Goal: Task Accomplishment & Management: Manage account settings

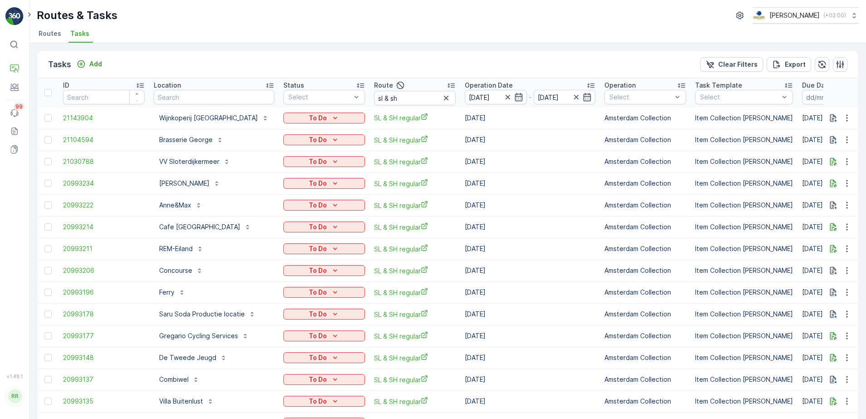
click at [442, 97] on icon "button" at bounding box center [446, 97] width 9 height 9
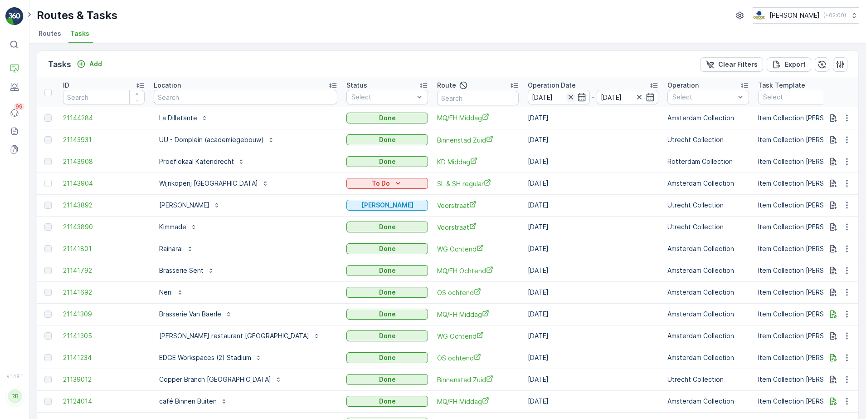
click at [566, 97] on icon "button" at bounding box center [570, 97] width 9 height 9
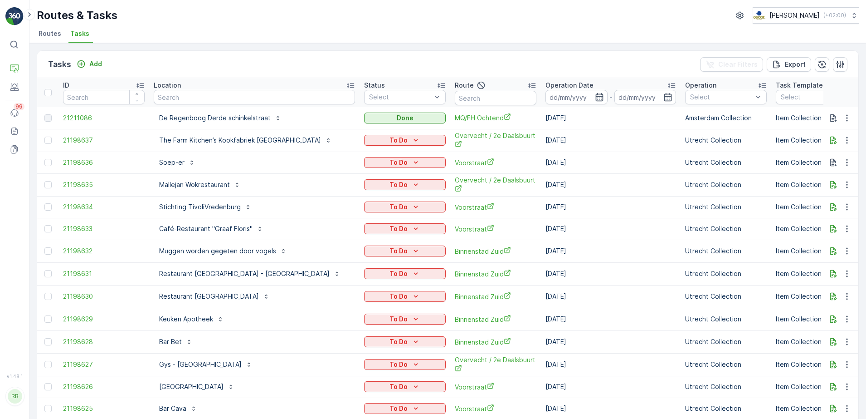
click at [595, 98] on icon "button" at bounding box center [599, 97] width 9 height 9
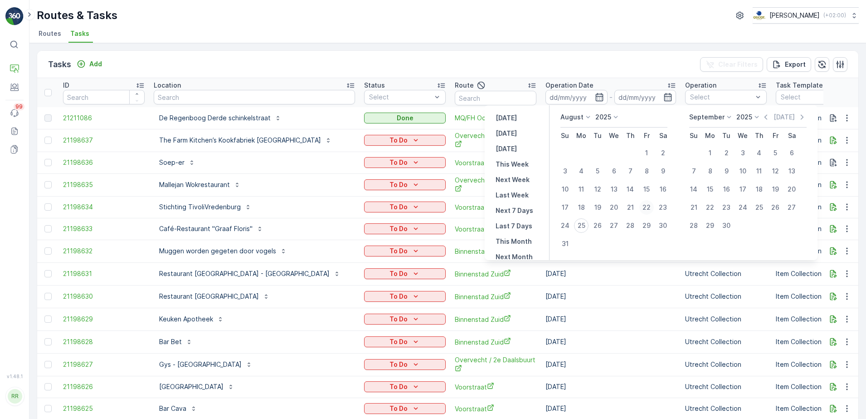
click at [648, 205] on div "22" at bounding box center [646, 207] width 15 height 15
type input "22.08.2025"
click at [648, 205] on div "22" at bounding box center [646, 207] width 15 height 15
type input "22.08.2025"
click at [648, 205] on div "22" at bounding box center [646, 207] width 15 height 15
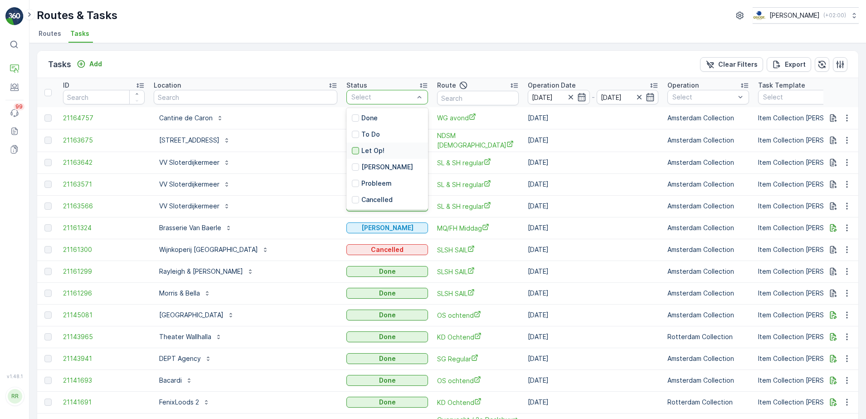
click at [352, 149] on div at bounding box center [355, 150] width 7 height 7
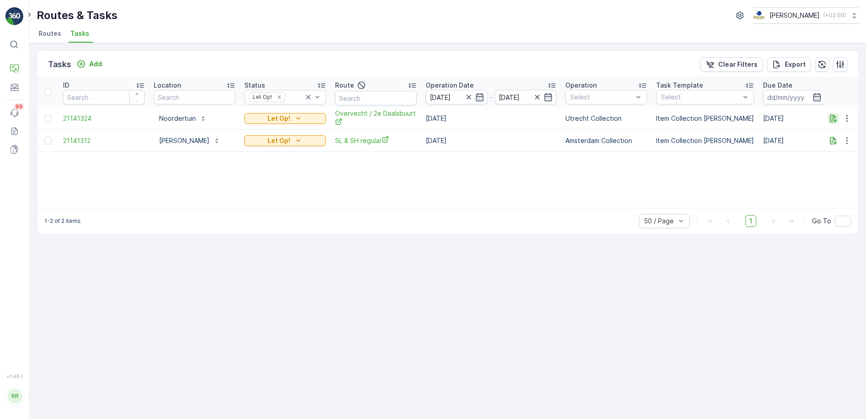
click at [835, 119] on icon "button" at bounding box center [833, 118] width 7 height 8
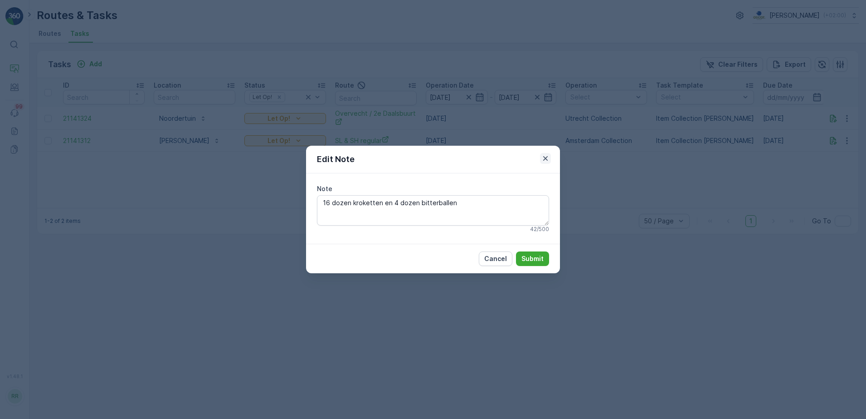
click at [547, 160] on icon "button" at bounding box center [545, 158] width 5 height 5
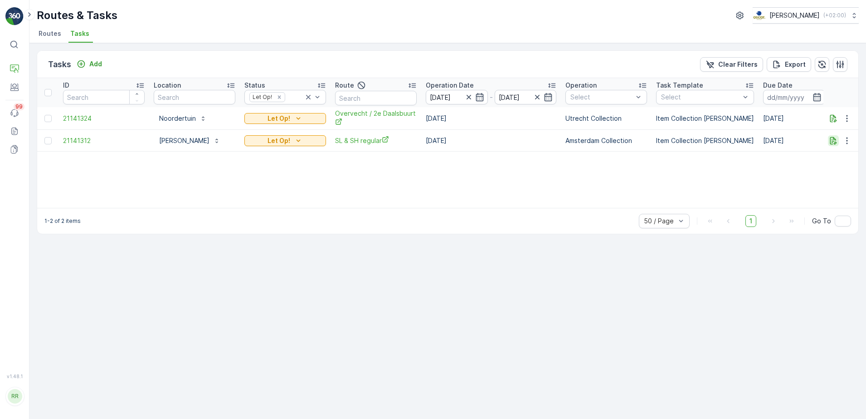
click at [836, 138] on icon "button" at bounding box center [833, 140] width 9 height 9
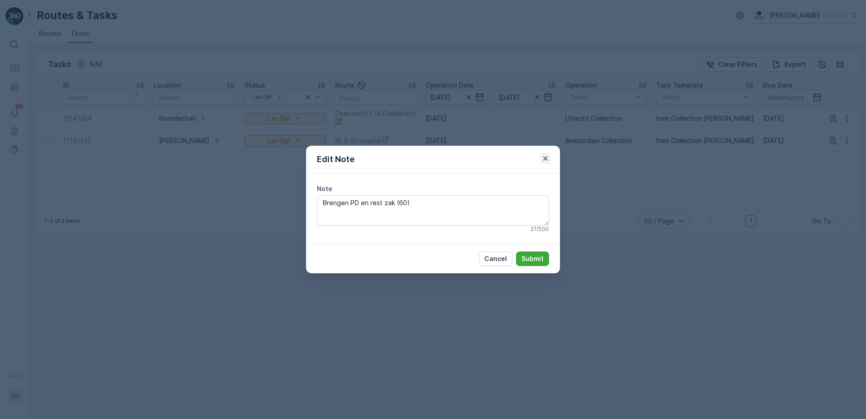
click at [546, 157] on icon "button" at bounding box center [545, 158] width 9 height 9
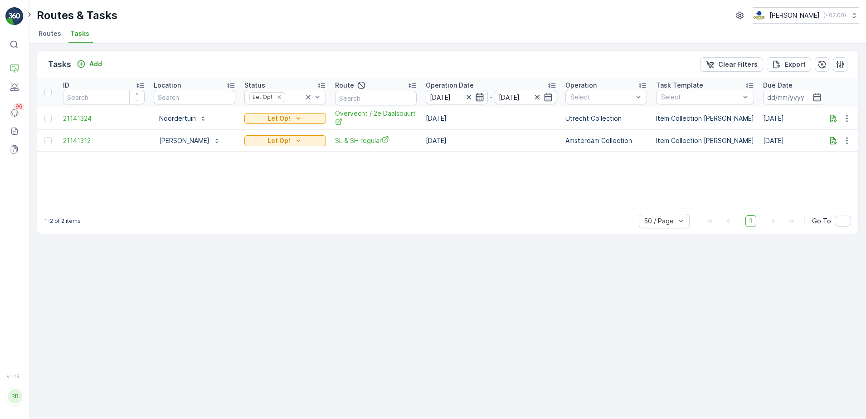
click at [481, 97] on icon "button" at bounding box center [479, 97] width 9 height 9
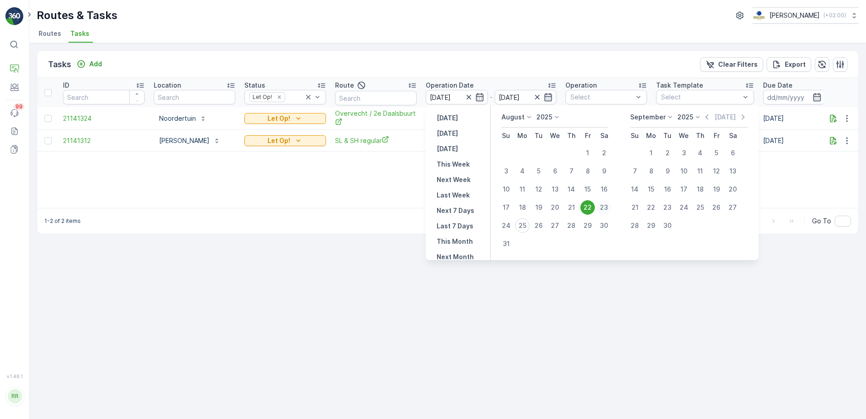
click at [606, 205] on div "23" at bounding box center [604, 207] width 15 height 15
type input "23.08.2025"
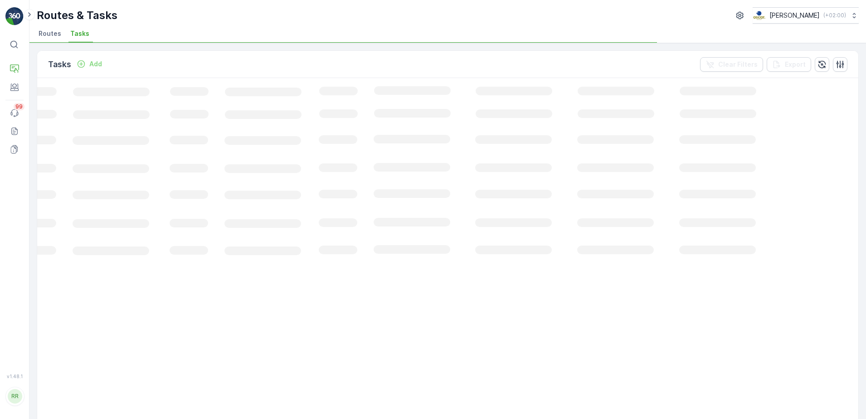
scroll to position [0, 52]
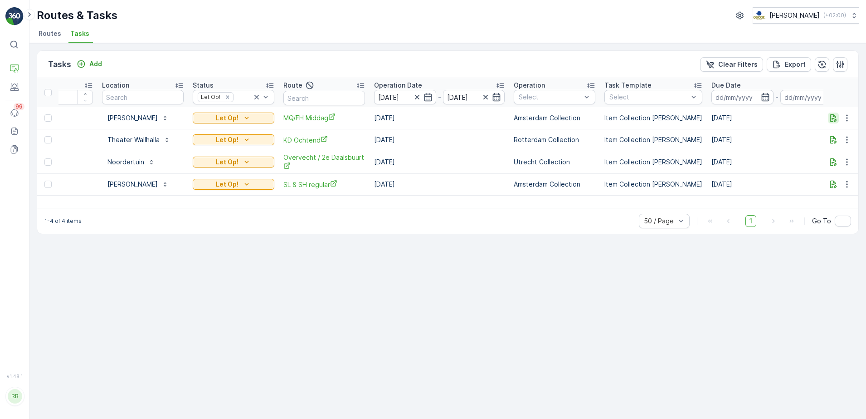
click at [834, 116] on icon "button" at bounding box center [833, 117] width 9 height 9
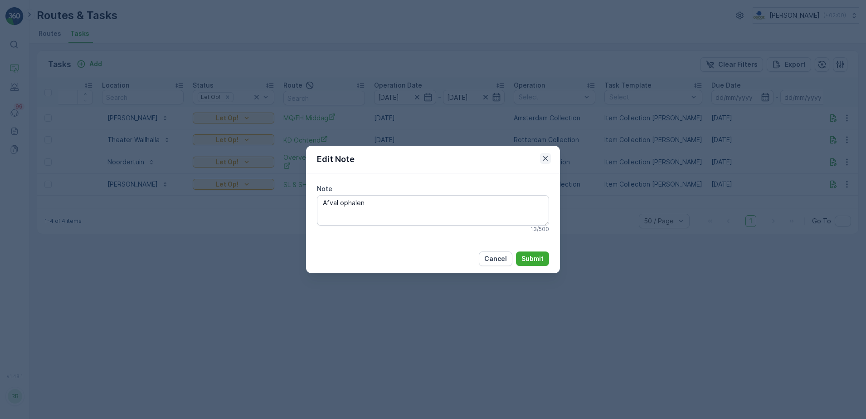
click at [547, 159] on icon "button" at bounding box center [545, 158] width 9 height 9
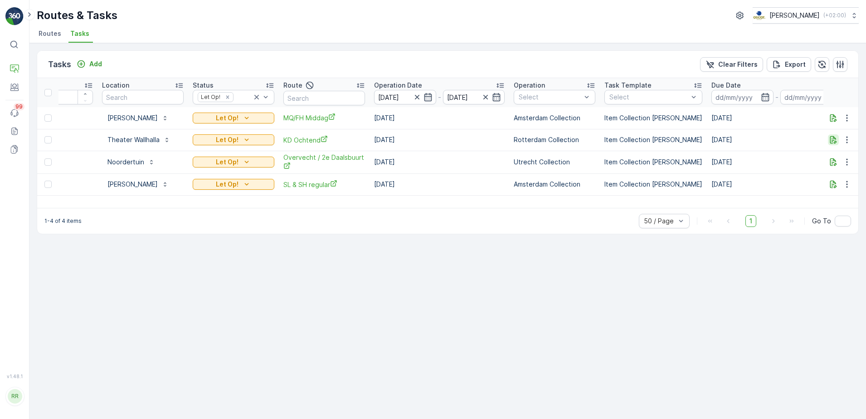
click at [833, 144] on button "button" at bounding box center [833, 139] width 11 height 11
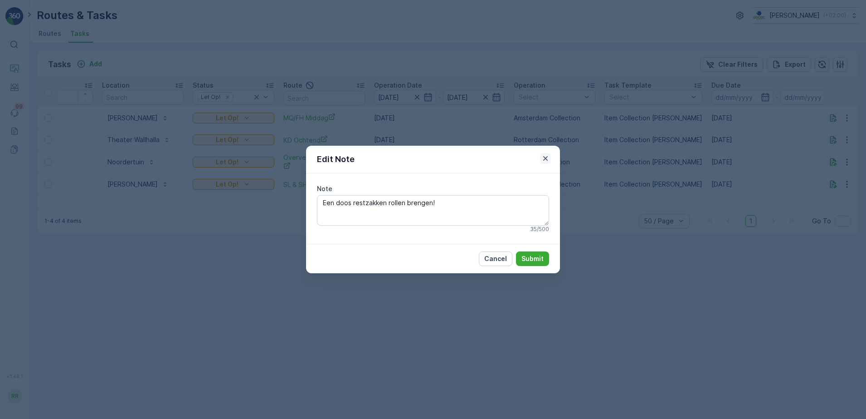
click at [546, 157] on icon "button" at bounding box center [545, 158] width 5 height 5
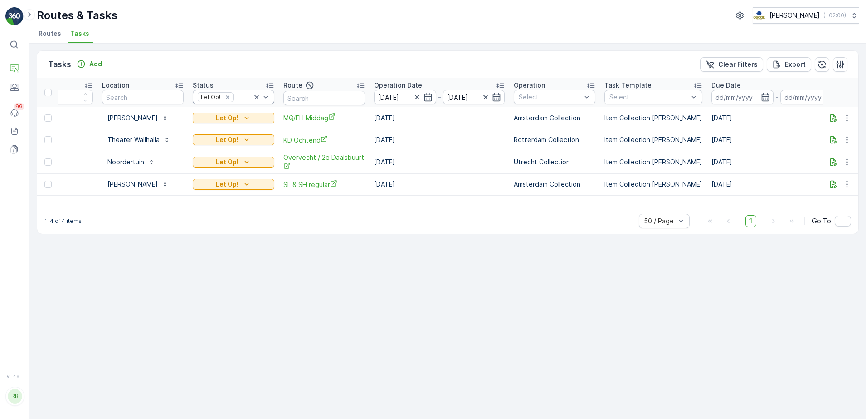
click at [258, 99] on icon at bounding box center [256, 97] width 9 height 9
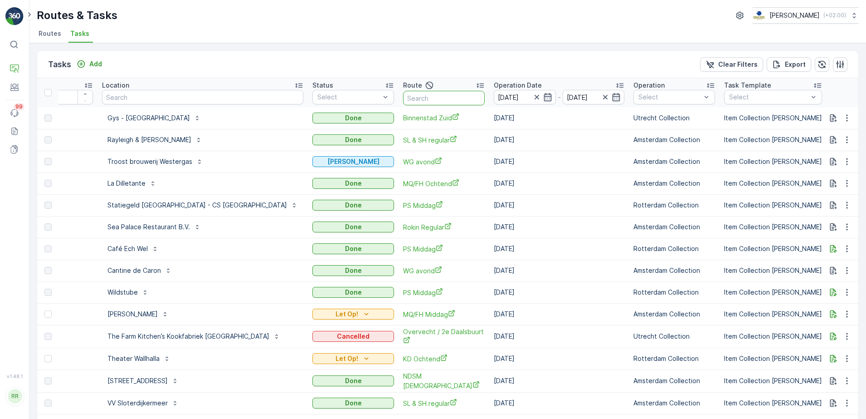
click at [403, 93] on input "text" at bounding box center [444, 98] width 82 height 15
type input "mq"
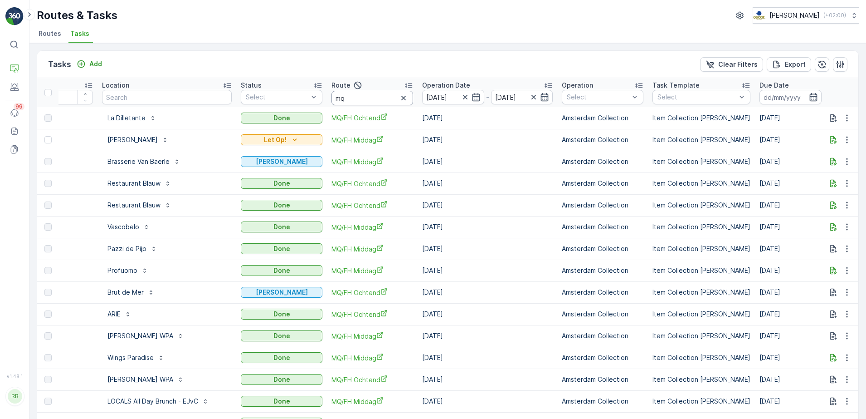
click at [375, 100] on input "mq" at bounding box center [372, 98] width 82 height 15
type input "mq/fh"
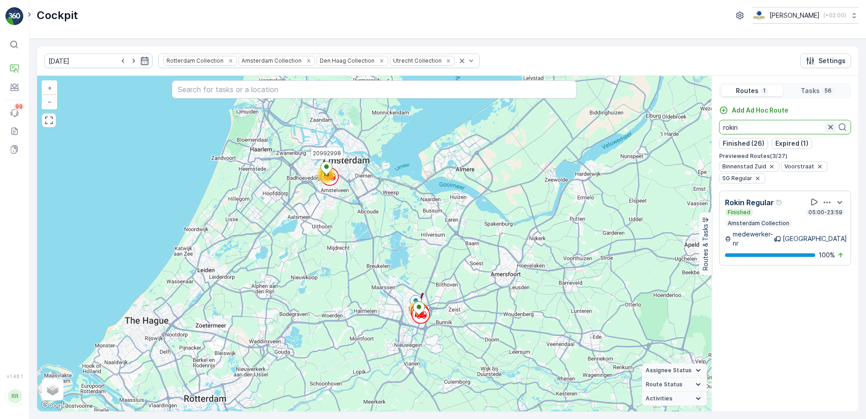
click at [827, 129] on icon "button" at bounding box center [830, 126] width 9 height 9
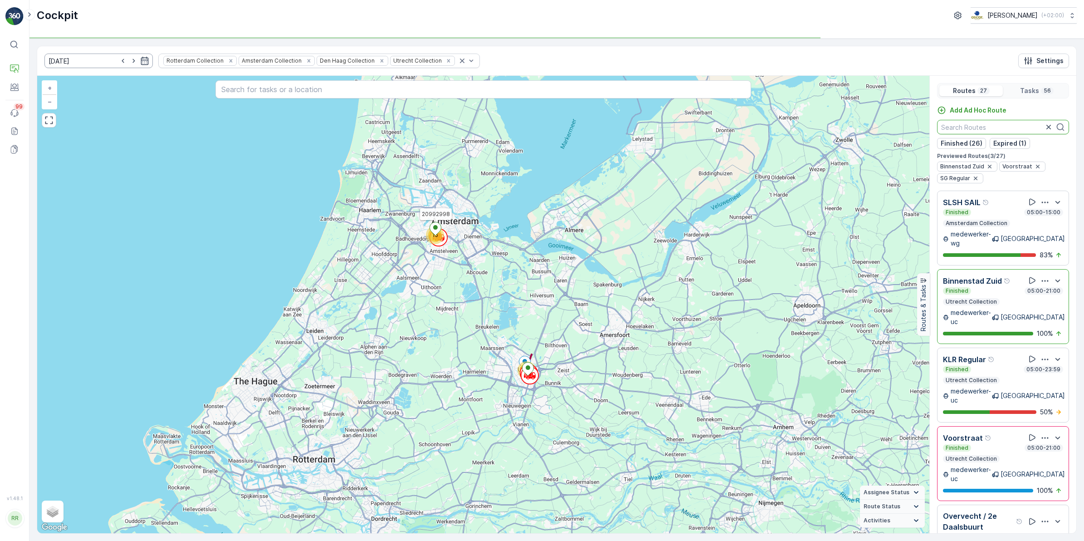
click at [71, 60] on input "[DATE]" at bounding box center [98, 61] width 108 height 15
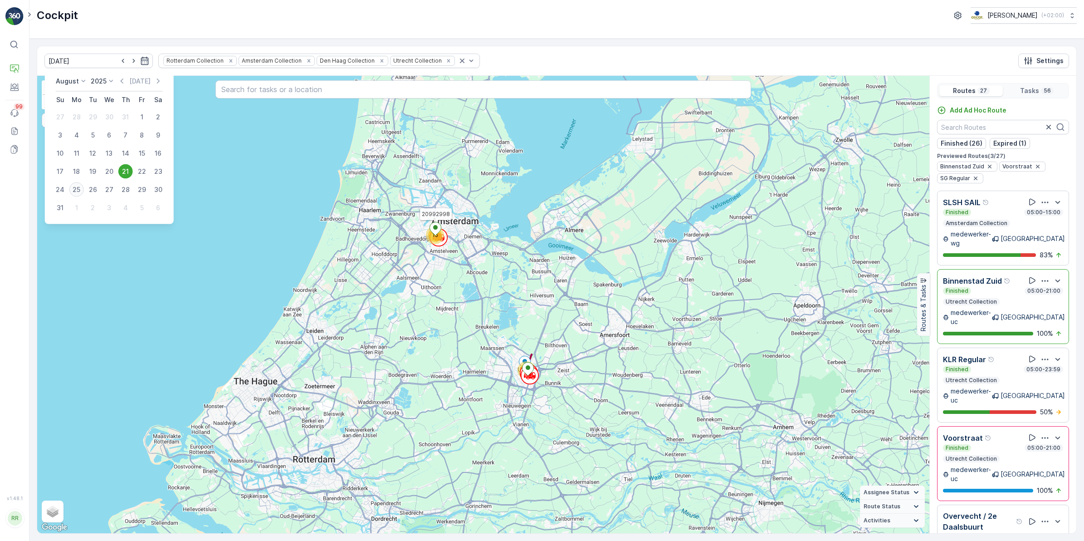
click at [78, 192] on div "25" at bounding box center [76, 189] width 15 height 15
type input "[DATE]"
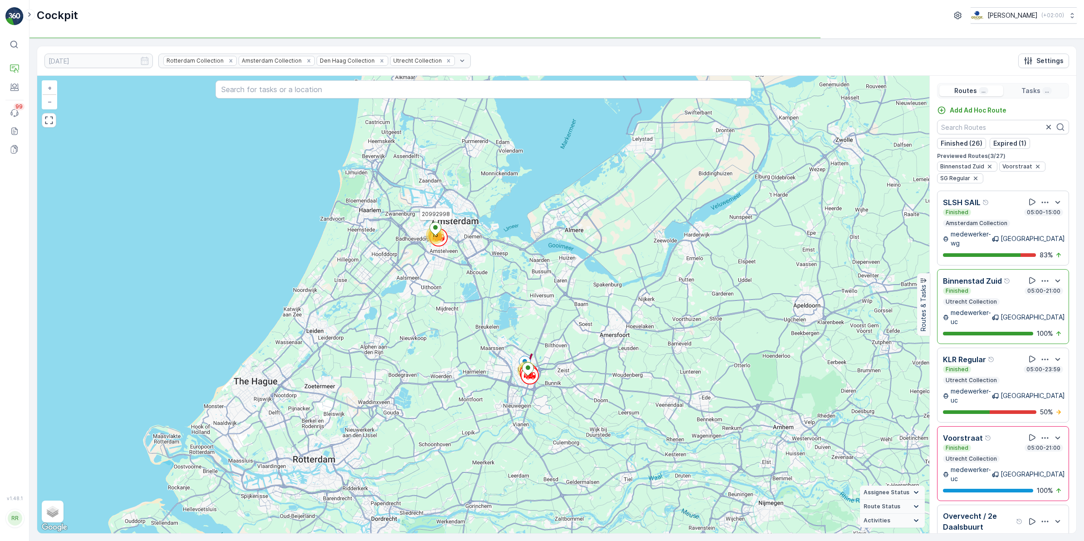
click at [78, 192] on div "38 15 20992998 + − Satellite Roadmap Terrain Hybrid Leaflet Keyboard shortcuts …" at bounding box center [483, 304] width 892 height 457
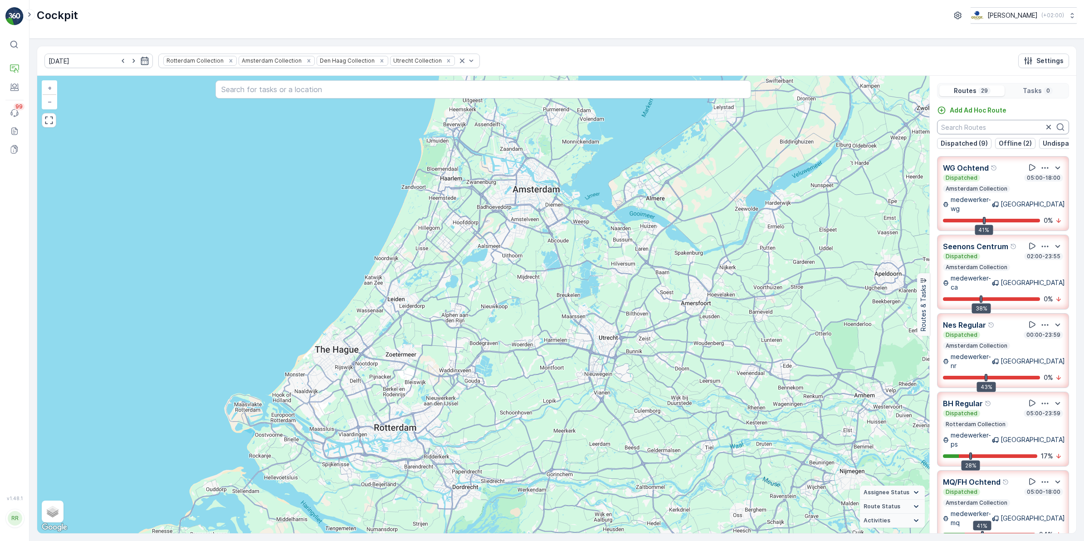
click at [866, 134] on input "text" at bounding box center [1003, 127] width 132 height 15
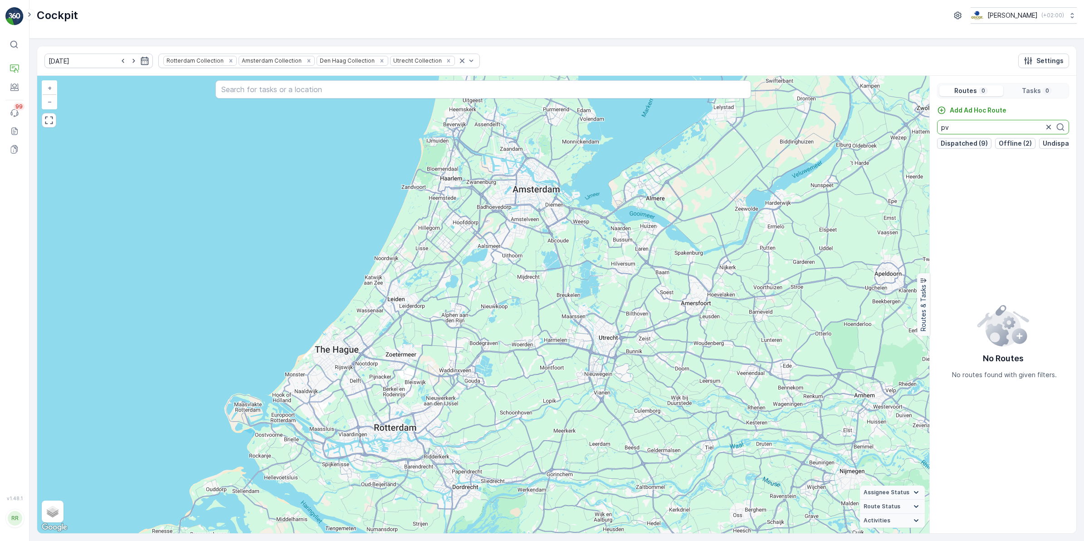
type input "p"
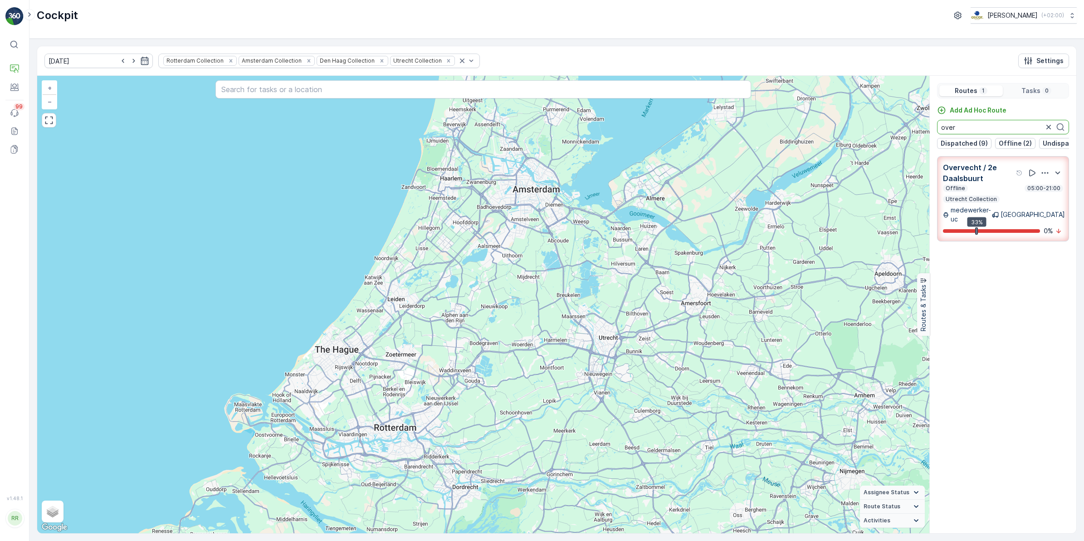
type input "over"
drag, startPoint x: 972, startPoint y: 126, endPoint x: 937, endPoint y: 128, distance: 34.5
click at [866, 128] on input "over" at bounding box center [1003, 127] width 132 height 15
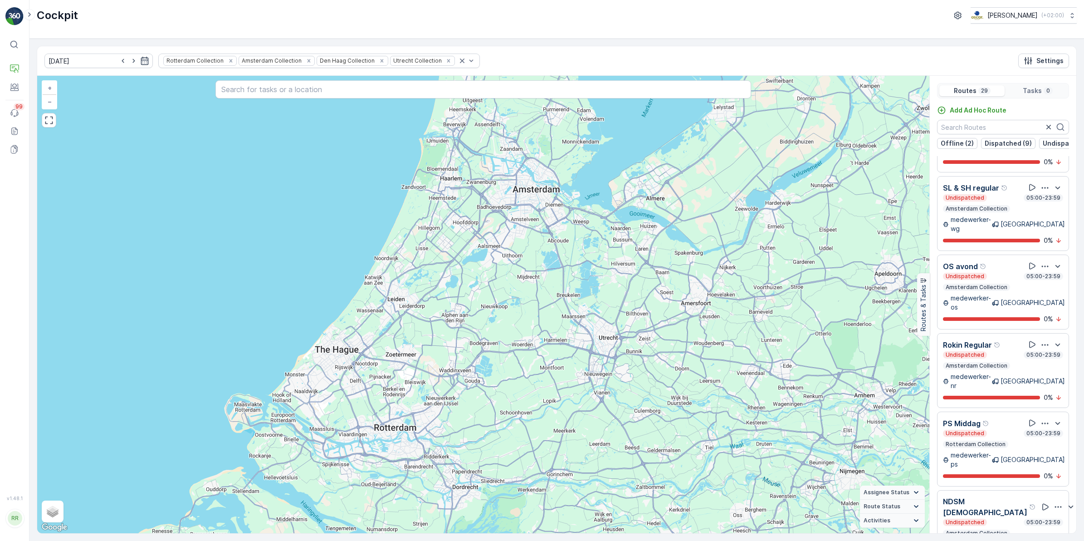
scroll to position [1190, 0]
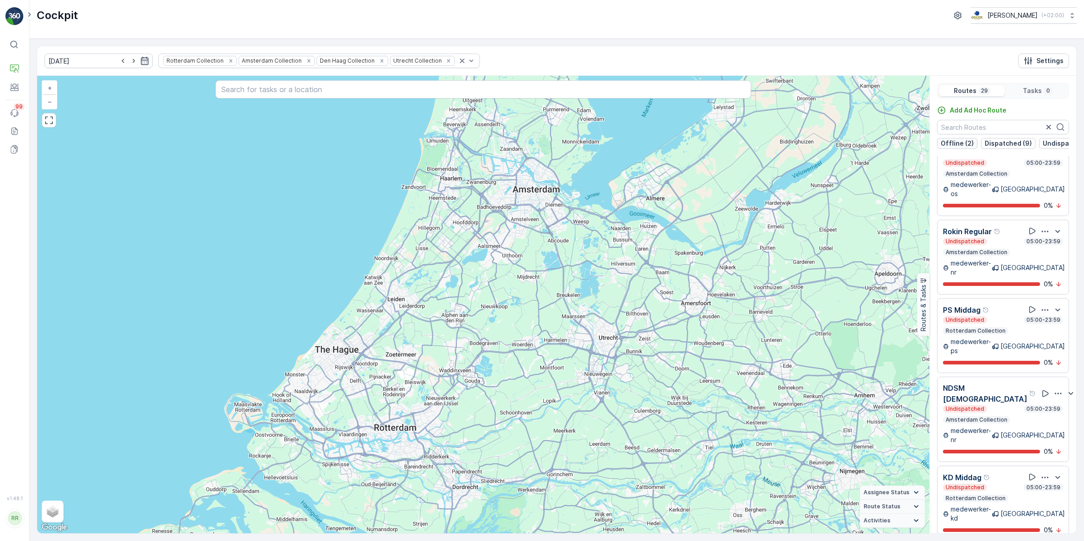
click at [866, 139] on button "Offline (2)" at bounding box center [957, 143] width 40 height 11
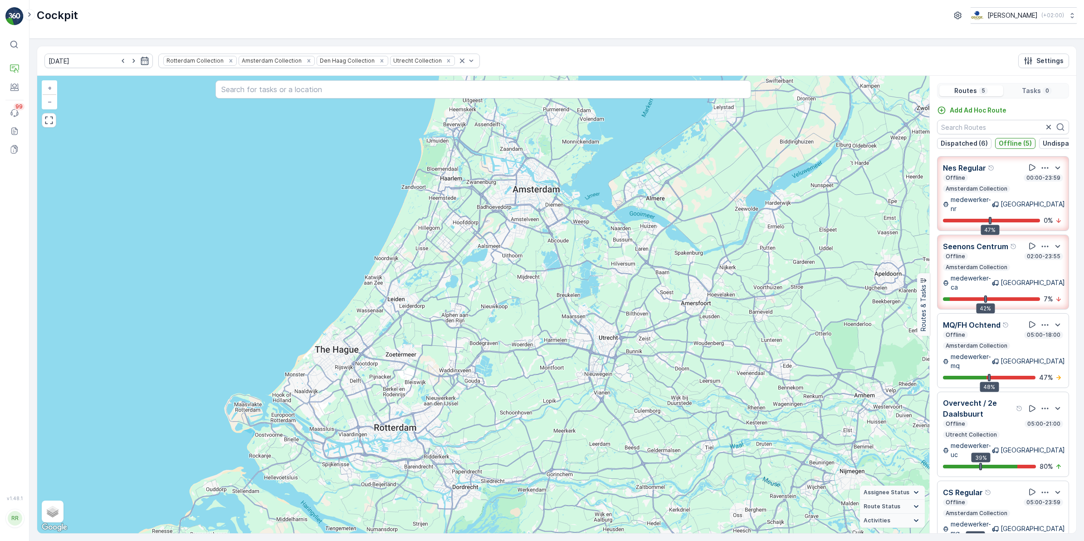
click at [866, 143] on p "Offline (5)" at bounding box center [1015, 143] width 33 height 9
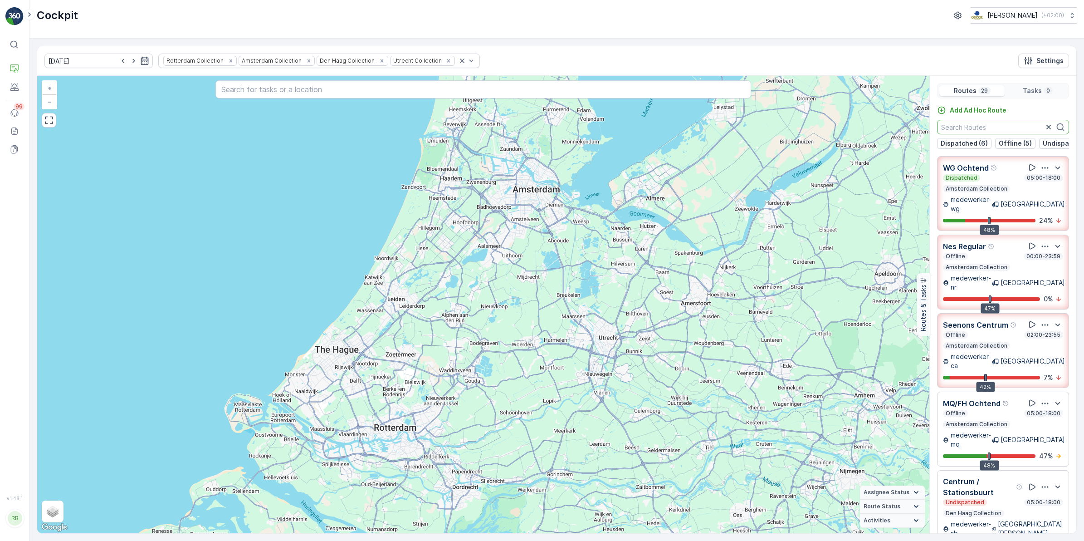
click at [866, 130] on input "text" at bounding box center [1003, 127] width 132 height 15
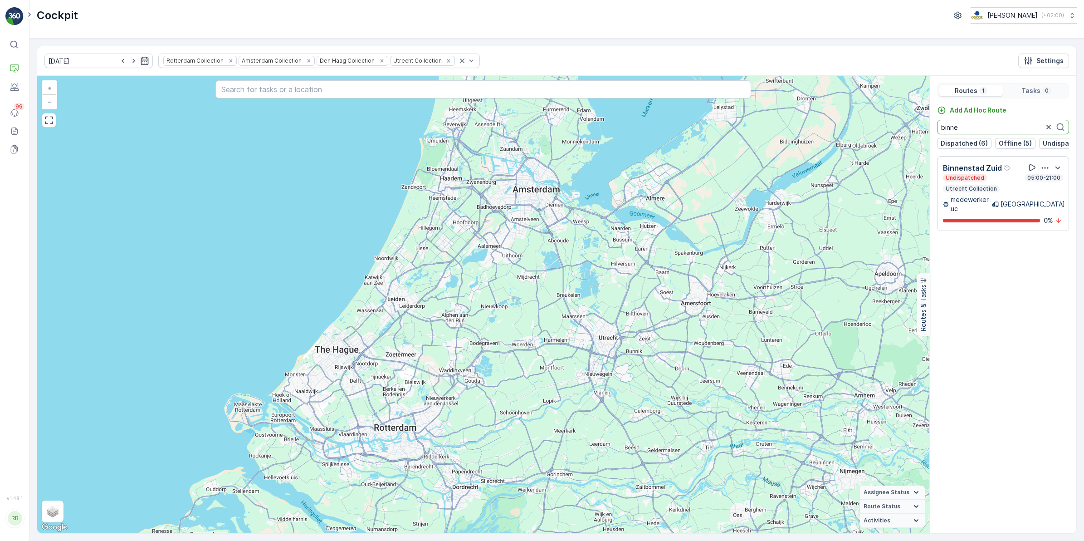
click at [866, 192] on div "Utrecht Collection" at bounding box center [971, 188] width 57 height 7
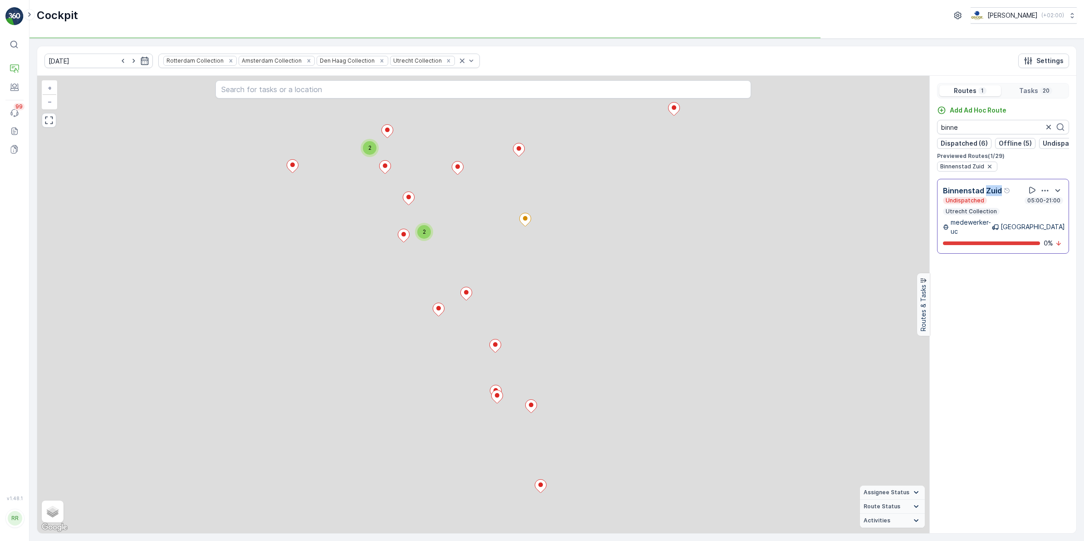
click at [866, 196] on p "Binnenstad Zuid" at bounding box center [972, 190] width 59 height 11
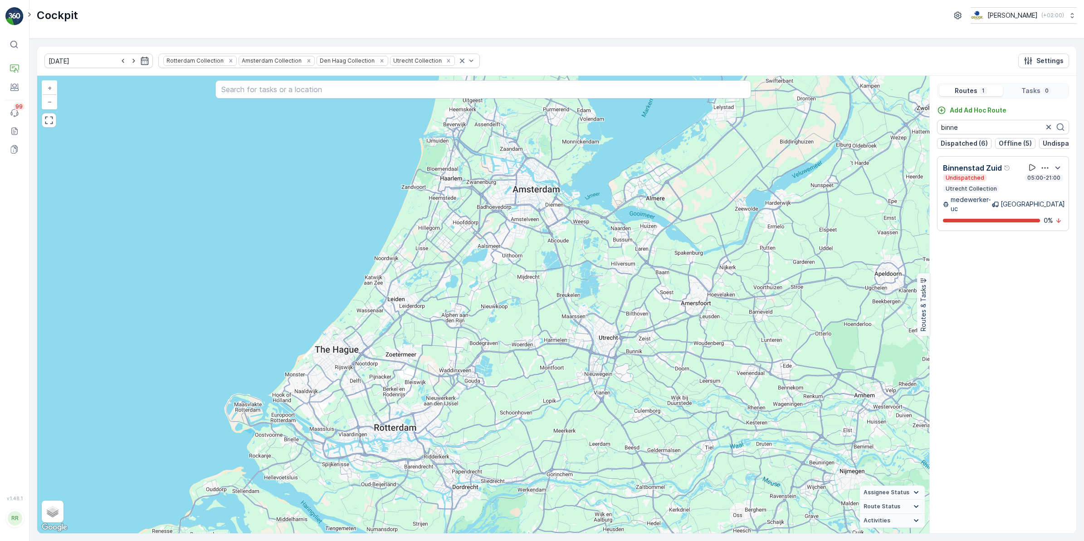
drag, startPoint x: 994, startPoint y: 198, endPoint x: 1004, endPoint y: 196, distance: 10.1
click at [866, 192] on div "Undispatched 05:00-21:00 Utrecht Collection" at bounding box center [1003, 183] width 120 height 18
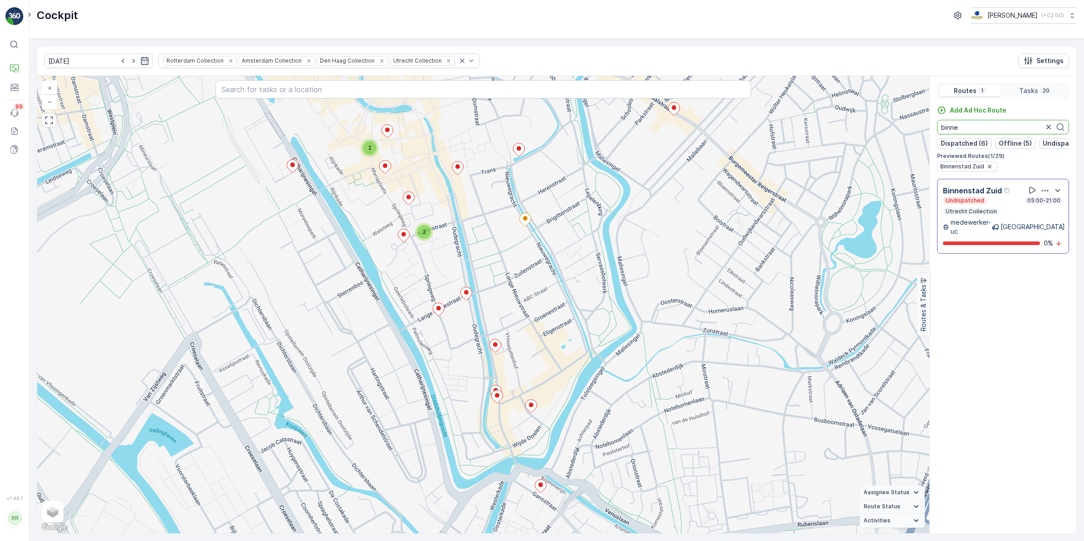
drag, startPoint x: 967, startPoint y: 132, endPoint x: 929, endPoint y: 131, distance: 38.6
click at [866, 131] on div "Routes 1 Tasks 20 Add Ad Hoc Route binne Dispatched (6) Offline (5) Undispatche…" at bounding box center [1002, 304] width 147 height 457
click at [866, 212] on div "Undispatched 05:00-21:00 Utrecht Collection" at bounding box center [1003, 206] width 120 height 18
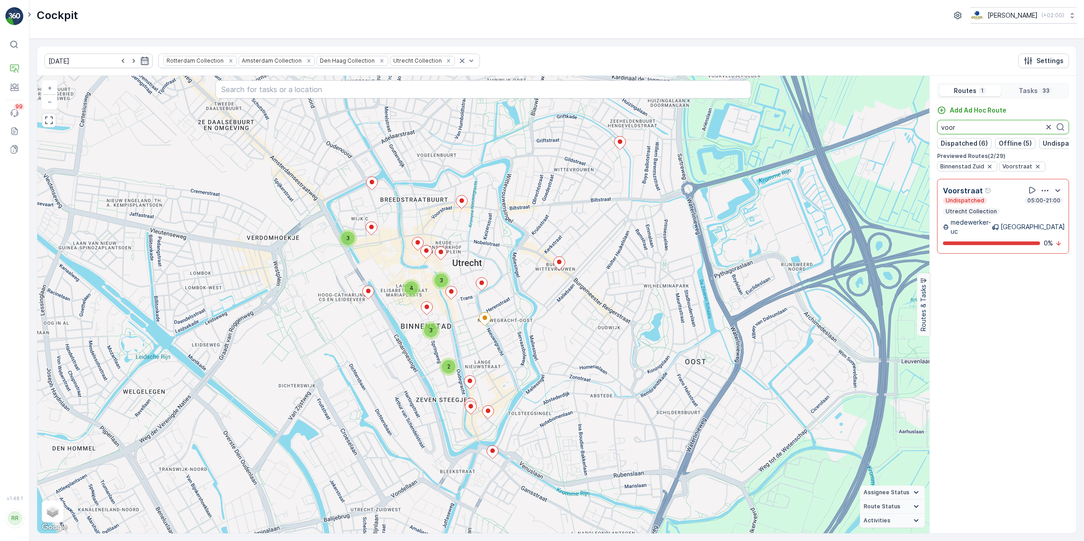
drag, startPoint x: 974, startPoint y: 126, endPoint x: 929, endPoint y: 126, distance: 44.9
click at [866, 126] on div "Routes 1 Tasks 33 Add Ad Hoc Route voor Dispatched (6) Offline (5) Undispatched…" at bounding box center [1002, 304] width 147 height 457
type input "lomb"
click at [866, 204] on div "Undispatched 05:00-21:00" at bounding box center [1003, 200] width 120 height 7
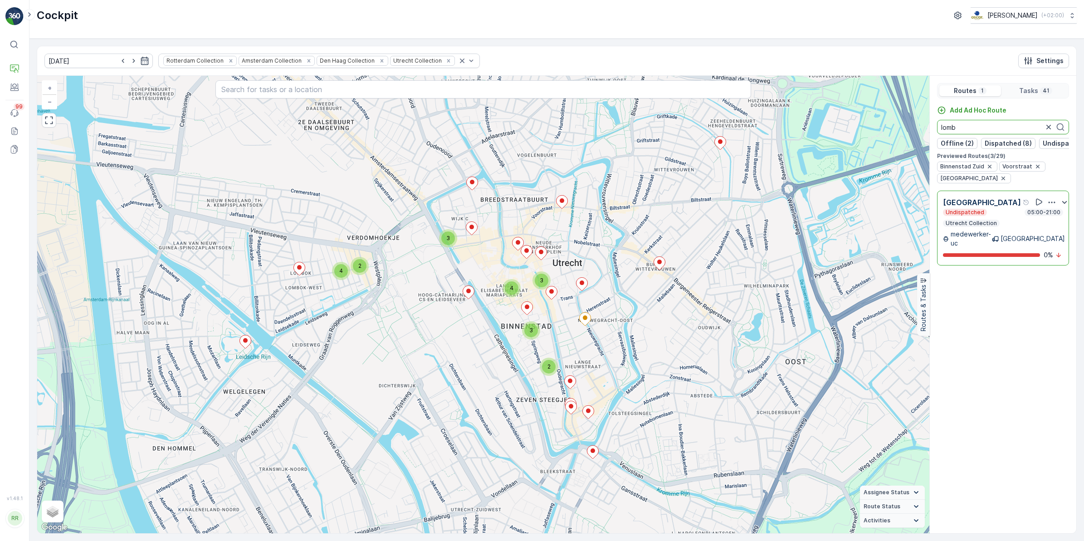
drag, startPoint x: 962, startPoint y: 126, endPoint x: 1008, endPoint y: 126, distance: 45.8
click at [866, 126] on input "lomb" at bounding box center [1003, 127] width 132 height 15
click at [245, 343] on icon at bounding box center [245, 341] width 11 height 13
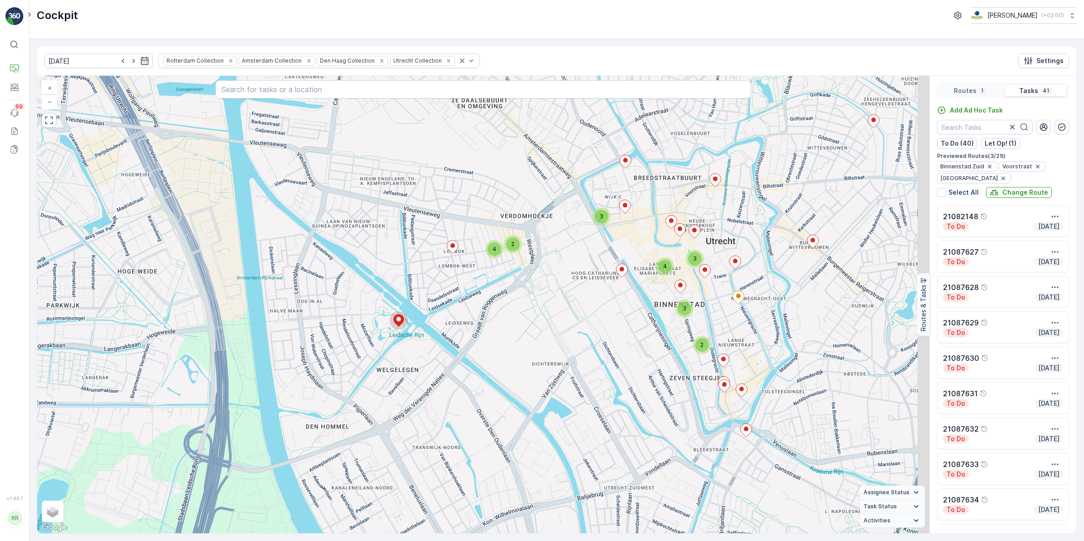
drag, startPoint x: 535, startPoint y: 285, endPoint x: 453, endPoint y: 312, distance: 86.9
click at [453, 312] on div "2 4 3 3 3 4 2 + − Satellite Roadmap Terrain Hybrid Leaflet Keyboard shortcuts M…" at bounding box center [483, 304] width 892 height 457
click at [397, 325] on icon at bounding box center [398, 319] width 11 height 13
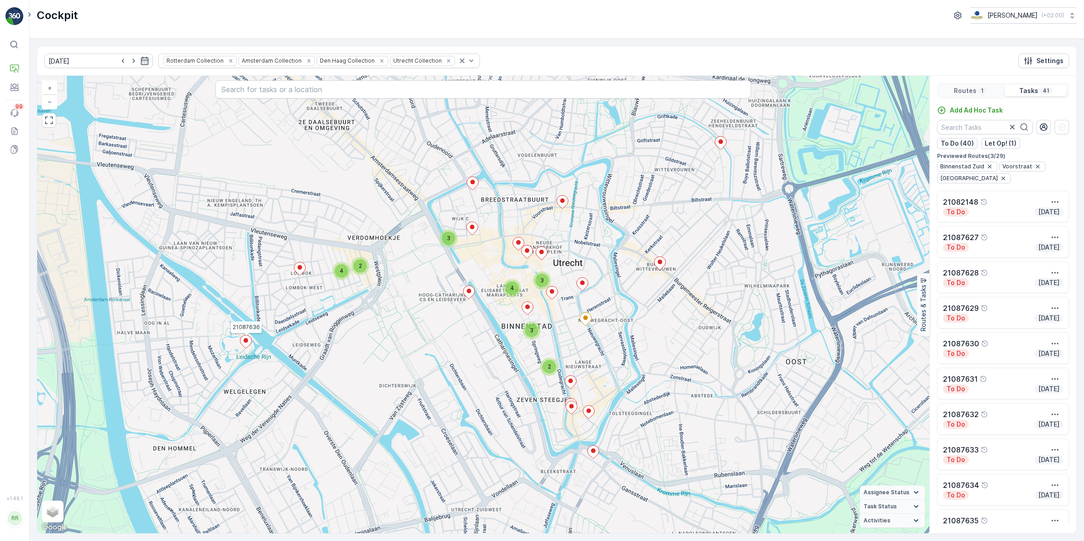
click at [245, 342] on ellipse at bounding box center [246, 340] width 5 height 5
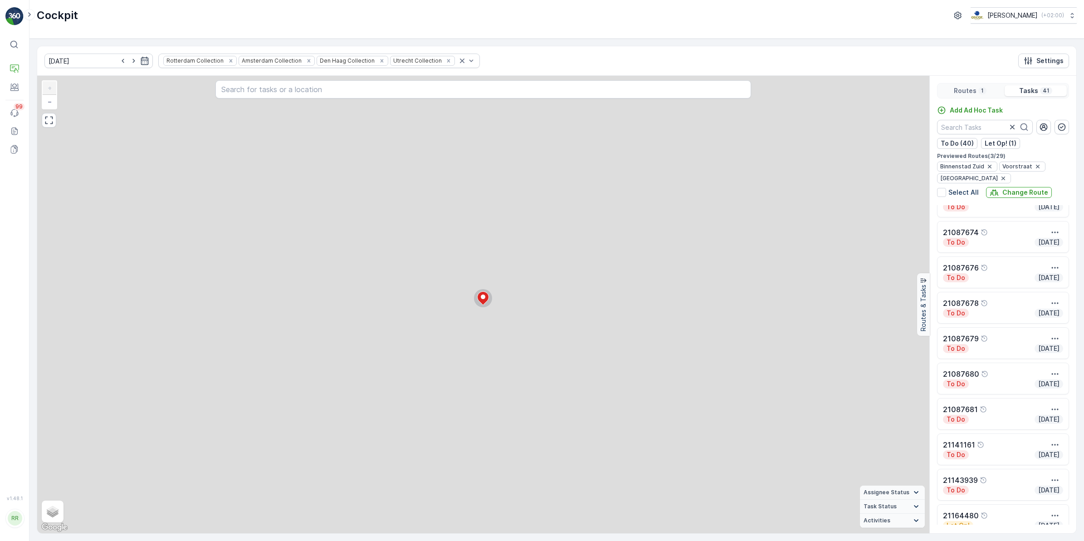
click at [245, 342] on div "2 4 3 3 3 4 2 21087636 + − Satellite Roadmap Terrain Hybrid Leaflet Keyboard sh…" at bounding box center [483, 304] width 892 height 457
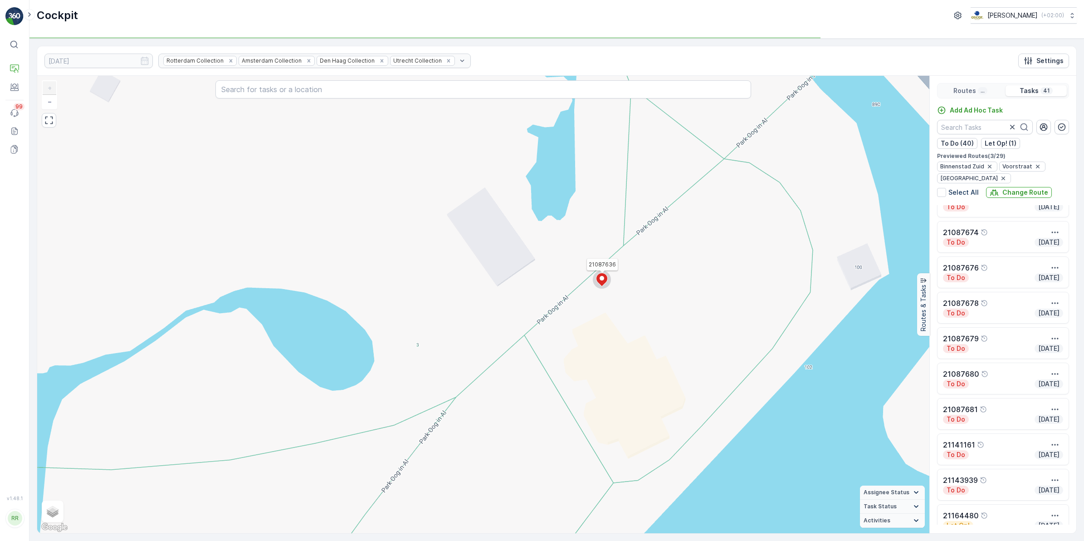
click at [599, 277] on icon at bounding box center [601, 279] width 11 height 13
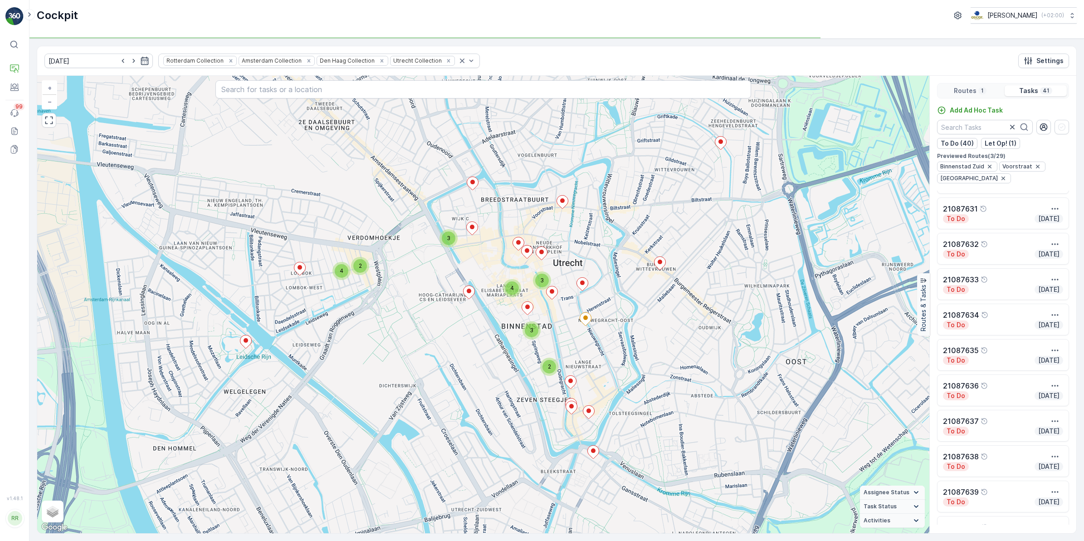
scroll to position [227, 0]
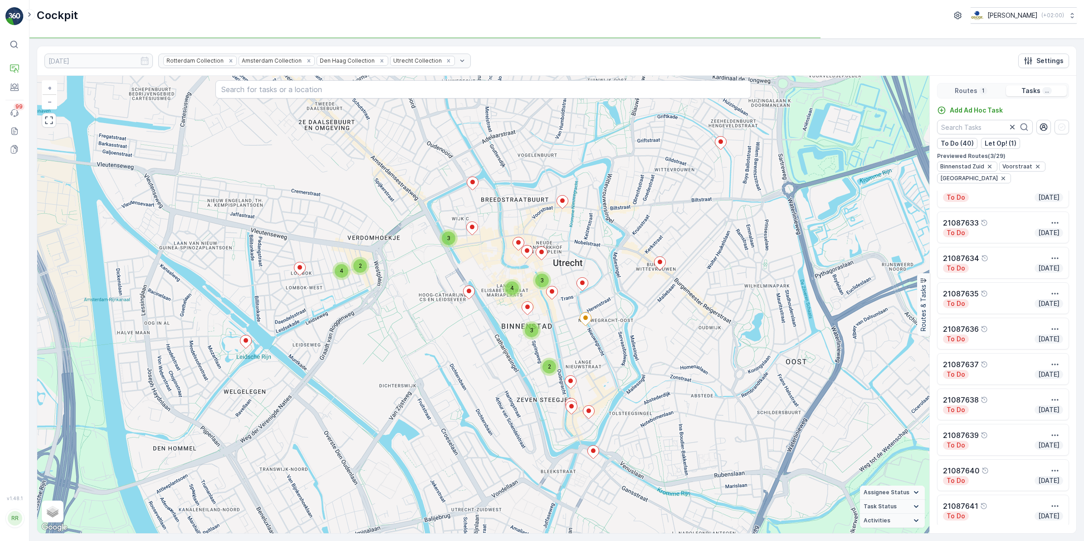
click at [866, 330] on p "21087636" at bounding box center [961, 328] width 36 height 11
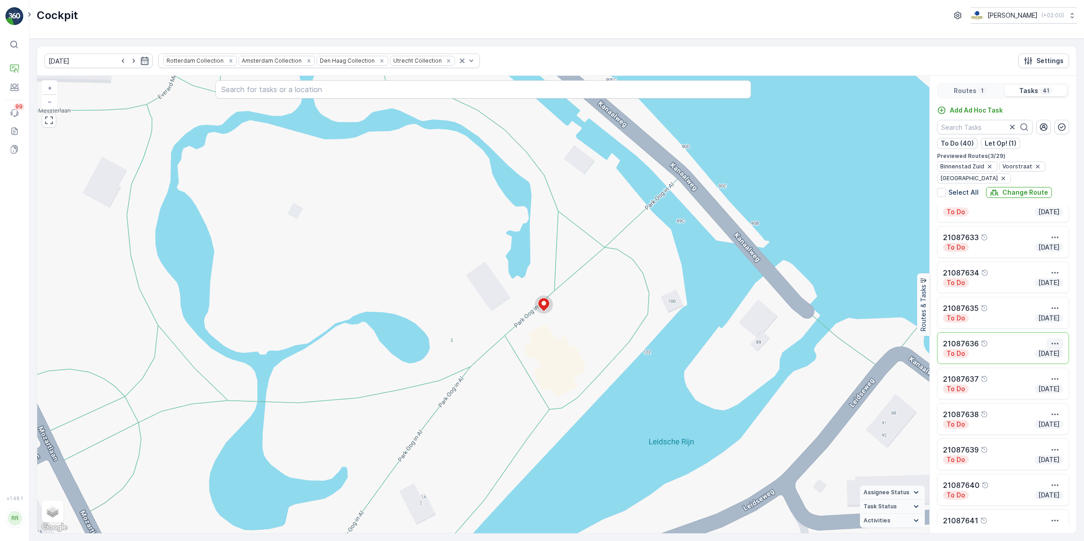
click at [866, 342] on icon "button" at bounding box center [1054, 343] width 9 height 9
click at [866, 357] on span "See More Details" at bounding box center [1038, 356] width 53 height 9
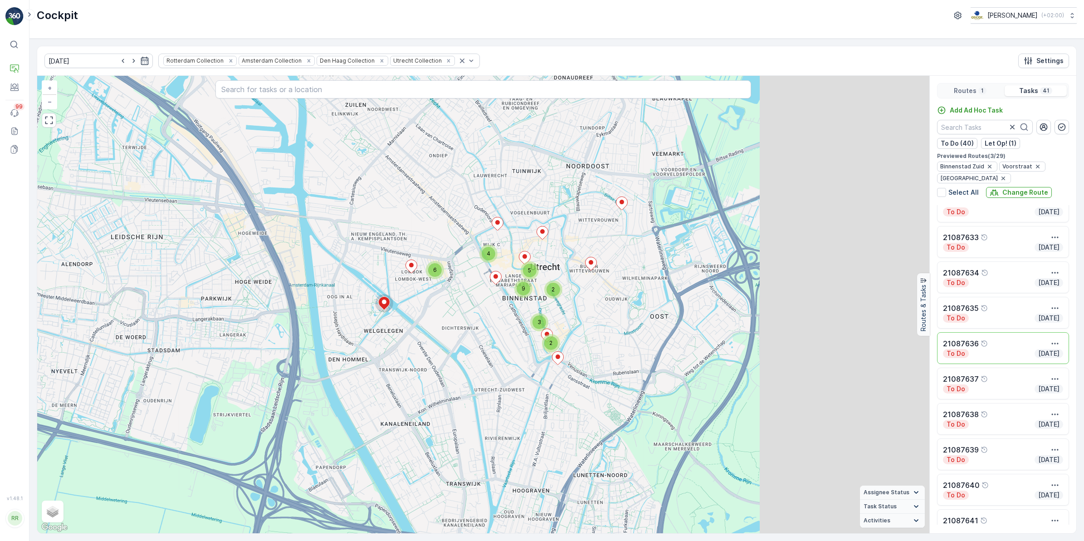
drag, startPoint x: 597, startPoint y: 290, endPoint x: 388, endPoint y: 302, distance: 208.9
click at [389, 302] on div "6 4 2 5 2 9 3 21087636 + − Satellite Roadmap Terrain Hybrid Leaflet Keyboard sh…" at bounding box center [483, 304] width 892 height 457
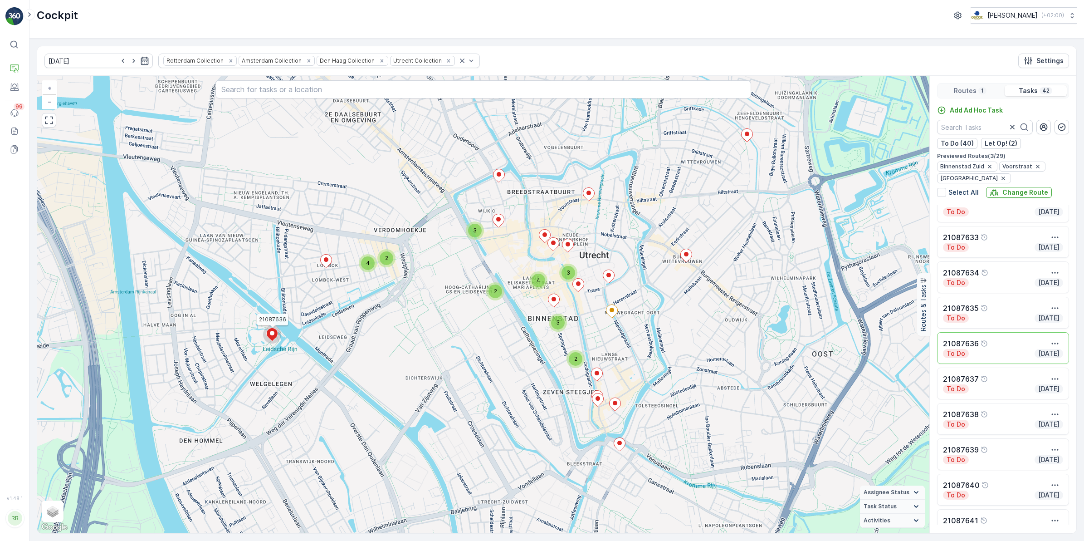
click at [866, 167] on div "button" at bounding box center [989, 166] width 11 height 7
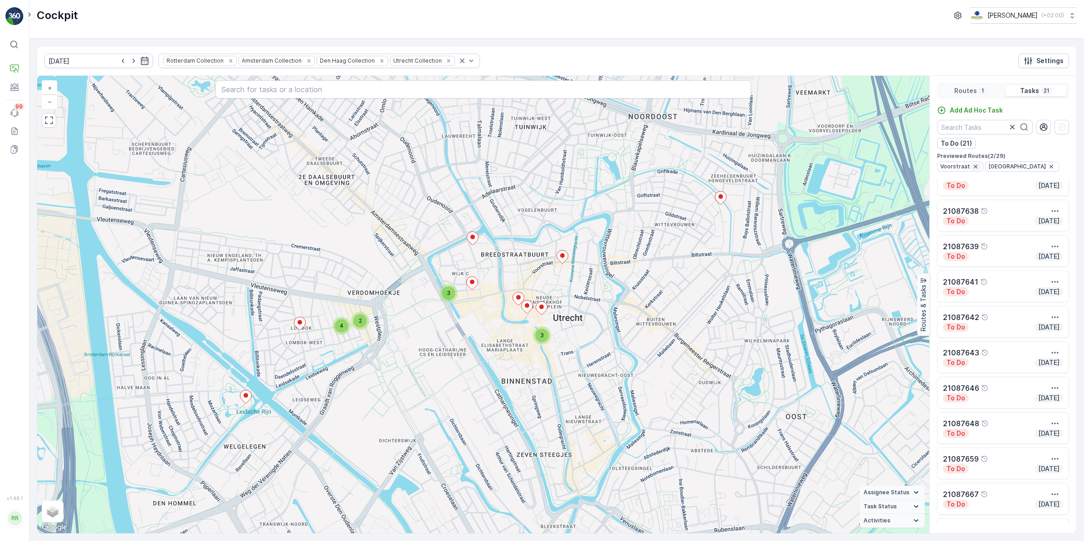
click at [866, 164] on icon "button" at bounding box center [975, 166] width 7 height 7
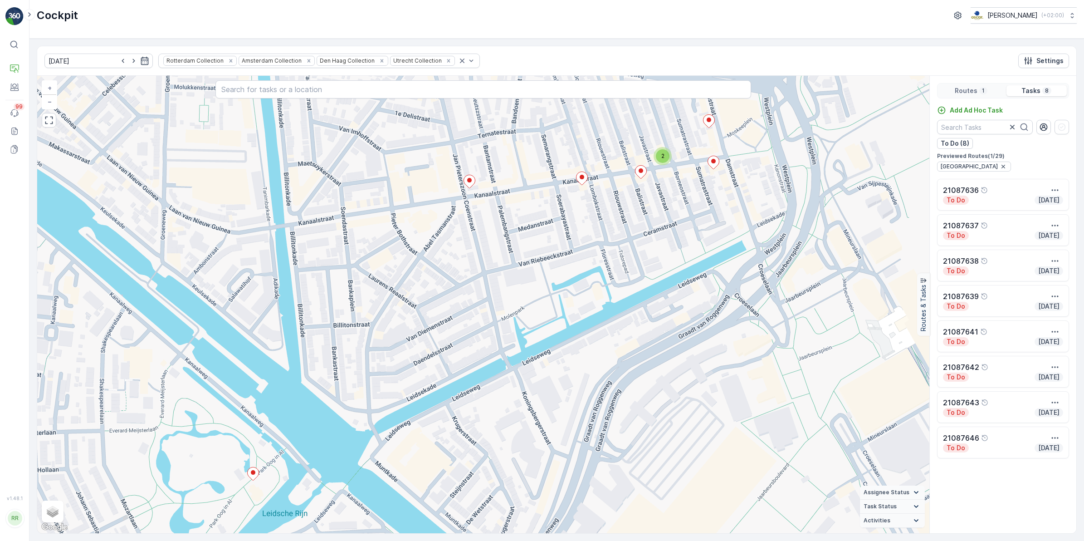
click at [866, 92] on p "Routes" at bounding box center [966, 90] width 23 height 9
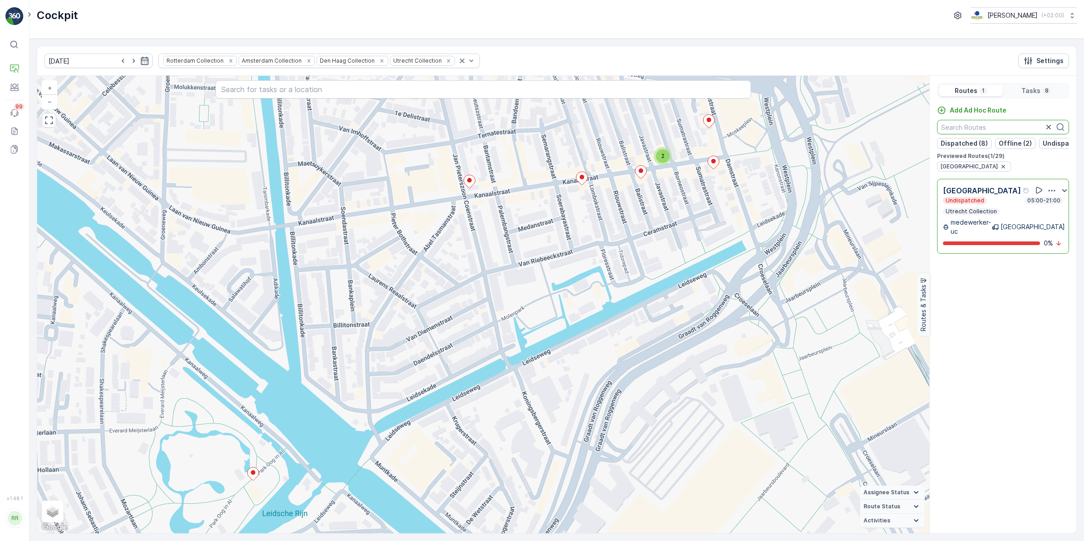
click at [866, 128] on input "text" at bounding box center [1003, 127] width 132 height 15
type input "o"
type input "v"
type input "lom"
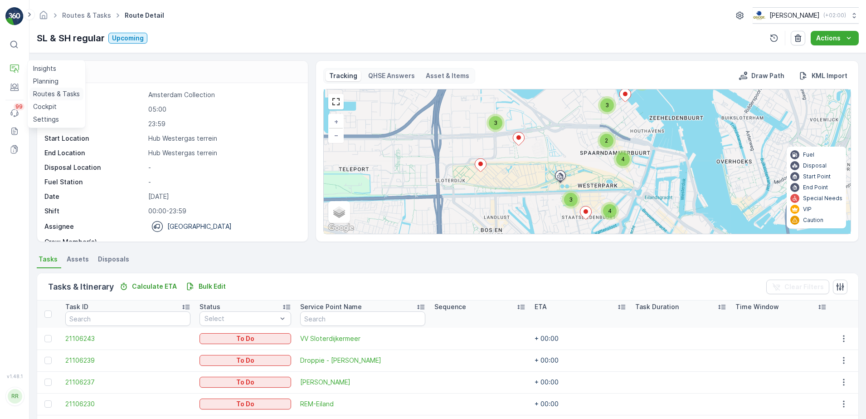
click at [62, 95] on p "Routes & Tasks" at bounding box center [56, 93] width 47 height 9
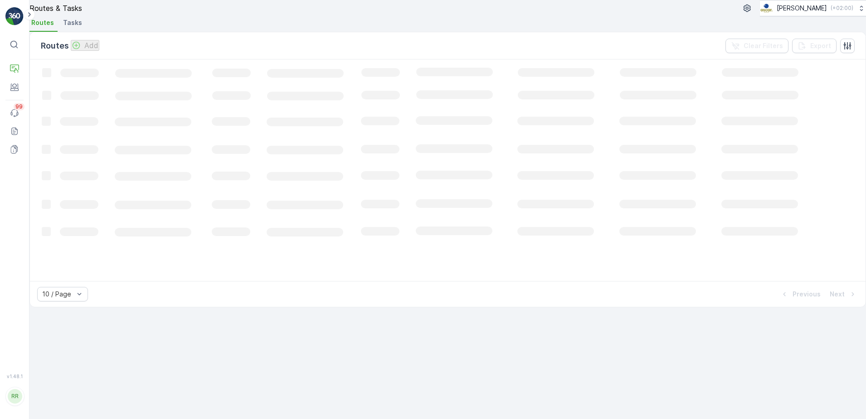
click at [79, 28] on li "Tasks" at bounding box center [73, 23] width 24 height 15
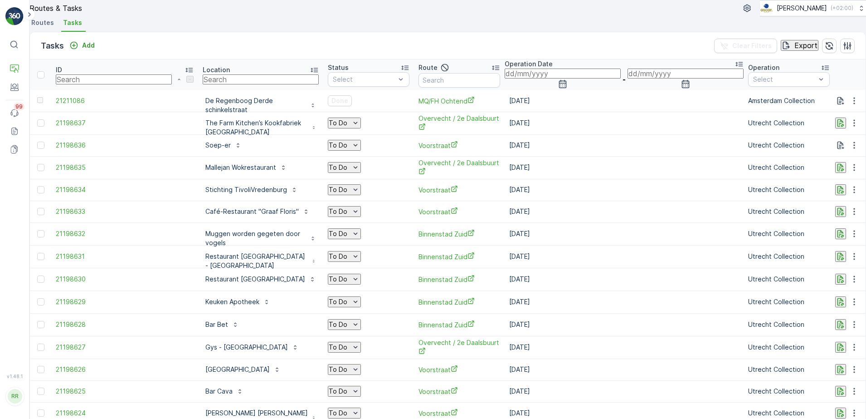
click at [224, 84] on input "text" at bounding box center [261, 79] width 116 height 10
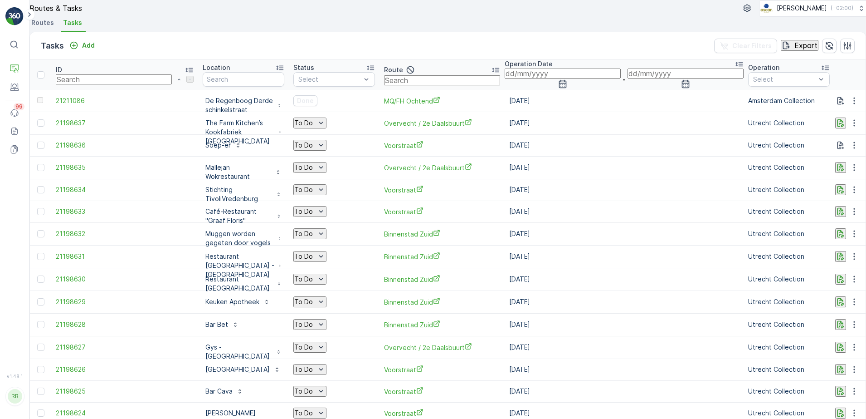
click at [428, 85] on input "text" at bounding box center [442, 80] width 116 height 10
type input "voorstraat"
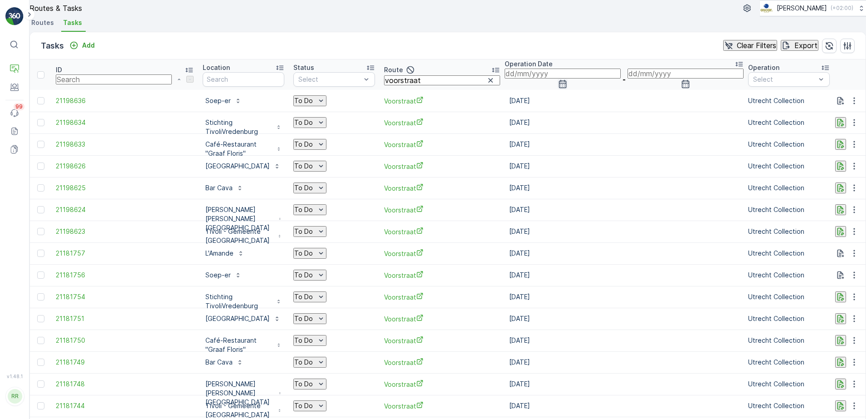
click at [559, 88] on icon "button" at bounding box center [563, 84] width 8 height 8
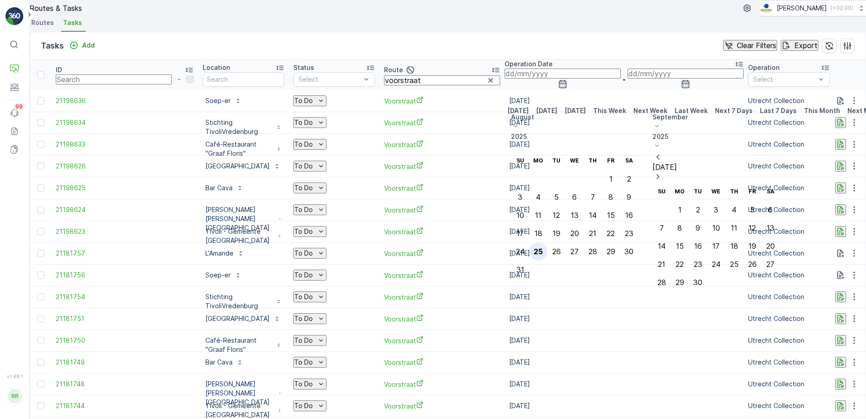
click at [543, 247] on div "25" at bounding box center [538, 251] width 9 height 8
type input "[DATE]"
click at [543, 247] on div "25" at bounding box center [538, 251] width 9 height 8
type input "[DATE]"
click at [543, 247] on div "25" at bounding box center [538, 251] width 9 height 8
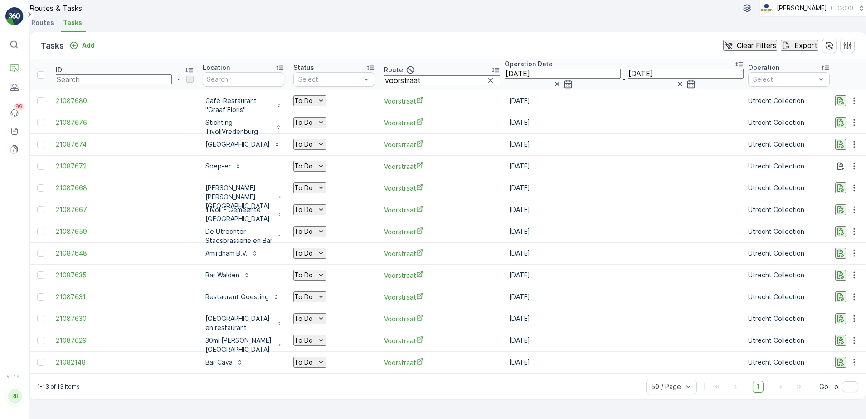
scroll to position [10, 0]
click at [565, 88] on icon "button" at bounding box center [569, 84] width 8 height 8
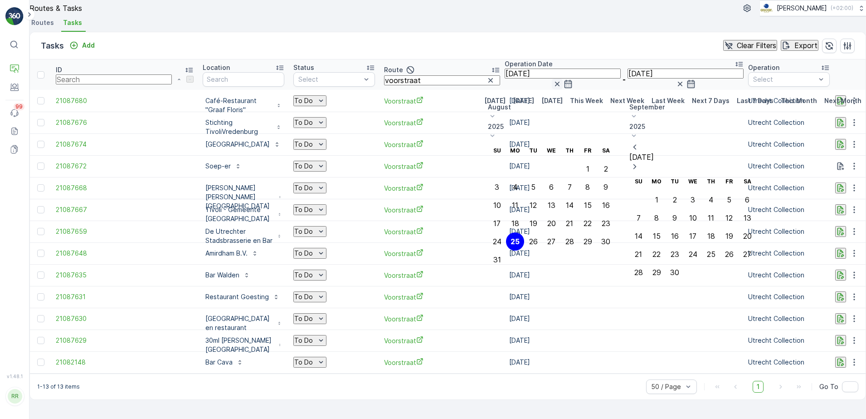
click at [553, 88] on icon "button" at bounding box center [557, 83] width 9 height 9
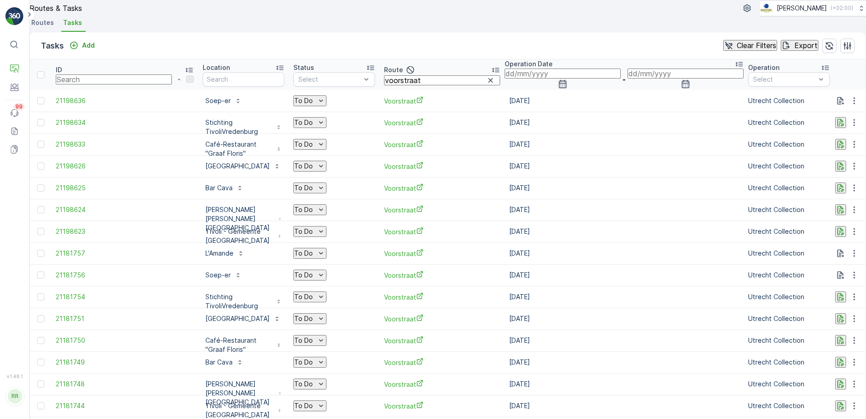
click at [560, 85] on icon "button" at bounding box center [562, 83] width 9 height 9
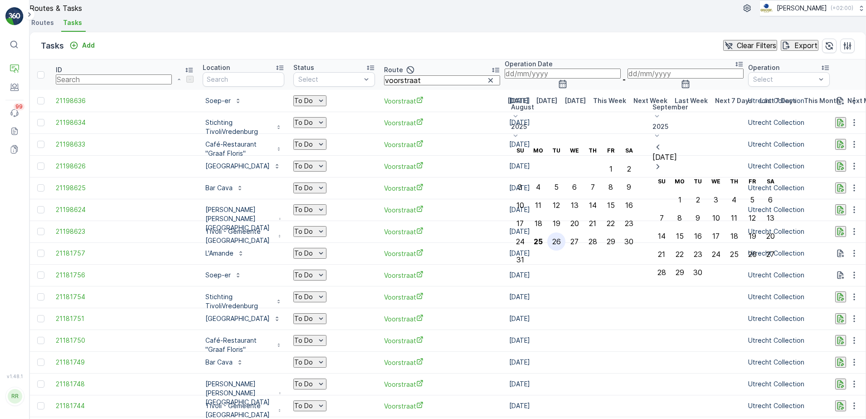
click at [561, 237] on div "26" at bounding box center [556, 241] width 9 height 8
type input "26.08.2025"
click at [561, 237] on div "26" at bounding box center [556, 241] width 9 height 8
type input "26.08.2025"
click at [561, 237] on div "26" at bounding box center [556, 241] width 9 height 8
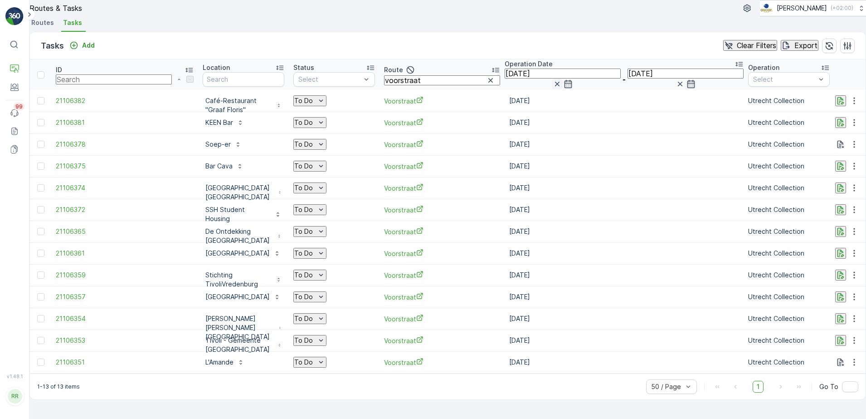
click at [553, 86] on icon "button" at bounding box center [557, 83] width 9 height 9
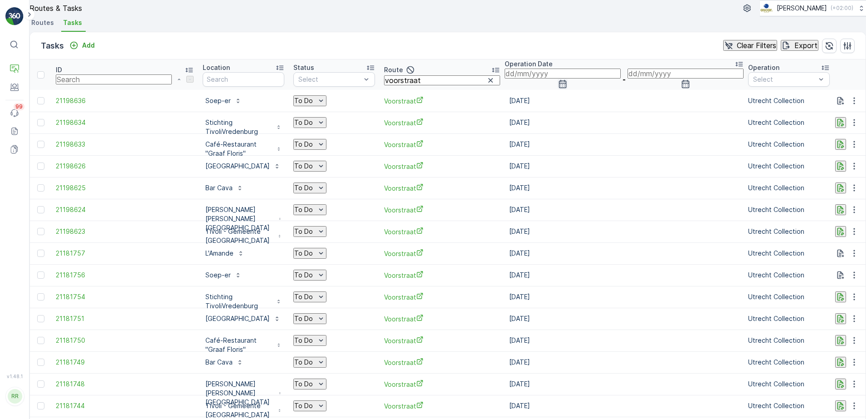
click at [559, 88] on icon "button" at bounding box center [563, 84] width 8 height 8
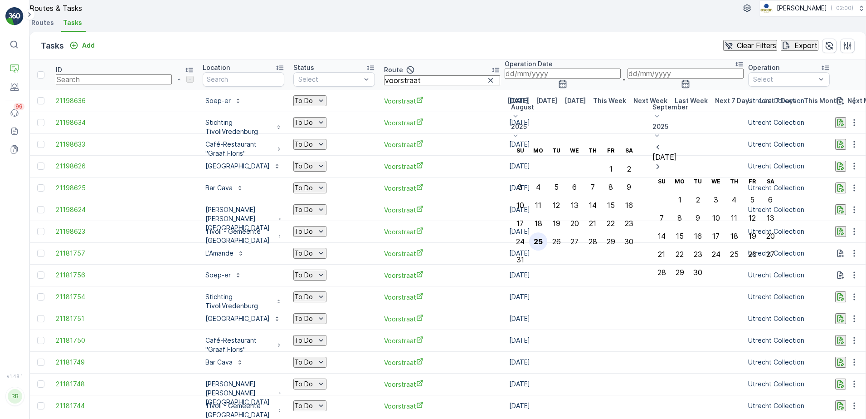
click at [543, 237] on div "25" at bounding box center [538, 241] width 9 height 8
type input "[DATE]"
click at [543, 237] on div "25" at bounding box center [538, 241] width 9 height 8
type input "[DATE]"
click at [543, 237] on div "25" at bounding box center [538, 241] width 9 height 8
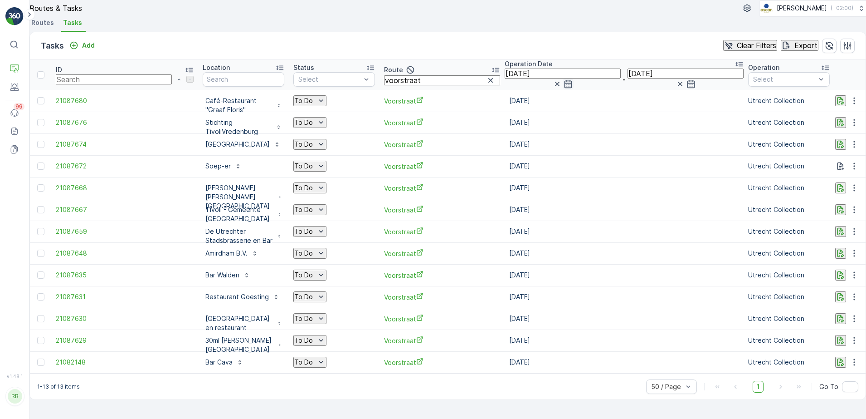
click at [564, 88] on icon "button" at bounding box center [568, 83] width 9 height 9
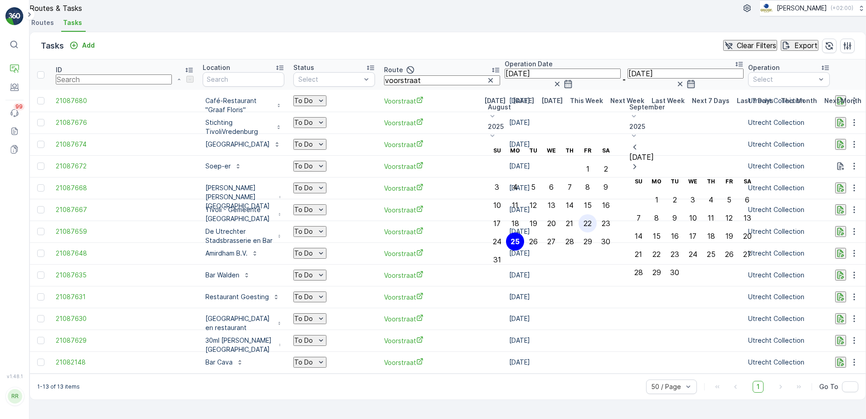
click at [592, 219] on div "22" at bounding box center [588, 223] width 8 height 8
type input "[DATE]"
click at [592, 219] on div "22" at bounding box center [588, 223] width 8 height 8
type input "[DATE]"
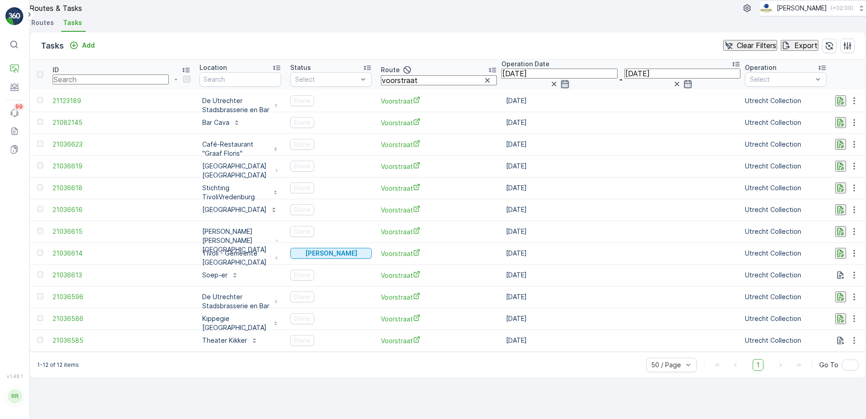
click at [560, 88] on icon "button" at bounding box center [564, 83] width 9 height 9
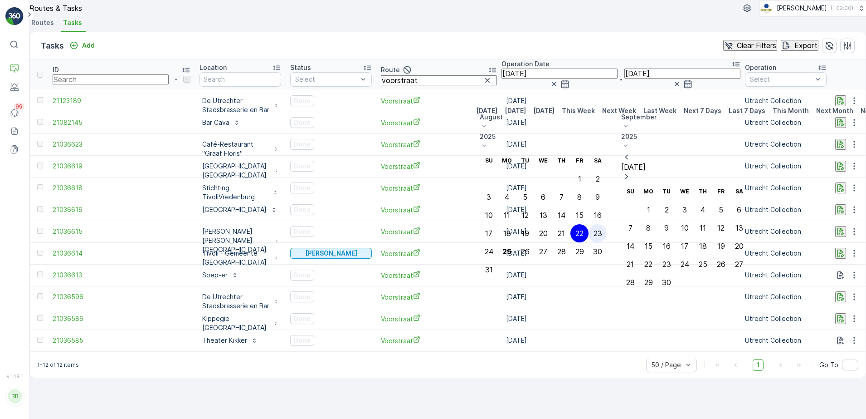
click at [602, 229] on div "23" at bounding box center [598, 233] width 9 height 8
type input "[DATE]"
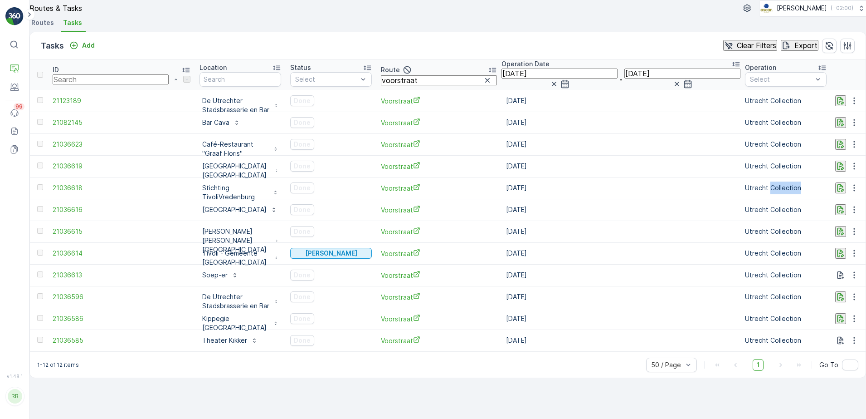
click at [740, 199] on td "Utrecht Collection" at bounding box center [785, 188] width 91 height 22
click at [555, 59] on div "Tasks Add Clear Filters Export" at bounding box center [448, 45] width 836 height 27
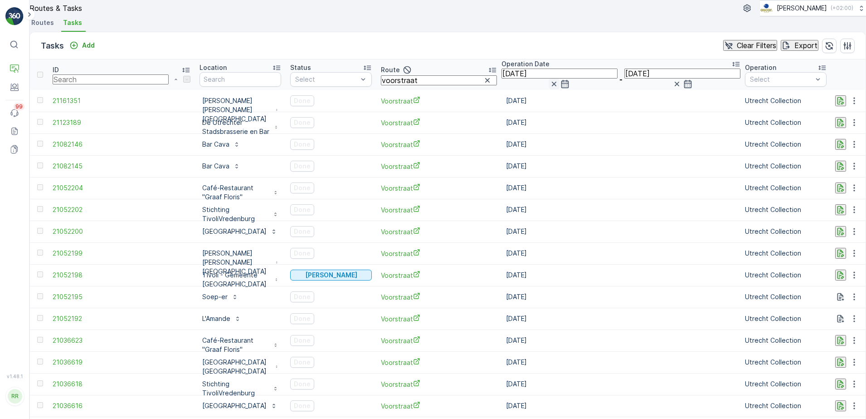
click at [550, 88] on icon "button" at bounding box center [554, 83] width 9 height 9
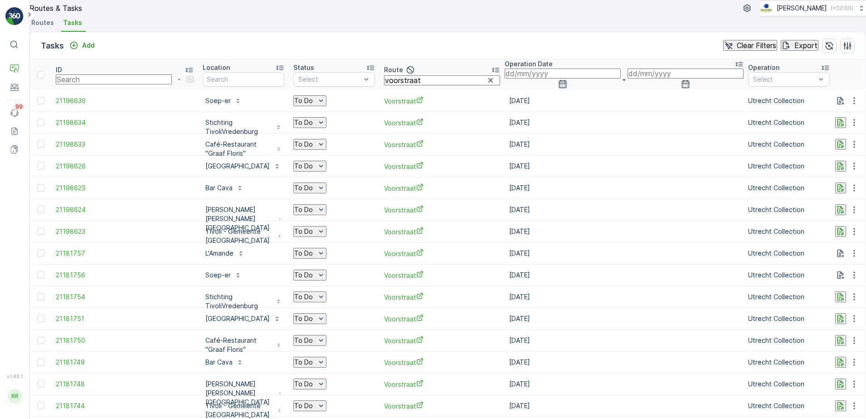
drag, startPoint x: 555, startPoint y: 97, endPoint x: 560, endPoint y: 97, distance: 5.5
click at [558, 88] on icon "button" at bounding box center [562, 83] width 9 height 9
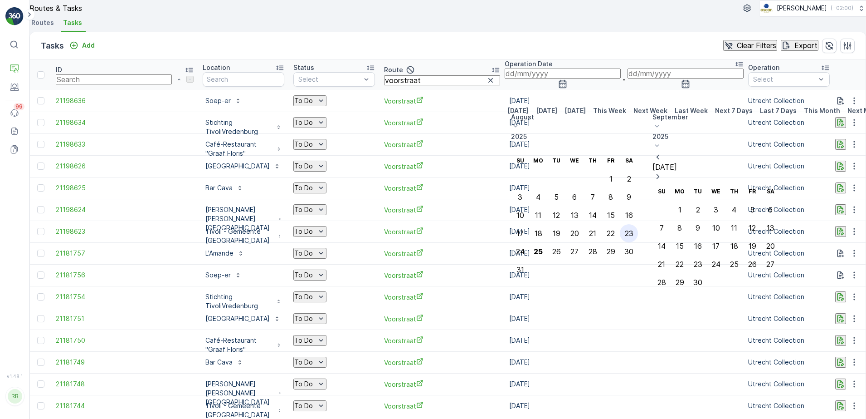
click at [633, 229] on div "23" at bounding box center [629, 233] width 9 height 8
type input "[DATE]"
click at [633, 229] on div "23" at bounding box center [629, 233] width 9 height 8
type input "[DATE]"
click at [633, 229] on div "23" at bounding box center [629, 233] width 9 height 8
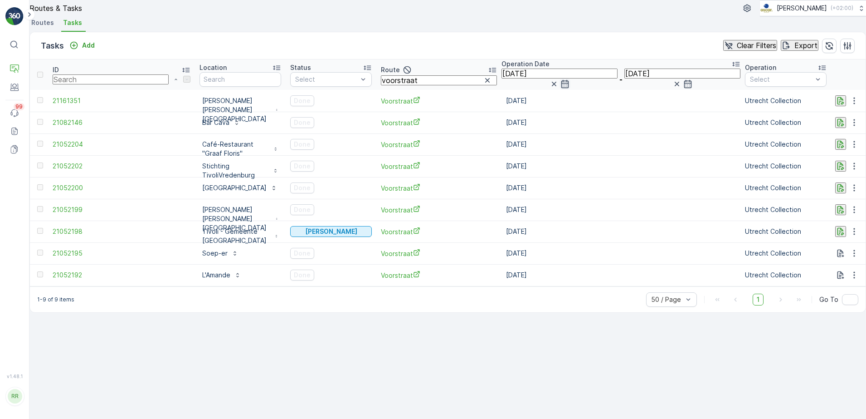
click at [560, 88] on icon "button" at bounding box center [564, 83] width 9 height 9
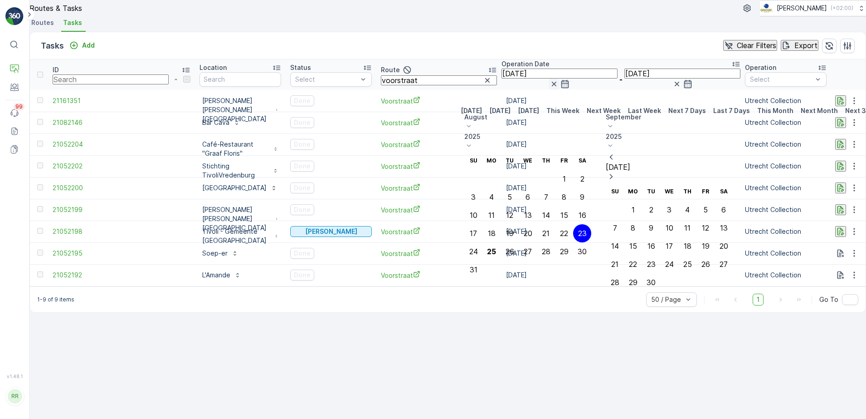
click at [552, 86] on icon "button" at bounding box center [554, 84] width 5 height 5
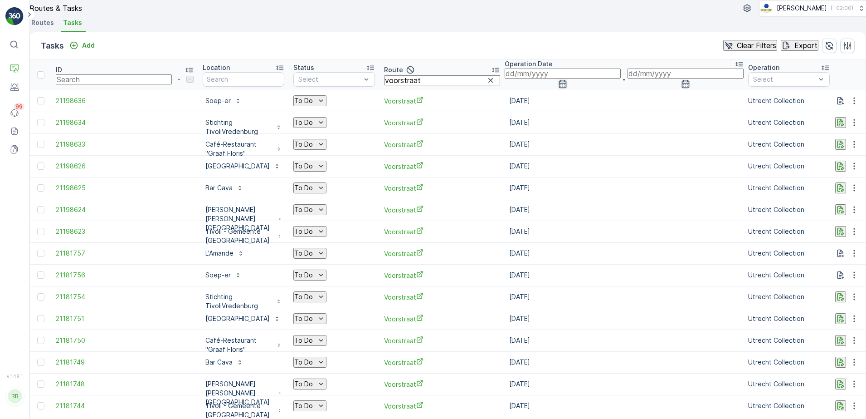
click at [560, 88] on icon "button" at bounding box center [562, 83] width 9 height 9
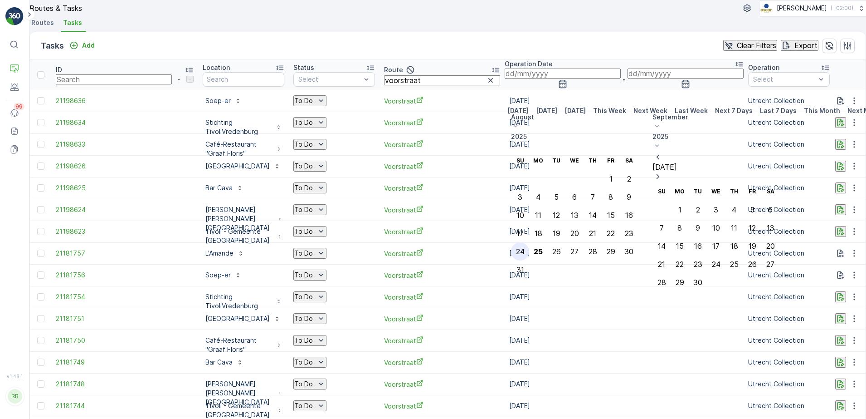
click at [525, 247] on div "24" at bounding box center [520, 251] width 9 height 8
type input "[DATE]"
click at [525, 247] on div "24" at bounding box center [520, 251] width 9 height 8
type input "[DATE]"
click at [525, 247] on div "24" at bounding box center [520, 251] width 9 height 8
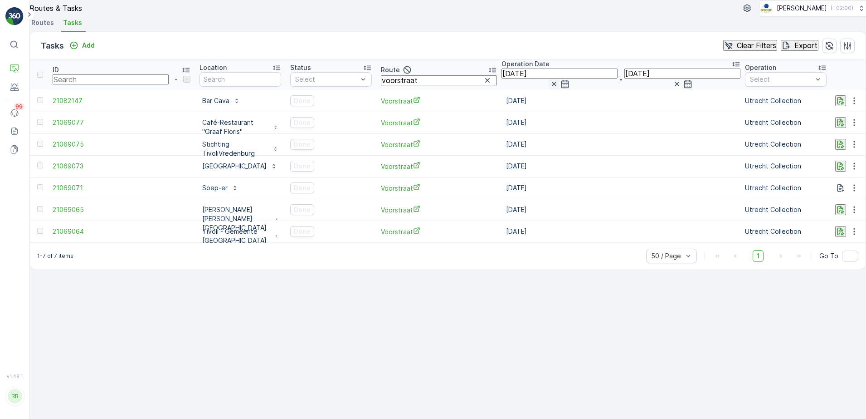
click at [550, 88] on icon "button" at bounding box center [554, 83] width 9 height 9
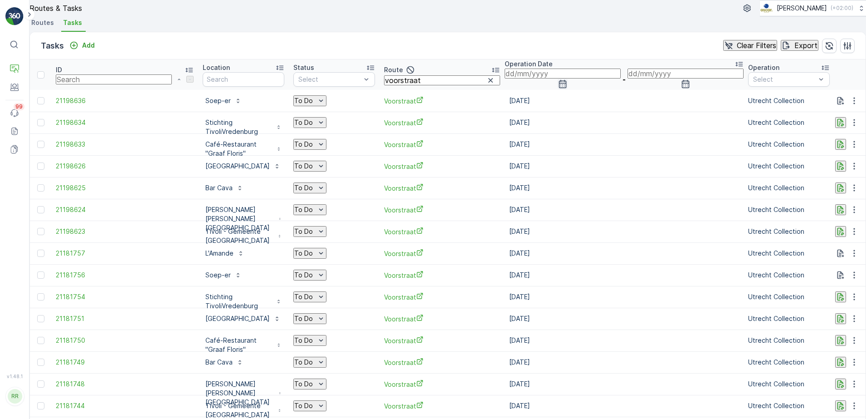
click at [558, 88] on icon "button" at bounding box center [562, 83] width 9 height 9
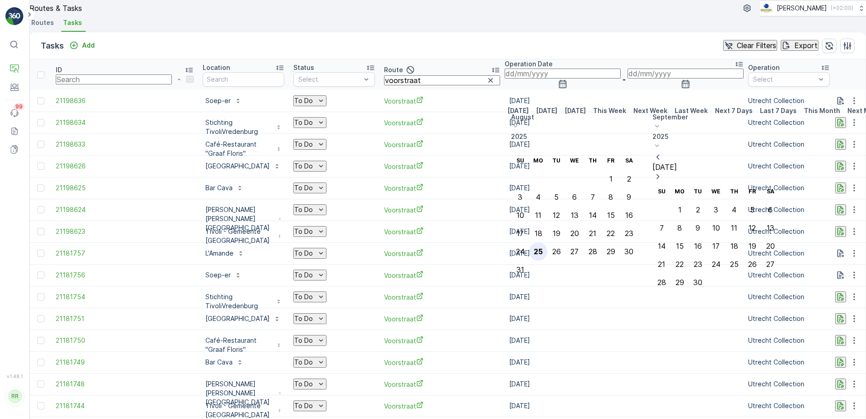
click at [543, 247] on div "25" at bounding box center [538, 251] width 9 height 8
type input "[DATE]"
click at [543, 247] on div "25" at bounding box center [538, 251] width 9 height 8
type input "[DATE]"
click at [543, 247] on div "25" at bounding box center [538, 251] width 9 height 8
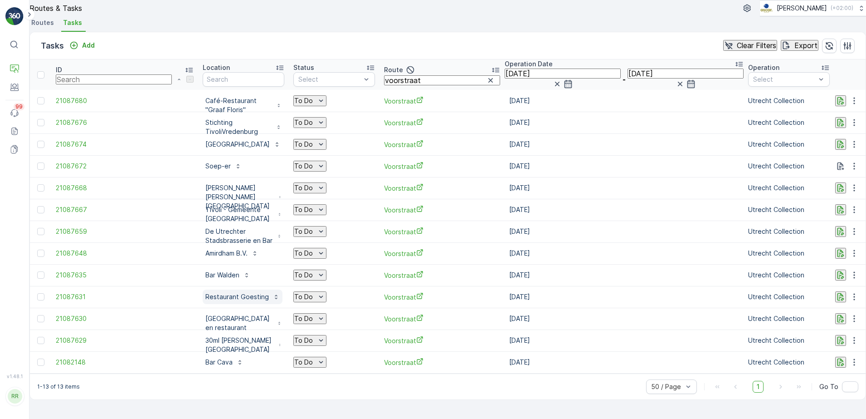
click at [205, 301] on p "Restaurant Goesting" at bounding box center [236, 296] width 63 height 9
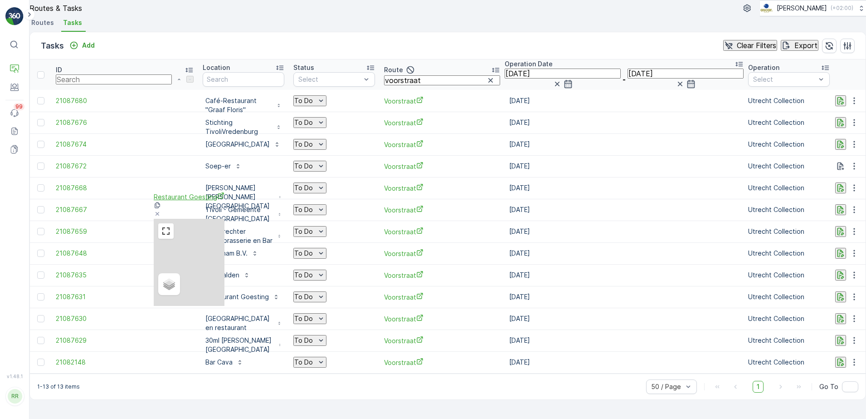
click at [208, 200] on span "Restaurant Goesting" at bounding box center [189, 197] width 71 height 10
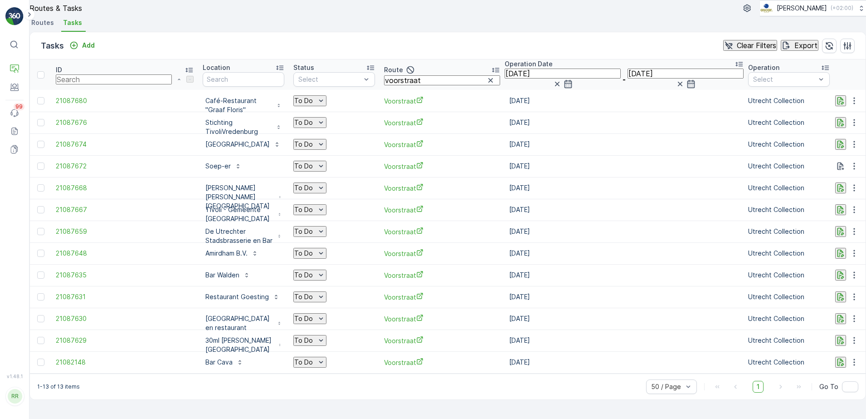
click at [349, 59] on div "Tasks Add Clear Filters Export" at bounding box center [448, 45] width 836 height 27
drag, startPoint x: 428, startPoint y: 100, endPoint x: 350, endPoint y: 106, distance: 77.8
type input "binne"
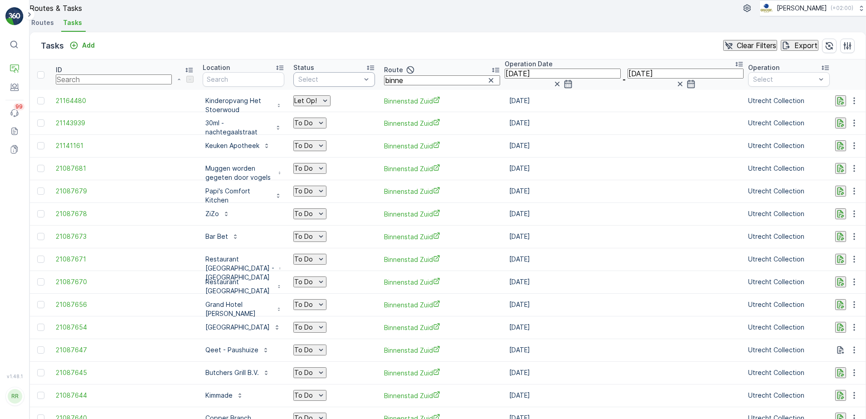
drag, startPoint x: 415, startPoint y: 95, endPoint x: 334, endPoint y: 103, distance: 82.0
type input "lomb"
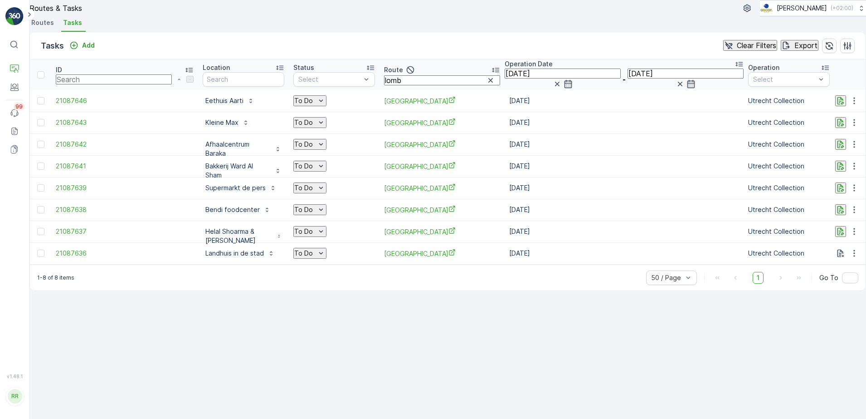
click at [837, 105] on icon "button" at bounding box center [840, 100] width 9 height 9
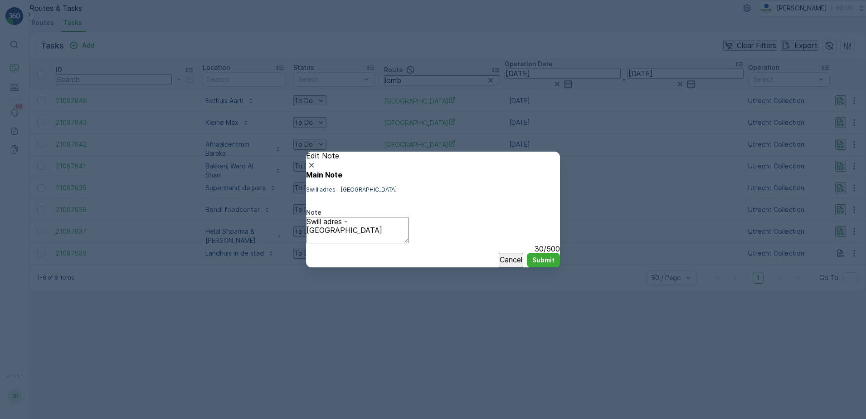
drag, startPoint x: 547, startPoint y: 141, endPoint x: 828, endPoint y: 114, distance: 282.4
click at [316, 161] on icon "button" at bounding box center [311, 165] width 9 height 9
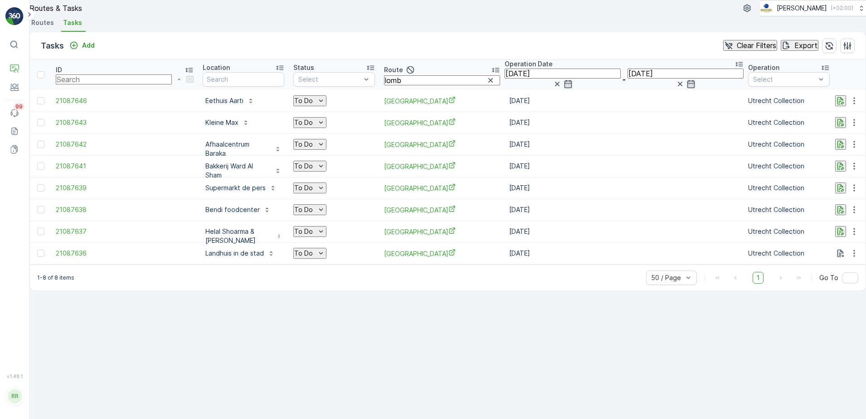
click at [836, 127] on icon "button" at bounding box center [840, 122] width 9 height 9
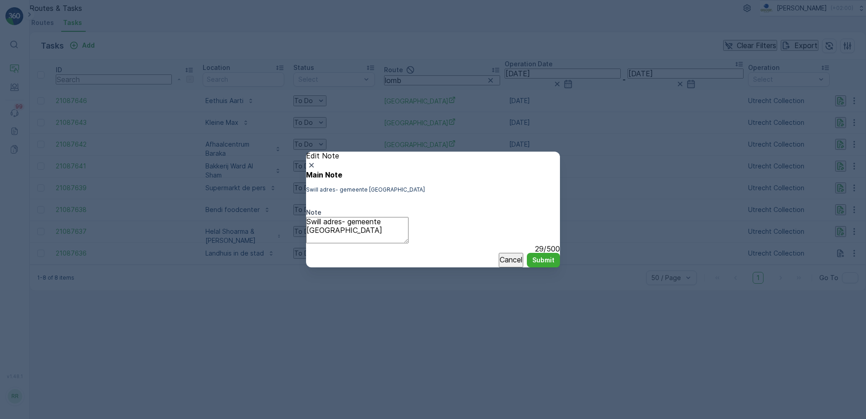
drag, startPoint x: 546, startPoint y: 140, endPoint x: 555, endPoint y: 139, distance: 9.1
click at [316, 161] on icon "button" at bounding box center [311, 165] width 9 height 9
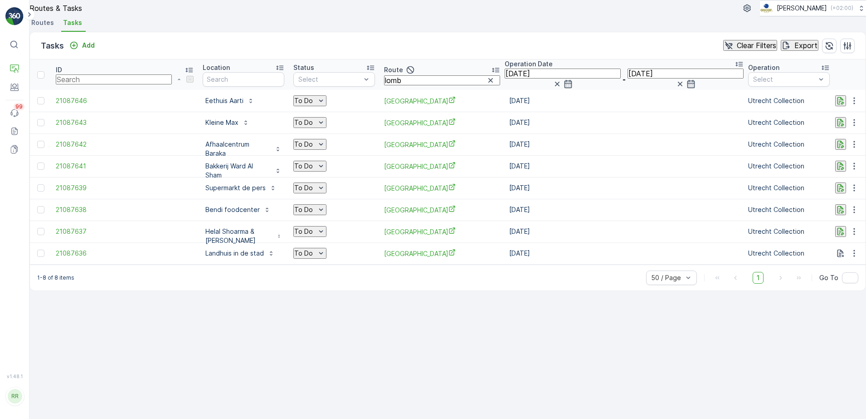
click at [836, 149] on icon "button" at bounding box center [840, 144] width 9 height 9
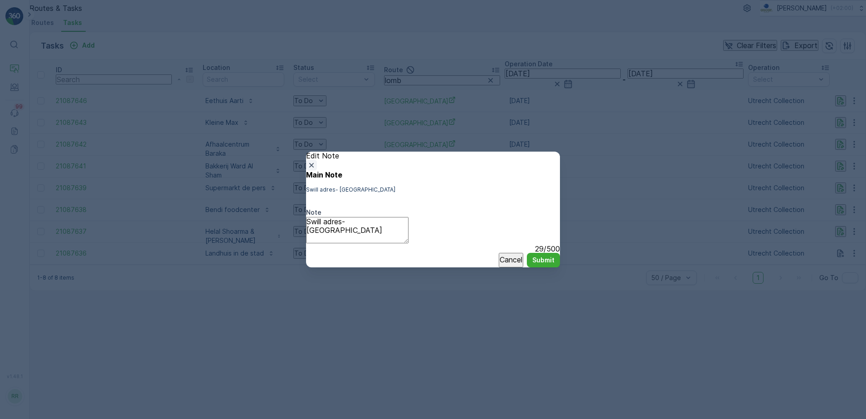
click at [316, 161] on icon "button" at bounding box center [311, 165] width 9 height 9
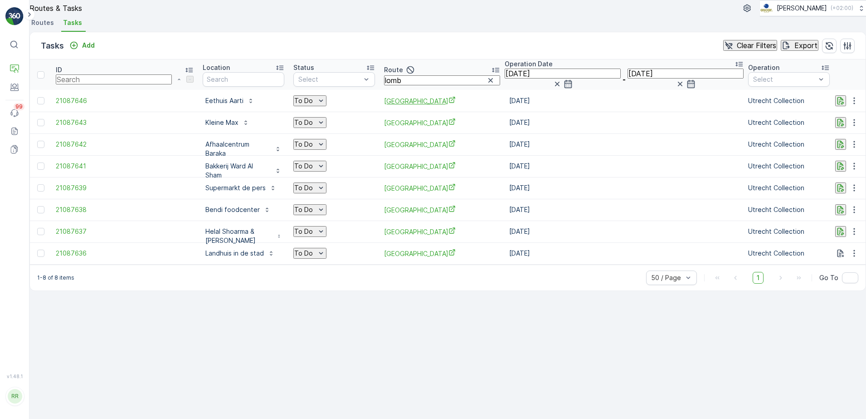
click at [384, 106] on span "[GEOGRAPHIC_DATA]" at bounding box center [442, 101] width 116 height 10
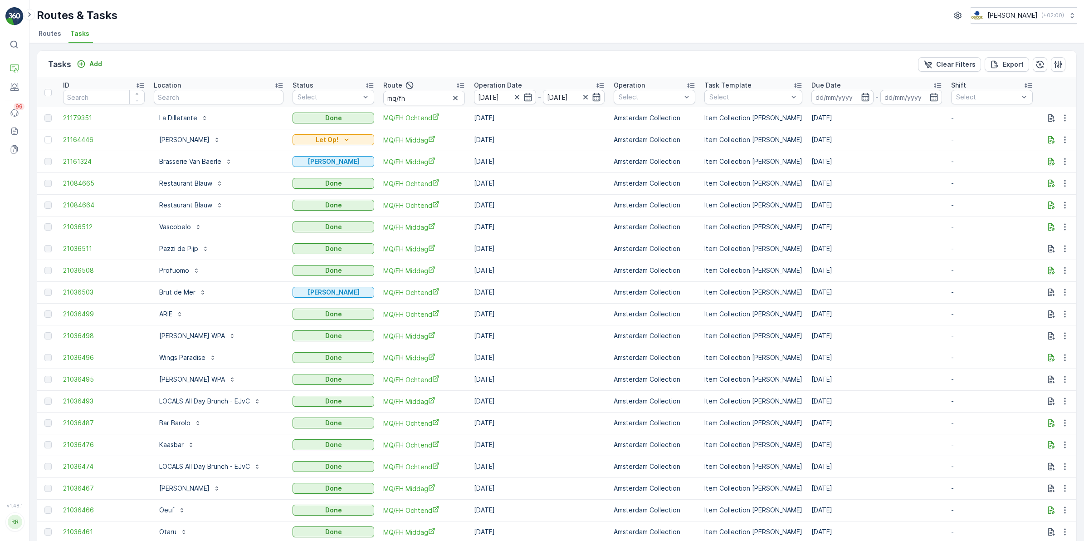
scroll to position [0, 51]
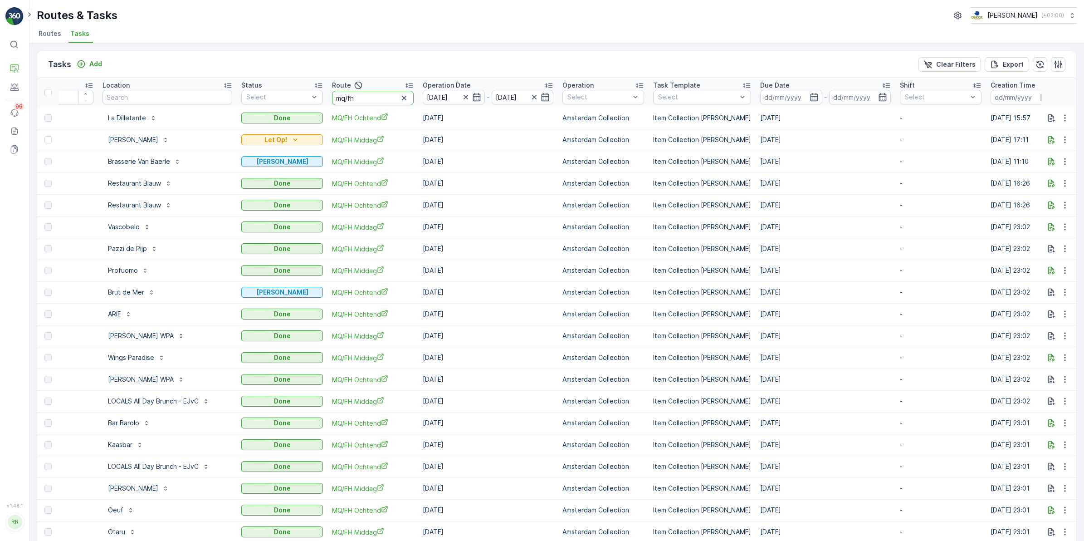
drag, startPoint x: 361, startPoint y: 101, endPoint x: 322, endPoint y: 102, distance: 39.0
click at [322, 102] on tr "ID Location Status Select Route mq/fh Operation Date 22.08.2025 - 23.08.2025 Op…" at bounding box center [709, 92] width 1447 height 29
type input "binnen"
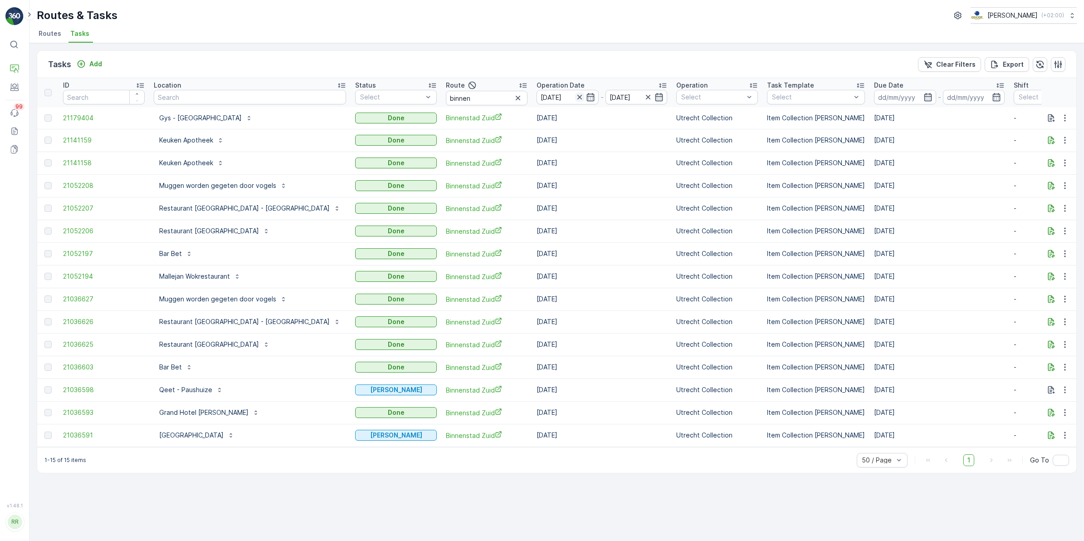
click at [575, 96] on icon "button" at bounding box center [579, 97] width 9 height 9
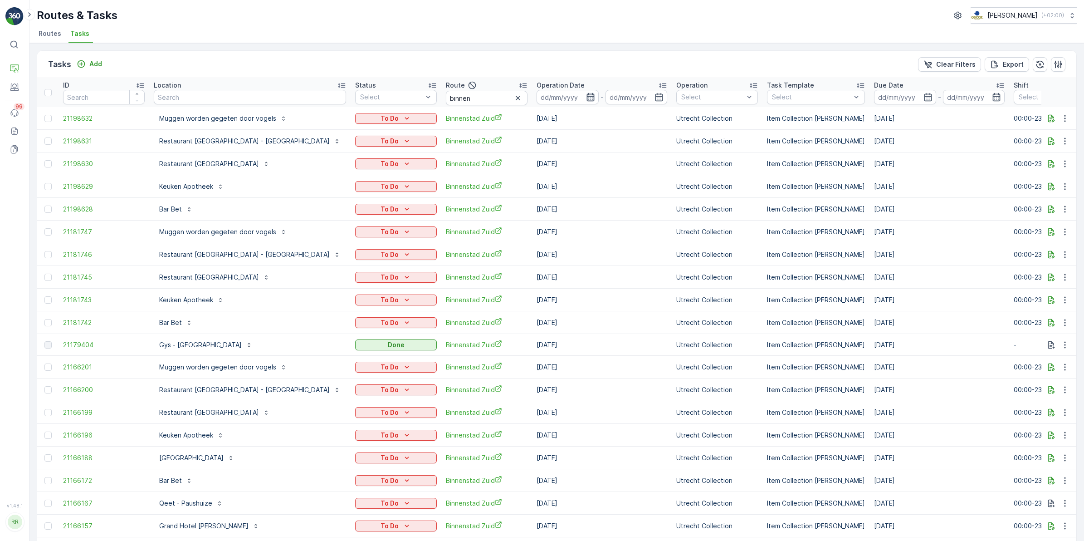
click at [586, 95] on icon "button" at bounding box center [590, 97] width 9 height 9
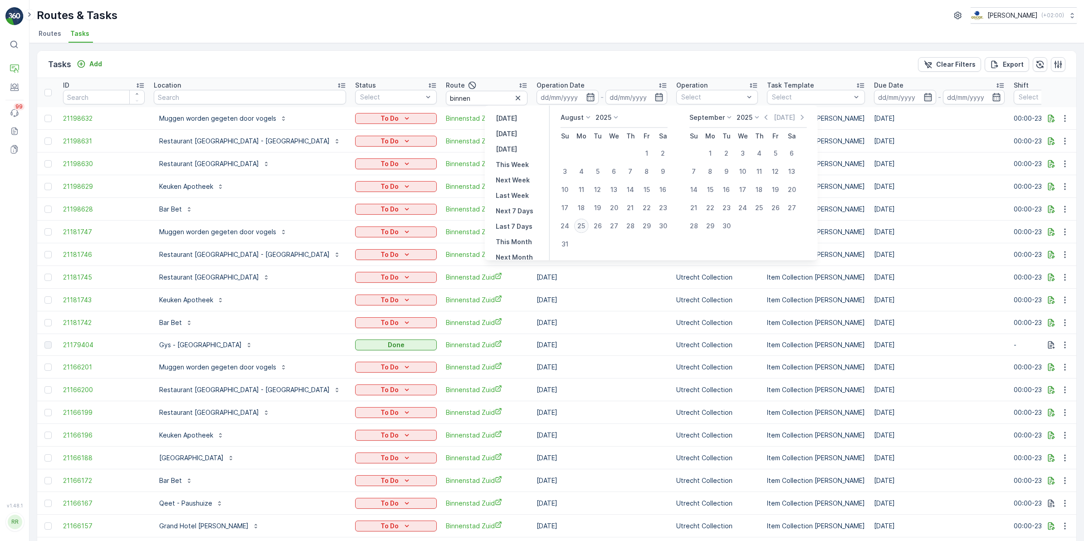
click at [584, 223] on div "25" at bounding box center [581, 226] width 15 height 15
type input "[DATE]"
click at [584, 223] on div "25" at bounding box center [581, 226] width 15 height 15
type input "[DATE]"
click at [584, 223] on div "25" at bounding box center [581, 226] width 15 height 15
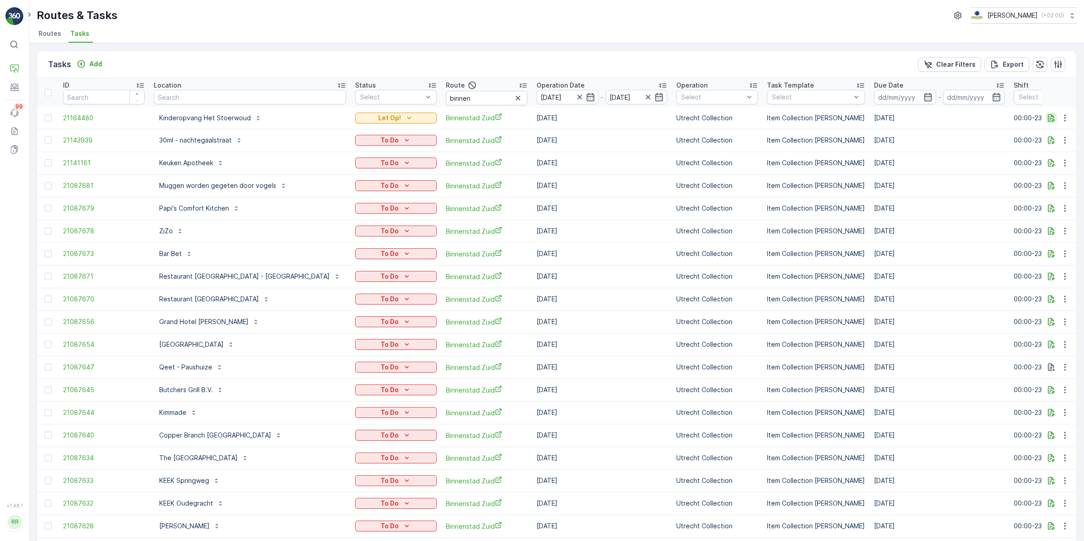
click at [1049, 119] on icon "button" at bounding box center [1051, 117] width 9 height 9
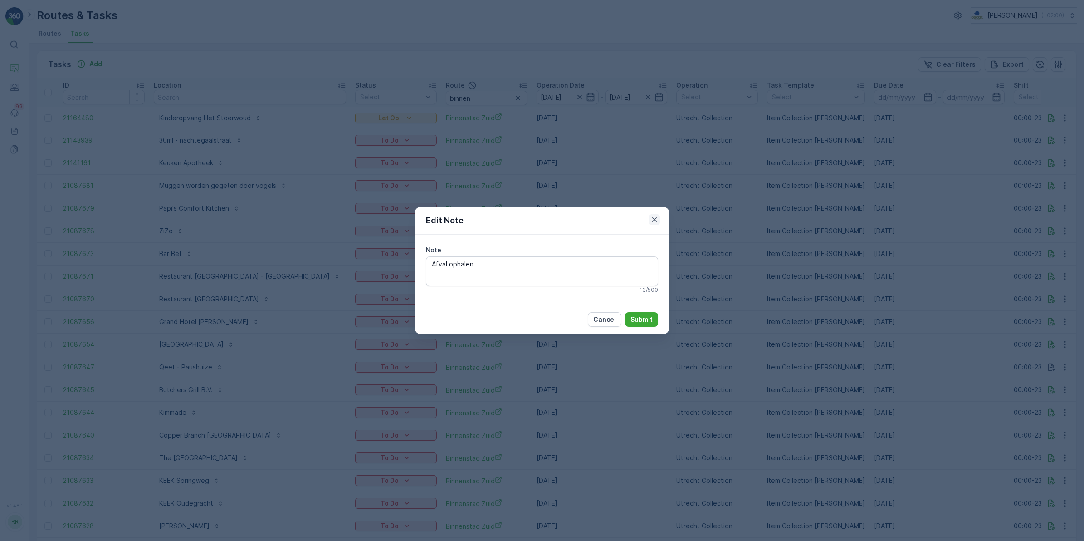
click at [658, 220] on icon "button" at bounding box center [654, 219] width 9 height 9
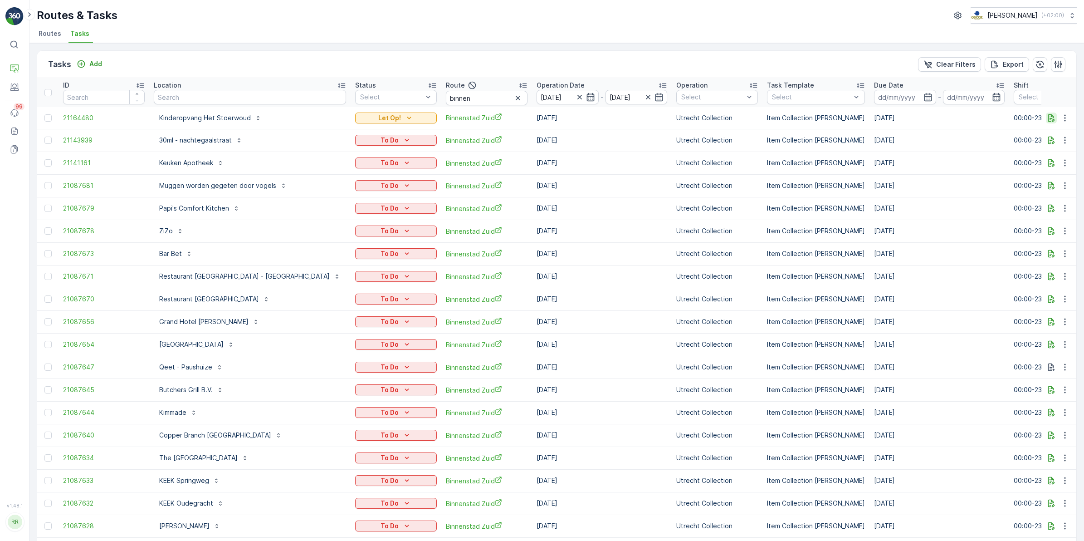
click at [1051, 116] on icon "button" at bounding box center [1051, 118] width 7 height 8
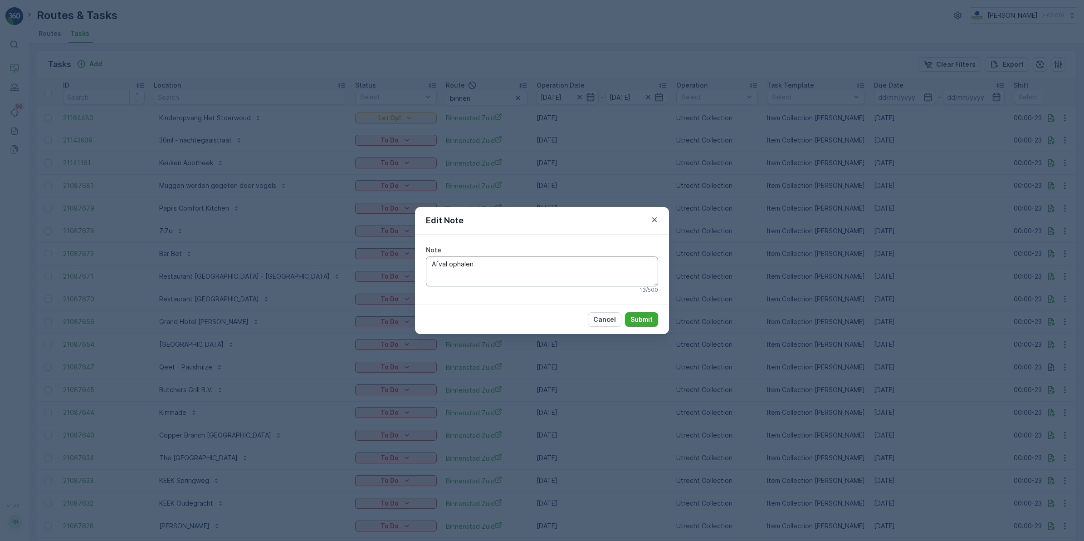
click at [483, 261] on textarea "Afval ophalen" at bounding box center [542, 271] width 232 height 30
type textarea "Afval ophalen, swill container!"
click at [649, 318] on p "Submit" at bounding box center [641, 319] width 22 height 9
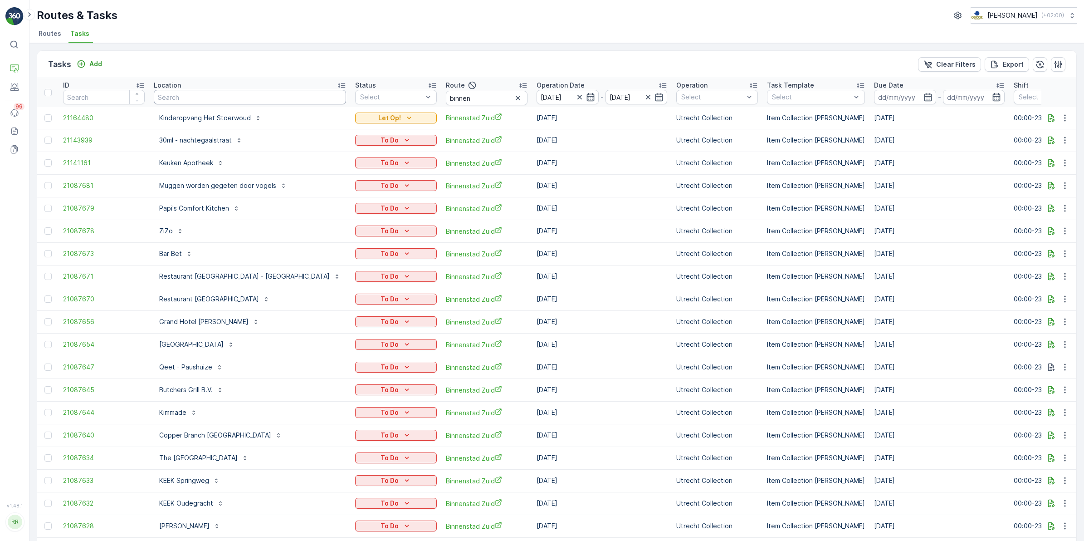
click at [219, 93] on input "text" at bounding box center [250, 97] width 192 height 15
click at [513, 96] on icon "button" at bounding box center [517, 97] width 9 height 9
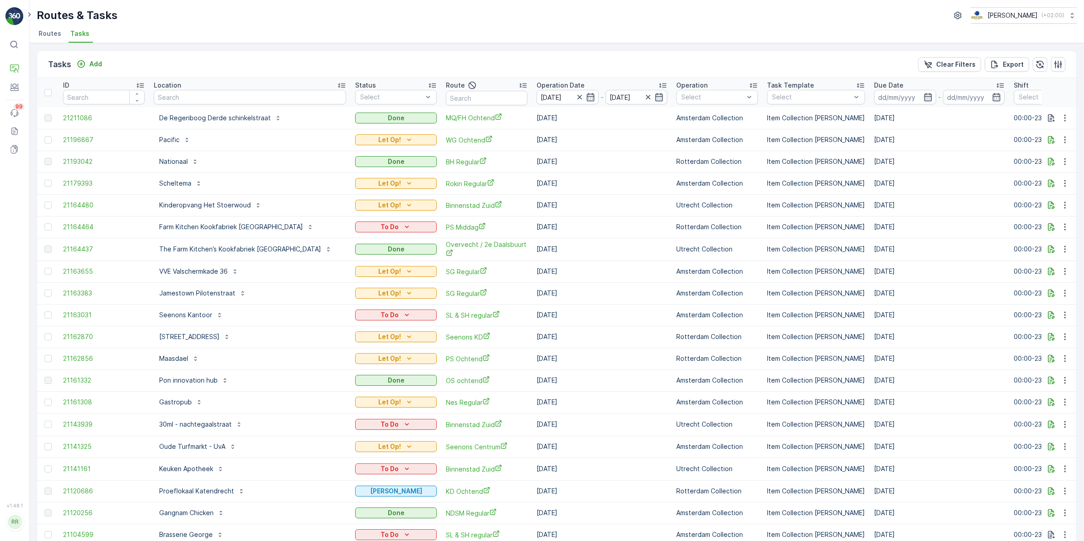
click at [205, 97] on input "text" at bounding box center [250, 97] width 192 height 15
type input "kerk"
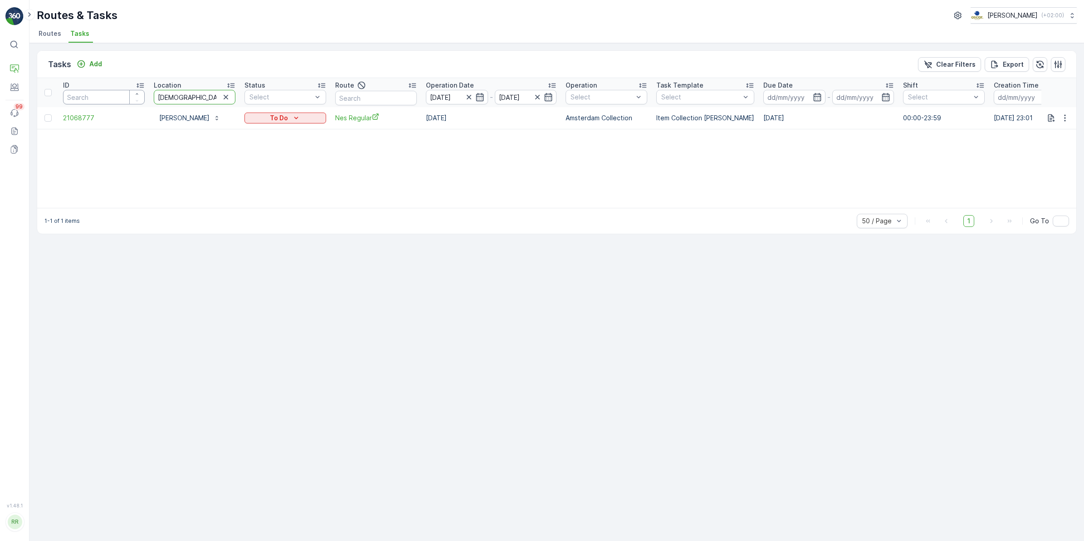
drag, startPoint x: 194, startPoint y: 101, endPoint x: 121, endPoint y: 103, distance: 73.0
click at [121, 103] on tr "ID Location kerkw Status Select Route Operation Date 25.08.2025 - 25.08.2025 Op…" at bounding box center [736, 92] width 1399 height 29
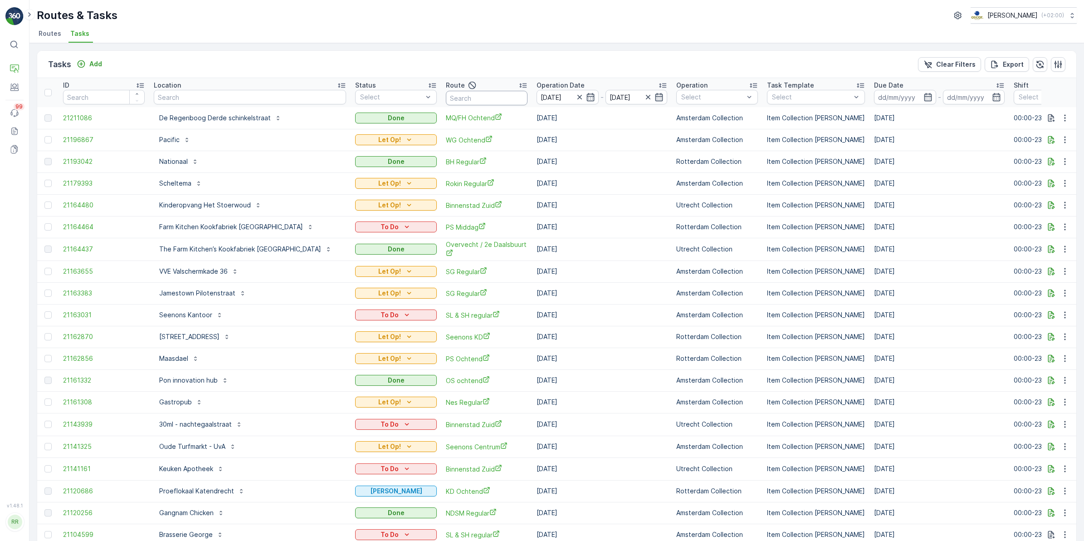
click at [451, 98] on input "text" at bounding box center [487, 98] width 82 height 15
type input "nes"
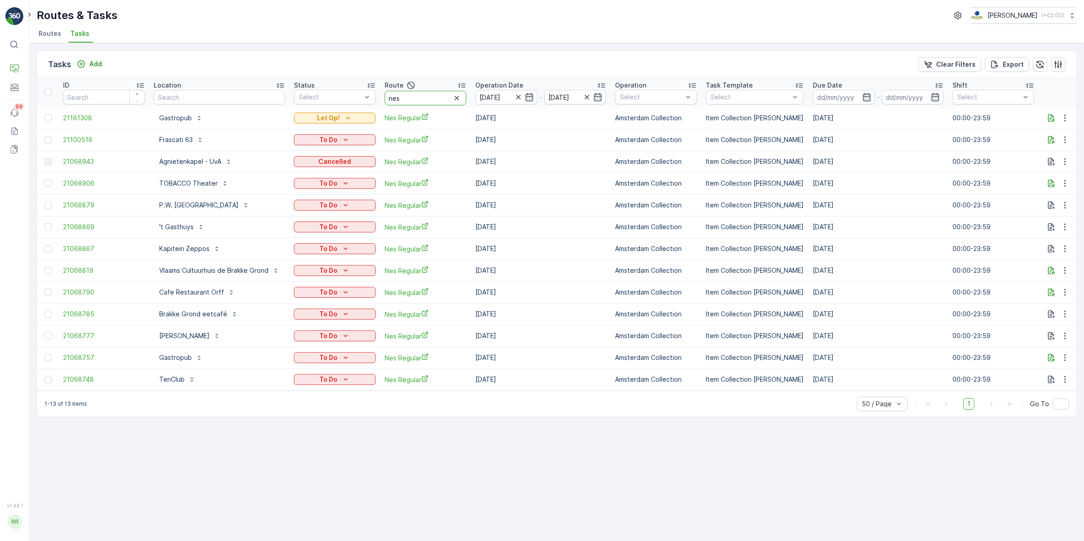
click at [424, 96] on input "nes" at bounding box center [426, 98] width 82 height 15
click at [53, 83] on p "Planning" at bounding box center [45, 81] width 25 height 9
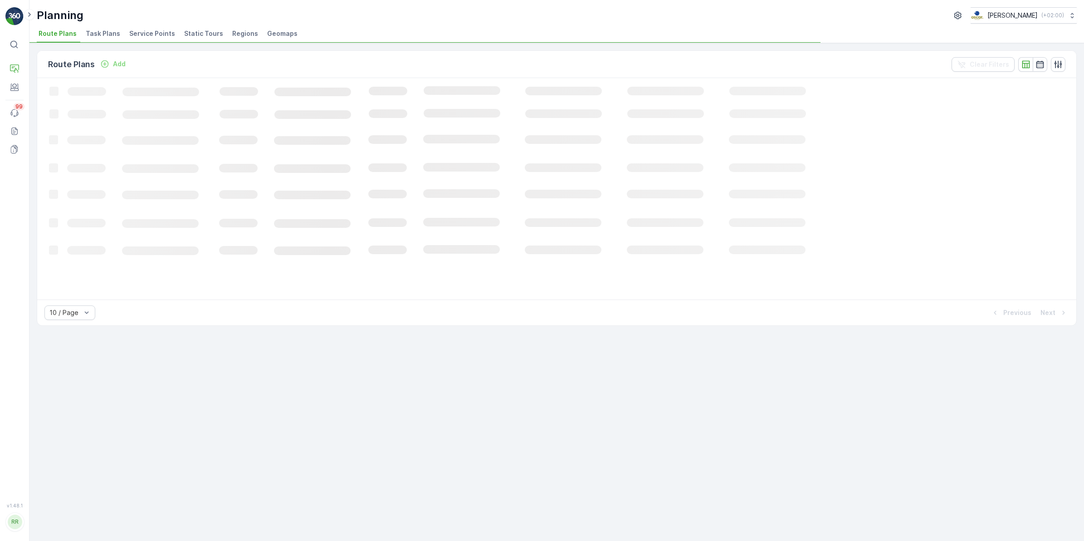
click at [97, 33] on span "Task Plans" at bounding box center [103, 33] width 34 height 9
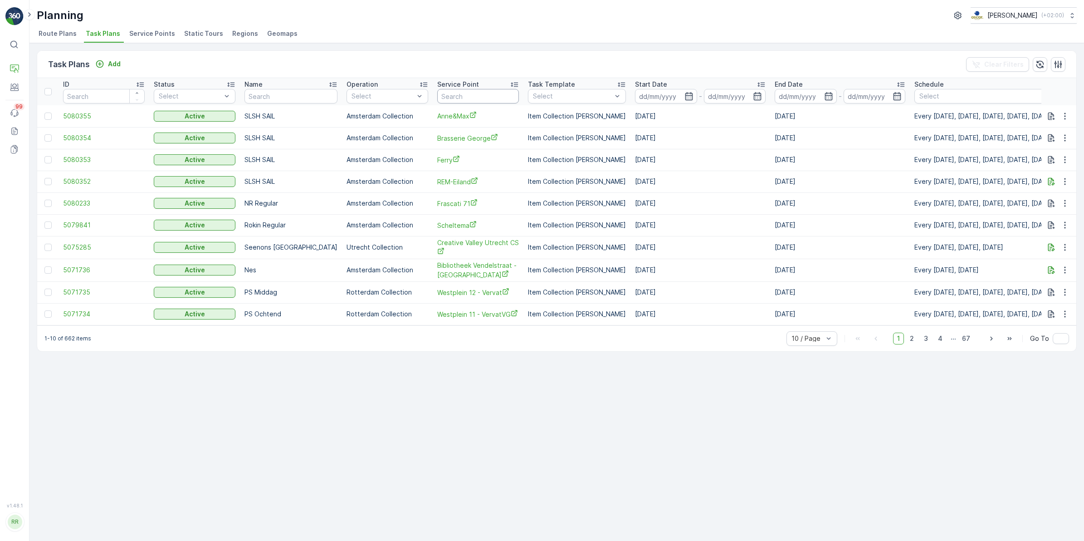
click at [451, 95] on input "text" at bounding box center [478, 96] width 82 height 15
type input "kerk"
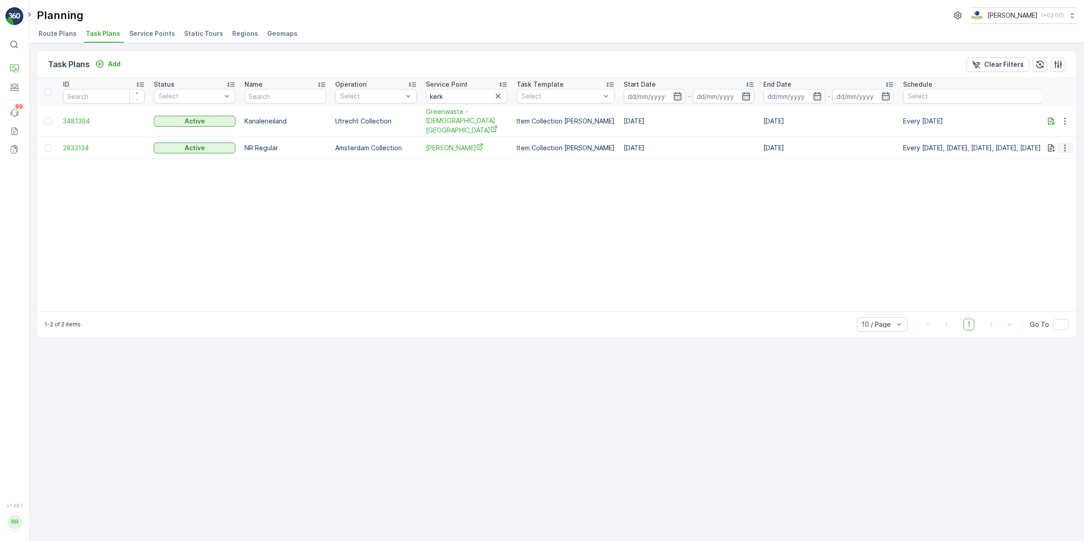
click at [1067, 143] on icon "button" at bounding box center [1064, 147] width 9 height 9
click at [1056, 163] on span "Edit Task Plan" at bounding box center [1049, 164] width 42 height 9
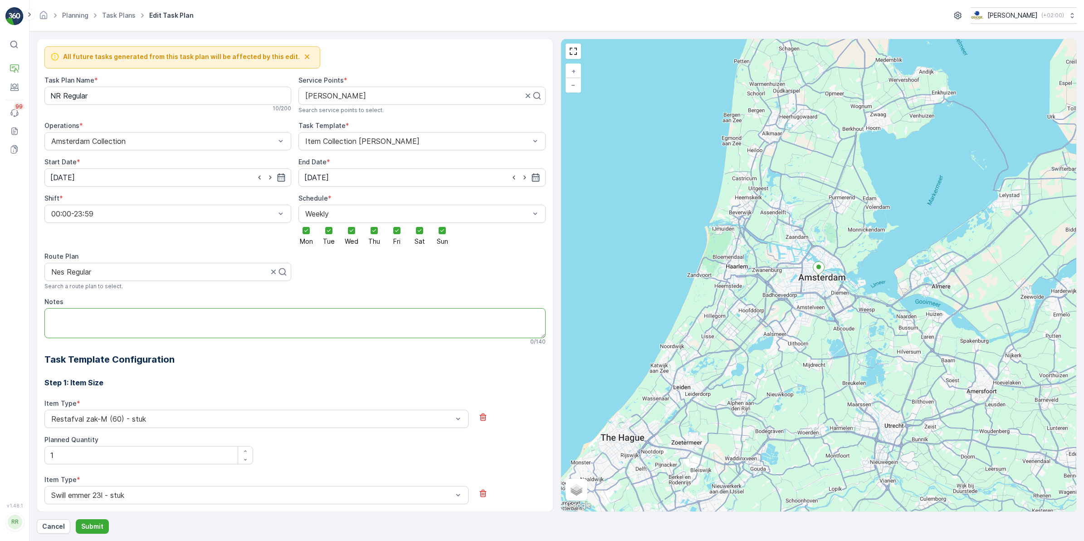
click at [127, 331] on textarea "Notes" at bounding box center [294, 323] width 501 height 30
type textarea "Voor 10.00 servicen graag!"
click at [91, 527] on p "Submit" at bounding box center [92, 525] width 22 height 9
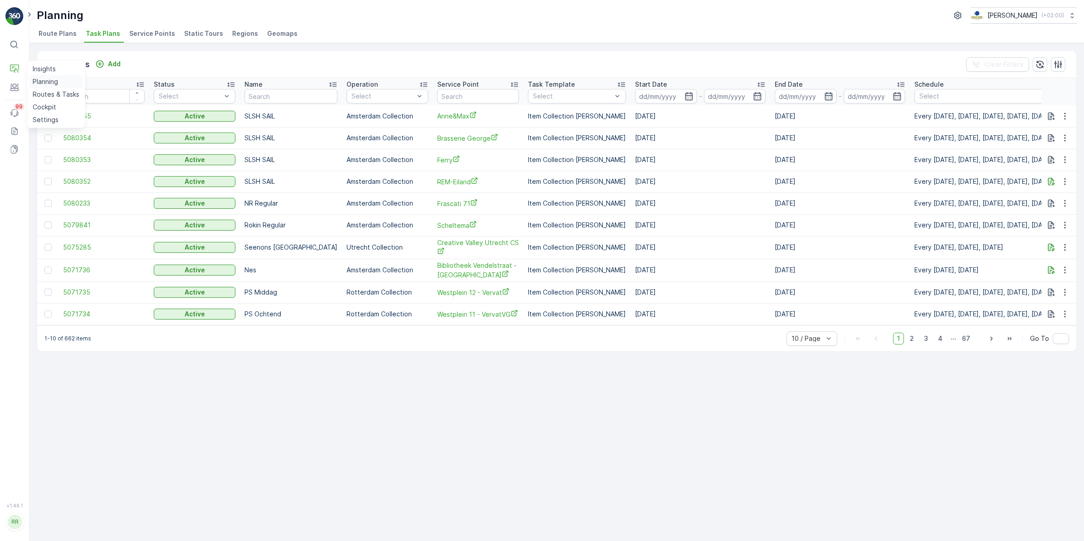
click at [46, 84] on p "Planning" at bounding box center [45, 81] width 25 height 9
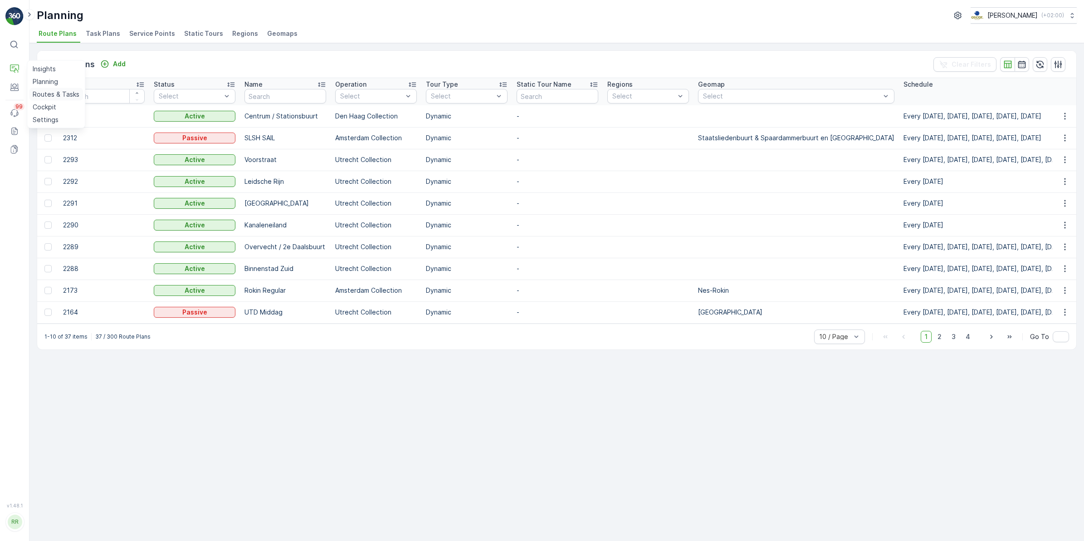
click at [46, 93] on p "Routes & Tasks" at bounding box center [56, 94] width 47 height 9
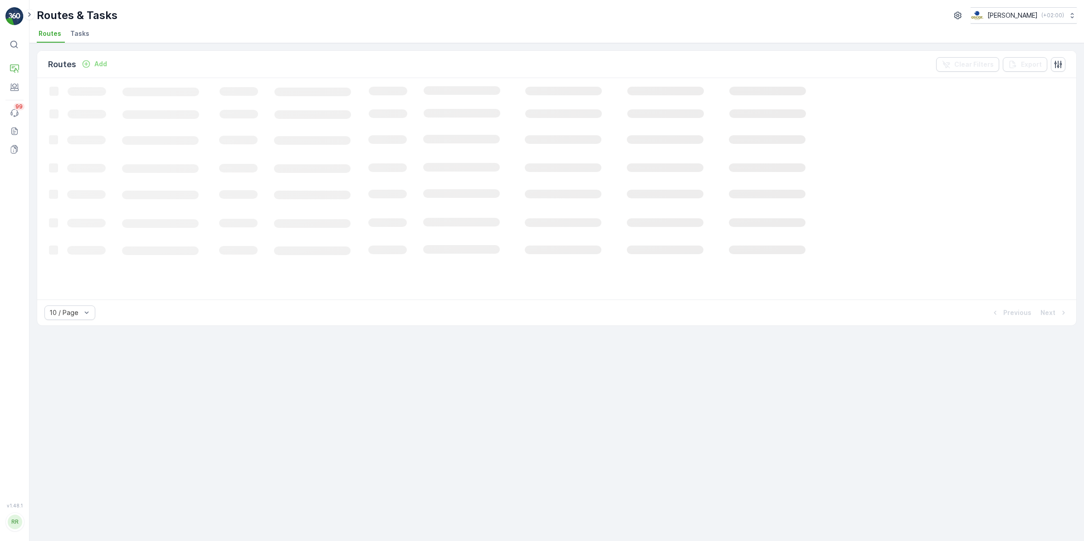
click at [78, 33] on span "Tasks" at bounding box center [79, 33] width 19 height 9
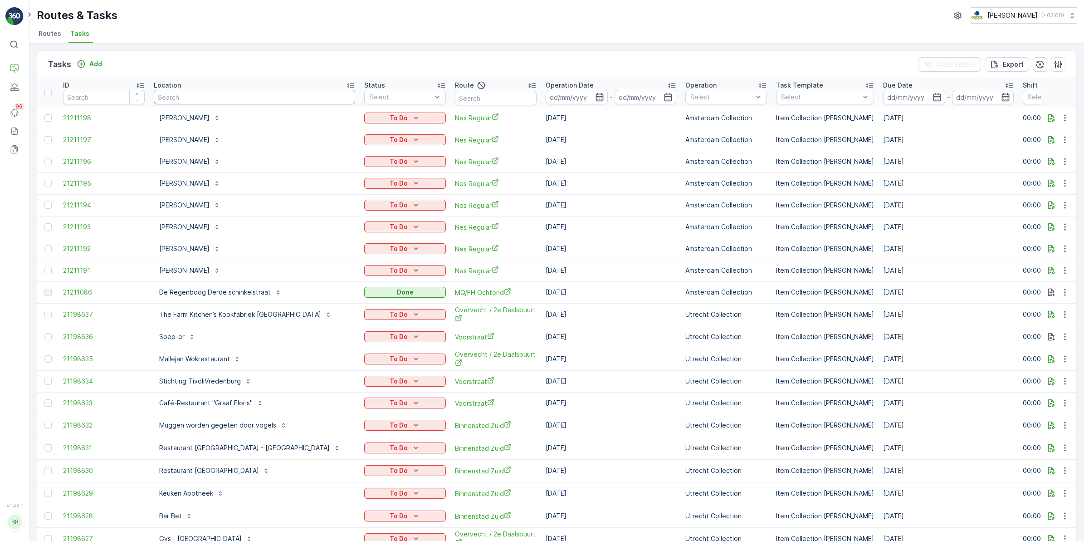
click at [199, 98] on input "text" at bounding box center [254, 97] width 201 height 15
click at [455, 97] on input "text" at bounding box center [496, 98] width 82 height 15
type input "nes reg"
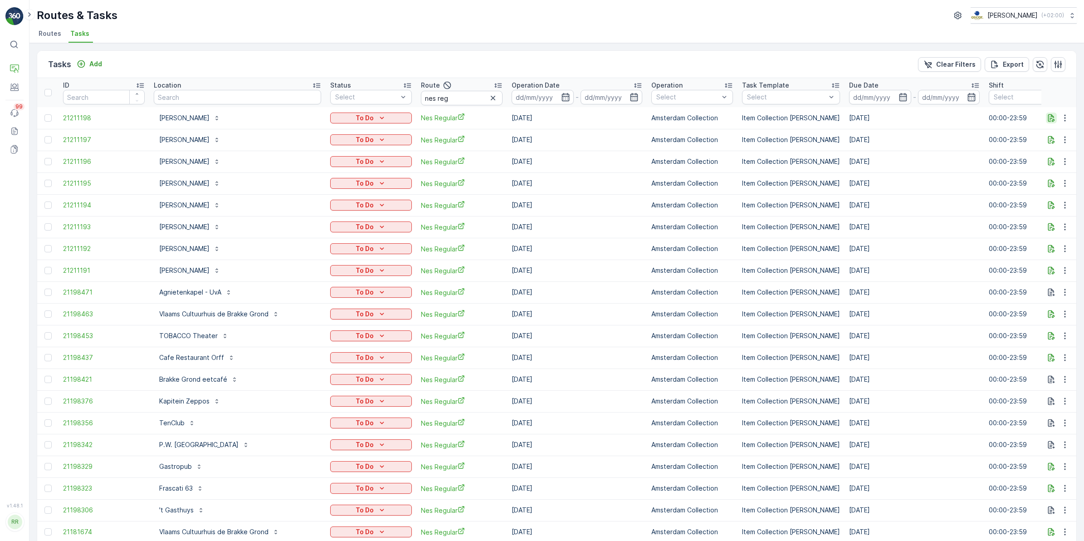
click at [1052, 118] on icon "button" at bounding box center [1051, 117] width 9 height 9
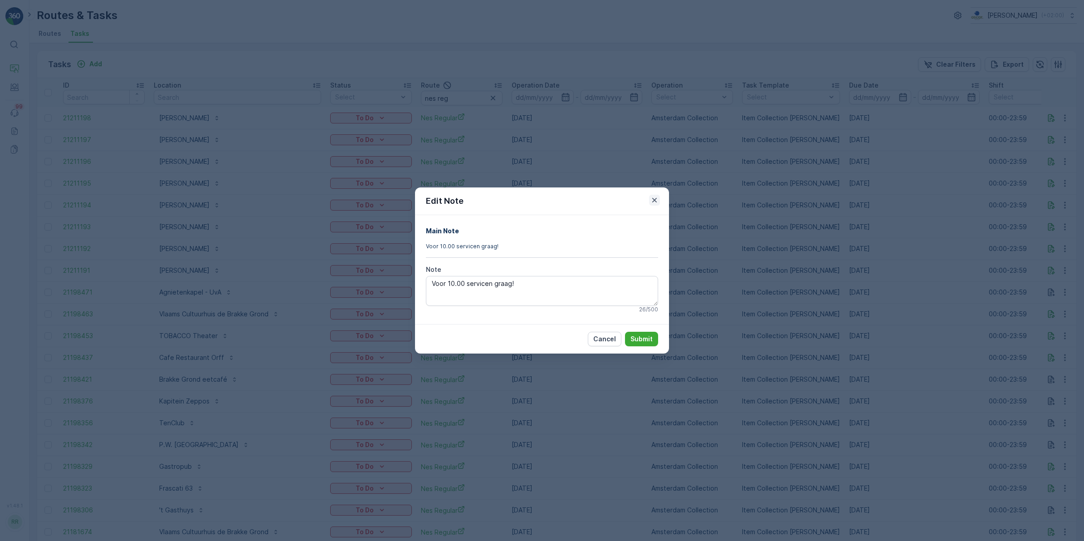
click at [654, 201] on icon "button" at bounding box center [654, 199] width 9 height 9
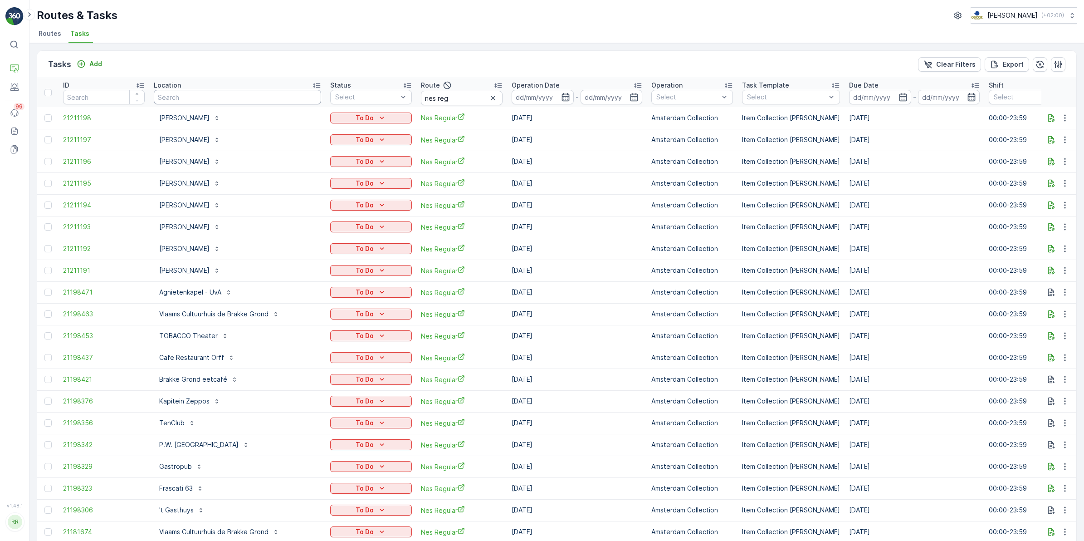
drag, startPoint x: 214, startPoint y: 98, endPoint x: 219, endPoint y: 97, distance: 4.6
click at [214, 98] on input "text" at bounding box center [237, 97] width 167 height 15
click at [524, 98] on input at bounding box center [543, 97] width 62 height 15
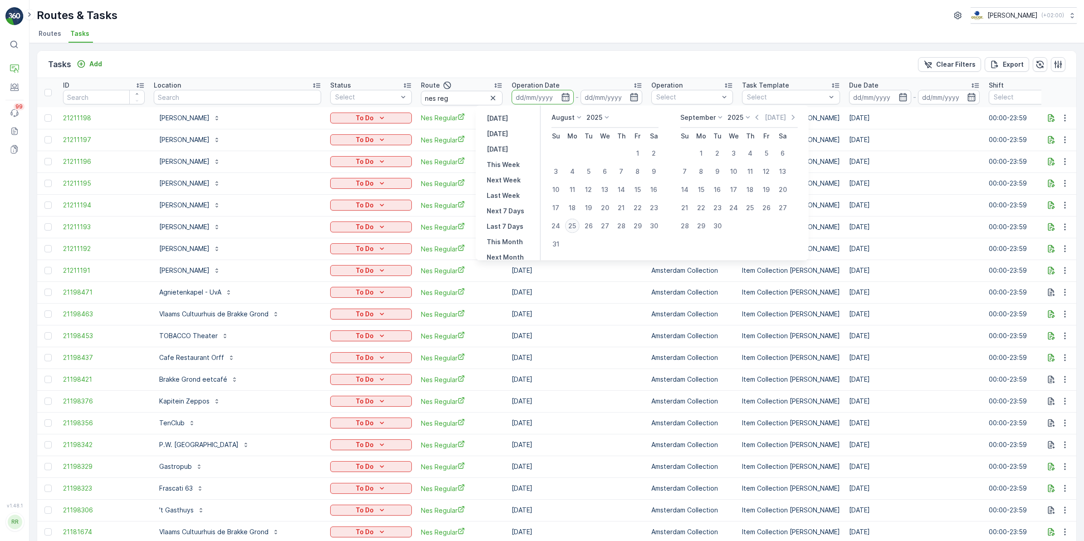
click at [574, 223] on div "25" at bounding box center [572, 226] width 15 height 15
type input "[DATE]"
click at [574, 223] on div "25" at bounding box center [572, 226] width 15 height 15
type input "[DATE]"
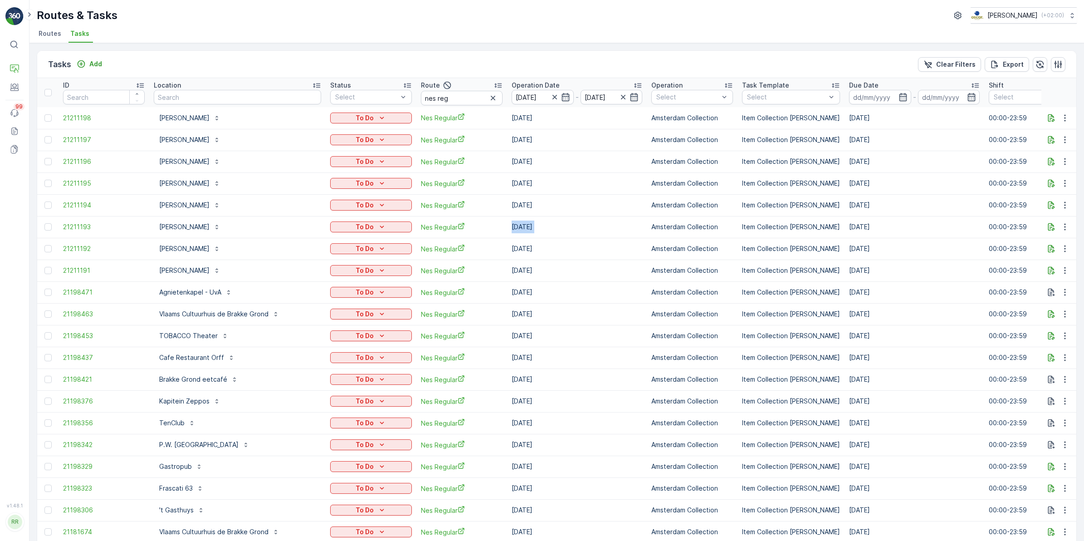
click at [574, 223] on td "[DATE]" at bounding box center [577, 227] width 140 height 22
drag, startPoint x: 574, startPoint y: 223, endPoint x: 545, endPoint y: 69, distance: 156.4
click at [545, 69] on div "Tasks Add Clear Filters Export" at bounding box center [556, 64] width 1039 height 27
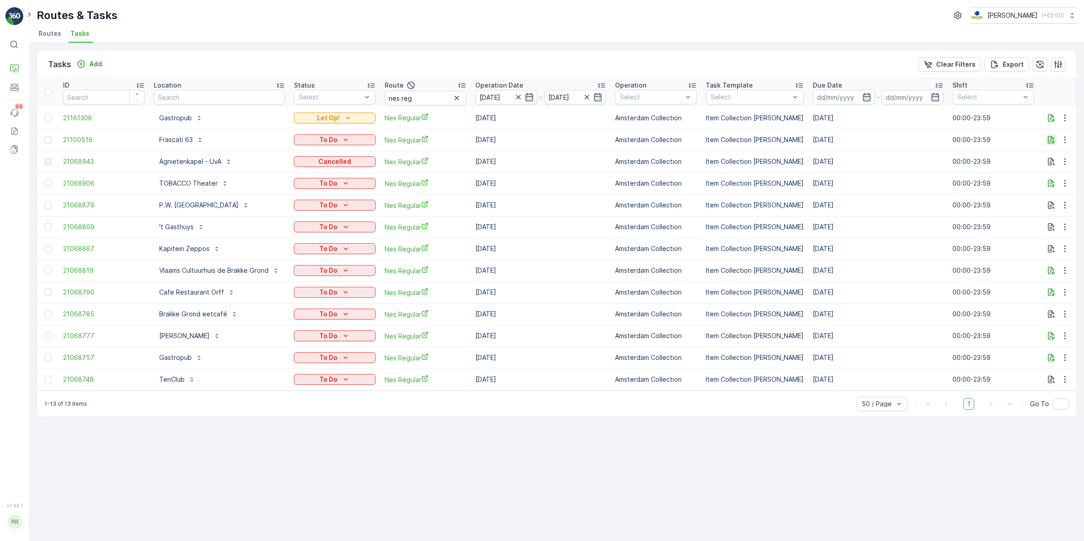
click at [1051, 139] on icon "button" at bounding box center [1051, 139] width 9 height 9
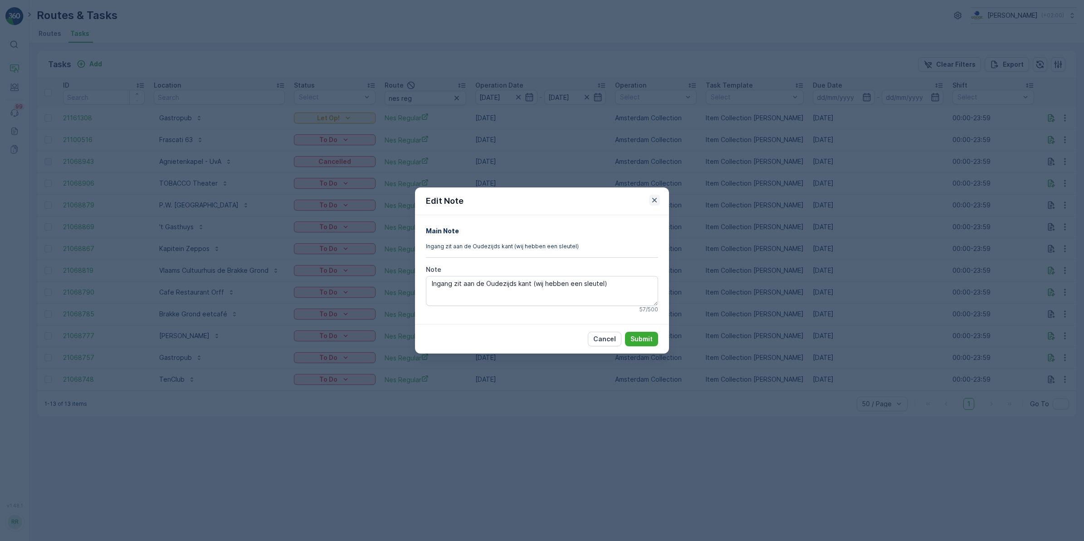
click at [657, 202] on icon "button" at bounding box center [654, 199] width 9 height 9
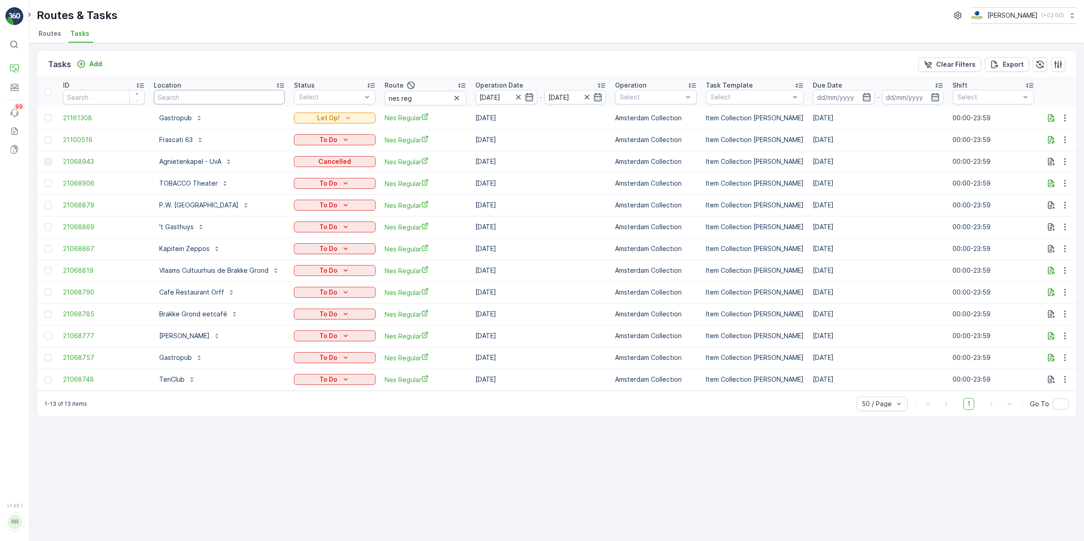
click at [195, 95] on input "text" at bounding box center [219, 97] width 131 height 15
type input "binnen"
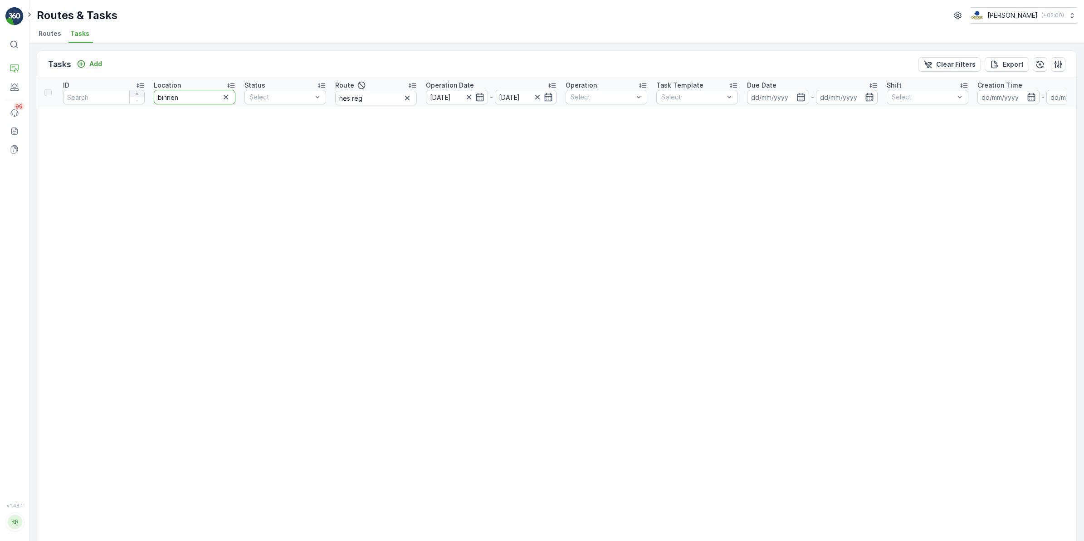
drag, startPoint x: 173, startPoint y: 94, endPoint x: 136, endPoint y: 96, distance: 36.8
click at [136, 96] on tr "ID Location binnen Status Select Route nes reg Operation Date 25.08.2025 - 25.0…" at bounding box center [716, 92] width 1358 height 29
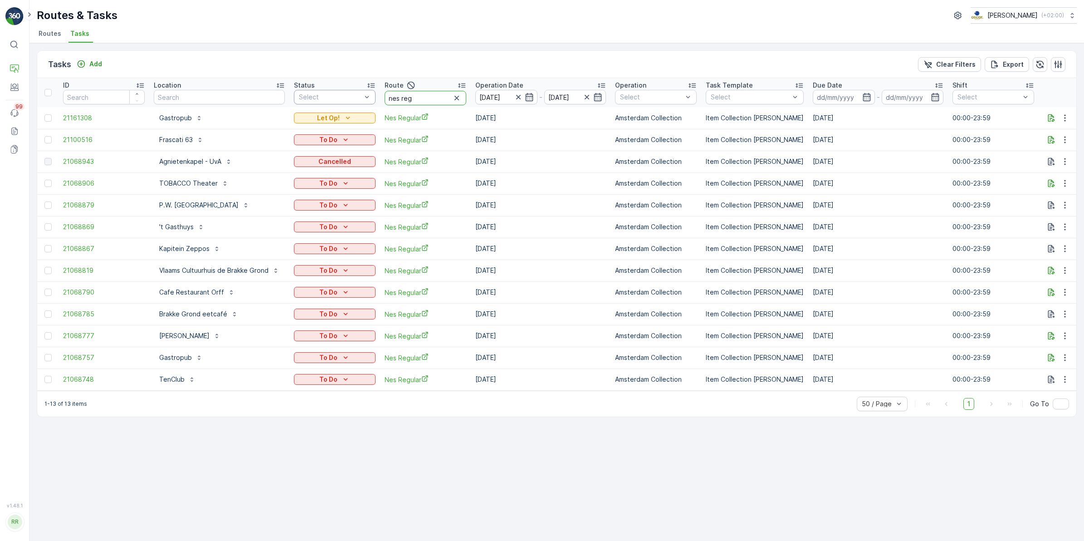
drag, startPoint x: 440, startPoint y: 94, endPoint x: 350, endPoint y: 98, distance: 90.8
click at [350, 98] on tr "ID Location Status Select Route nes reg Operation Date 25.08.2025 - 25.08.2025 …" at bounding box center [761, 92] width 1448 height 29
type input "binnen"
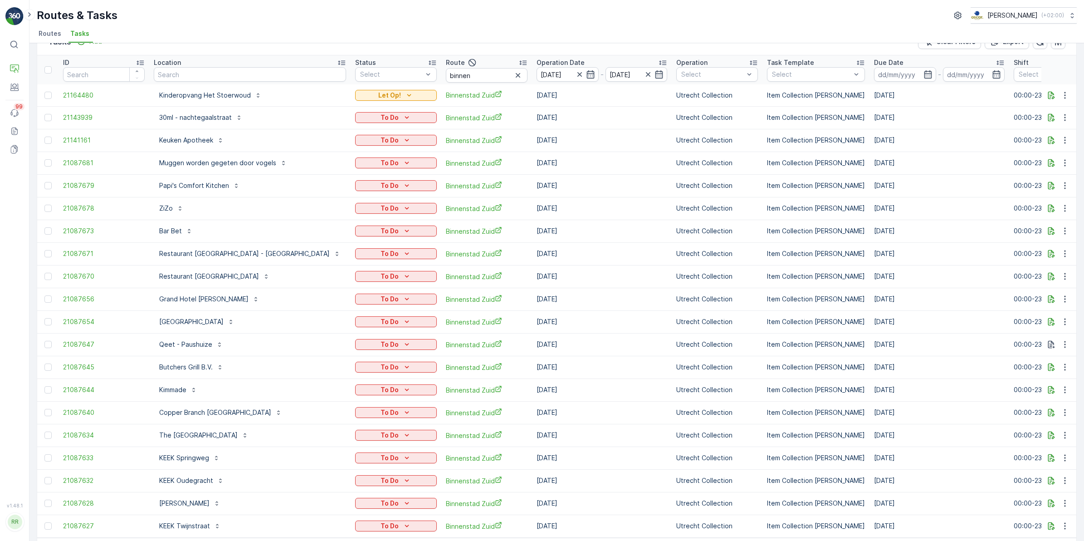
scroll to position [3, 0]
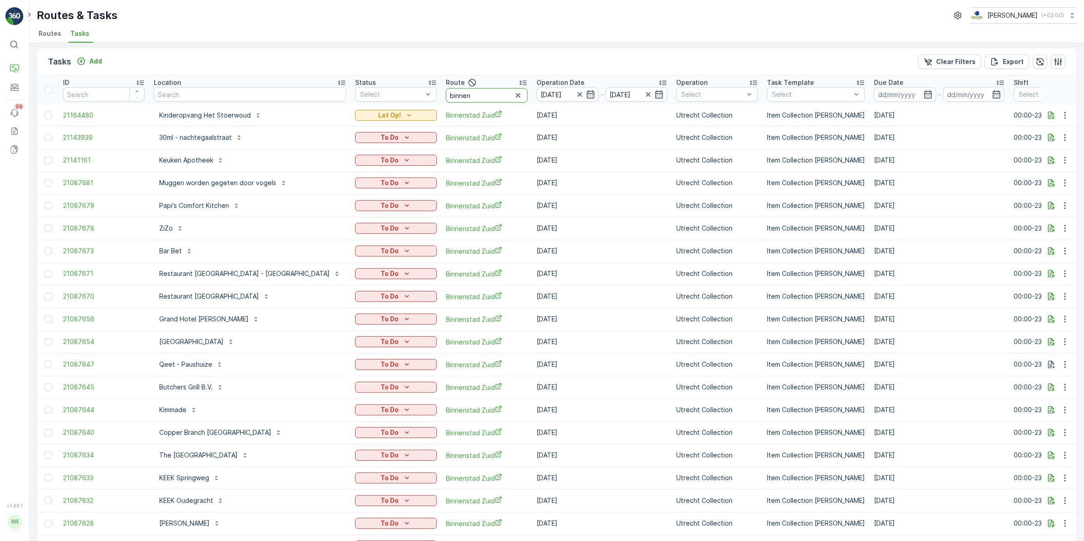
drag, startPoint x: 429, startPoint y: 96, endPoint x: 441, endPoint y: 97, distance: 11.8
click at [446, 97] on input "binnen" at bounding box center [487, 95] width 82 height 15
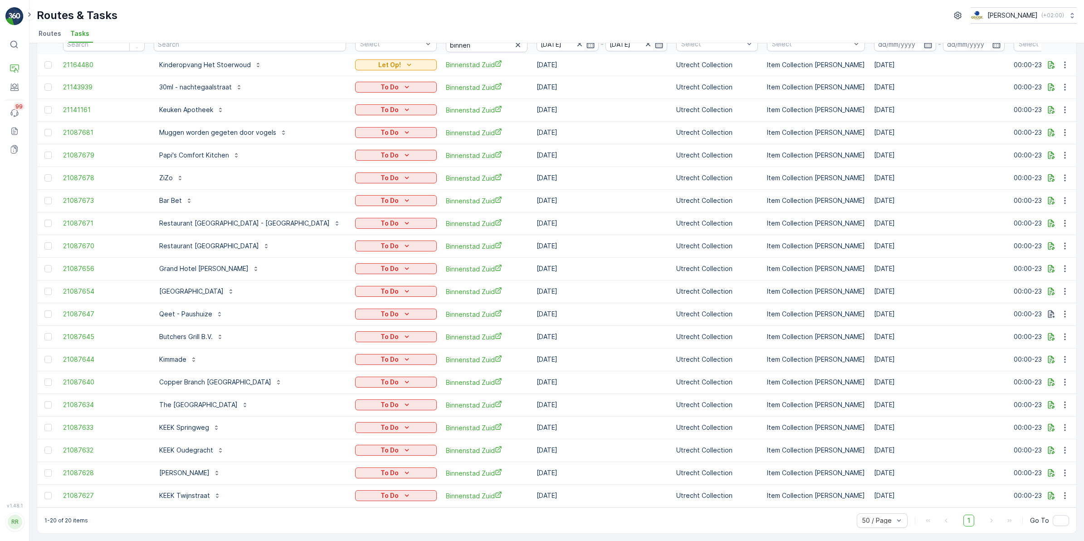
scroll to position [0, 0]
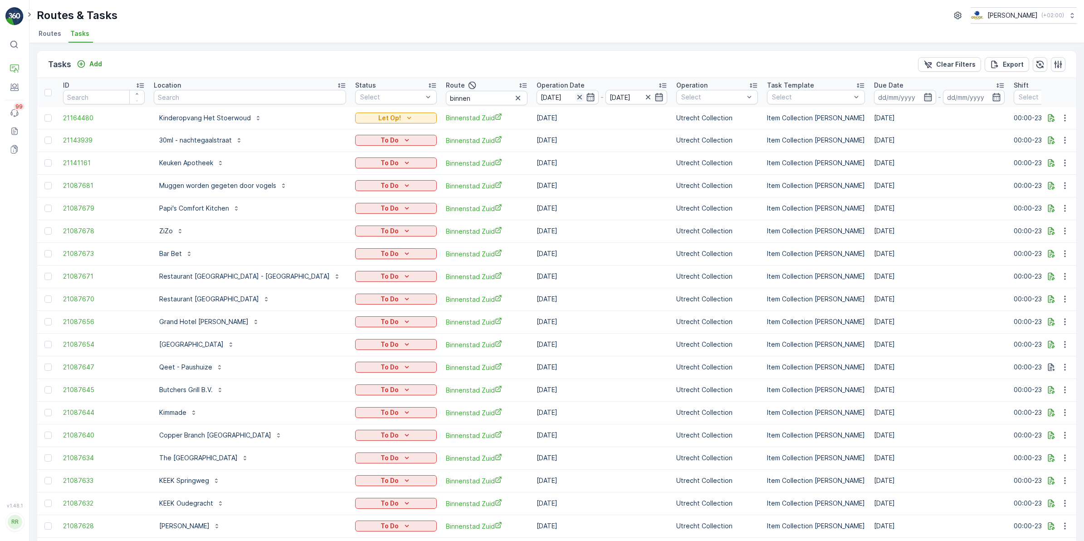
click at [575, 94] on icon "button" at bounding box center [579, 97] width 9 height 9
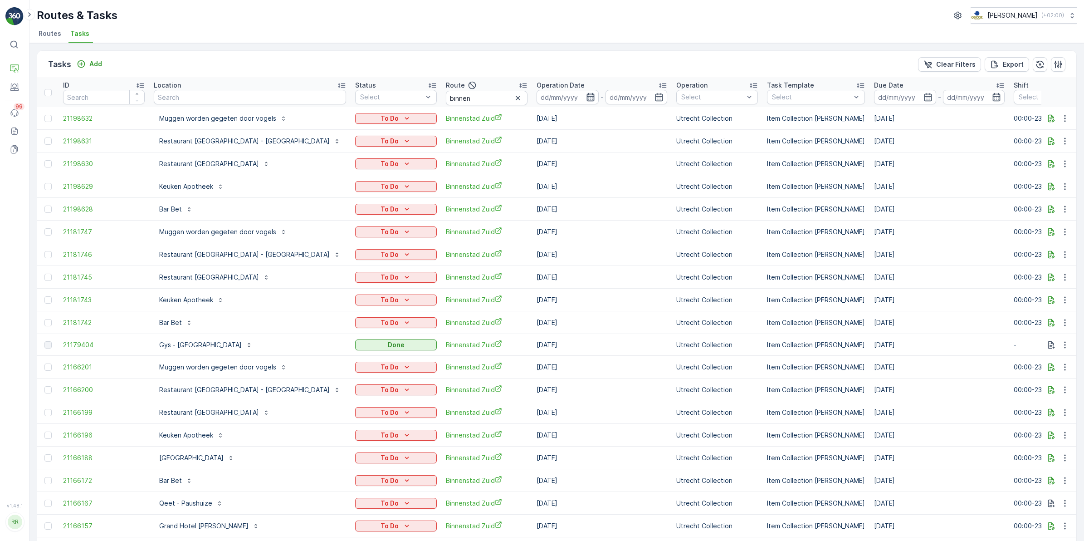
click at [586, 97] on icon "button" at bounding box center [590, 97] width 9 height 9
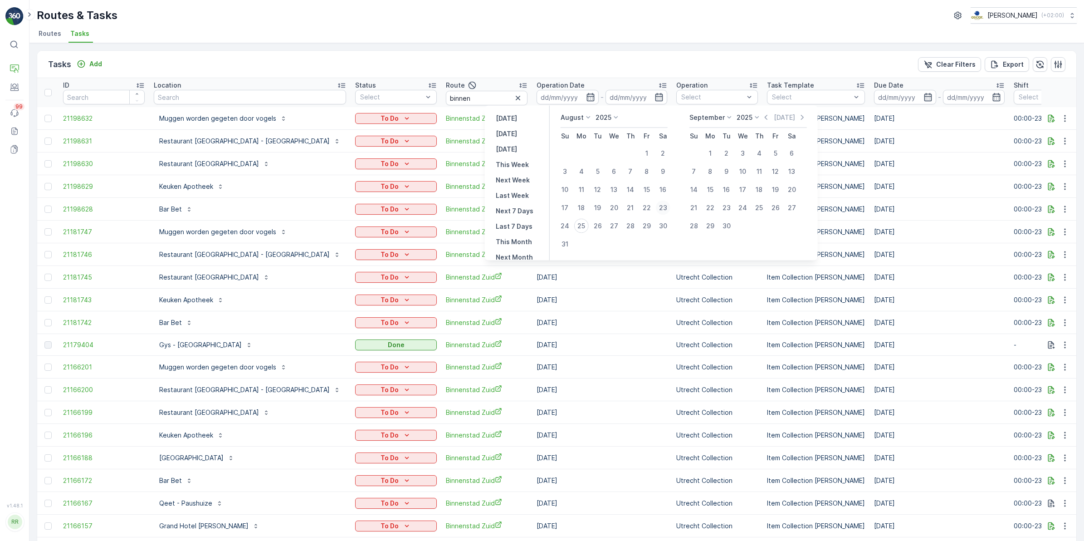
click at [660, 206] on div "23" at bounding box center [663, 207] width 15 height 15
type input "23.08.2025"
click at [660, 206] on div "23" at bounding box center [663, 207] width 15 height 15
type input "23.08.2025"
click at [660, 206] on div "23" at bounding box center [663, 207] width 15 height 15
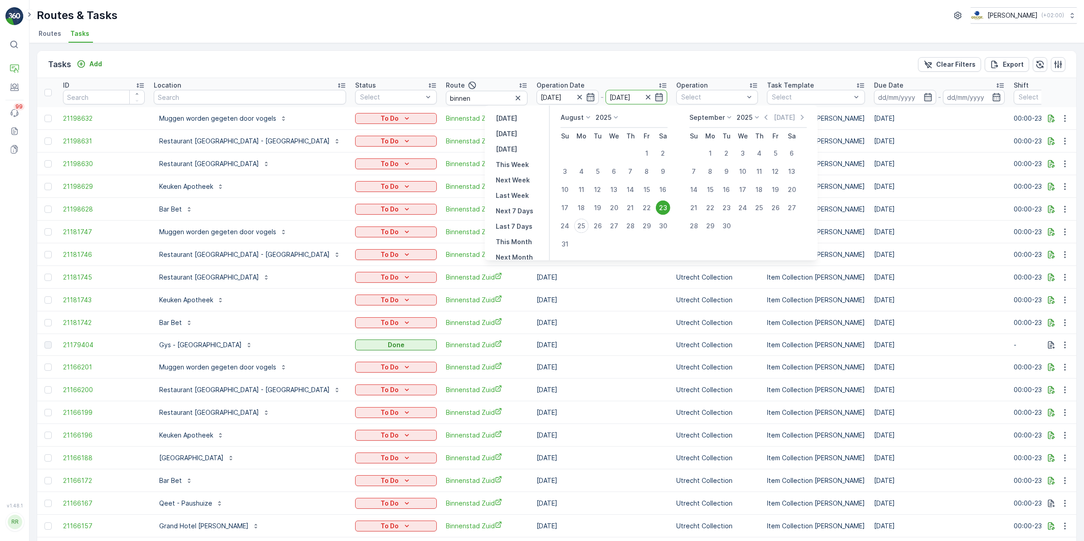
click at [672, 206] on td "Utrecht Collection" at bounding box center [717, 209] width 91 height 23
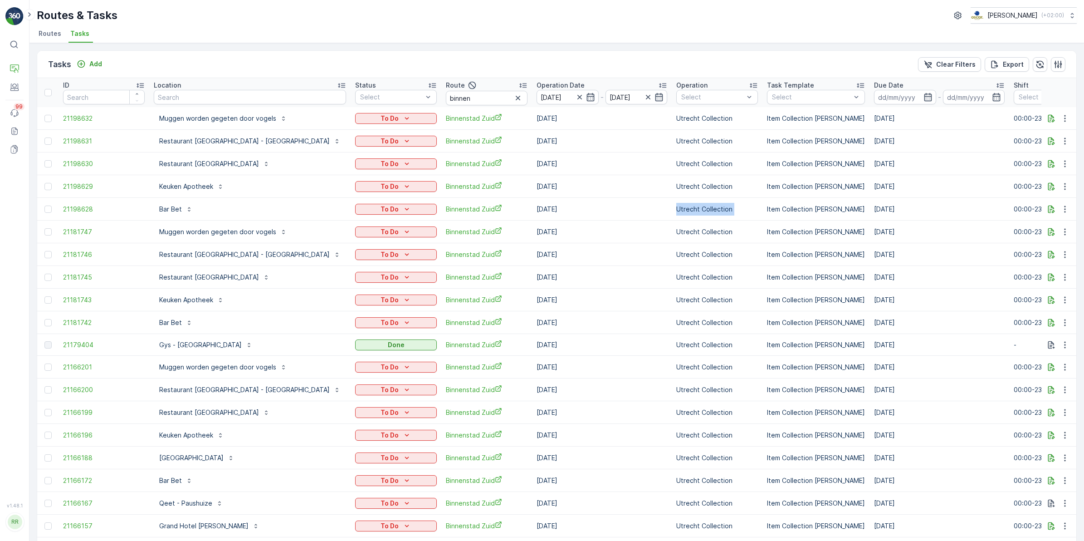
drag, startPoint x: 660, startPoint y: 206, endPoint x: 581, endPoint y: 68, distance: 158.8
click at [581, 68] on div "Tasks Add Clear Filters Export" at bounding box center [556, 64] width 1039 height 27
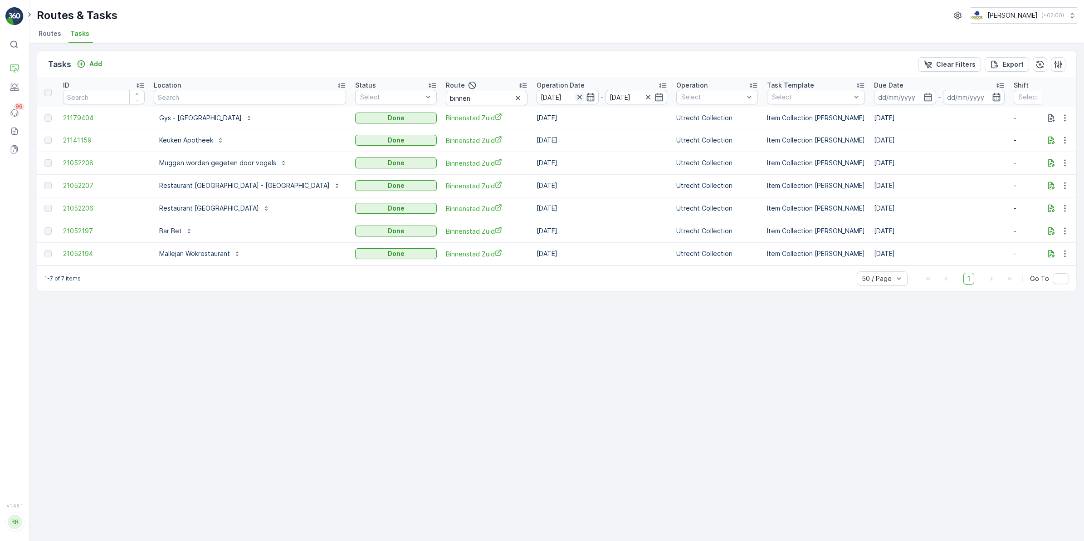
click at [575, 96] on icon "button" at bounding box center [579, 97] width 9 height 9
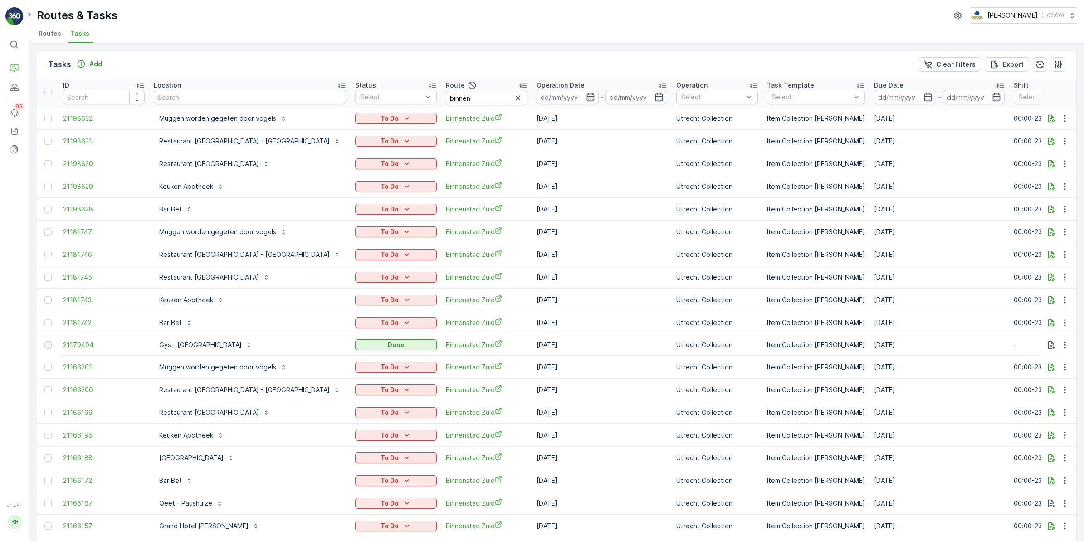
click at [586, 96] on icon "button" at bounding box center [590, 97] width 8 height 8
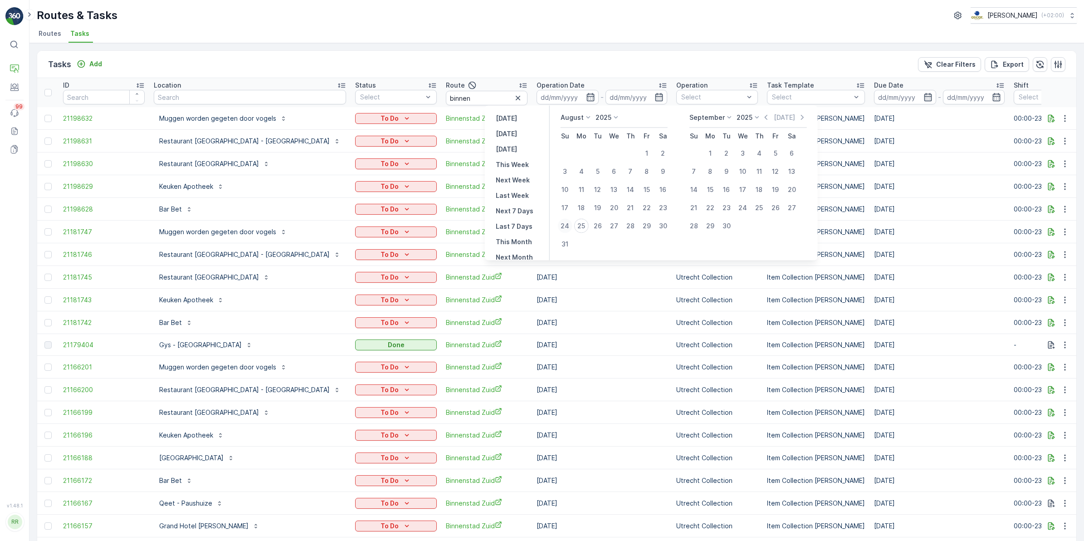
click at [566, 224] on div "24" at bounding box center [565, 226] width 15 height 15
type input "[DATE]"
click at [566, 224] on div "24" at bounding box center [565, 226] width 15 height 15
type input "[DATE]"
click at [566, 224] on div "24" at bounding box center [565, 226] width 15 height 15
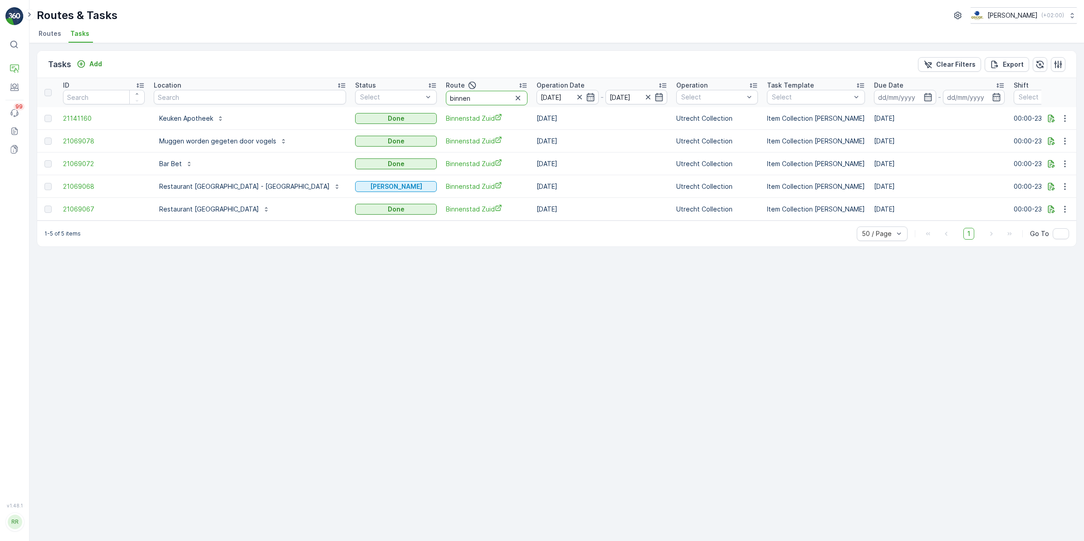
drag, startPoint x: 419, startPoint y: 94, endPoint x: 357, endPoint y: 107, distance: 63.5
click at [354, 101] on tr "ID Location Status Select Route binnen Operation Date 24.08.2025 - 24.08.2025 O…" at bounding box center [792, 92] width 1510 height 29
type input "seenons"
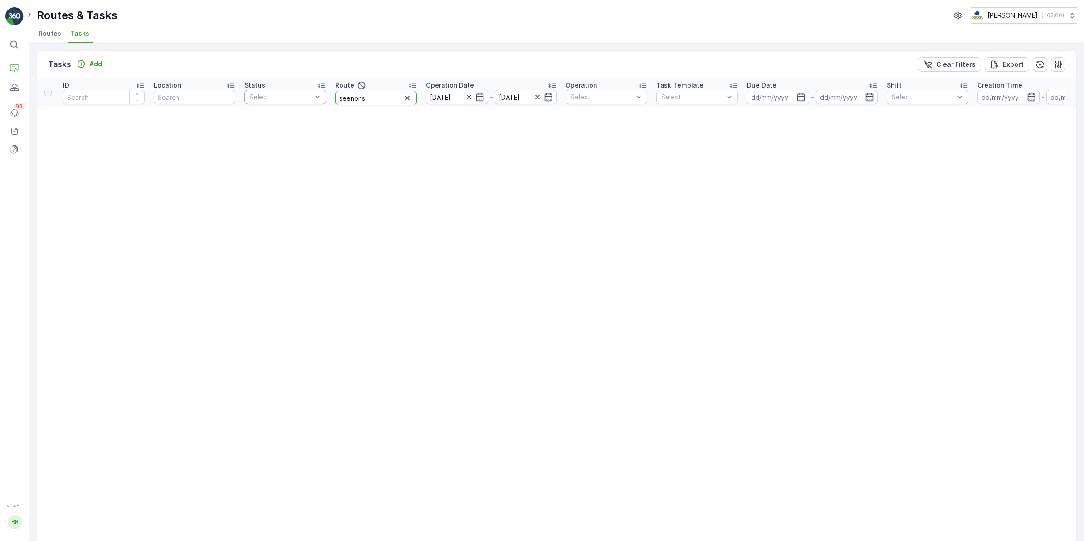
drag, startPoint x: 345, startPoint y: 99, endPoint x: 316, endPoint y: 97, distance: 28.7
click at [316, 97] on tr "ID Location Status Select Route seenons Operation Date 24.08.2025 - 24.08.2025 …" at bounding box center [716, 92] width 1358 height 29
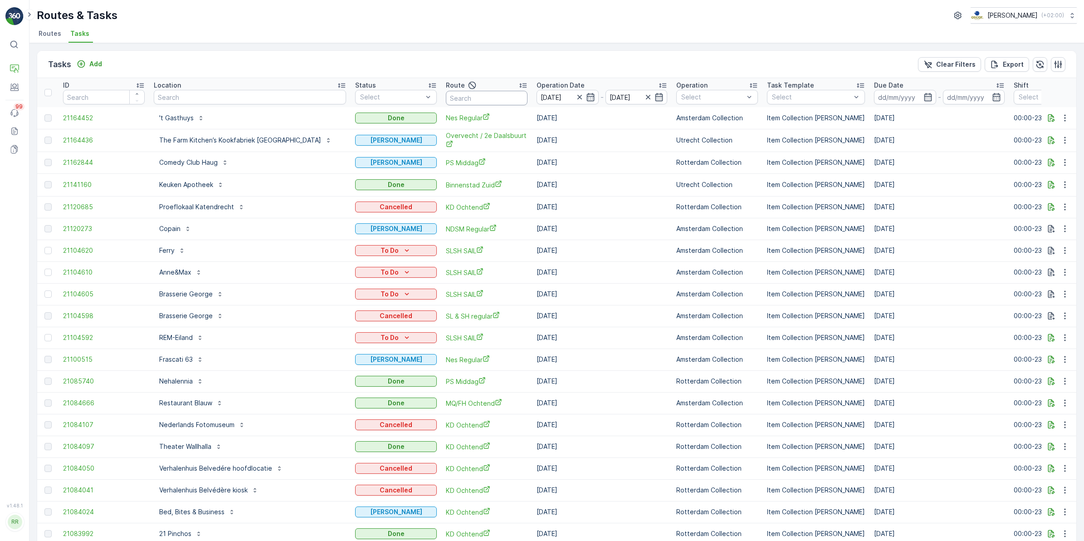
click at [446, 98] on input "text" at bounding box center [487, 98] width 82 height 15
type input "sl"
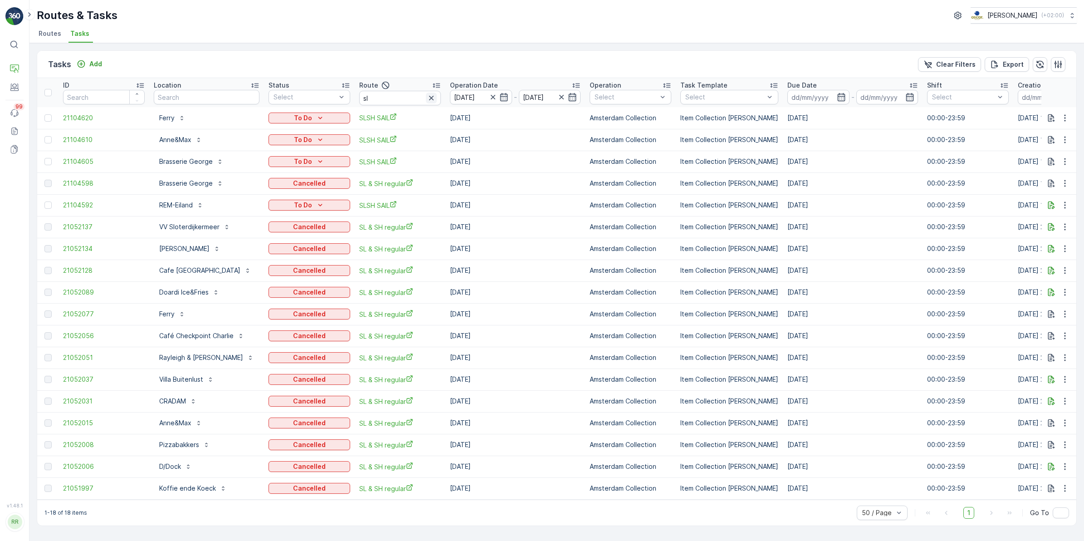
click at [427, 100] on icon "button" at bounding box center [431, 97] width 9 height 9
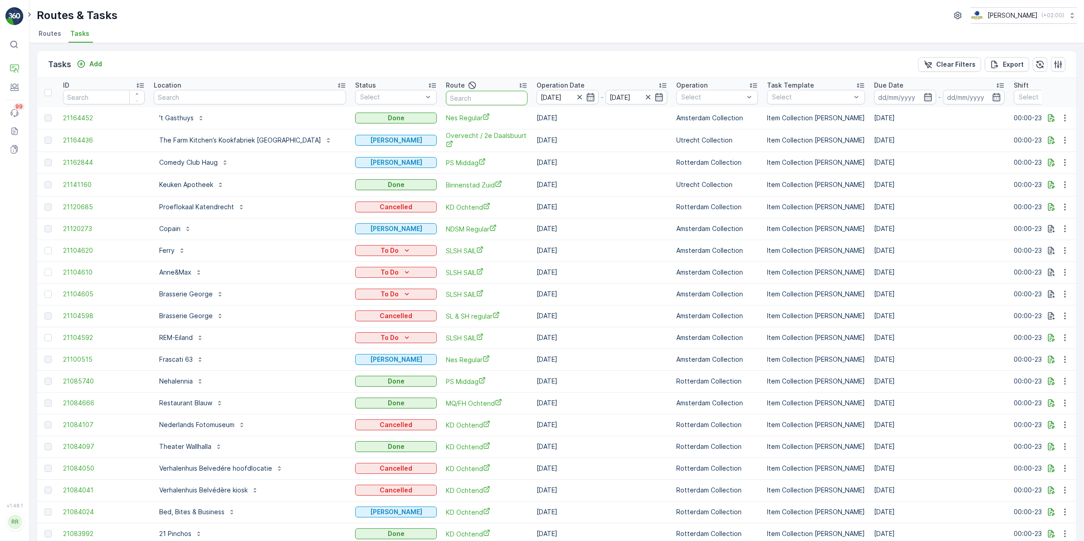
click at [446, 96] on input "text" at bounding box center [487, 98] width 82 height 15
click at [450, 98] on input "text" at bounding box center [487, 98] width 82 height 15
type input "binnn"
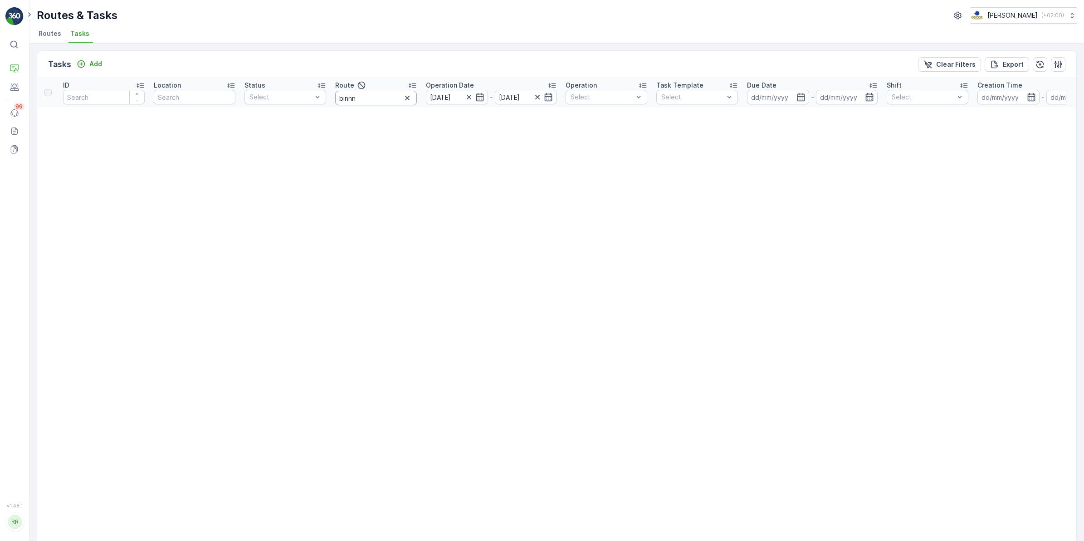
click at [366, 97] on input "binnn" at bounding box center [376, 98] width 82 height 15
type input "binnen"
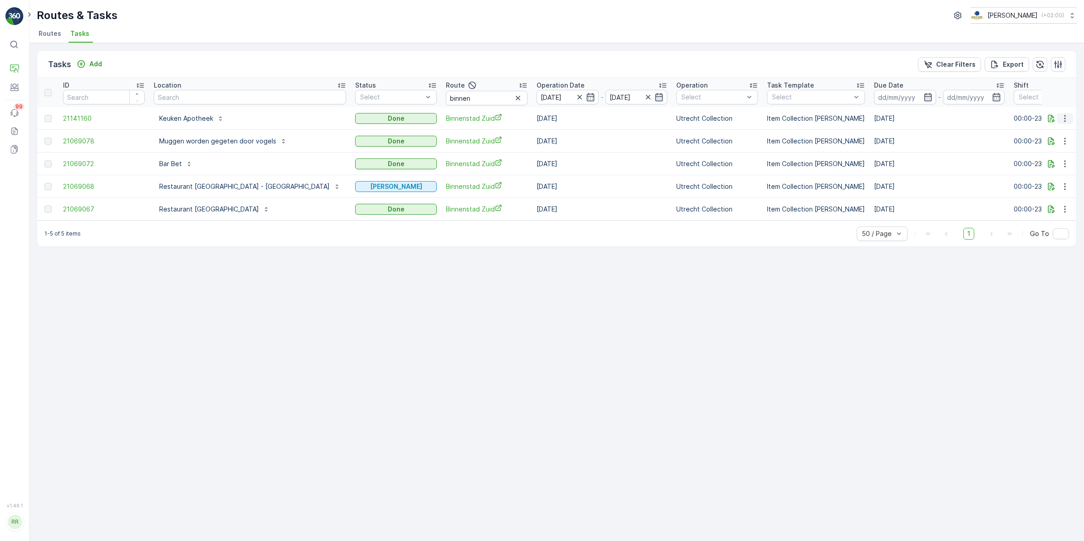
click at [1064, 118] on icon "button" at bounding box center [1064, 118] width 1 height 7
click at [1056, 132] on span "See More Details" at bounding box center [1054, 131] width 53 height 9
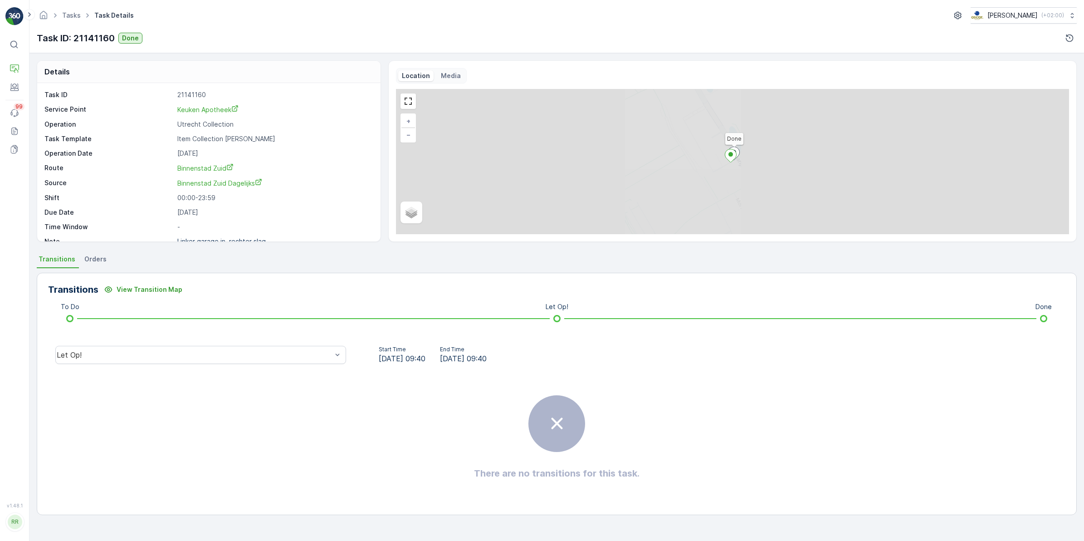
click at [95, 258] on span "Orders" at bounding box center [95, 258] width 22 height 9
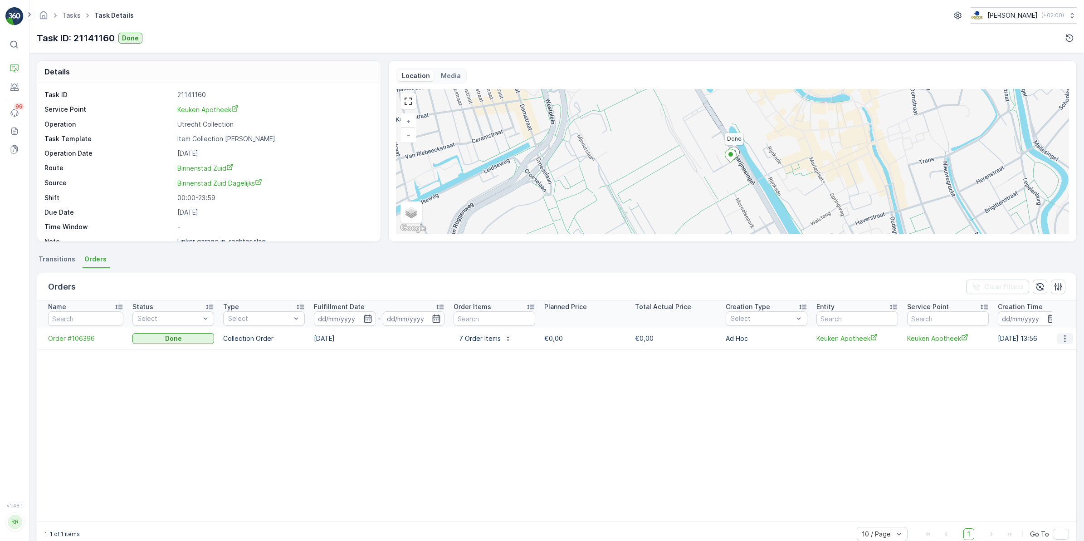
click at [1060, 337] on icon "button" at bounding box center [1064, 338] width 9 height 9
click at [1039, 350] on span "See more details" at bounding box center [1054, 351] width 52 height 9
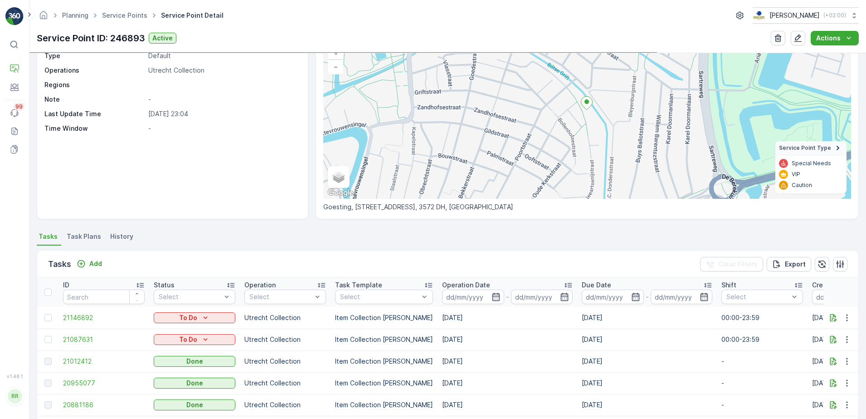
scroll to position [170, 0]
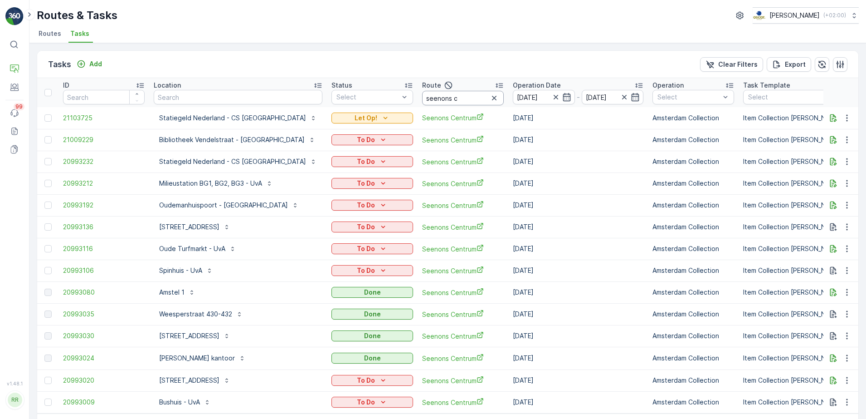
click at [428, 94] on input "seenons c" at bounding box center [463, 98] width 82 height 15
type input "seenons u"
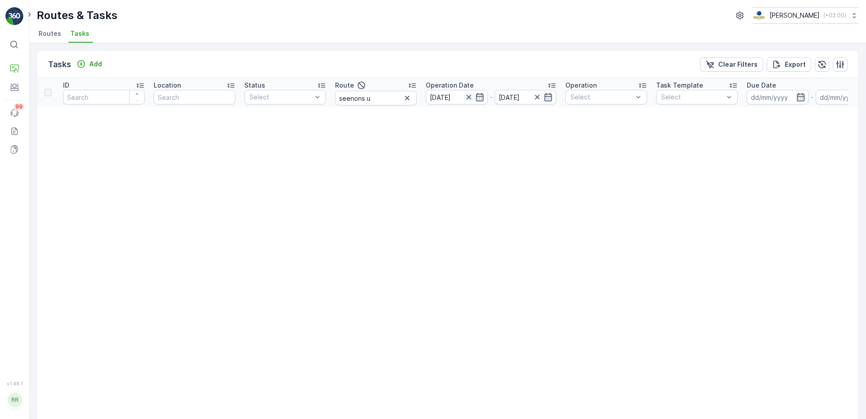
click at [471, 97] on icon "button" at bounding box center [468, 97] width 9 height 9
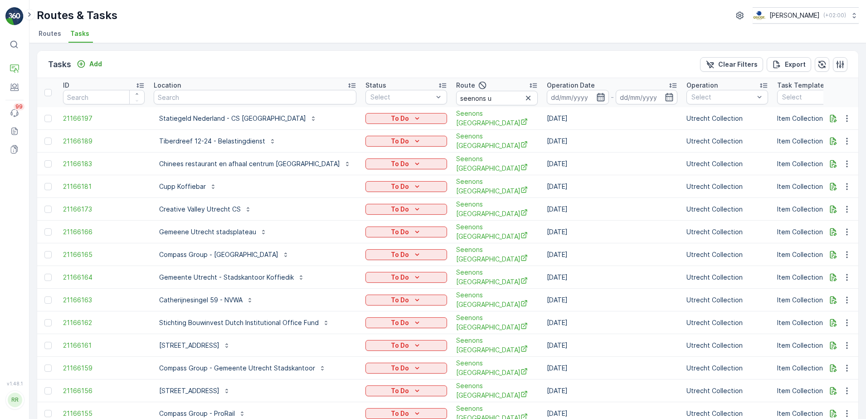
click at [597, 96] on icon "button" at bounding box center [601, 97] width 8 height 8
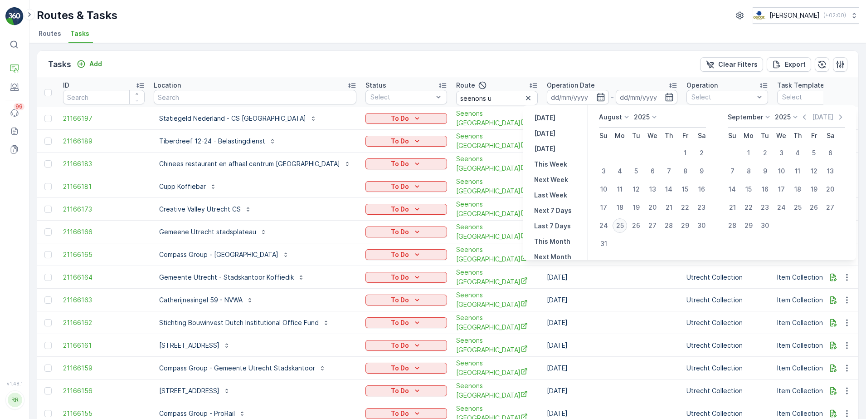
click at [622, 226] on div "25" at bounding box center [620, 225] width 15 height 15
type input "[DATE]"
click at [622, 226] on div "25" at bounding box center [620, 225] width 15 height 15
type input "[DATE]"
click at [622, 226] on div "25" at bounding box center [620, 225] width 15 height 15
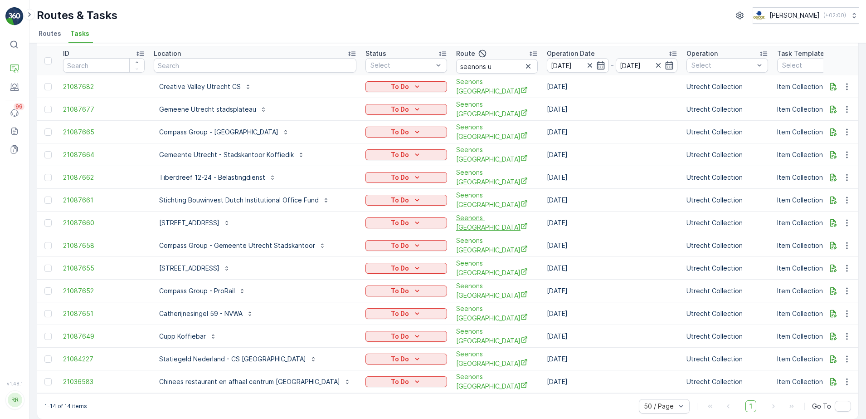
scroll to position [32, 0]
drag, startPoint x: 473, startPoint y: 64, endPoint x: 421, endPoint y: 68, distance: 52.3
click at [421, 68] on tr "ID Location Status Select Route seenons u Operation Date [DATE] - [DATE] Operat…" at bounding box center [797, 60] width 1520 height 29
type input "binnen"
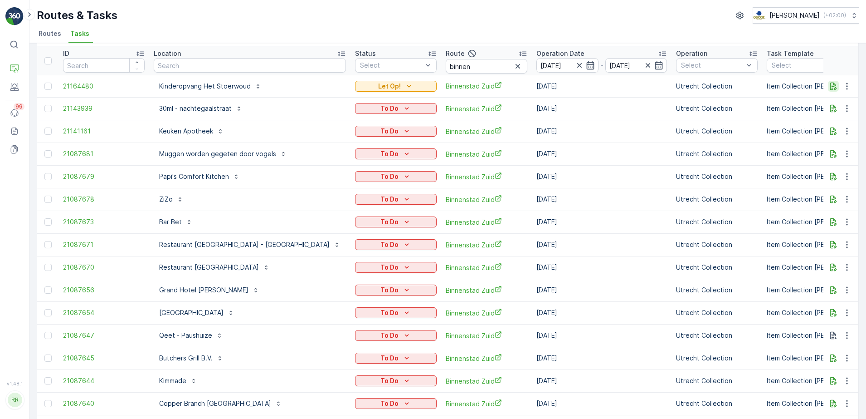
click at [834, 85] on icon "button" at bounding box center [833, 86] width 9 height 9
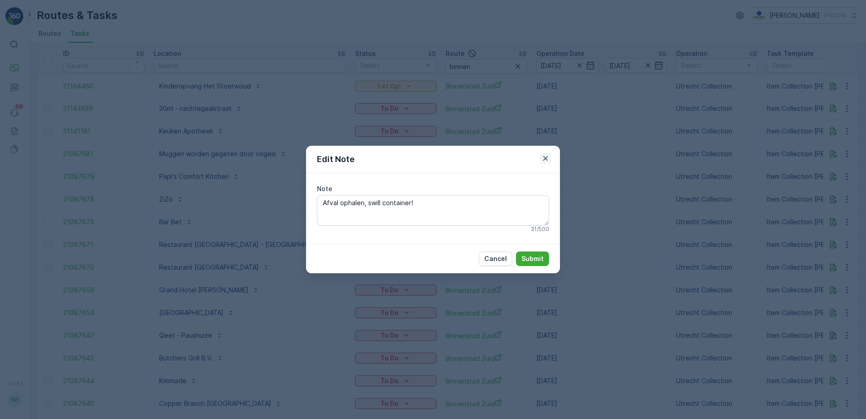
click at [547, 157] on icon "button" at bounding box center [545, 158] width 9 height 9
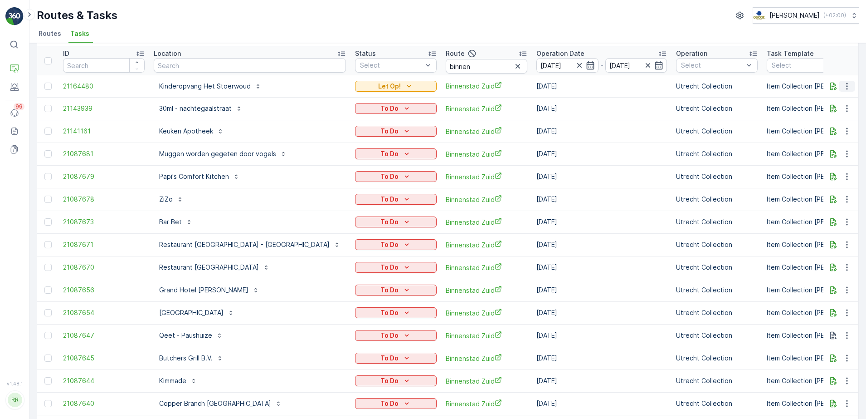
click at [847, 85] on icon "button" at bounding box center [847, 86] width 9 height 9
click at [507, 11] on div "Routes & Tasks [PERSON_NAME] ( +02:00 )" at bounding box center [448, 15] width 822 height 16
drag, startPoint x: 426, startPoint y: 66, endPoint x: 370, endPoint y: 82, distance: 58.4
click at [370, 82] on table "ID Location Status Select Route binnen Operation Date [DATE] - [DATE] Operation…" at bounding box center [792, 287] width 1510 height 482
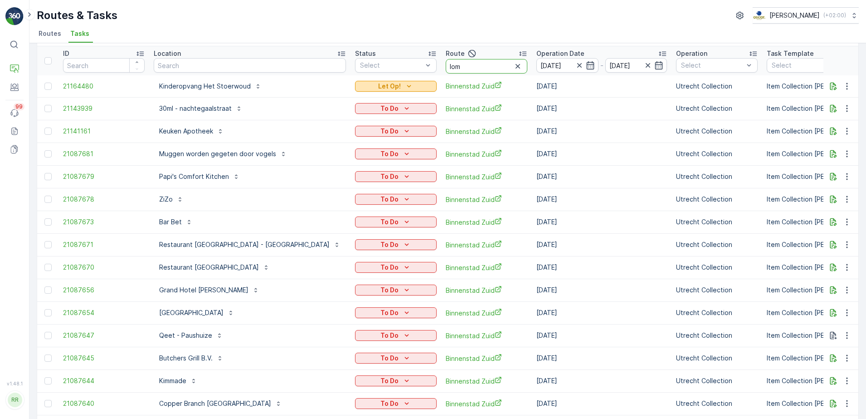
type input "lomb"
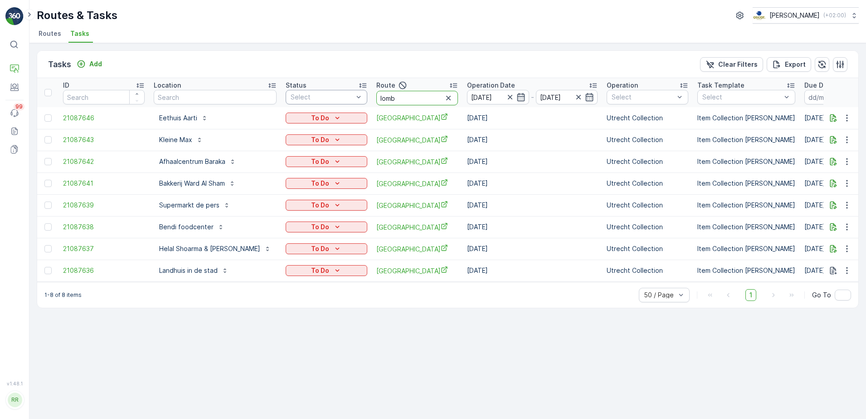
drag, startPoint x: 381, startPoint y: 94, endPoint x: 310, endPoint y: 103, distance: 71.7
click at [310, 103] on tr "ID Location Status Select Route lomb Operation Date [DATE] - [DATE] Operation S…" at bounding box center [757, 92] width 1440 height 29
type input "voorstraat"
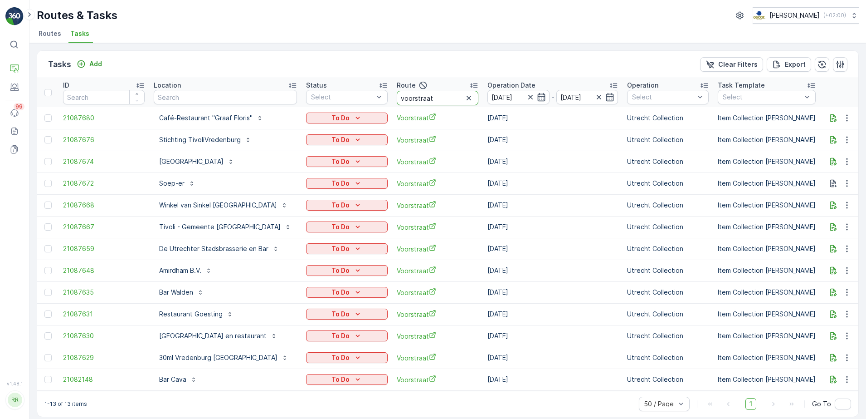
drag, startPoint x: 430, startPoint y: 98, endPoint x: 322, endPoint y: 124, distance: 111.1
click at [322, 124] on table "ID Location Status Select Route voorstraat Operation Date [DATE] - [DATE] Opera…" at bounding box center [767, 234] width 1461 height 312
type input "lomb"
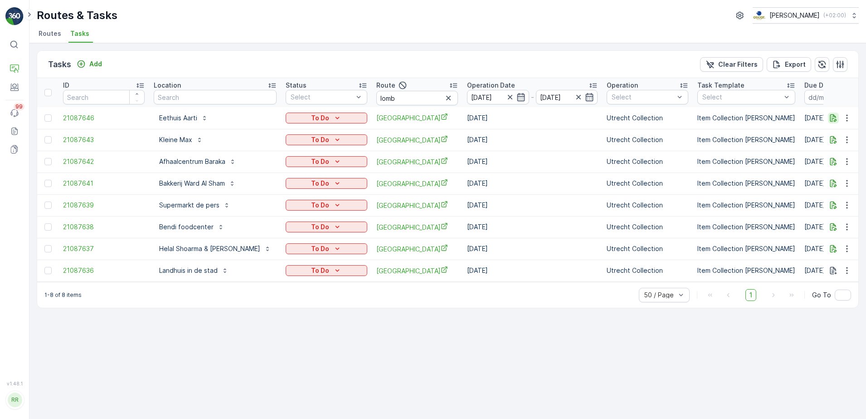
click at [833, 118] on icon "button" at bounding box center [833, 117] width 9 height 9
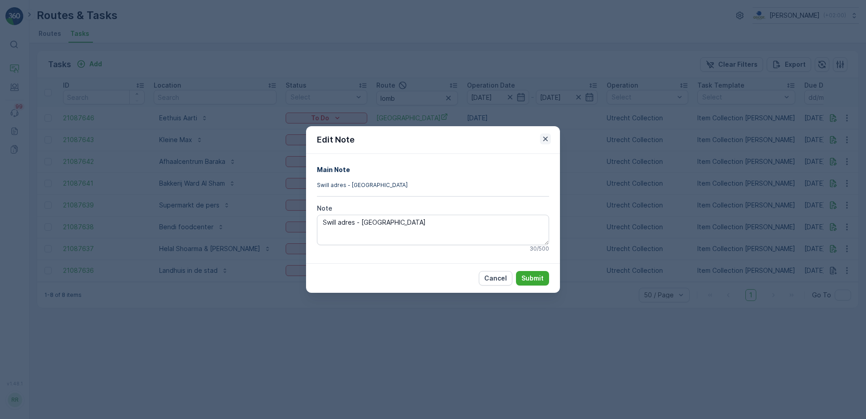
click at [545, 141] on icon "button" at bounding box center [545, 138] width 9 height 9
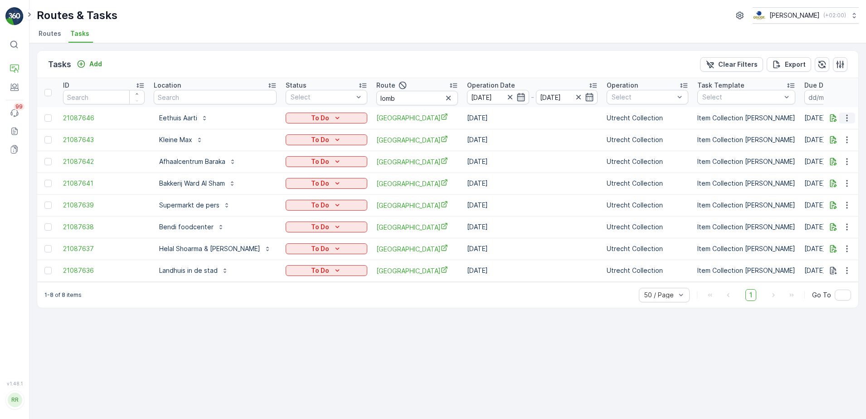
click at [847, 119] on icon "button" at bounding box center [847, 117] width 9 height 9
click at [820, 142] on span "History" at bounding box center [813, 144] width 22 height 9
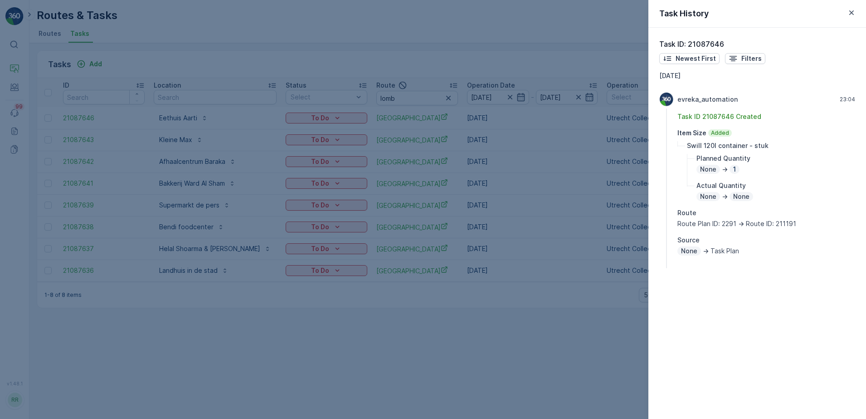
click at [616, 206] on div at bounding box center [433, 209] width 866 height 419
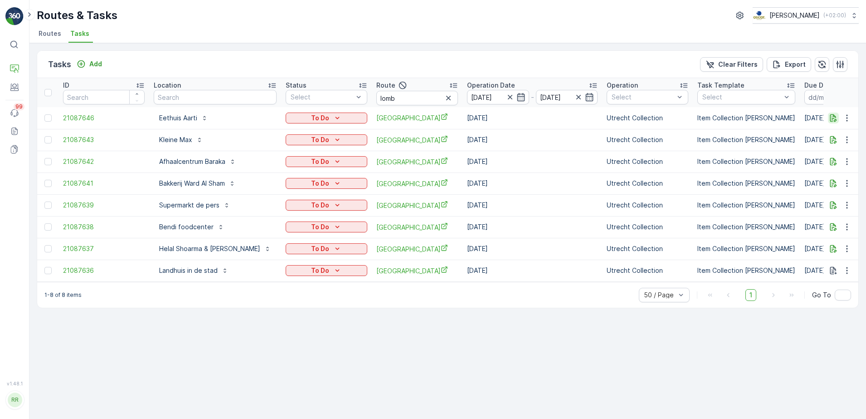
click at [833, 113] on icon "button" at bounding box center [833, 117] width 9 height 9
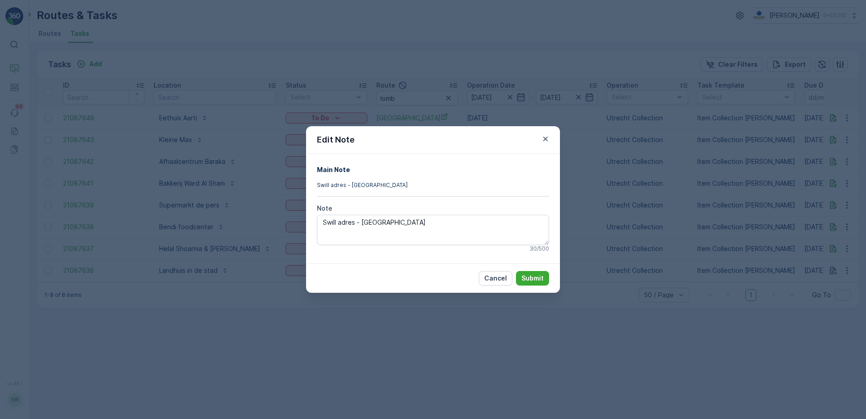
click at [547, 137] on icon "button" at bounding box center [545, 138] width 9 height 9
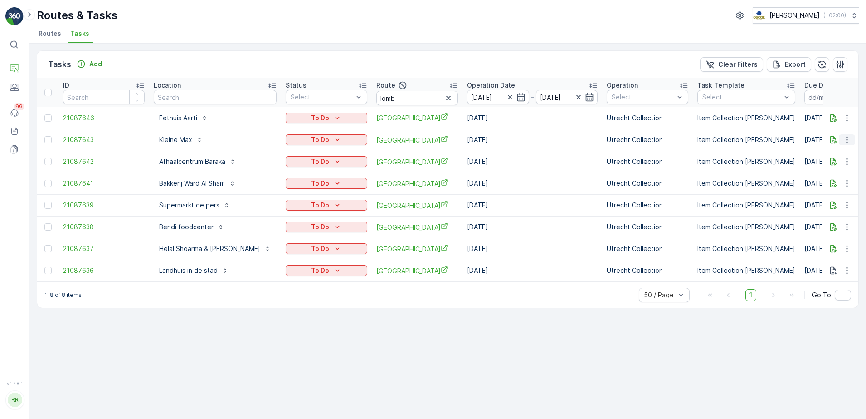
click at [850, 141] on icon "button" at bounding box center [847, 139] width 9 height 9
click at [816, 161] on span "History" at bounding box center [813, 165] width 22 height 9
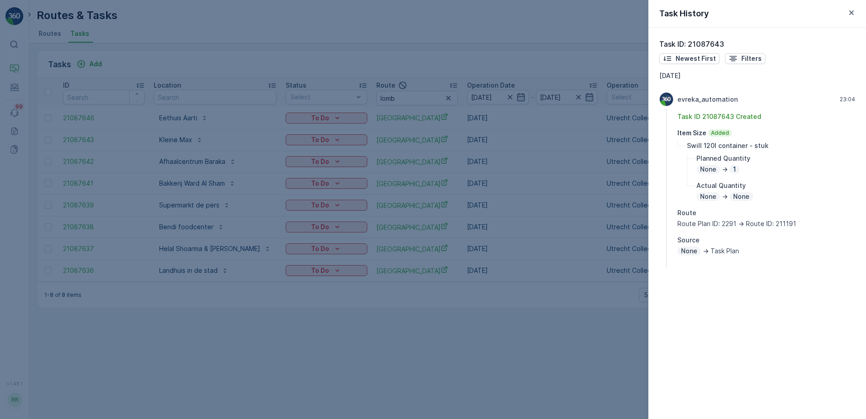
drag, startPoint x: 608, startPoint y: 173, endPoint x: 626, endPoint y: 176, distance: 17.9
click at [609, 174] on div at bounding box center [433, 209] width 866 height 419
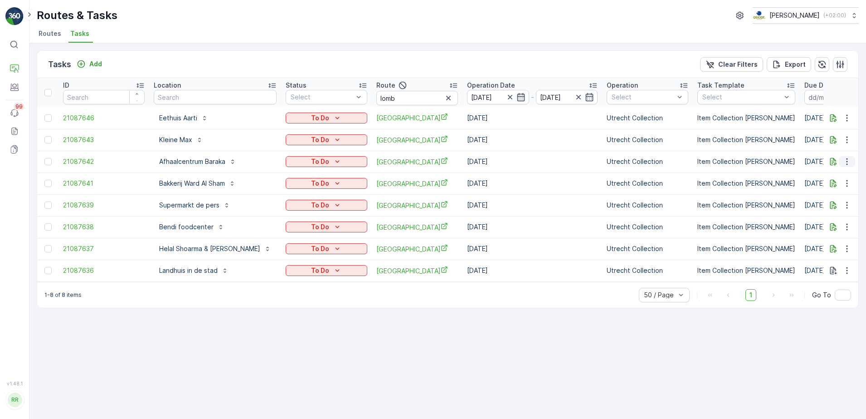
click at [846, 163] on icon "button" at bounding box center [847, 161] width 9 height 9
click at [821, 186] on span "History" at bounding box center [813, 187] width 22 height 9
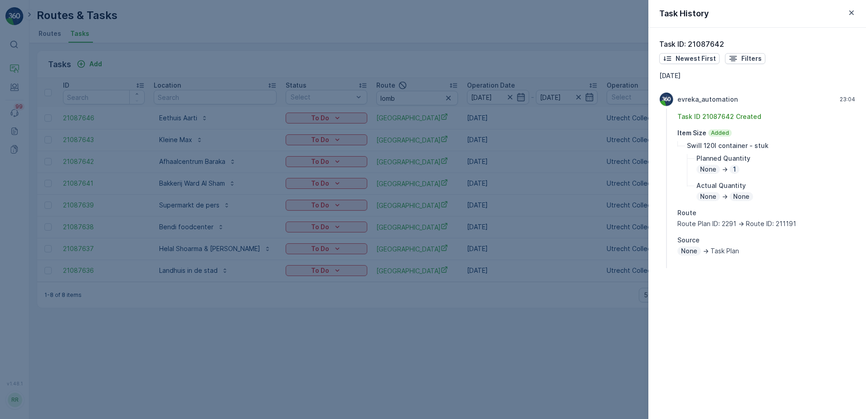
click at [622, 196] on div at bounding box center [433, 209] width 866 height 419
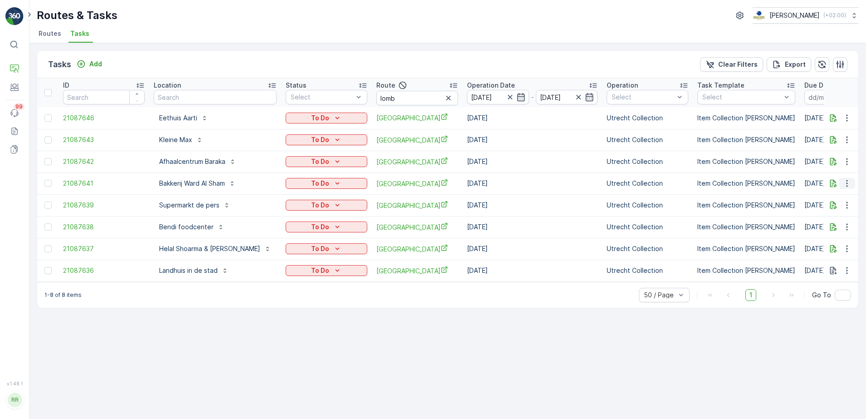
click at [851, 184] on icon "button" at bounding box center [847, 183] width 9 height 9
click at [825, 209] on div "History" at bounding box center [832, 209] width 68 height 13
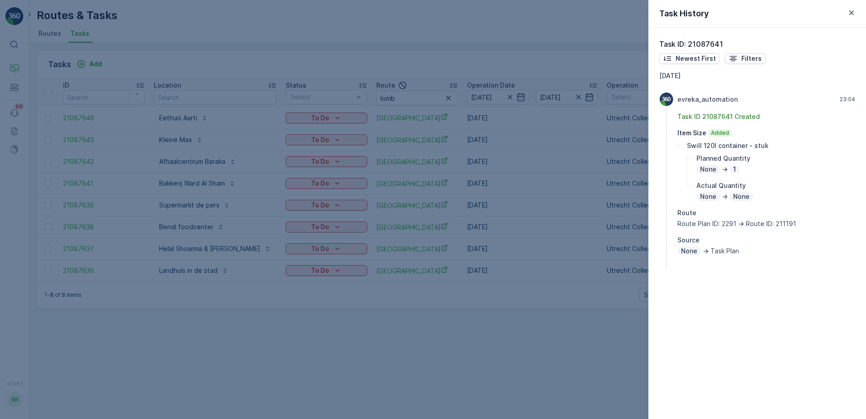
click at [577, 221] on div at bounding box center [433, 209] width 866 height 419
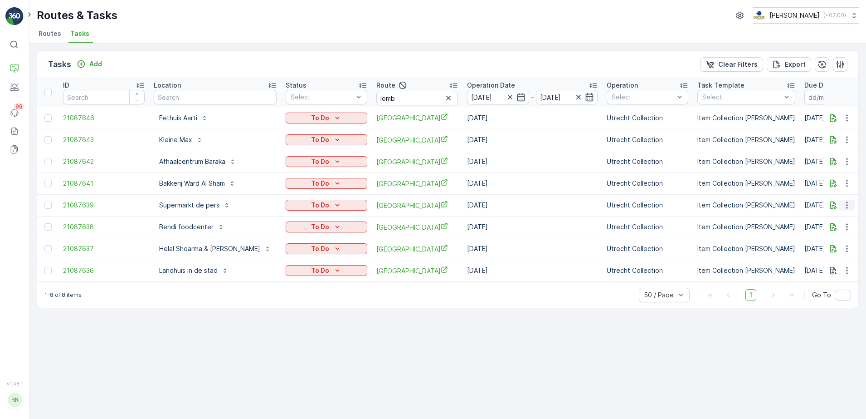
click at [845, 207] on icon "button" at bounding box center [847, 204] width 9 height 9
click at [815, 229] on span "History" at bounding box center [813, 231] width 22 height 9
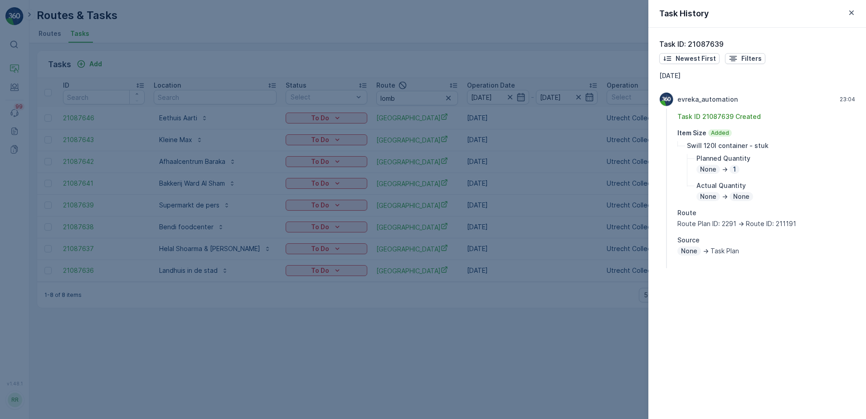
click at [598, 223] on div at bounding box center [433, 209] width 866 height 419
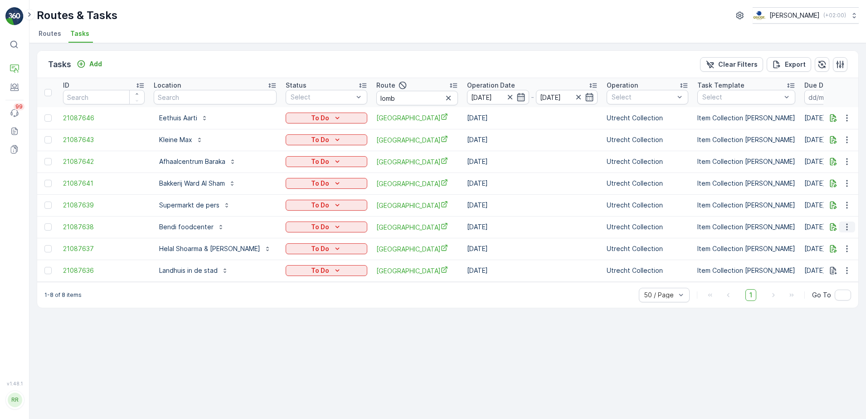
click at [844, 228] on icon "button" at bounding box center [847, 226] width 9 height 9
click at [822, 250] on span "History" at bounding box center [813, 252] width 22 height 9
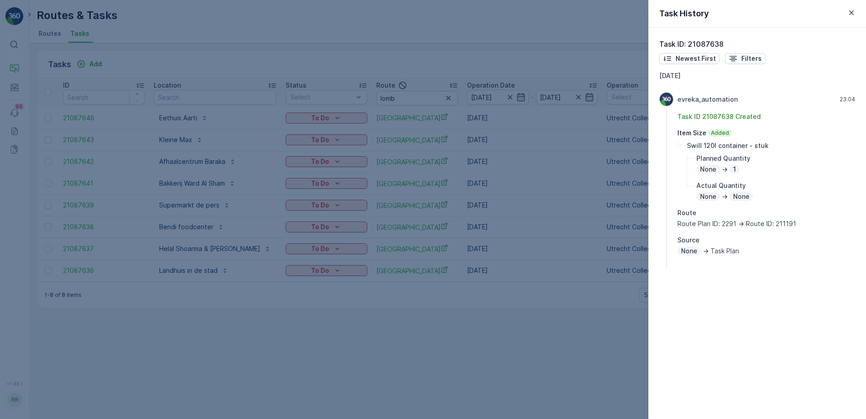
drag, startPoint x: 601, startPoint y: 251, endPoint x: 629, endPoint y: 255, distance: 28.0
click at [601, 250] on div at bounding box center [433, 209] width 866 height 419
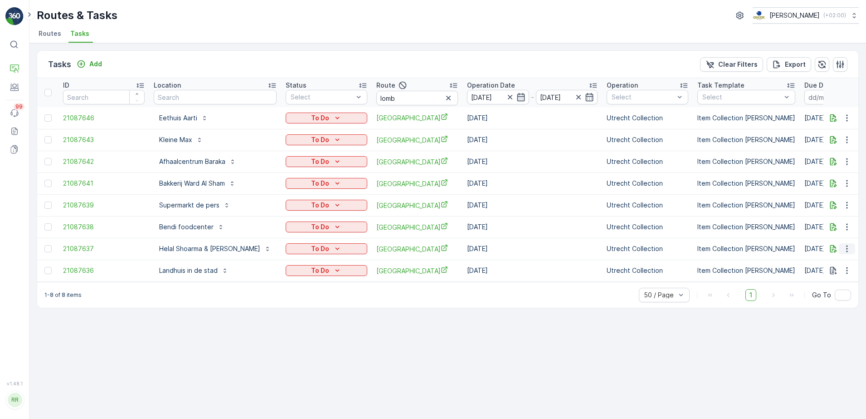
click at [847, 250] on icon "button" at bounding box center [847, 248] width 9 height 9
click at [825, 273] on div "History" at bounding box center [832, 274] width 68 height 13
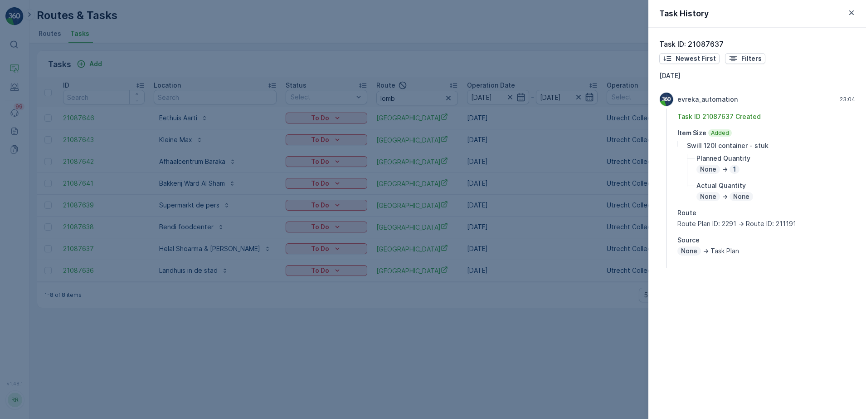
drag, startPoint x: 569, startPoint y: 250, endPoint x: 588, endPoint y: 250, distance: 19.5
click at [570, 250] on div at bounding box center [433, 209] width 866 height 419
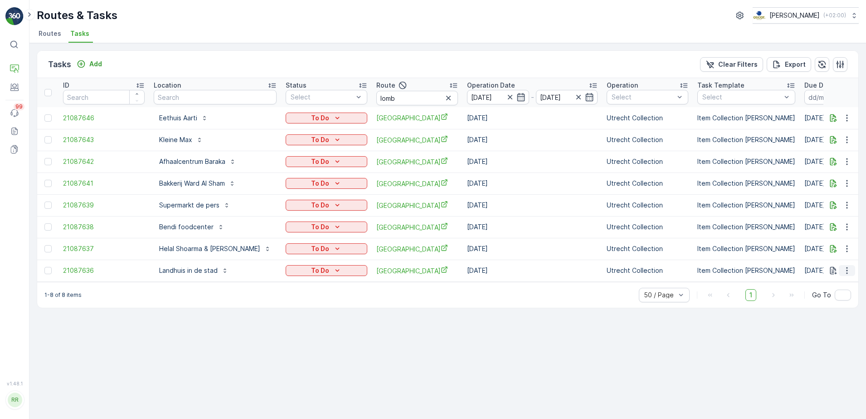
click at [851, 272] on icon "button" at bounding box center [847, 270] width 9 height 9
click at [821, 296] on span "History" at bounding box center [813, 296] width 22 height 9
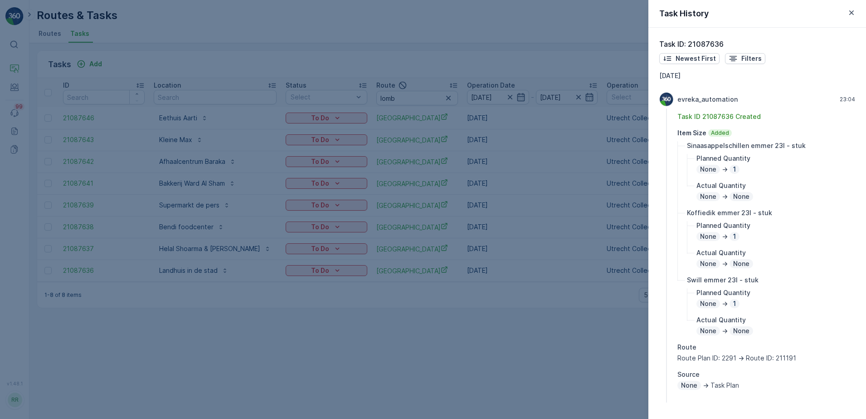
click at [583, 237] on div at bounding box center [433, 209] width 866 height 419
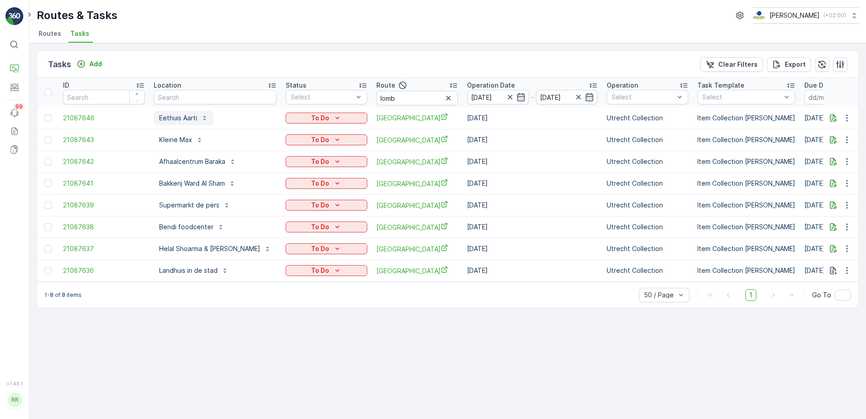
click at [176, 119] on p "Eethuis Aarti" at bounding box center [178, 117] width 38 height 9
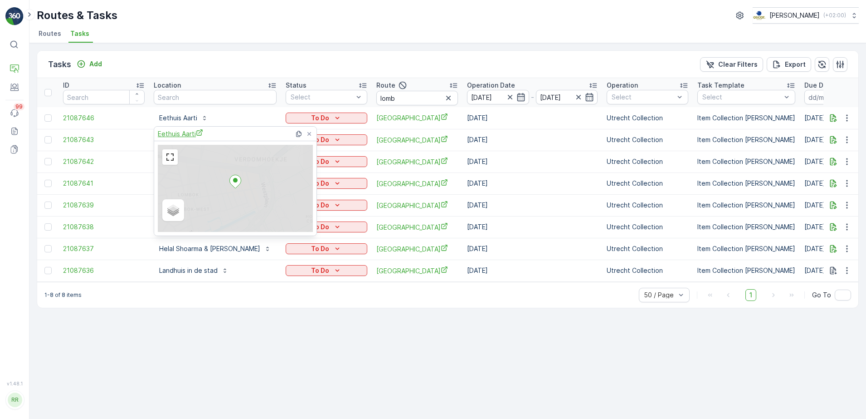
click at [195, 135] on span "Eethuis Aarti" at bounding box center [180, 134] width 45 height 10
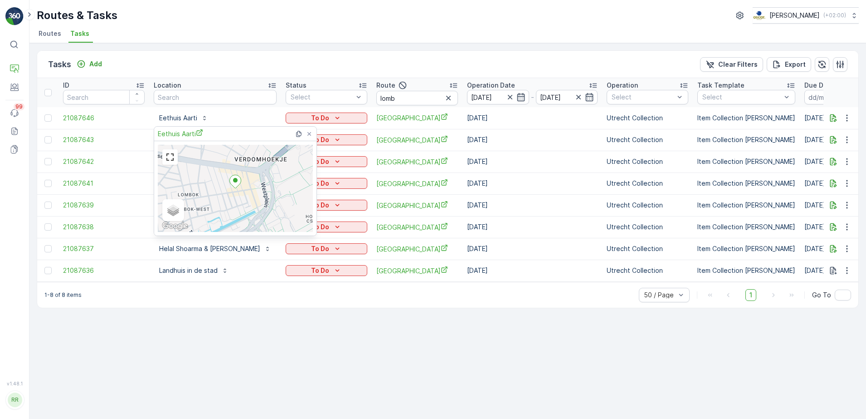
click at [288, 54] on div "Tasks Add Clear Filters Export" at bounding box center [447, 64] width 821 height 27
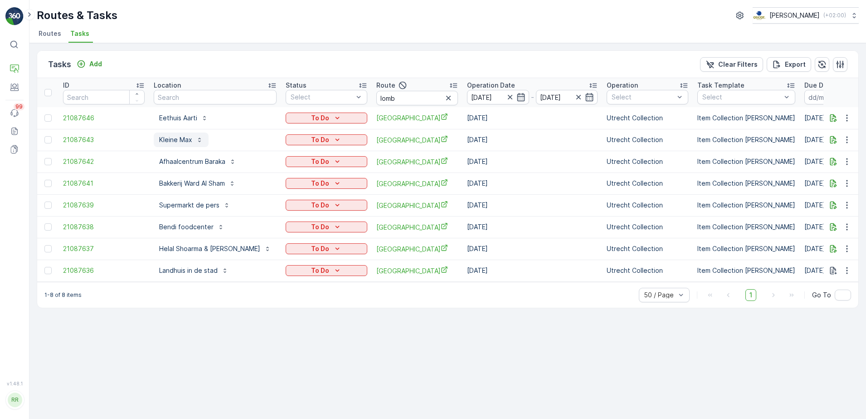
click at [186, 139] on p "Kleine Max" at bounding box center [175, 139] width 33 height 9
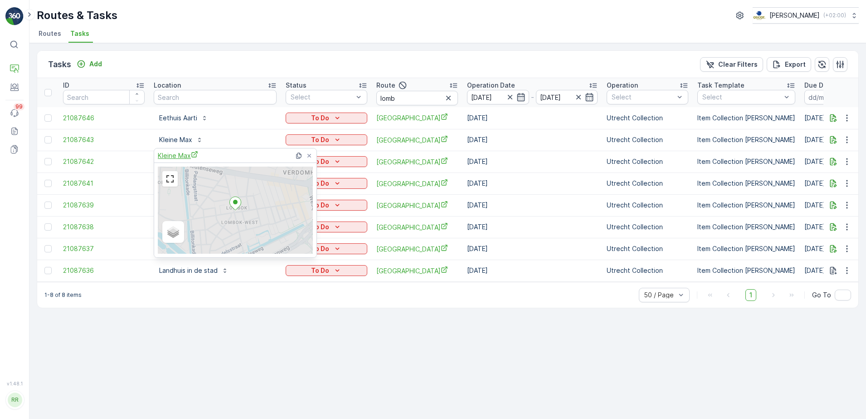
click at [181, 156] on span "Kleine Max" at bounding box center [178, 156] width 40 height 10
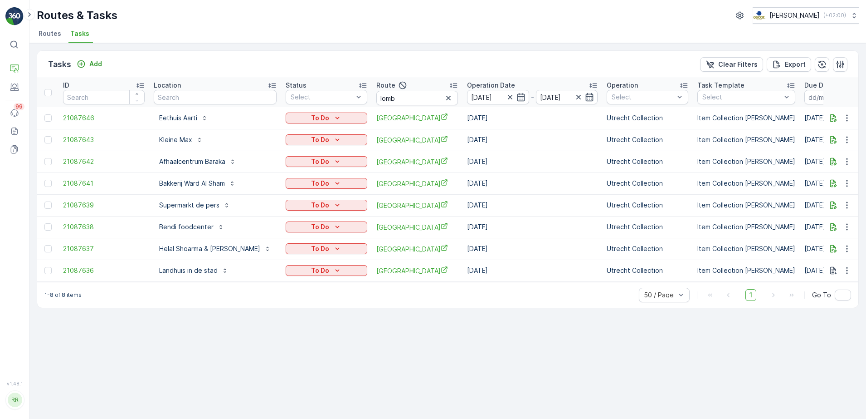
click at [312, 35] on ul "Routes Tasks" at bounding box center [444, 34] width 815 height 15
click at [834, 118] on icon "button" at bounding box center [833, 118] width 7 height 8
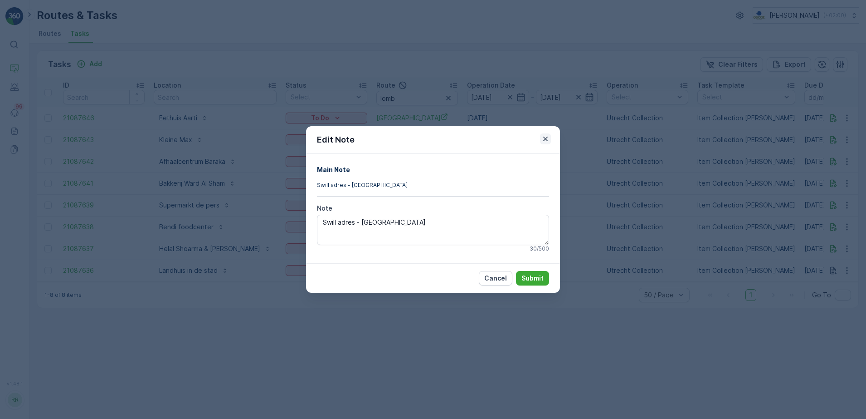
click at [548, 141] on icon "button" at bounding box center [545, 138] width 5 height 5
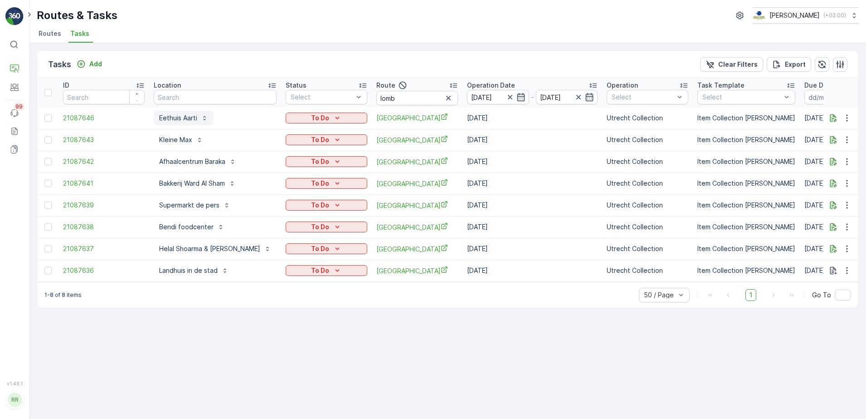
click at [181, 121] on p "Eethuis Aarti" at bounding box center [178, 117] width 38 height 9
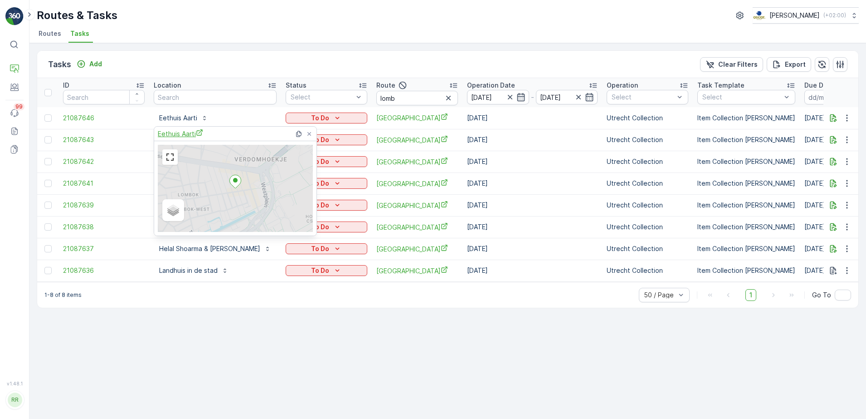
click at [178, 137] on span "Eethuis Aarti" at bounding box center [180, 134] width 45 height 10
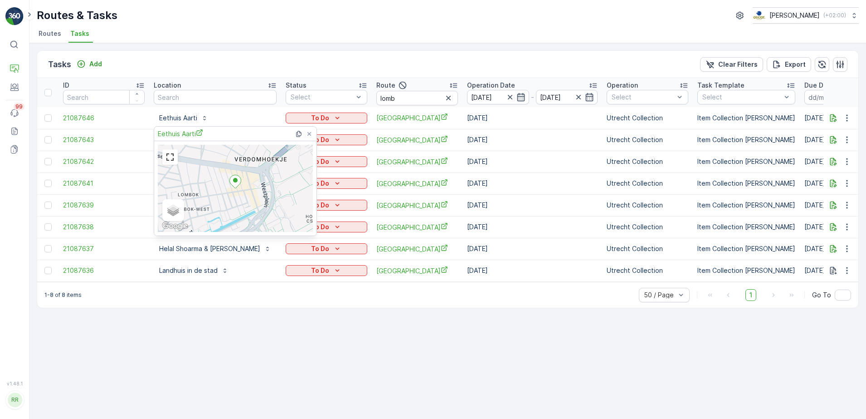
click at [311, 62] on div "Tasks Add Clear Filters Export" at bounding box center [447, 64] width 821 height 27
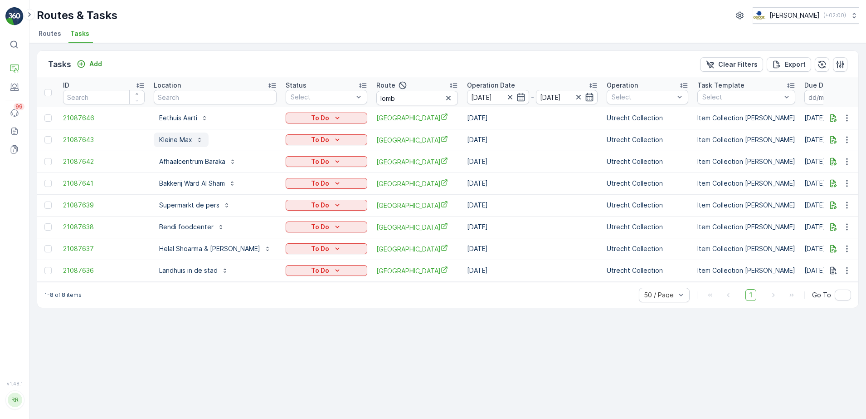
click at [180, 138] on p "Kleine Max" at bounding box center [175, 139] width 33 height 9
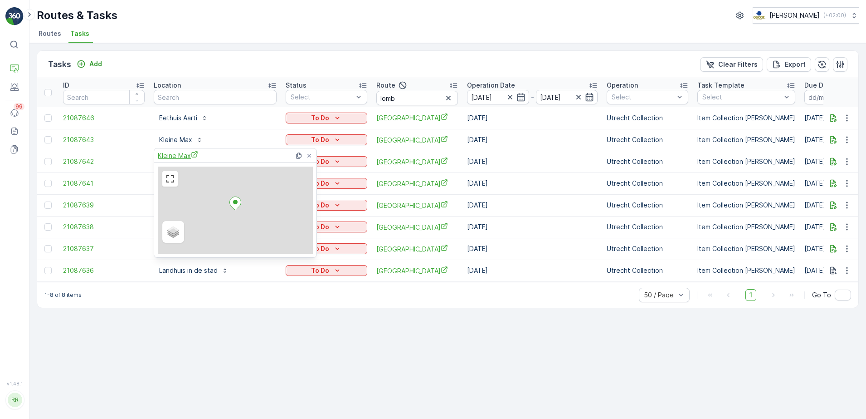
click at [185, 153] on span "Kleine Max" at bounding box center [178, 156] width 40 height 10
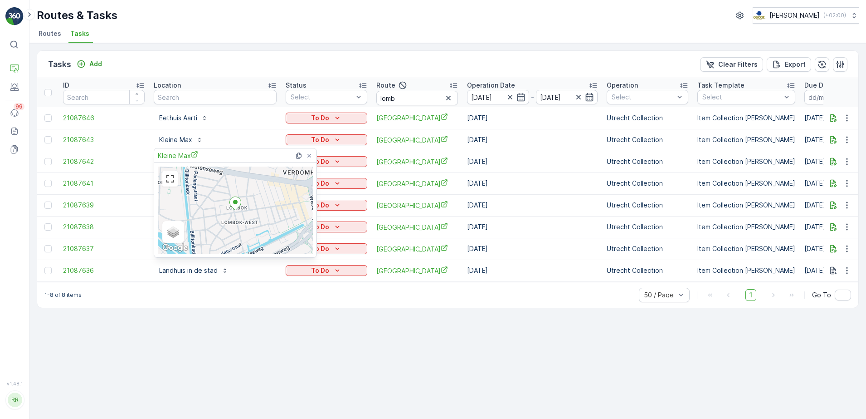
click at [293, 51] on div "Tasks Add Clear Filters Export" at bounding box center [447, 64] width 821 height 27
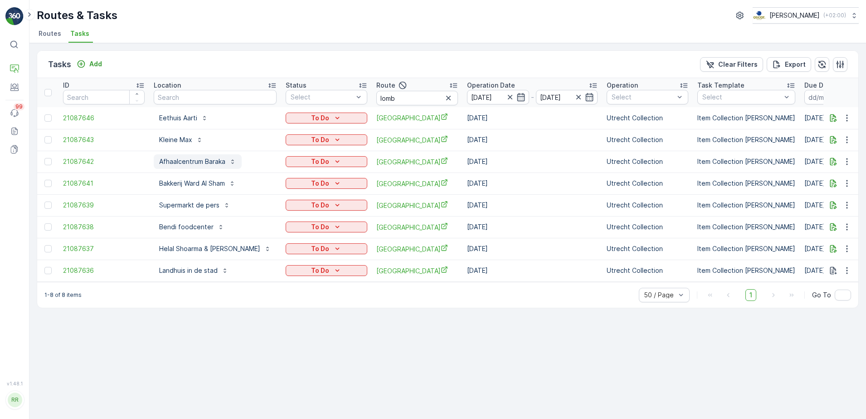
click at [188, 163] on p "Afhaalcentrum Baraka" at bounding box center [192, 161] width 66 height 9
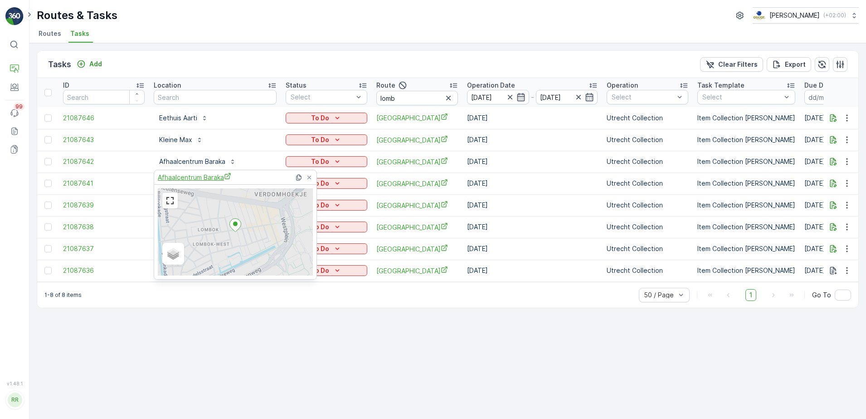
click at [178, 179] on span "Afhaalcentrum Baraka" at bounding box center [194, 177] width 73 height 10
click at [258, 61] on div "Tasks Add Clear Filters Export" at bounding box center [447, 64] width 821 height 27
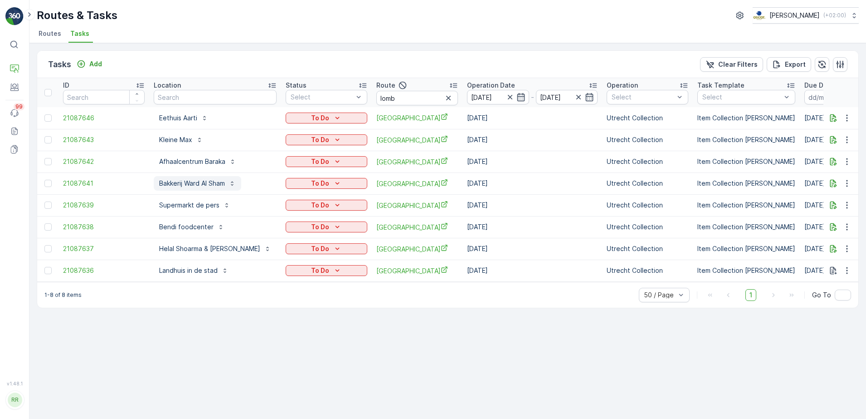
click at [203, 184] on p "Bakkerij Ward Al Sham" at bounding box center [192, 183] width 66 height 9
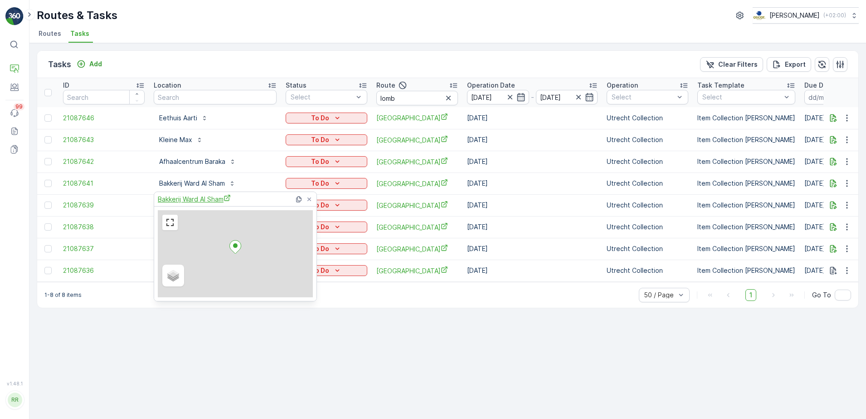
click at [201, 199] on span "Bakkerij Ward Al Sham" at bounding box center [194, 199] width 73 height 10
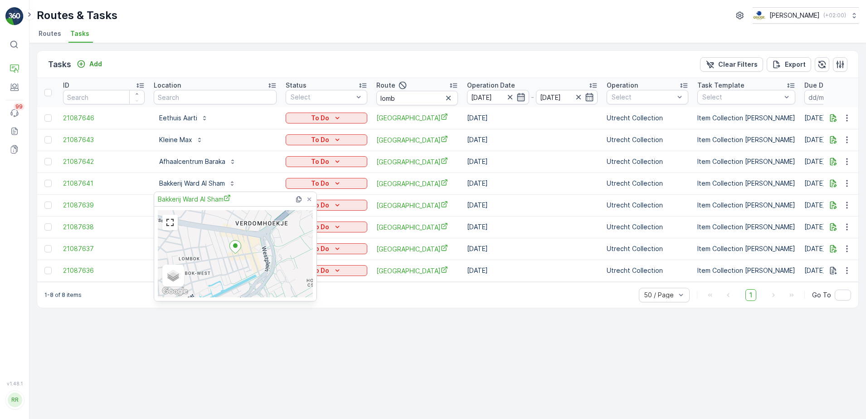
drag, startPoint x: 241, startPoint y: 62, endPoint x: 241, endPoint y: 67, distance: 5.0
click at [241, 62] on div "Tasks Add Clear Filters Export" at bounding box center [447, 64] width 821 height 27
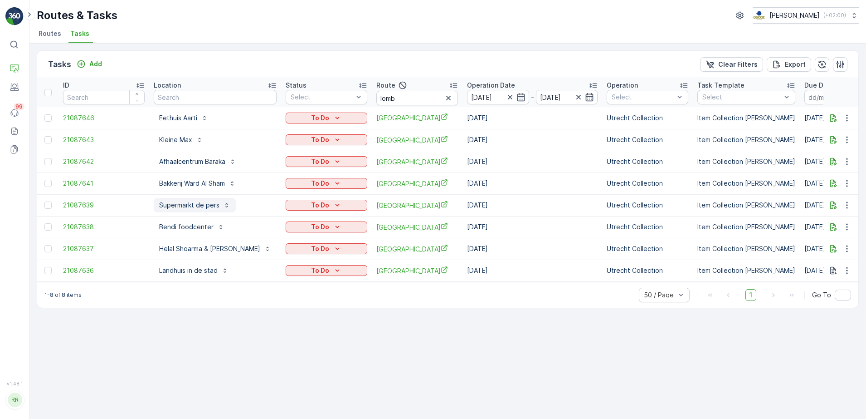
click at [192, 206] on p "Supermarkt de pers" at bounding box center [189, 204] width 60 height 9
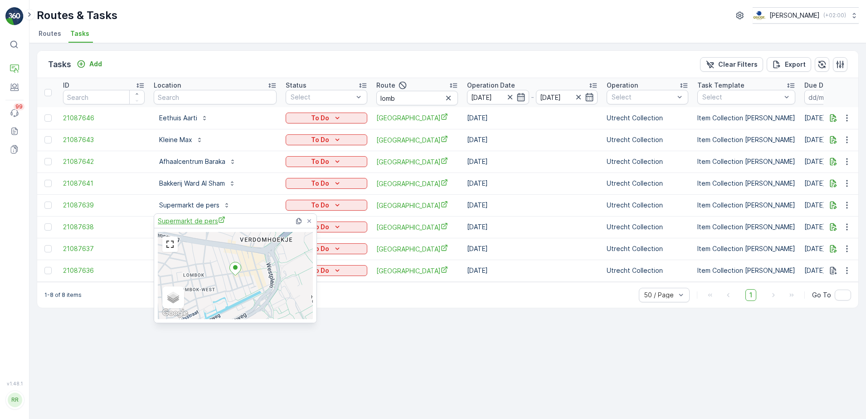
click at [202, 219] on span "Supermarkt de pers" at bounding box center [192, 221] width 68 height 10
click at [257, 60] on div "Tasks Add Clear Filters Export" at bounding box center [447, 64] width 821 height 27
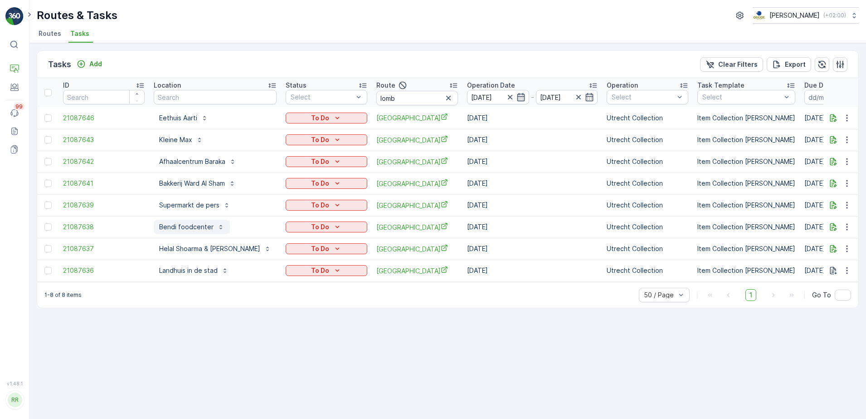
click at [182, 226] on p "Bendi foodcenter" at bounding box center [186, 226] width 54 height 9
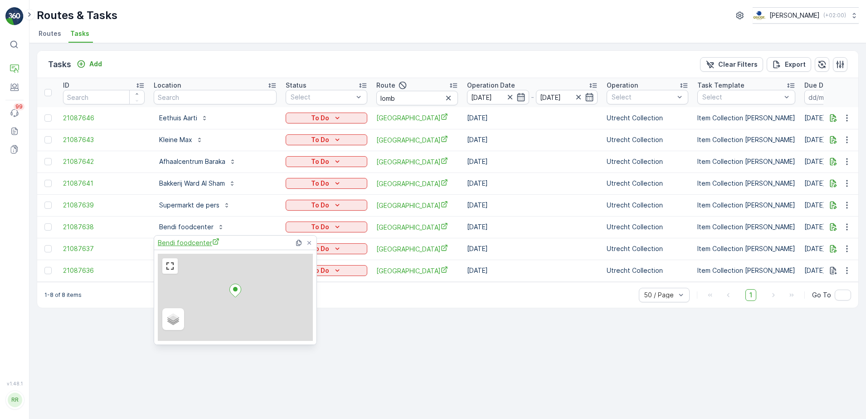
click at [185, 242] on span "Bendi foodcenter" at bounding box center [189, 243] width 62 height 10
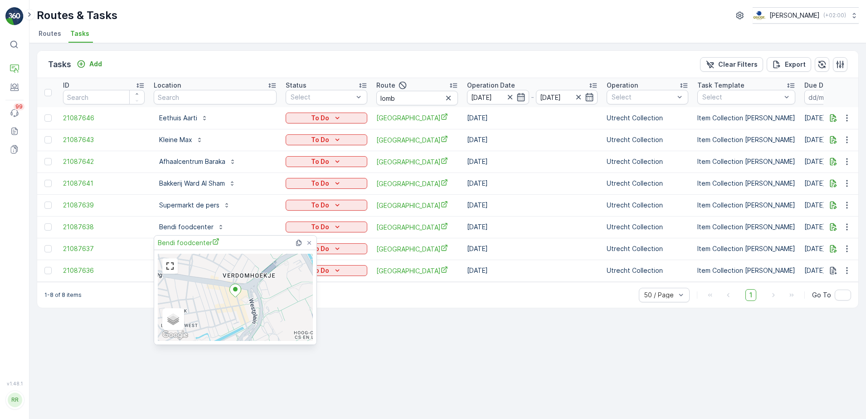
drag, startPoint x: 141, startPoint y: 395, endPoint x: 144, endPoint y: 388, distance: 8.3
click at [141, 395] on div "Tasks Add Clear Filters Export ID Location Status Select Route lomb Operation D…" at bounding box center [447, 230] width 837 height 375
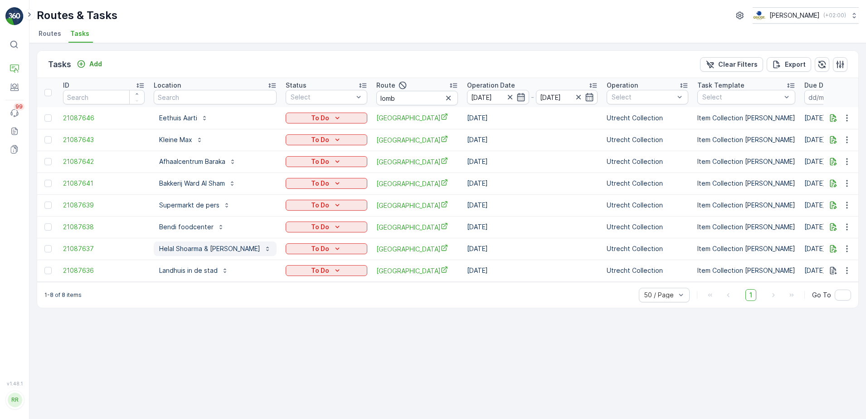
click at [203, 247] on p "Helal Shoarma & Burger" at bounding box center [209, 248] width 101 height 9
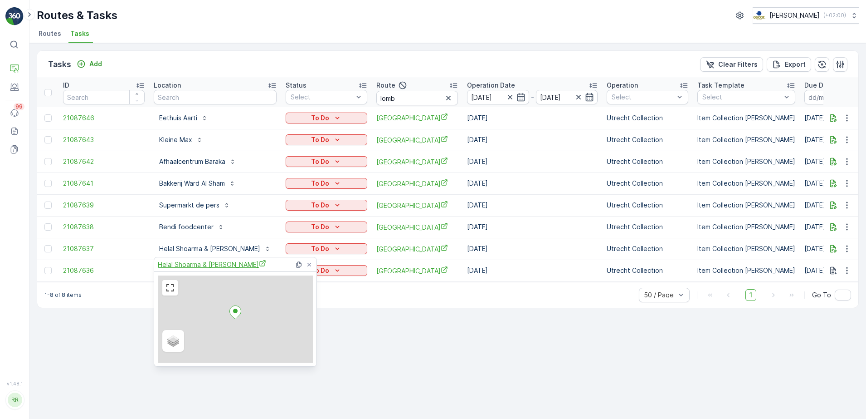
click at [185, 266] on span "Helal Shoarma & Burger" at bounding box center [212, 264] width 108 height 10
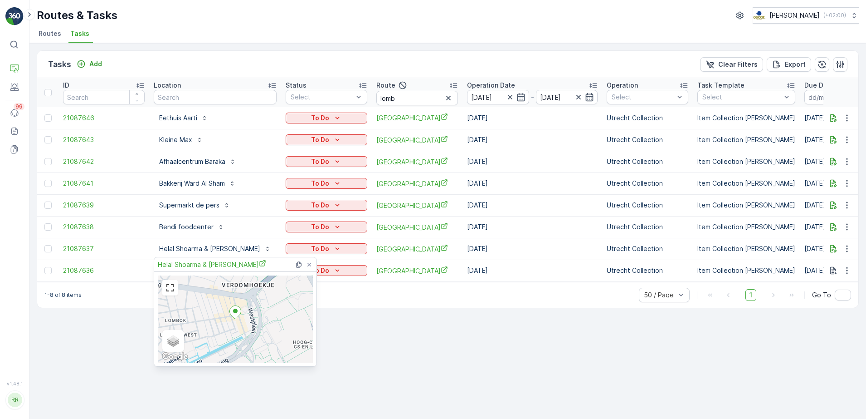
drag, startPoint x: 113, startPoint y: 366, endPoint x: 141, endPoint y: 337, distance: 40.1
click at [114, 366] on div "Tasks Add Clear Filters Export ID Location Status Select Route lomb Operation D…" at bounding box center [447, 230] width 837 height 375
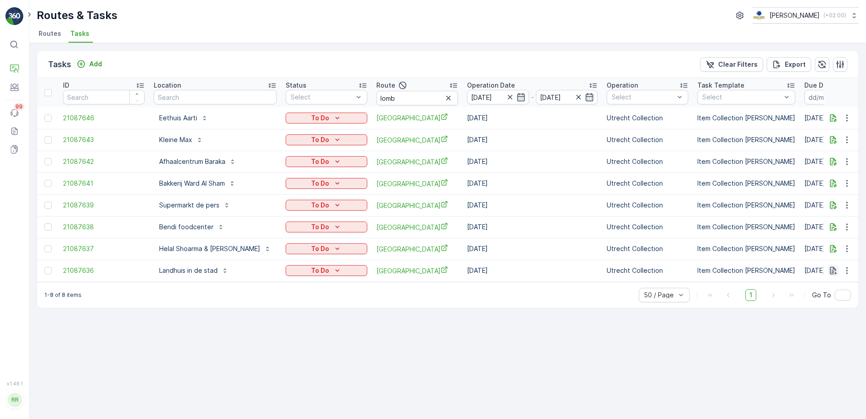
click at [834, 273] on icon "button" at bounding box center [833, 270] width 9 height 9
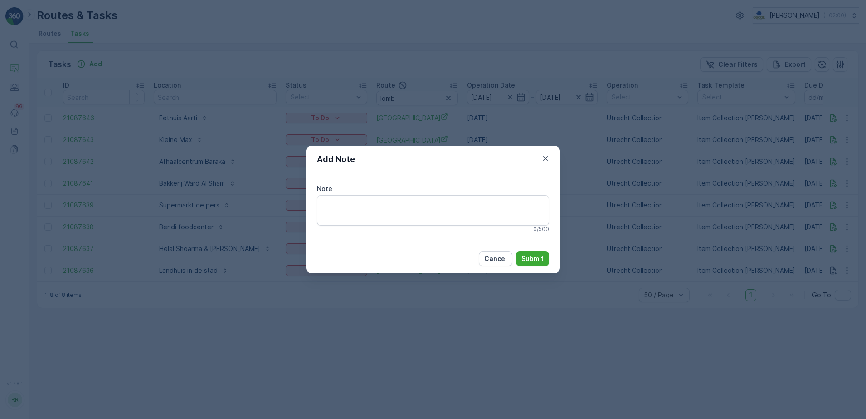
click at [551, 155] on div "Add Note" at bounding box center [433, 160] width 254 height 28
click at [544, 159] on icon "button" at bounding box center [545, 158] width 9 height 9
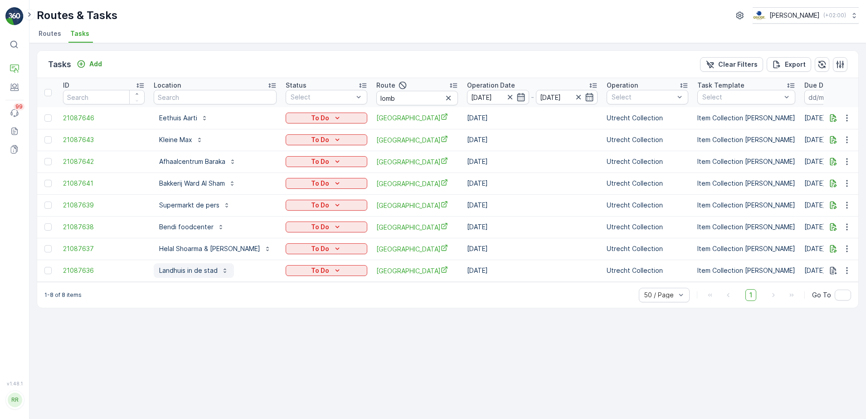
click at [183, 274] on p "Landhuis in de stad" at bounding box center [188, 270] width 58 height 9
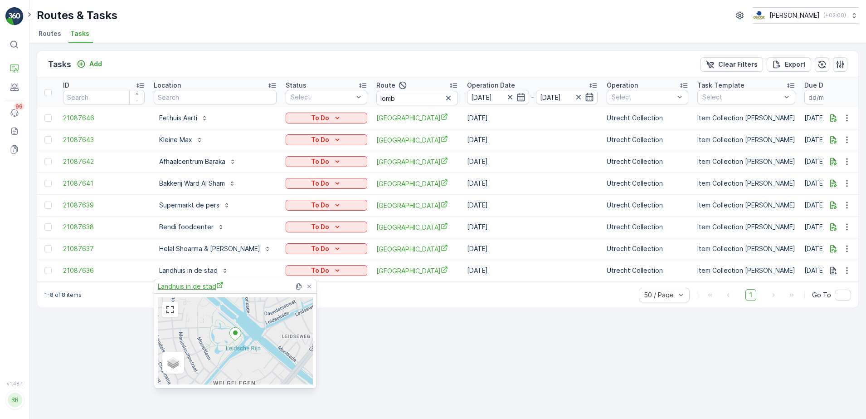
click at [178, 285] on span "Landhuis in de stad" at bounding box center [191, 286] width 66 height 10
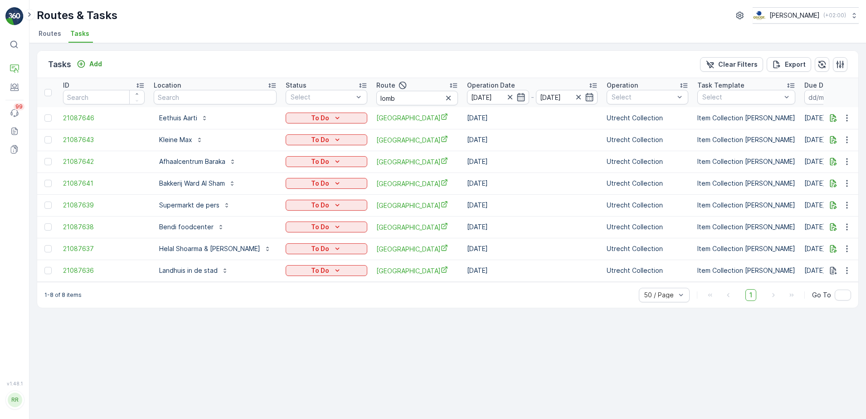
click at [845, 276] on td at bounding box center [840, 270] width 35 height 22
click at [380, 102] on input "lomb" at bounding box center [417, 98] width 82 height 15
drag, startPoint x: 375, startPoint y: 100, endPoint x: 327, endPoint y: 102, distance: 47.6
click at [327, 102] on tr "ID Location Status Select Route lomb Operation Date 25.08.2025 - 25.08.2025 Ope…" at bounding box center [757, 92] width 1440 height 29
type input "binnn"
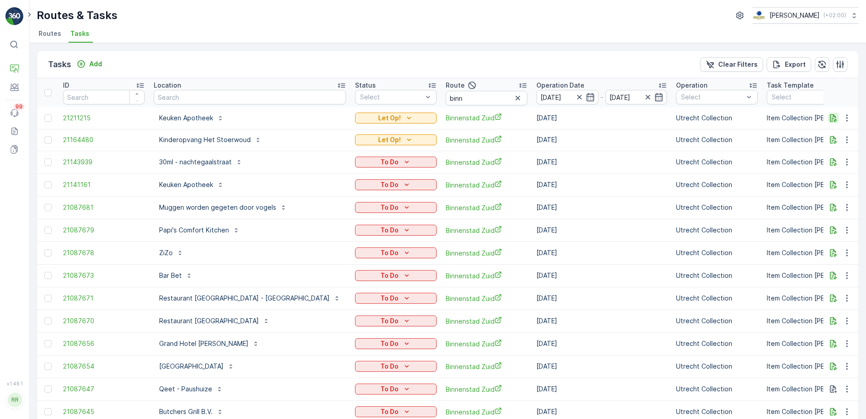
click at [829, 117] on icon "button" at bounding box center [833, 117] width 9 height 9
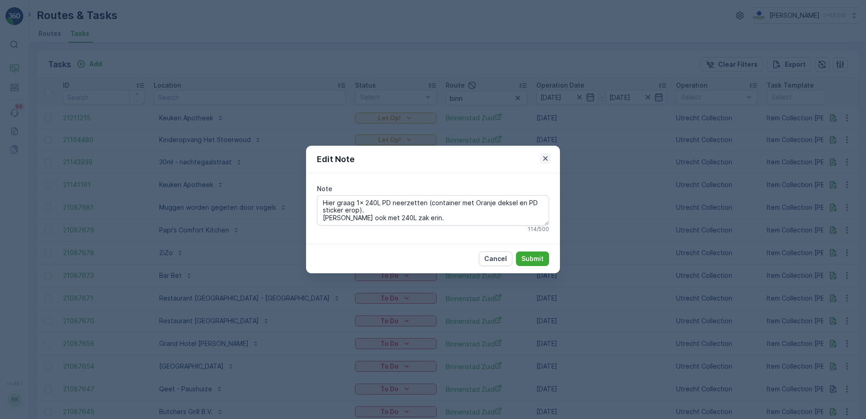
click at [546, 161] on icon "button" at bounding box center [545, 158] width 9 height 9
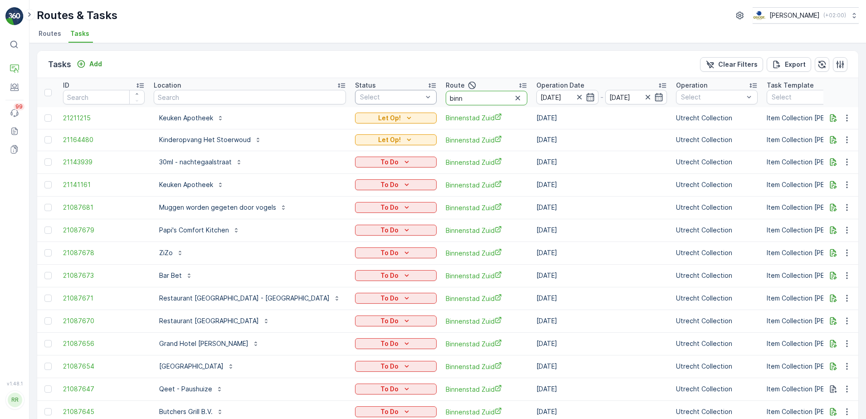
drag, startPoint x: 414, startPoint y: 101, endPoint x: 358, endPoint y: 104, distance: 56.8
click at [358, 104] on tr "ID Location Status Select Route binn Operation Date 25.08.2025 - 25.08.2025 Ope…" at bounding box center [792, 92] width 1510 height 29
type input "voor"
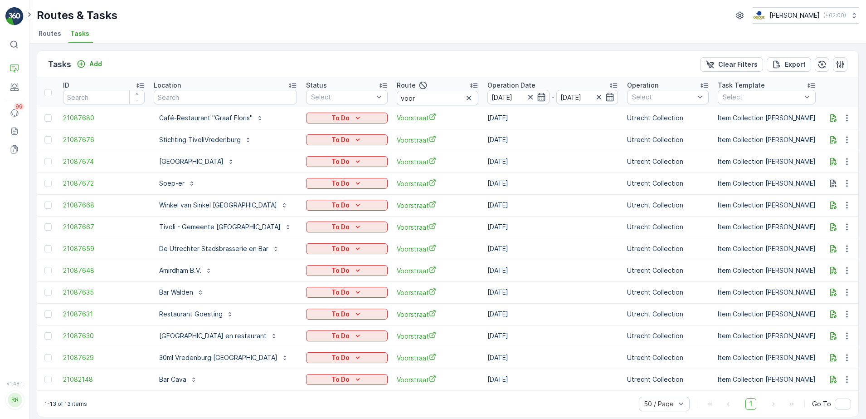
scroll to position [10, 0]
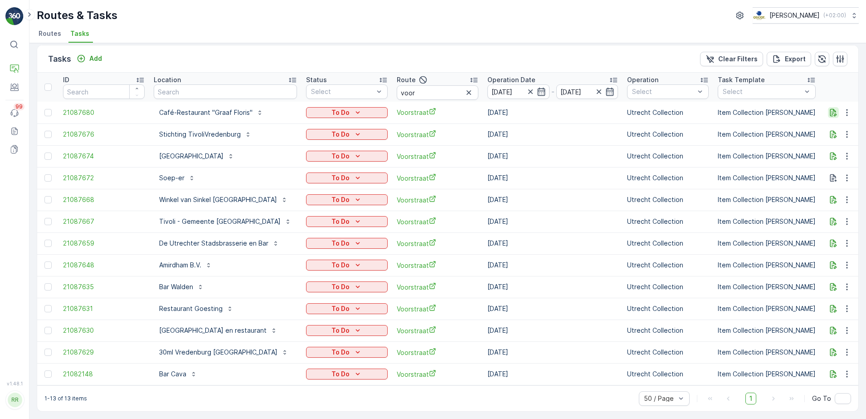
click at [833, 110] on icon "button" at bounding box center [833, 112] width 9 height 9
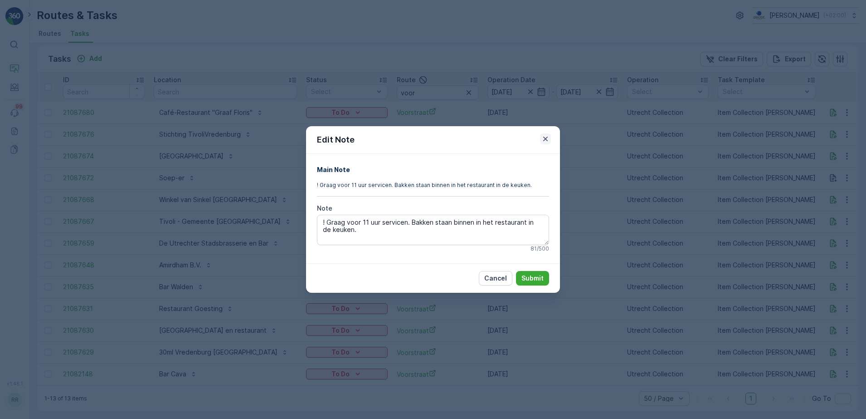
click at [546, 139] on icon "button" at bounding box center [545, 138] width 5 height 5
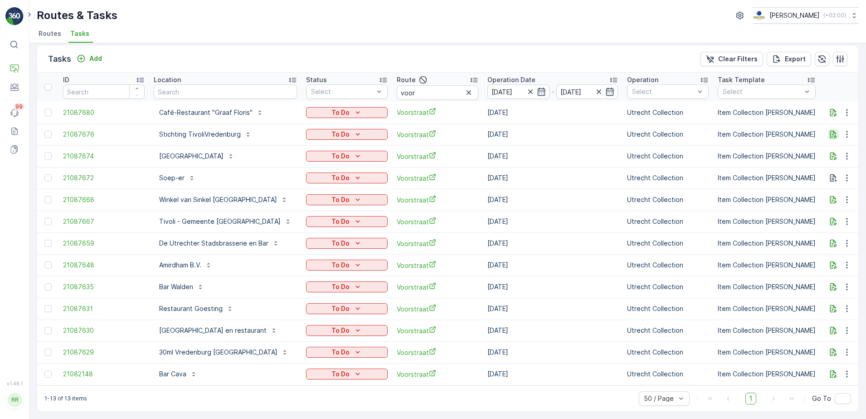
click at [832, 130] on icon "button" at bounding box center [833, 134] width 9 height 9
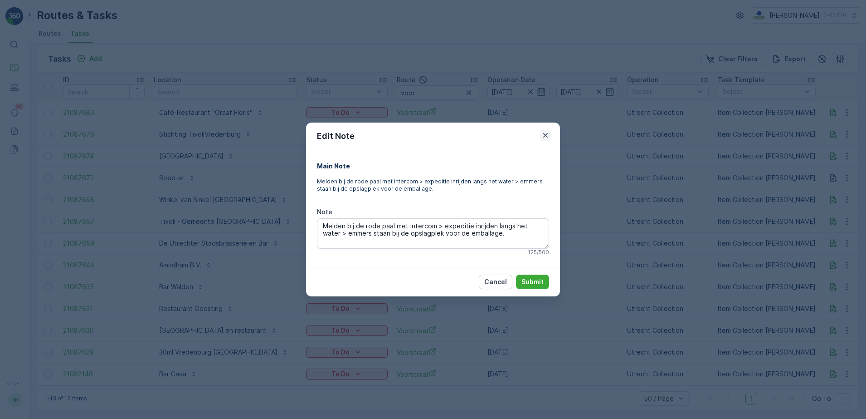
click at [544, 139] on icon "button" at bounding box center [545, 135] width 9 height 9
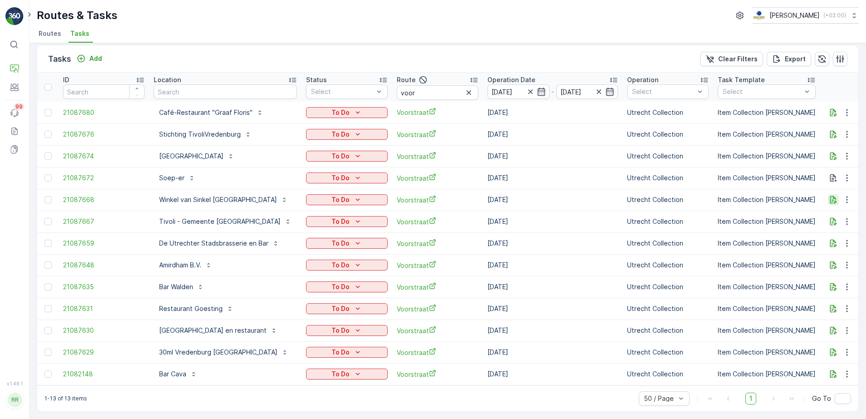
click at [831, 195] on icon "button" at bounding box center [833, 199] width 9 height 9
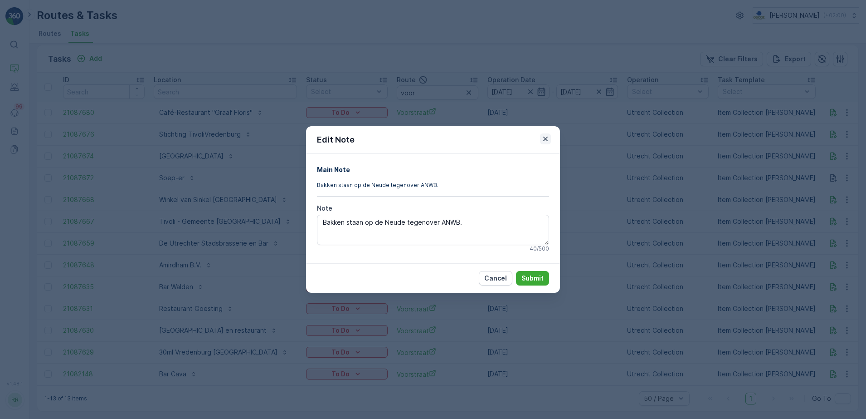
click at [546, 141] on icon "button" at bounding box center [545, 138] width 9 height 9
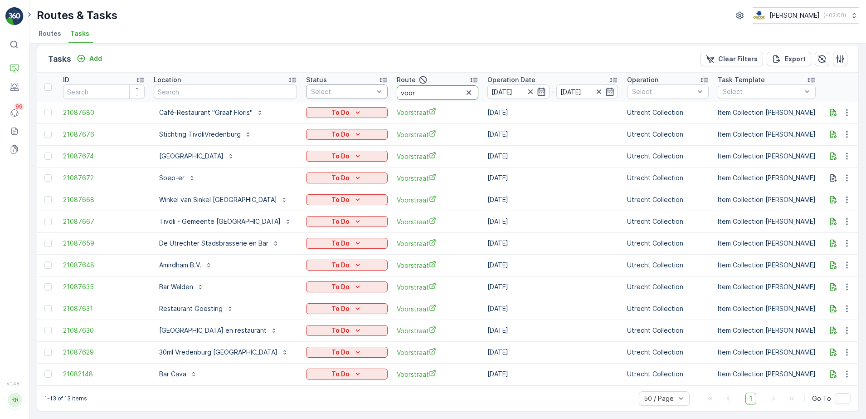
drag, startPoint x: 408, startPoint y: 90, endPoint x: 379, endPoint y: 92, distance: 29.5
click at [379, 92] on tr "ID Location Status Select Route voor Operation Date 25.08.2025 - 25.08.2025 Ope…" at bounding box center [767, 87] width 1461 height 29
type input "u"
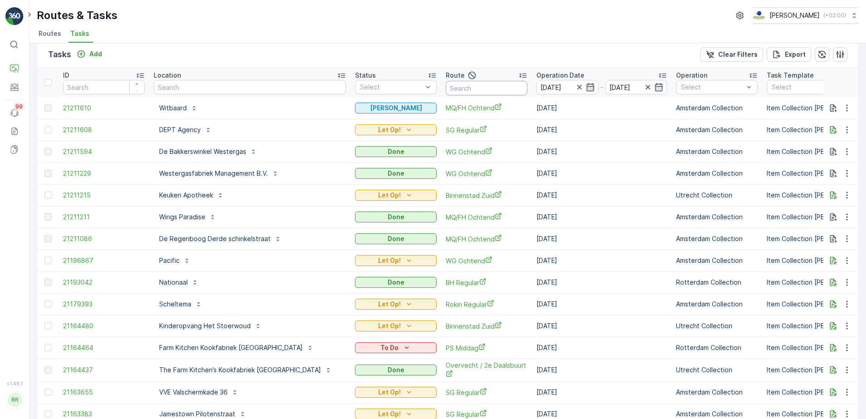
click at [471, 91] on input "text" at bounding box center [487, 88] width 82 height 15
type input "seenon"
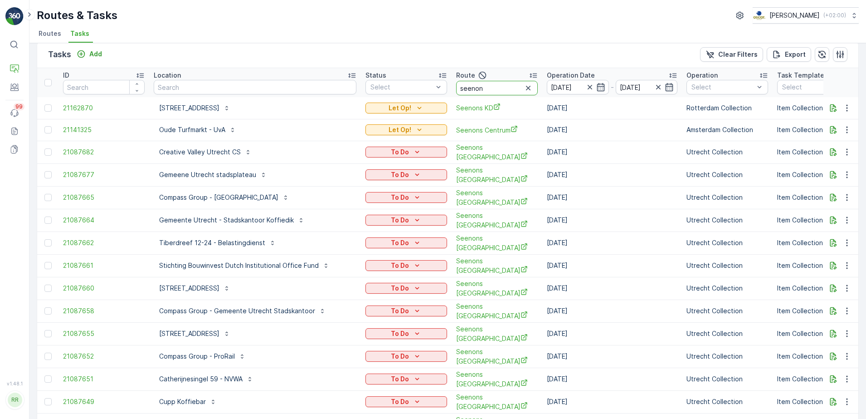
click at [471, 91] on input "seenon" at bounding box center [497, 88] width 82 height 15
type input "seenons utr"
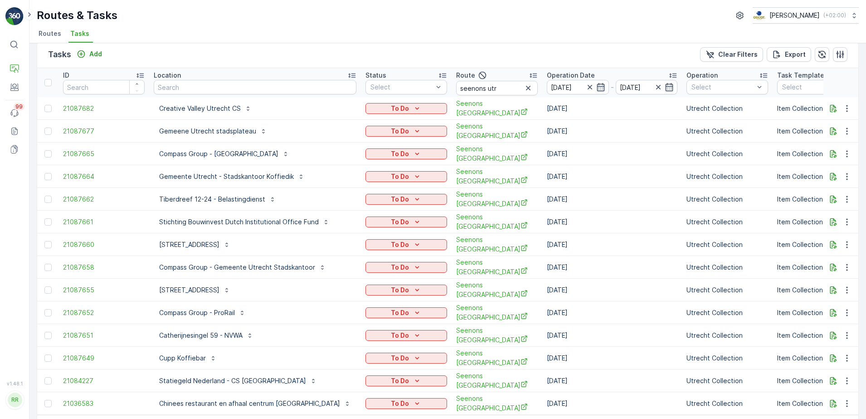
scroll to position [32, 0]
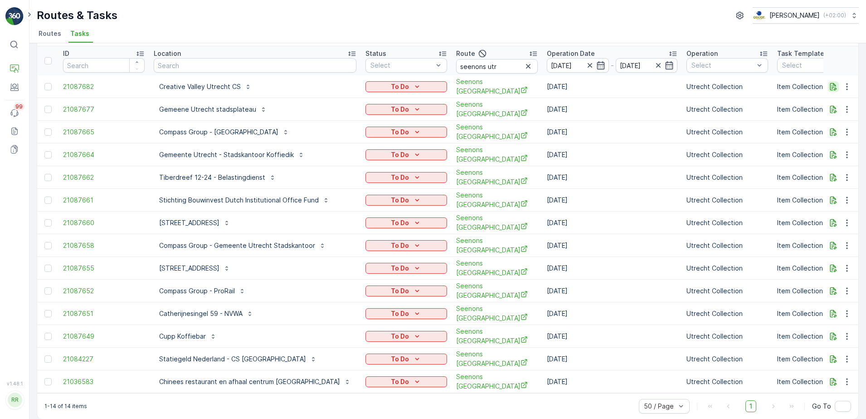
click at [829, 88] on icon "button" at bounding box center [833, 86] width 9 height 9
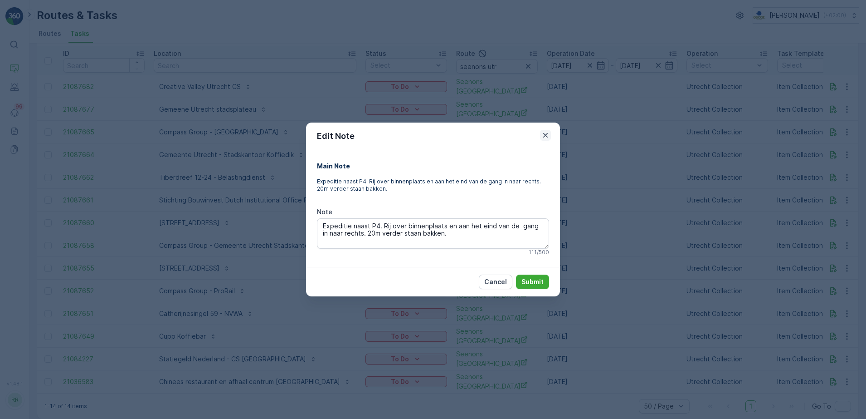
click at [544, 137] on icon "button" at bounding box center [545, 135] width 9 height 9
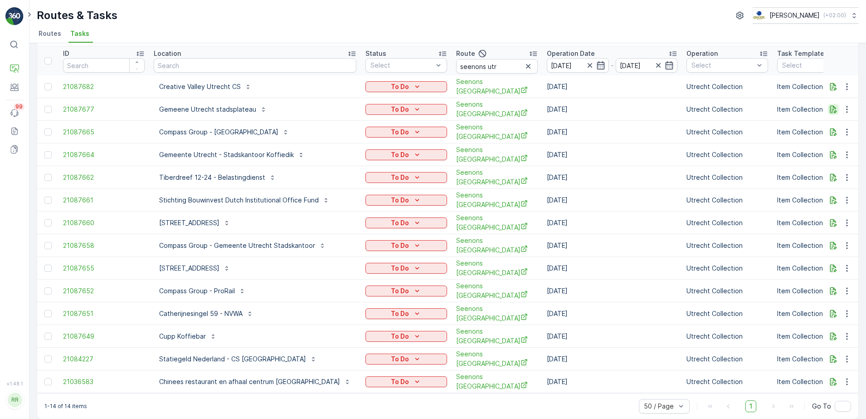
click at [835, 110] on icon "button" at bounding box center [833, 109] width 9 height 9
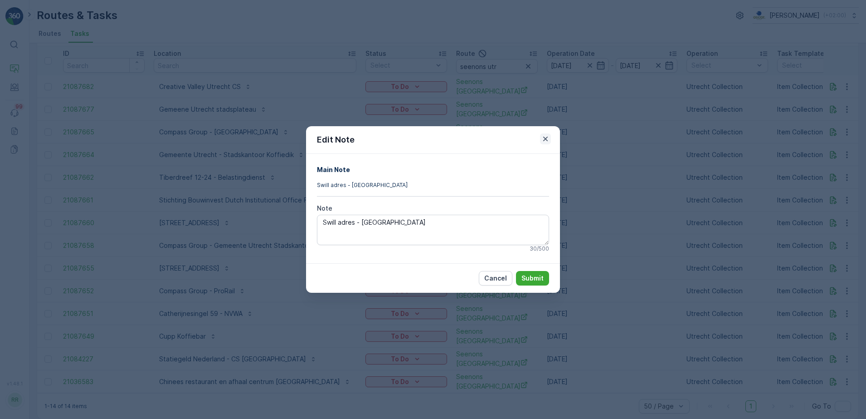
click at [546, 136] on icon "button" at bounding box center [545, 138] width 9 height 9
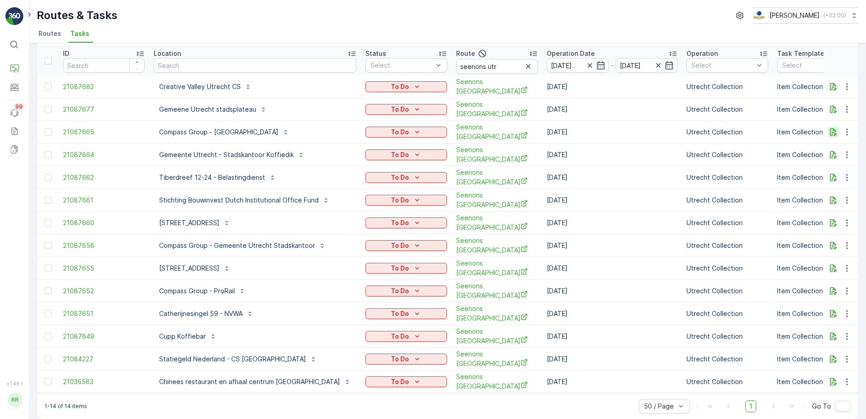
click at [829, 132] on icon "button" at bounding box center [833, 131] width 9 height 9
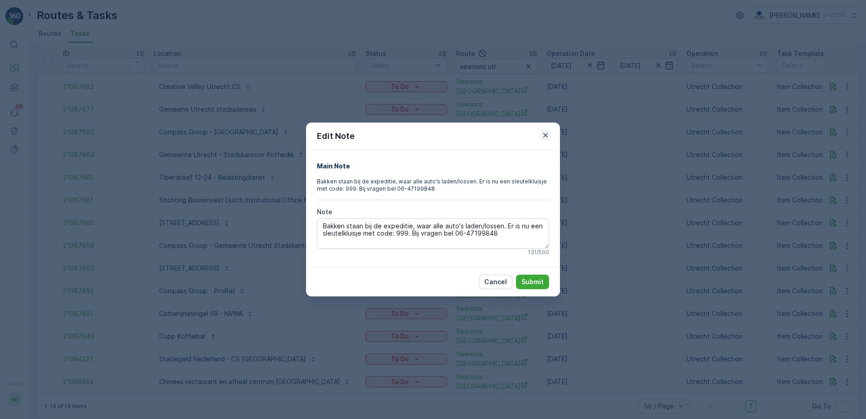
click at [546, 137] on icon "button" at bounding box center [545, 135] width 9 height 9
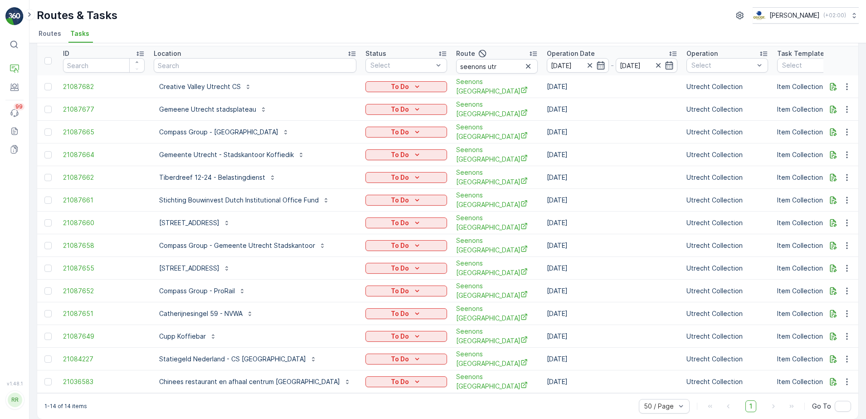
click at [824, 154] on td at bounding box center [840, 154] width 35 height 23
click at [834, 151] on icon "button" at bounding box center [833, 154] width 9 height 9
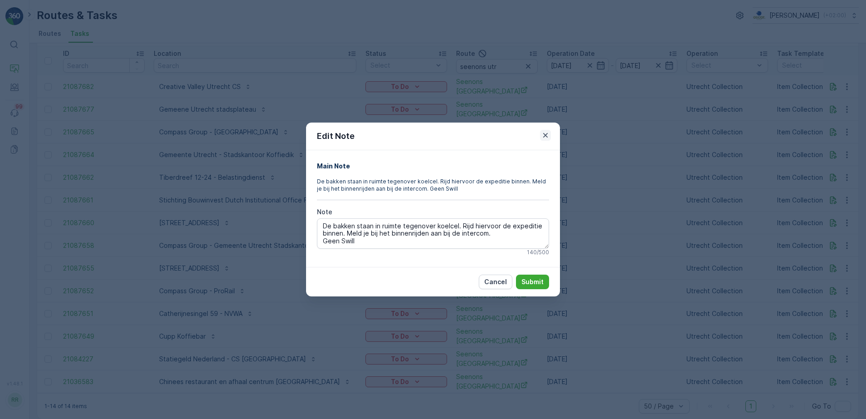
click at [546, 136] on icon "button" at bounding box center [545, 135] width 5 height 5
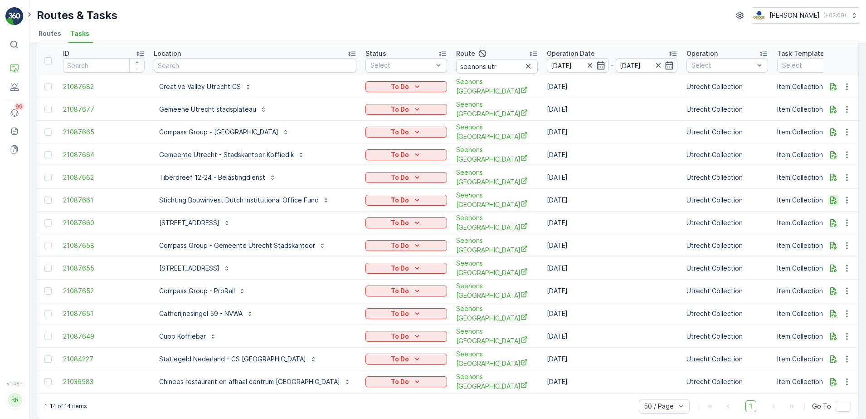
click at [831, 198] on icon "button" at bounding box center [833, 199] width 9 height 9
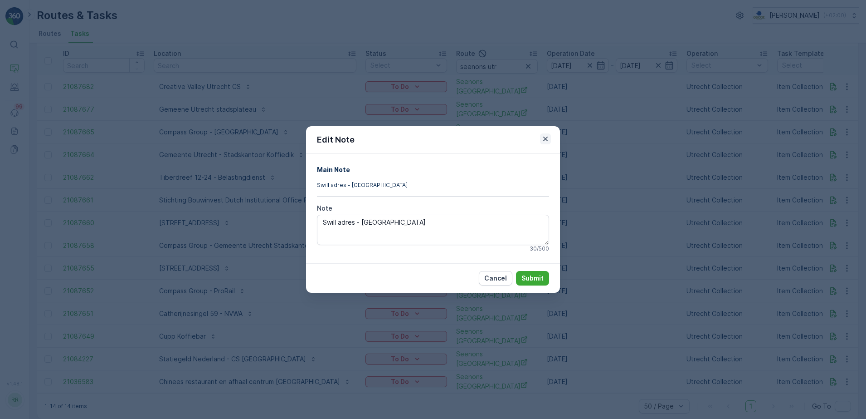
click at [545, 140] on icon "button" at bounding box center [545, 138] width 5 height 5
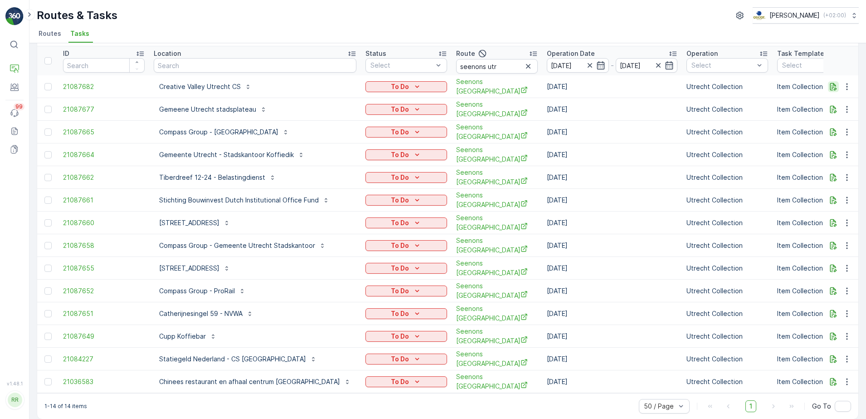
click at [833, 87] on icon "button" at bounding box center [833, 86] width 9 height 9
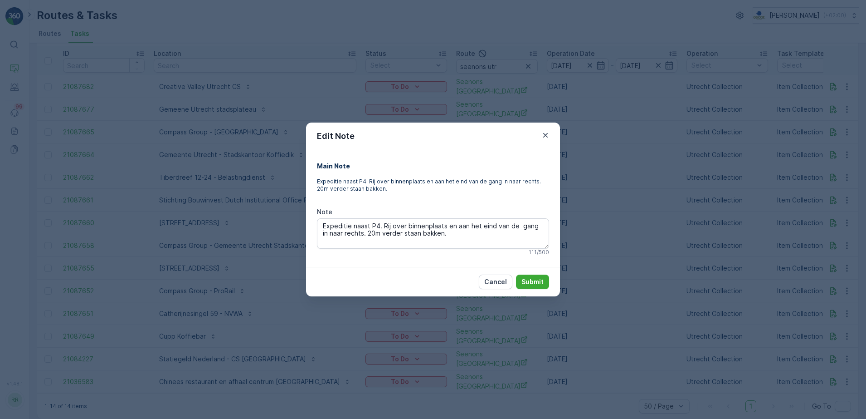
click at [548, 136] on icon "button" at bounding box center [545, 135] width 9 height 9
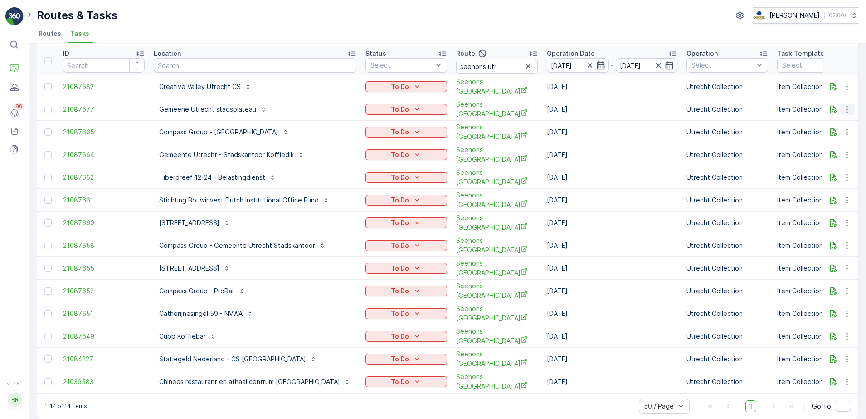
click at [843, 109] on icon "button" at bounding box center [847, 109] width 9 height 9
click at [820, 136] on span "History" at bounding box center [813, 134] width 22 height 9
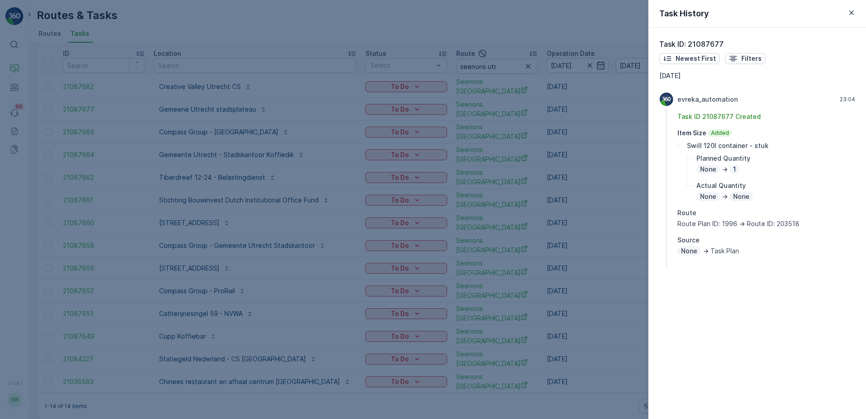
click at [601, 170] on div at bounding box center [433, 209] width 866 height 419
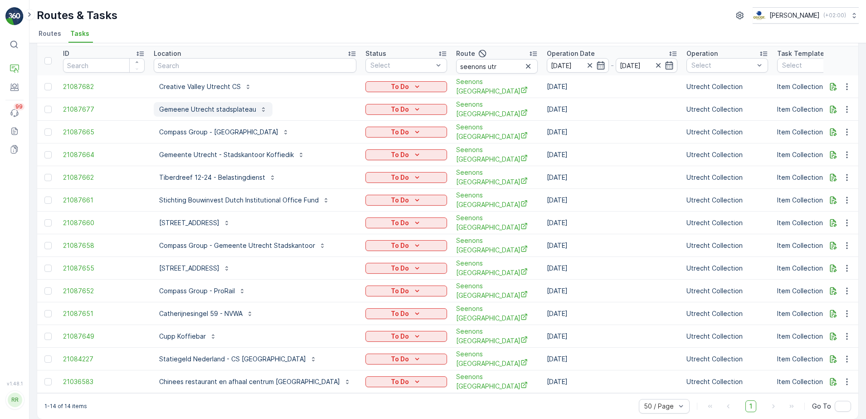
click at [195, 105] on p "Gemeene Utrecht stadsplateau" at bounding box center [207, 109] width 97 height 9
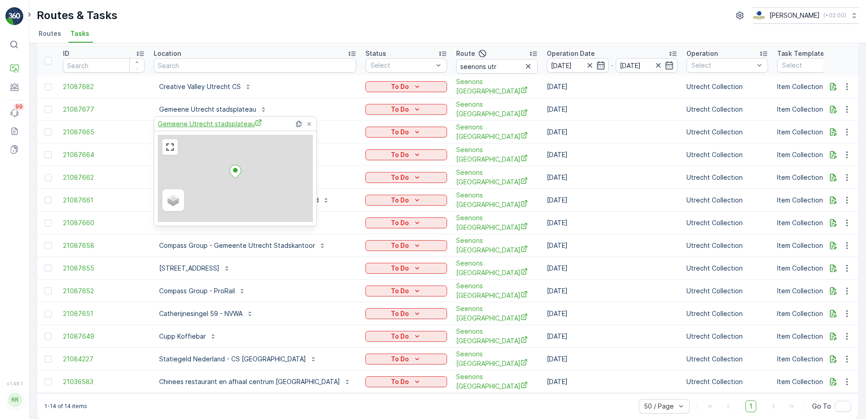
click at [191, 122] on span "Gemeene Utrecht stadsplateau" at bounding box center [210, 124] width 104 height 10
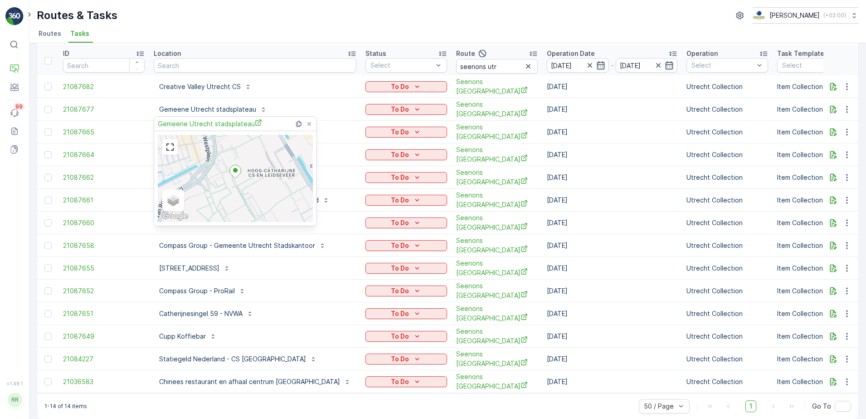
click at [276, 34] on ul "Routes Tasks" at bounding box center [444, 34] width 815 height 15
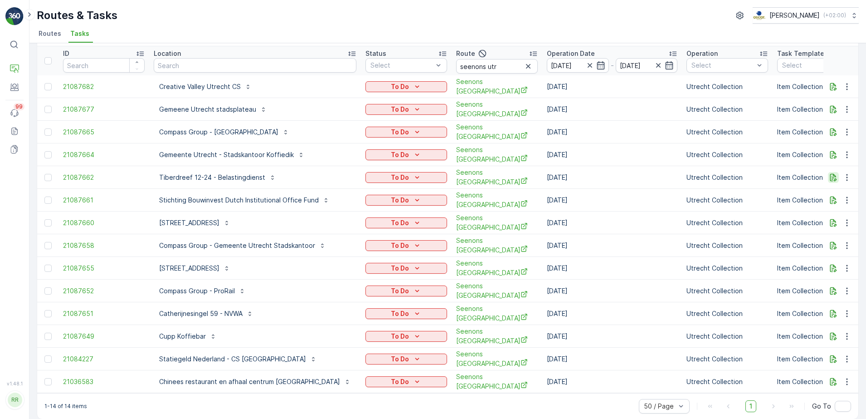
click at [831, 174] on icon "button" at bounding box center [833, 177] width 9 height 9
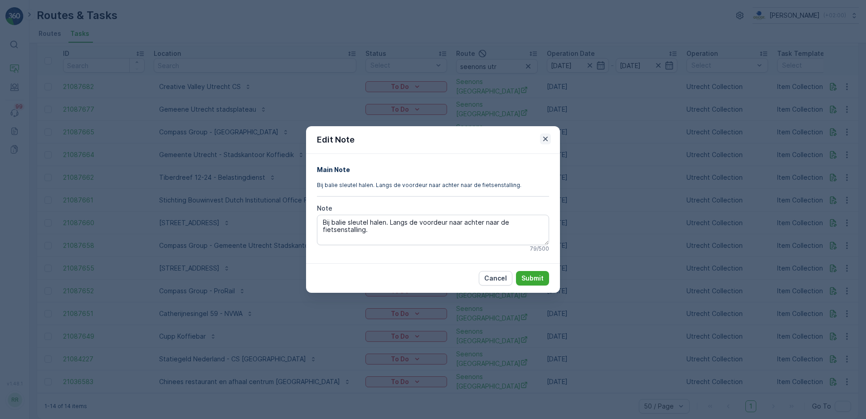
click at [548, 137] on icon "button" at bounding box center [545, 138] width 9 height 9
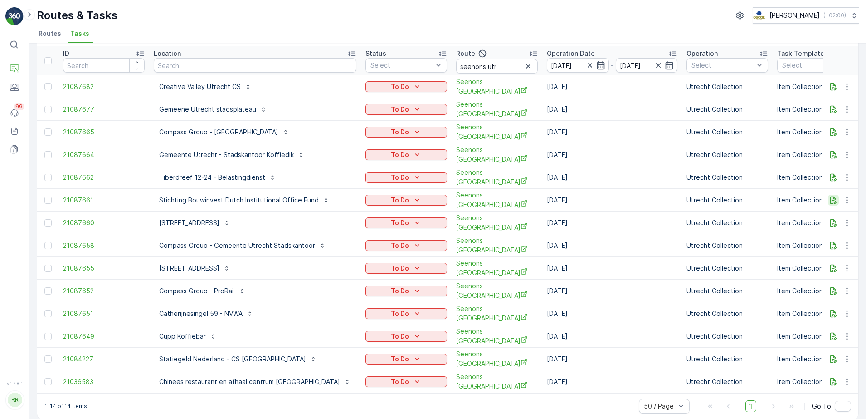
click at [830, 196] on icon "button" at bounding box center [833, 199] width 9 height 9
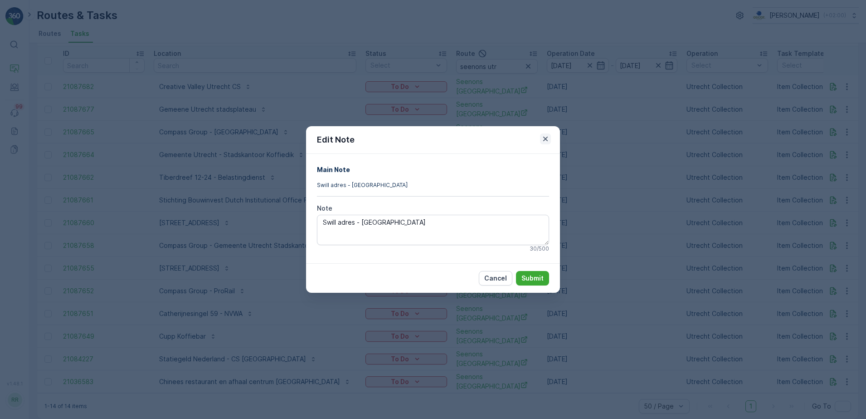
click at [543, 138] on icon "button" at bounding box center [545, 138] width 9 height 9
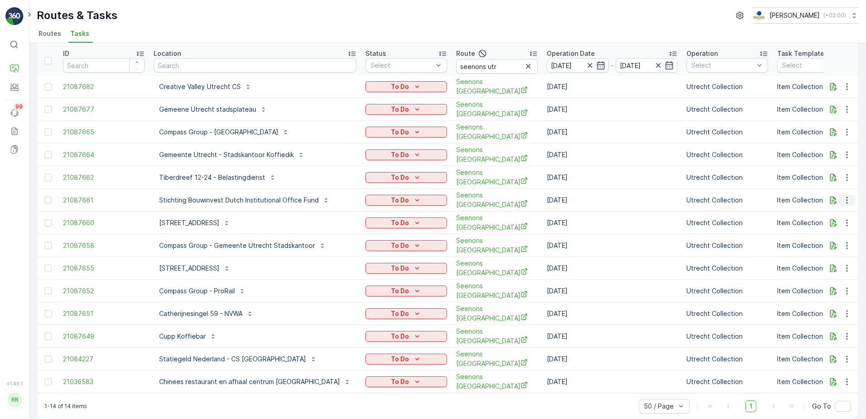
click at [846, 196] on icon "button" at bounding box center [846, 199] width 1 height 7
click at [818, 219] on span "History" at bounding box center [813, 221] width 22 height 9
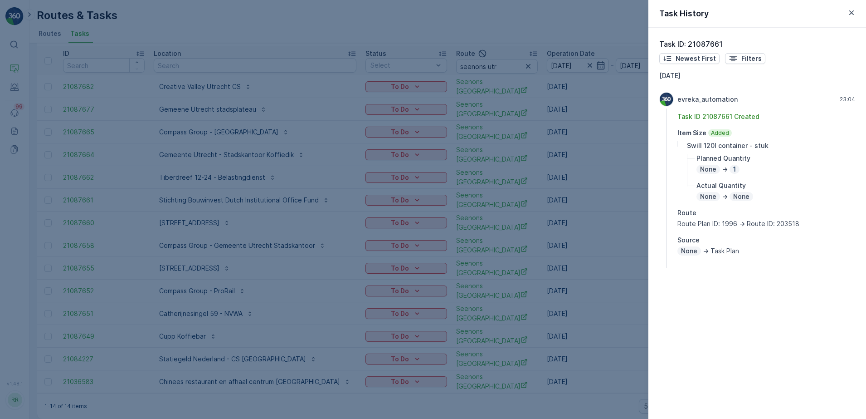
click at [632, 196] on div at bounding box center [433, 209] width 866 height 419
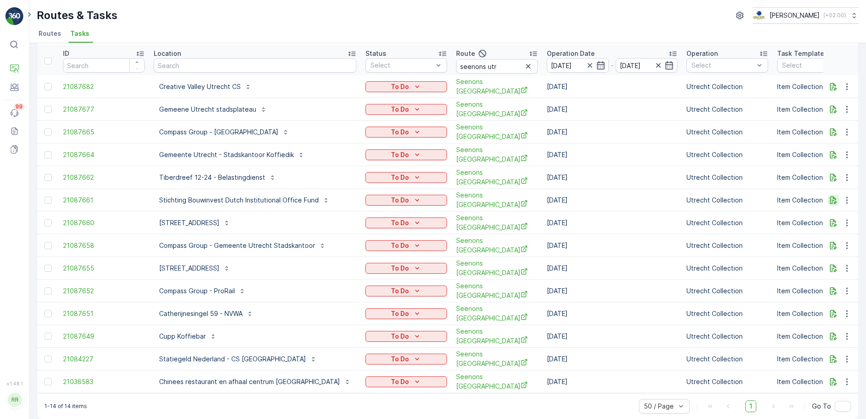
click at [831, 195] on icon "button" at bounding box center [833, 199] width 9 height 9
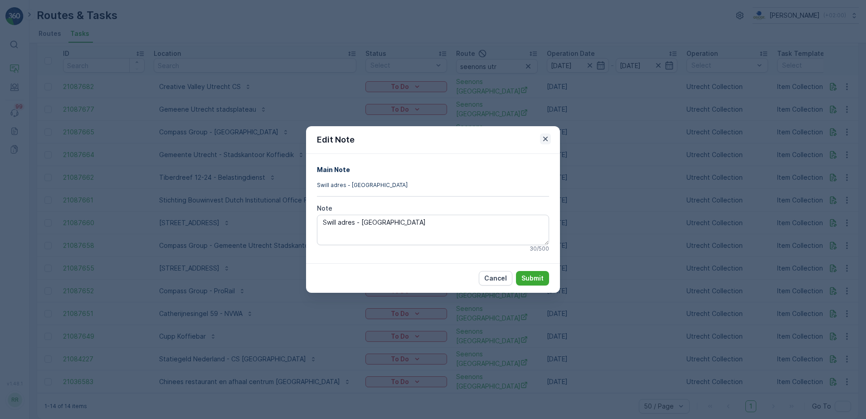
click at [547, 139] on icon "button" at bounding box center [545, 138] width 9 height 9
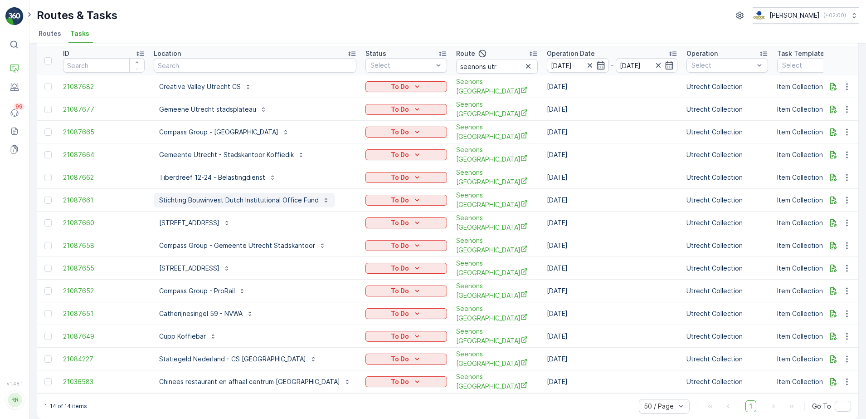
click at [236, 195] on p "Stichting Bouwinvest Dutch Institutional Office Fund" at bounding box center [239, 199] width 160 height 9
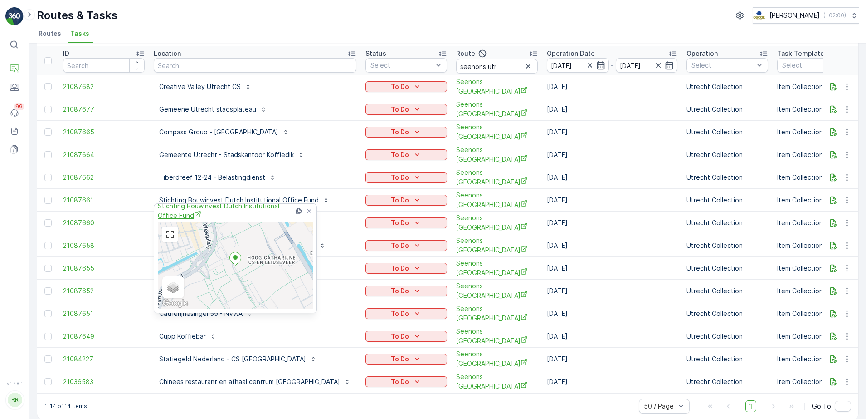
click at [222, 208] on span "Stichting Bouwinvest Dutch Institutional Office Fund" at bounding box center [226, 210] width 136 height 19
click at [240, 37] on ul "Routes Tasks" at bounding box center [444, 34] width 815 height 15
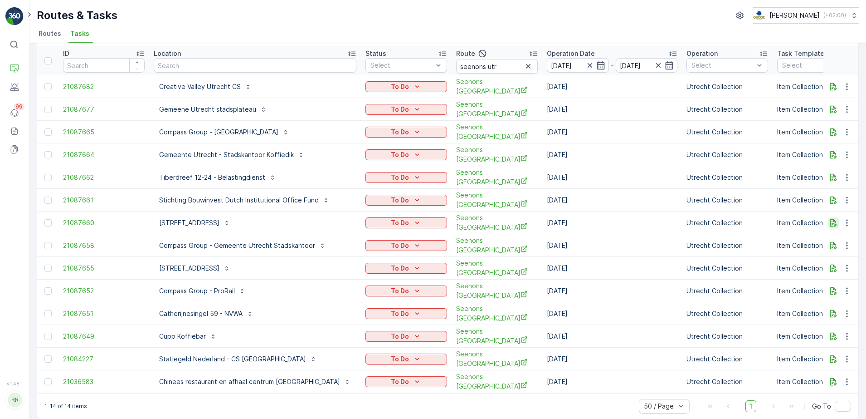
click at [829, 219] on icon "button" at bounding box center [833, 222] width 9 height 9
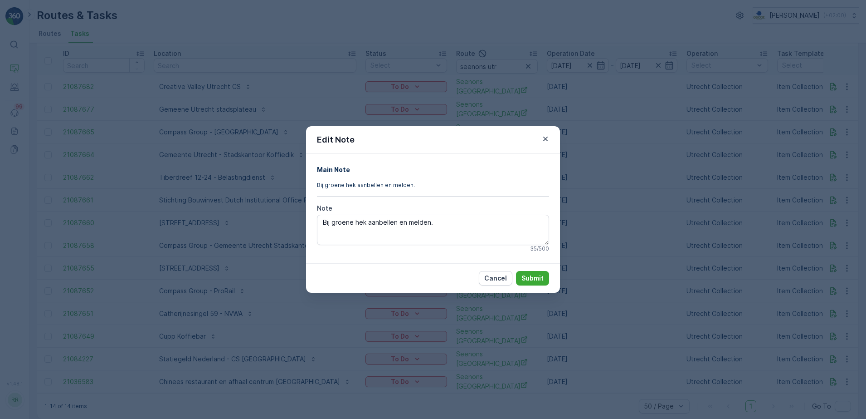
drag, startPoint x: 542, startPoint y: 140, endPoint x: 548, endPoint y: 140, distance: 6.3
click at [542, 140] on icon "button" at bounding box center [545, 138] width 9 height 9
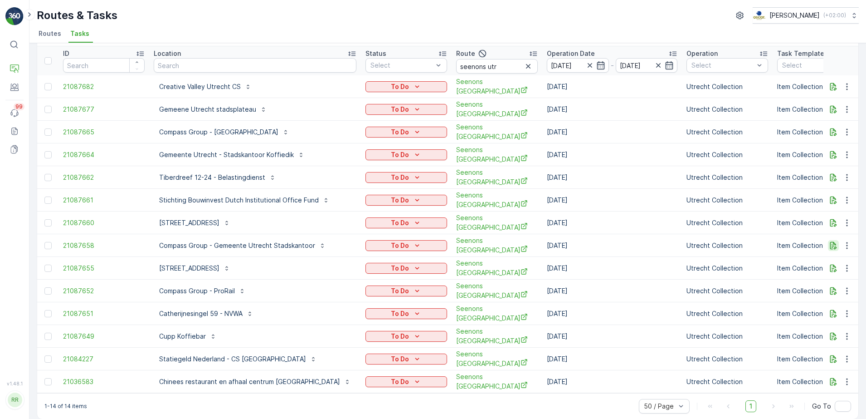
click at [833, 241] on icon "button" at bounding box center [833, 245] width 7 height 8
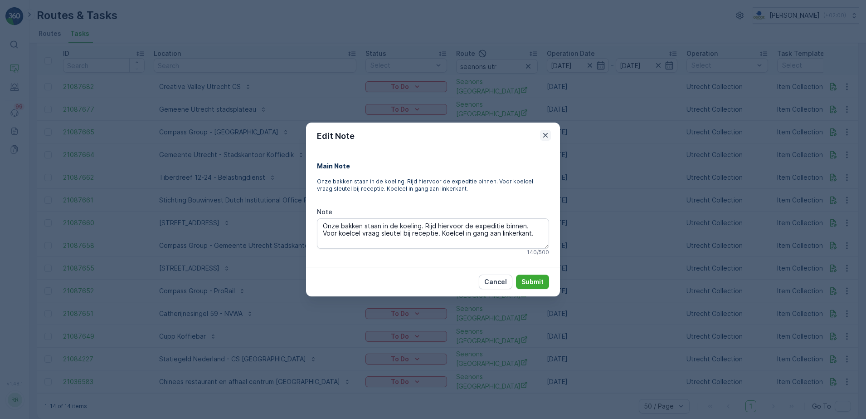
click at [546, 137] on icon "button" at bounding box center [545, 135] width 9 height 9
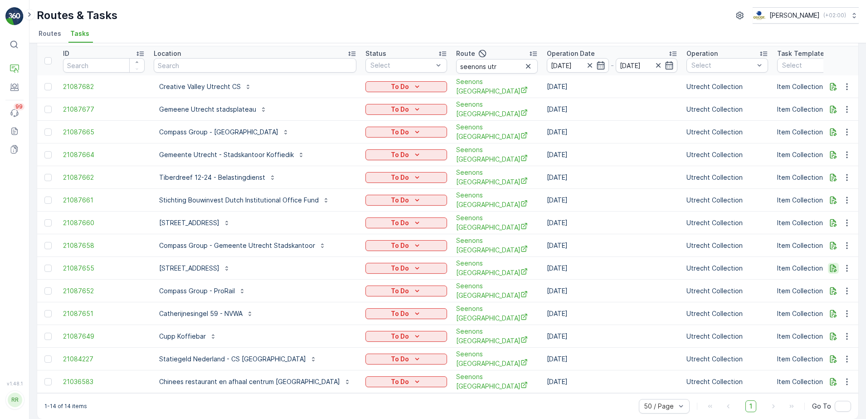
click at [834, 263] on icon "button" at bounding box center [833, 267] width 9 height 9
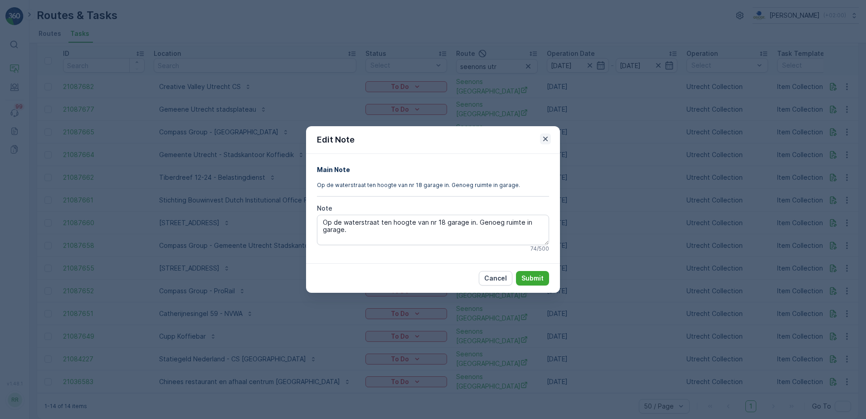
click at [547, 136] on icon "button" at bounding box center [545, 138] width 9 height 9
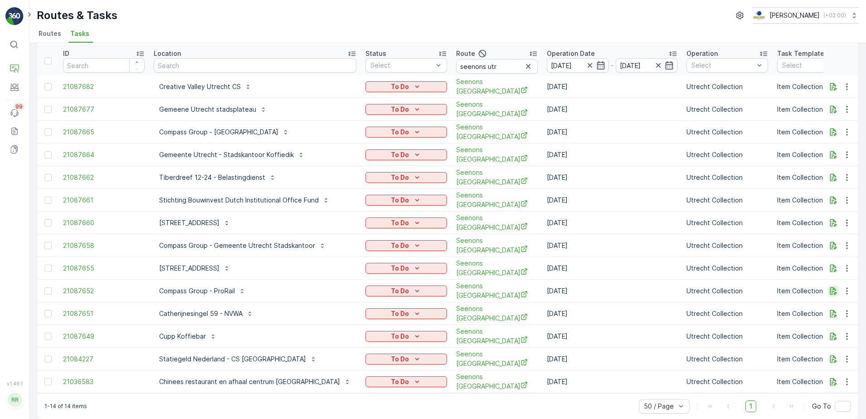
click at [831, 286] on icon "button" at bounding box center [833, 290] width 9 height 9
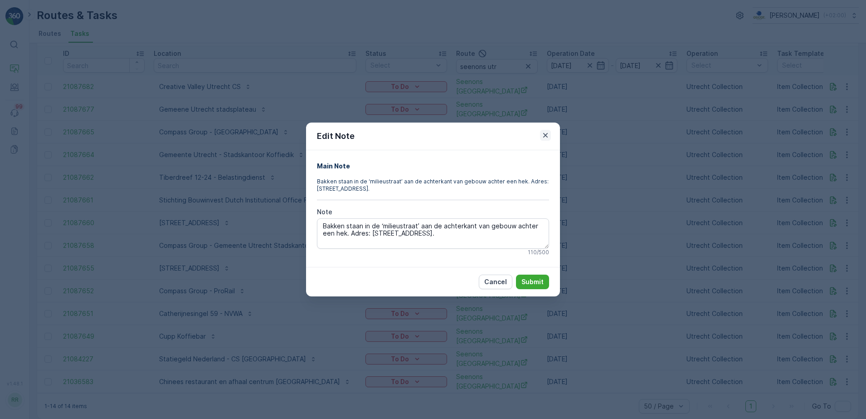
click at [542, 136] on icon "button" at bounding box center [545, 135] width 9 height 9
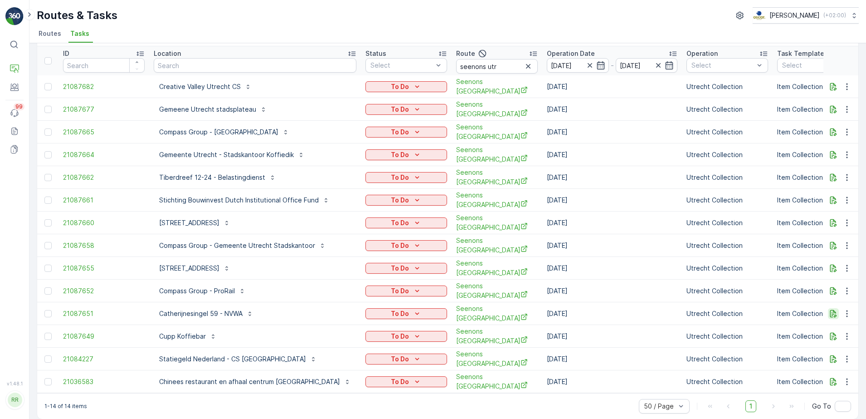
click at [831, 309] on icon "button" at bounding box center [833, 313] width 9 height 9
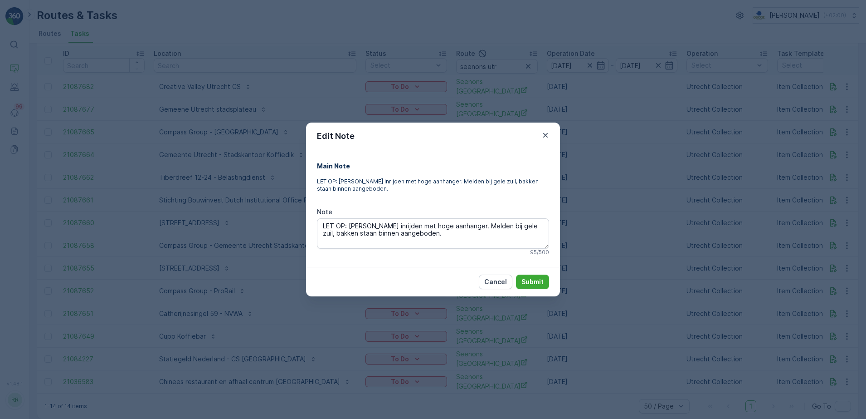
drag, startPoint x: 543, startPoint y: 137, endPoint x: 574, endPoint y: 159, distance: 37.5
click at [543, 136] on icon "button" at bounding box center [545, 135] width 9 height 9
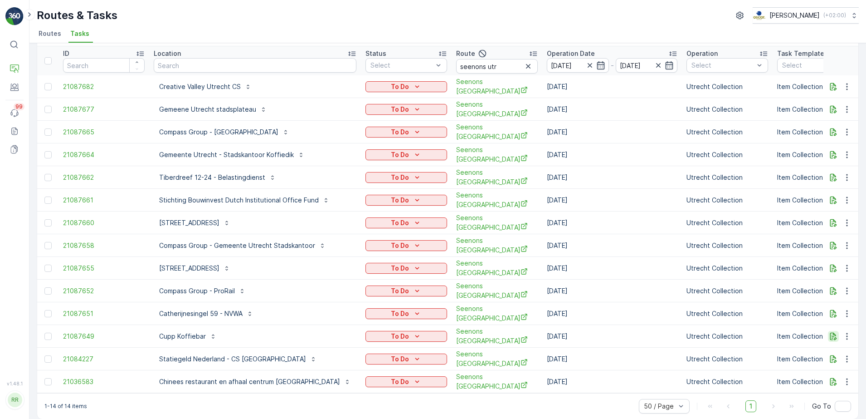
click at [835, 331] on icon "button" at bounding box center [833, 335] width 9 height 9
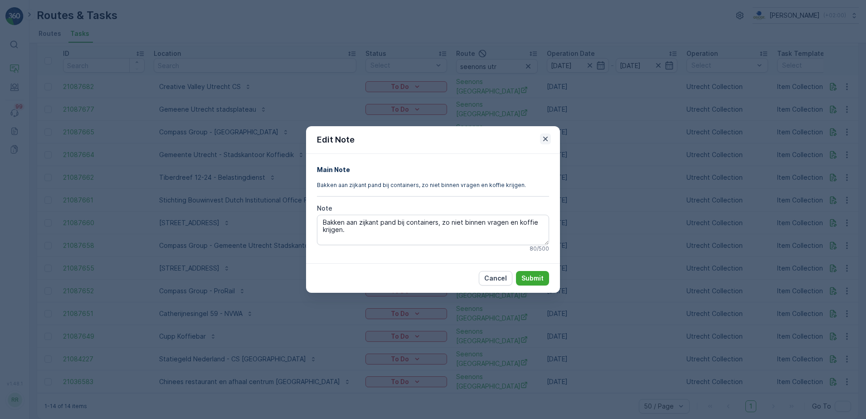
click at [550, 138] on icon "button" at bounding box center [545, 138] width 9 height 9
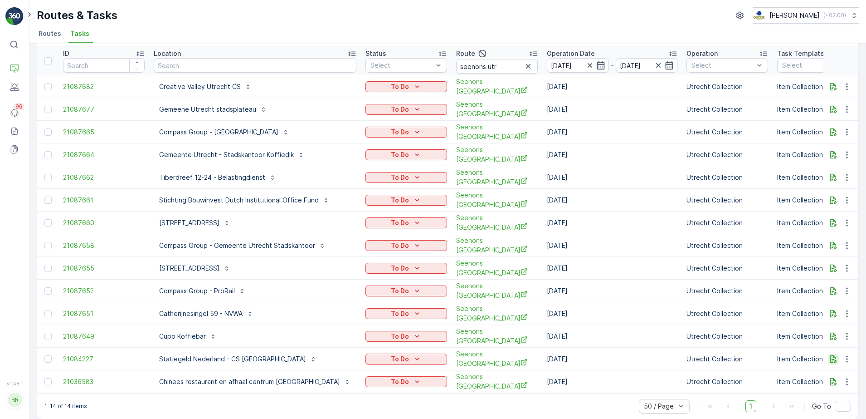
click at [830, 354] on icon "button" at bounding box center [833, 358] width 9 height 9
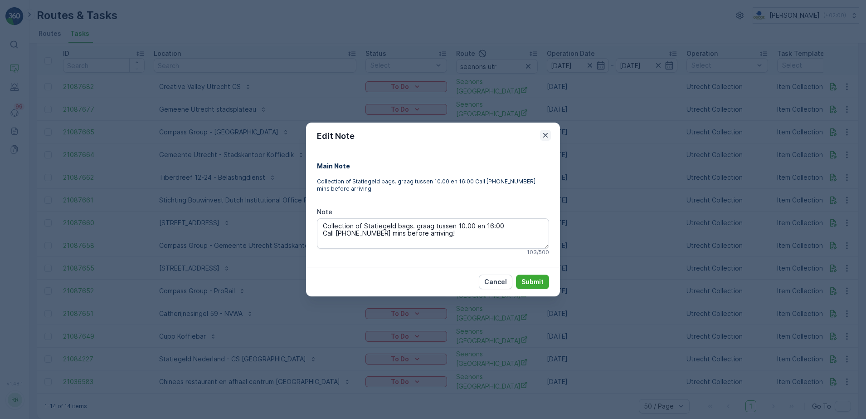
click at [547, 136] on icon "button" at bounding box center [545, 135] width 9 height 9
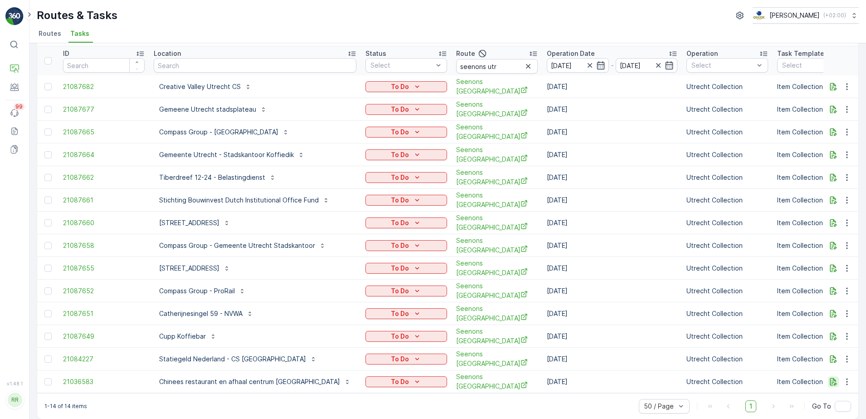
click at [834, 377] on icon "button" at bounding box center [833, 381] width 9 height 9
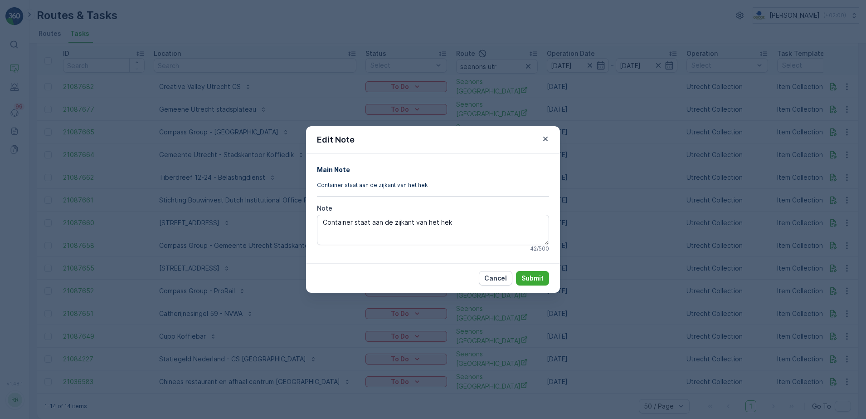
click at [546, 138] on icon "button" at bounding box center [545, 138] width 9 height 9
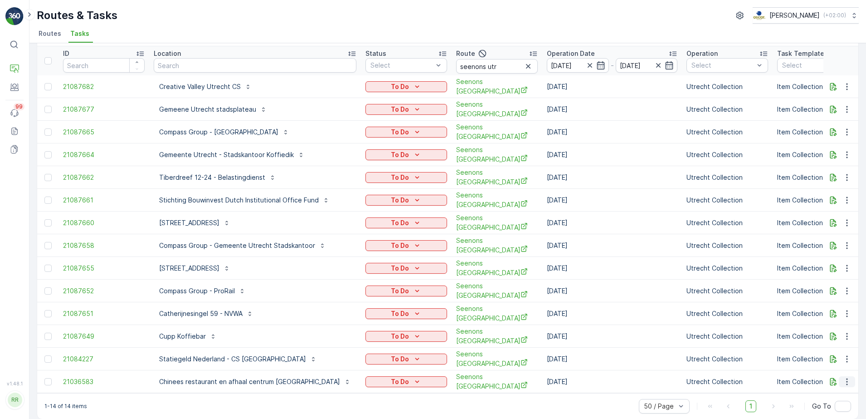
click at [847, 377] on icon "button" at bounding box center [847, 381] width 9 height 9
click at [824, 311] on div "History" at bounding box center [832, 313] width 68 height 13
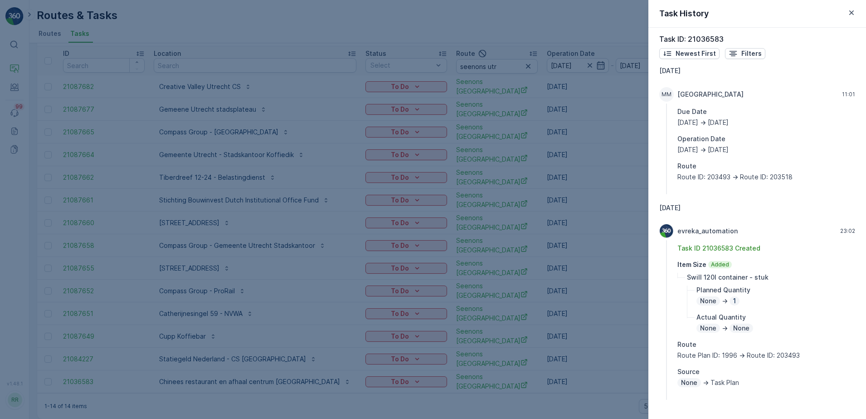
scroll to position [6, 0]
click at [615, 328] on div at bounding box center [433, 209] width 866 height 419
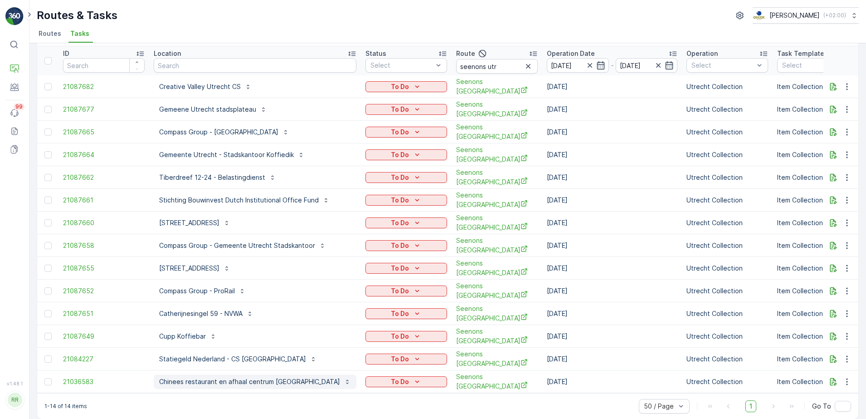
click at [213, 377] on p "Chinees restaurant en afhaal centrum Bamboo" at bounding box center [249, 381] width 181 height 9
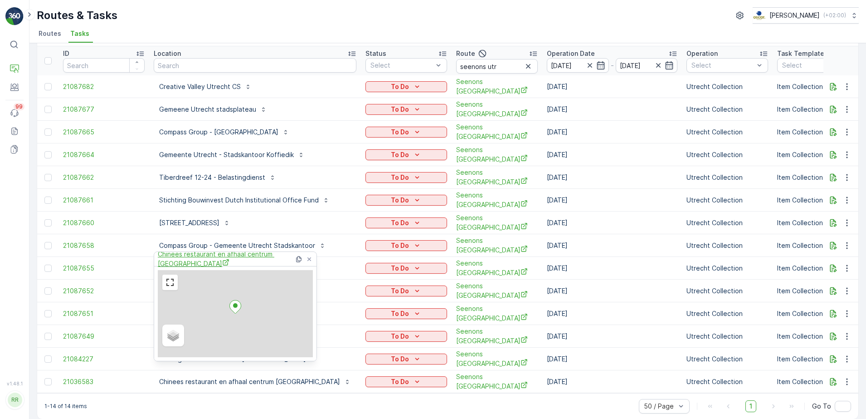
click at [215, 258] on span "Chinees restaurant en afhaal centrum Bamboo" at bounding box center [226, 258] width 136 height 19
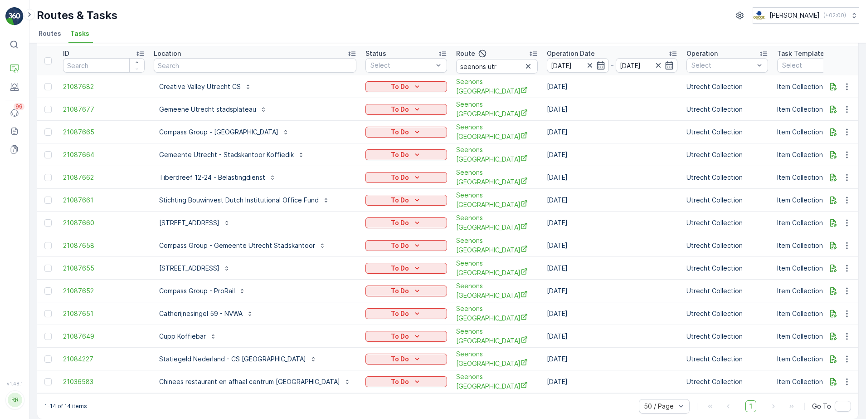
click at [424, 16] on div "Routes & Tasks Oscar Circulair ( +02:00 )" at bounding box center [448, 15] width 822 height 16
click at [524, 68] on icon "button" at bounding box center [528, 66] width 9 height 9
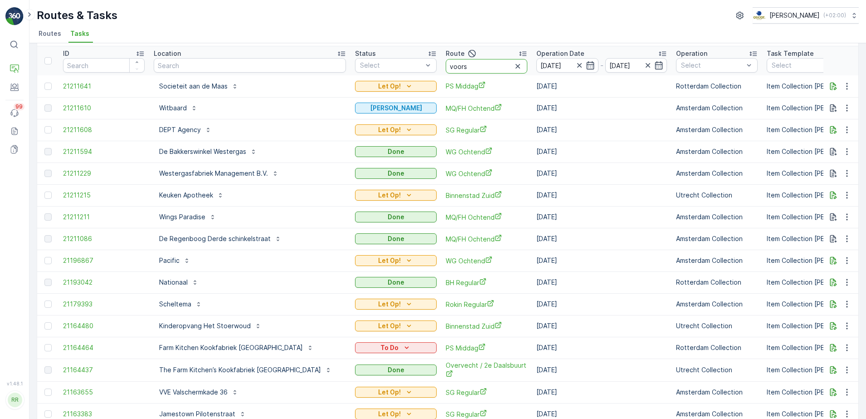
type input "voorst"
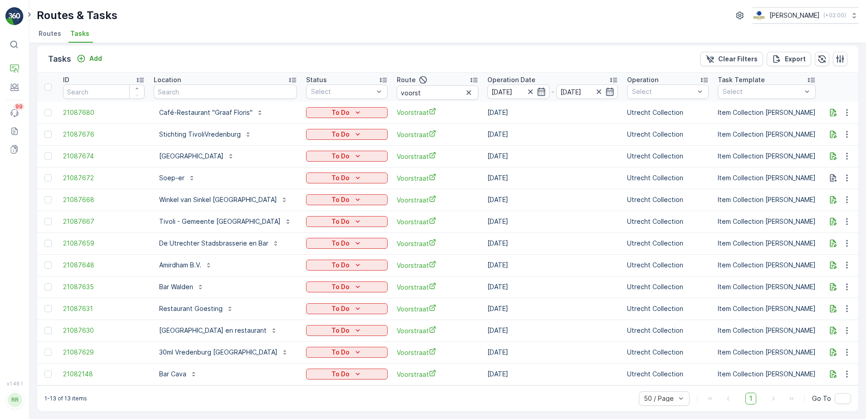
scroll to position [10, 0]
click at [464, 88] on icon "button" at bounding box center [468, 92] width 9 height 9
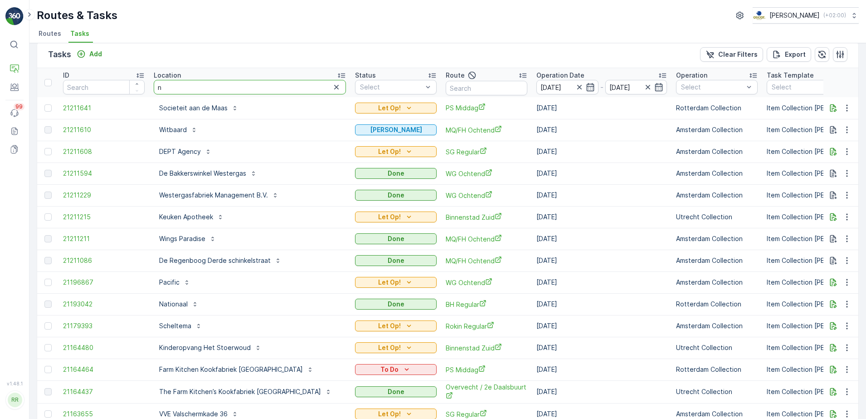
type input "ns"
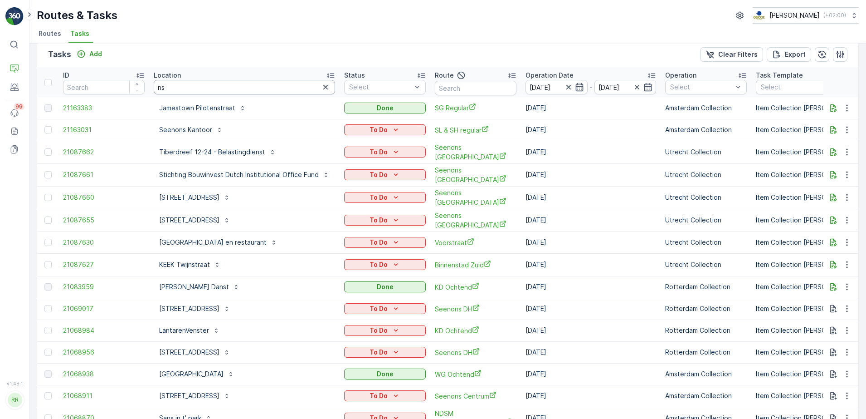
click at [203, 89] on input "ns" at bounding box center [244, 87] width 181 height 15
type input "ns a"
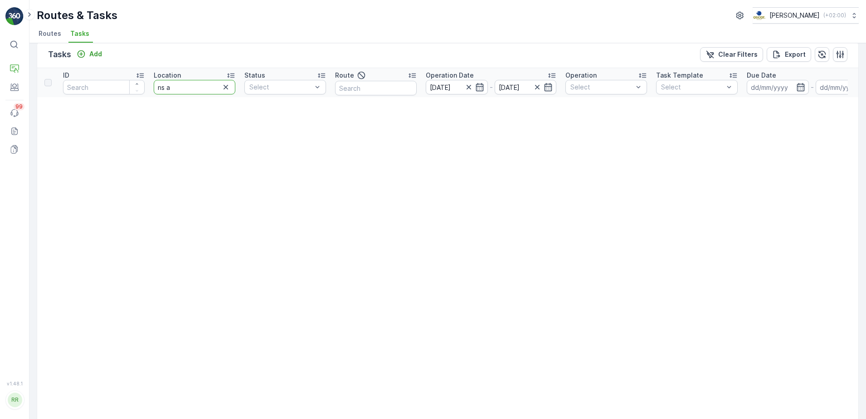
click at [203, 89] on input "ns a" at bounding box center [195, 87] width 82 height 15
drag, startPoint x: 204, startPoint y: 86, endPoint x: 130, endPoint y: 95, distance: 74.5
click at [130, 95] on tr "ID Location ns a Status Select Route Operation Date 25.08.2025 - 25.08.2025 Ope…" at bounding box center [716, 82] width 1358 height 29
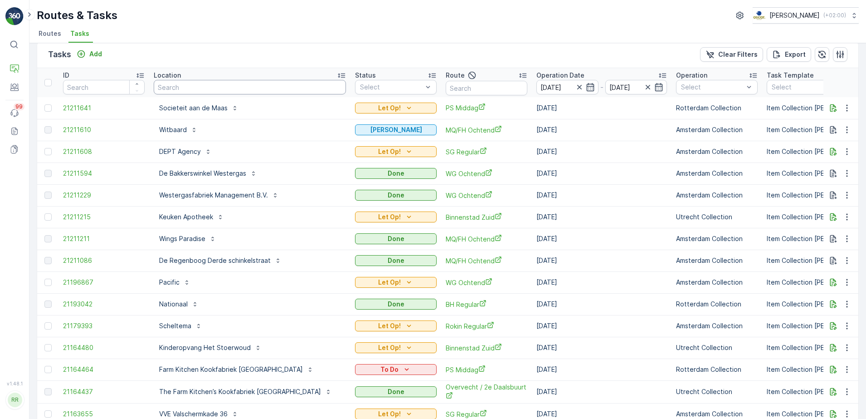
click at [218, 88] on input "text" at bounding box center [250, 87] width 192 height 15
type input "stat"
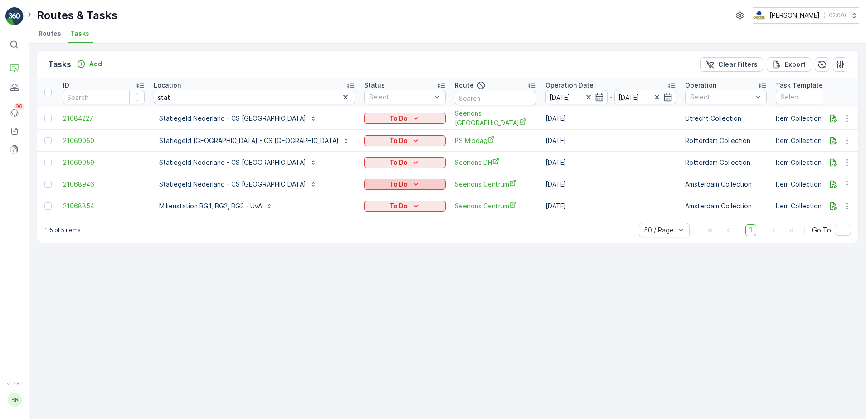
click at [411, 186] on icon "To Do" at bounding box center [415, 184] width 9 height 9
click at [320, 221] on span "Done" at bounding box center [313, 222] width 16 height 9
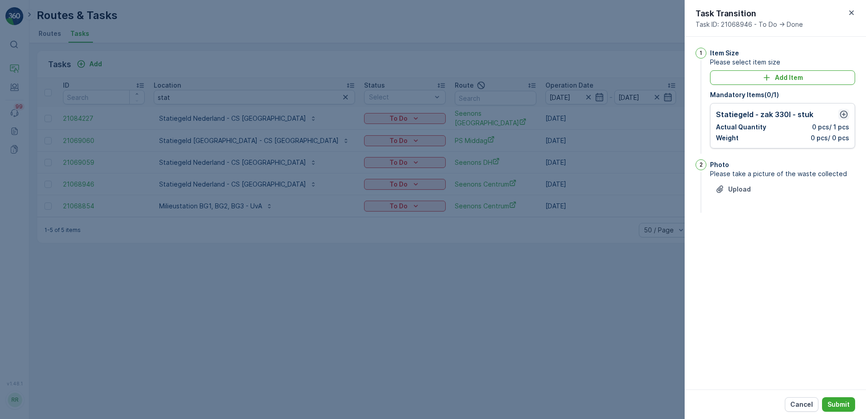
click at [846, 113] on icon "button" at bounding box center [843, 114] width 9 height 9
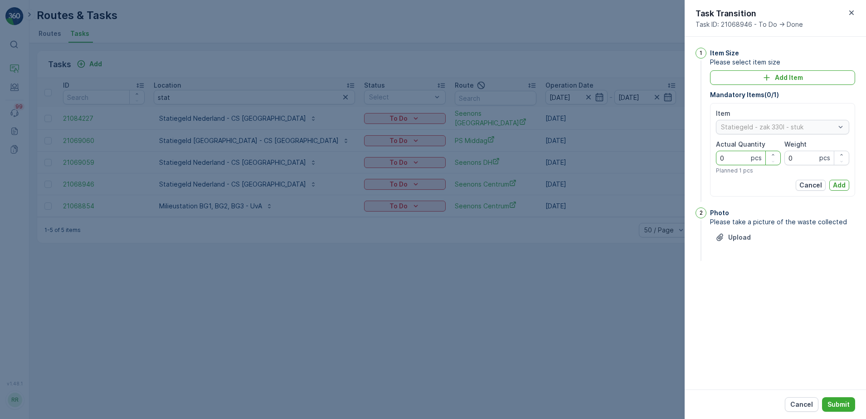
click at [743, 159] on Quantity "0" at bounding box center [748, 158] width 65 height 15
type Quantity "50"
click at [842, 186] on p "Add" at bounding box center [839, 184] width 13 height 9
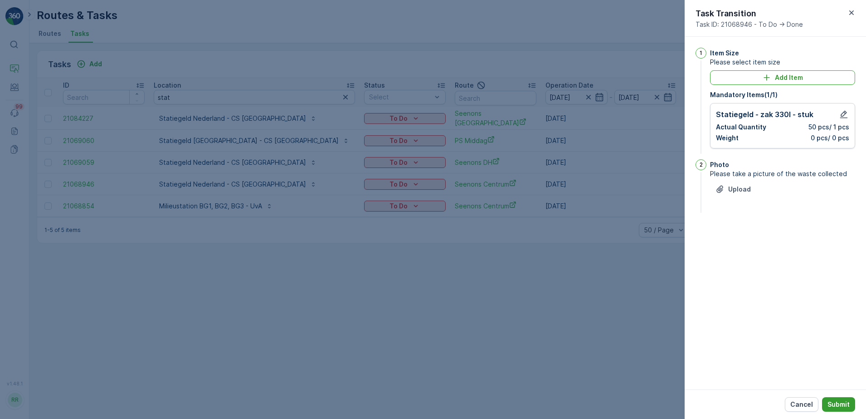
click at [840, 397] on button "Submit" at bounding box center [838, 404] width 33 height 15
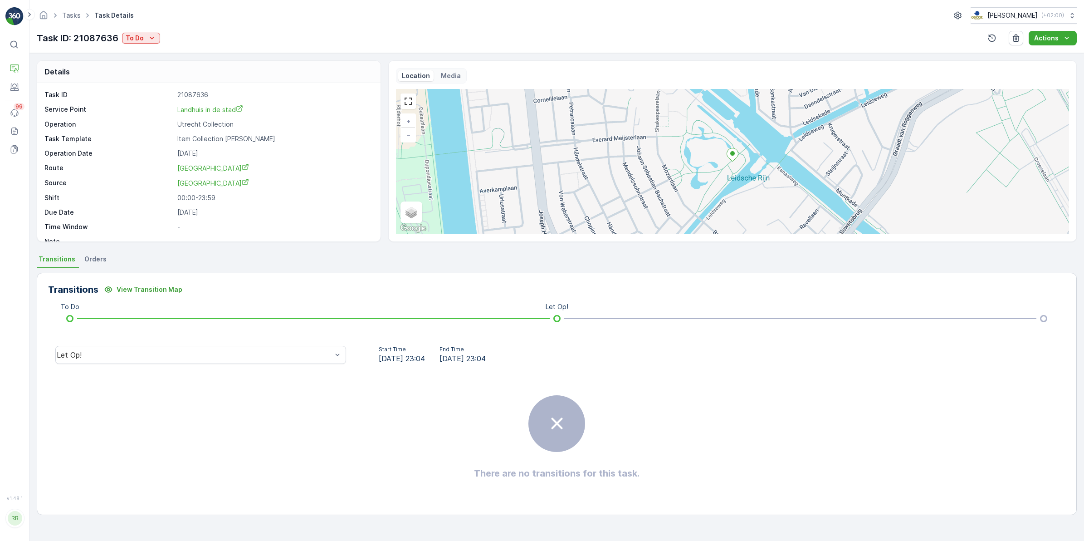
drag, startPoint x: 99, startPoint y: 258, endPoint x: 121, endPoint y: 254, distance: 22.1
click at [99, 258] on span "Orders" at bounding box center [95, 258] width 22 height 9
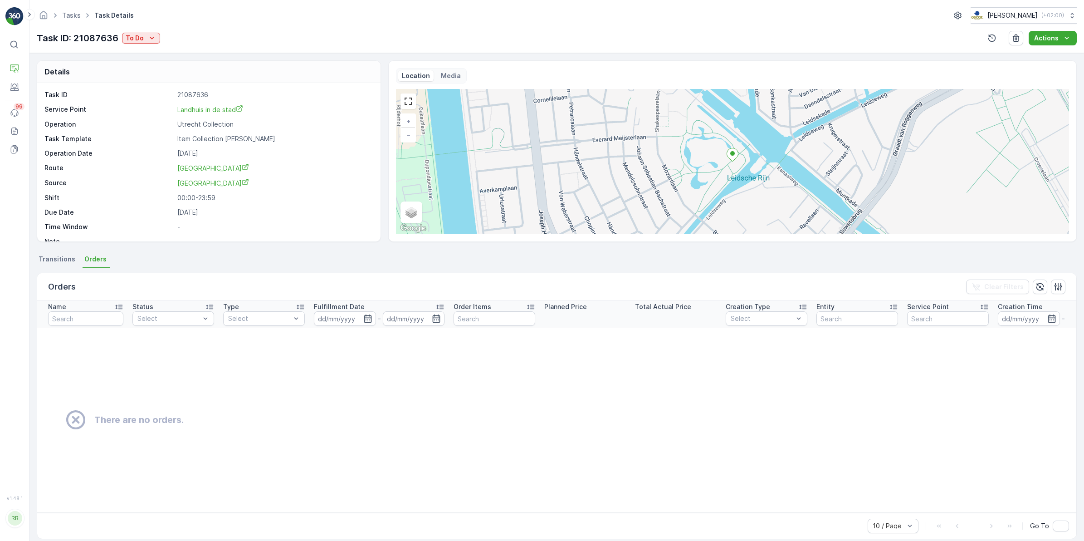
click at [48, 258] on span "Transitions" at bounding box center [57, 258] width 37 height 9
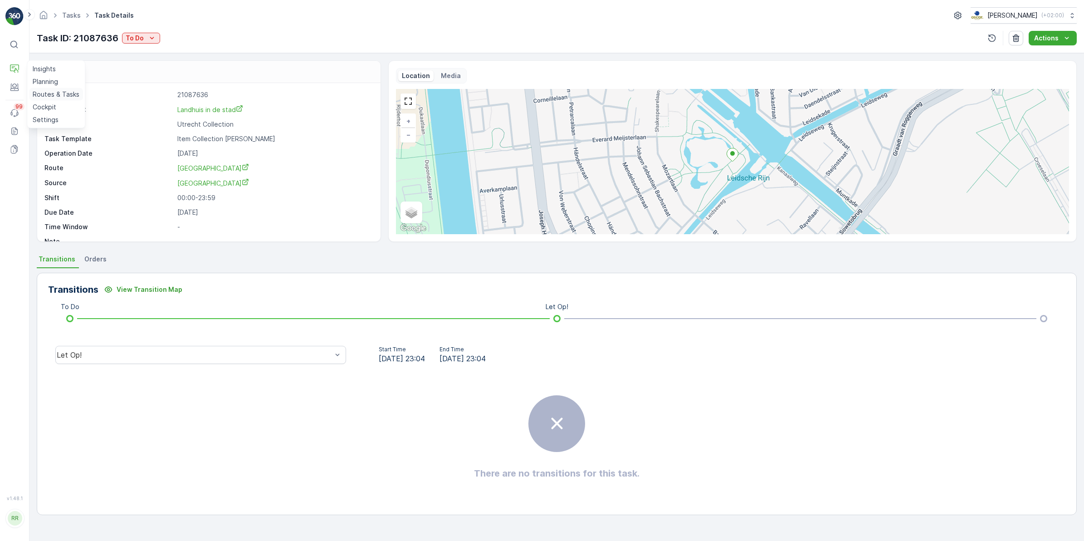
click at [45, 94] on p "Routes & Tasks" at bounding box center [56, 94] width 47 height 9
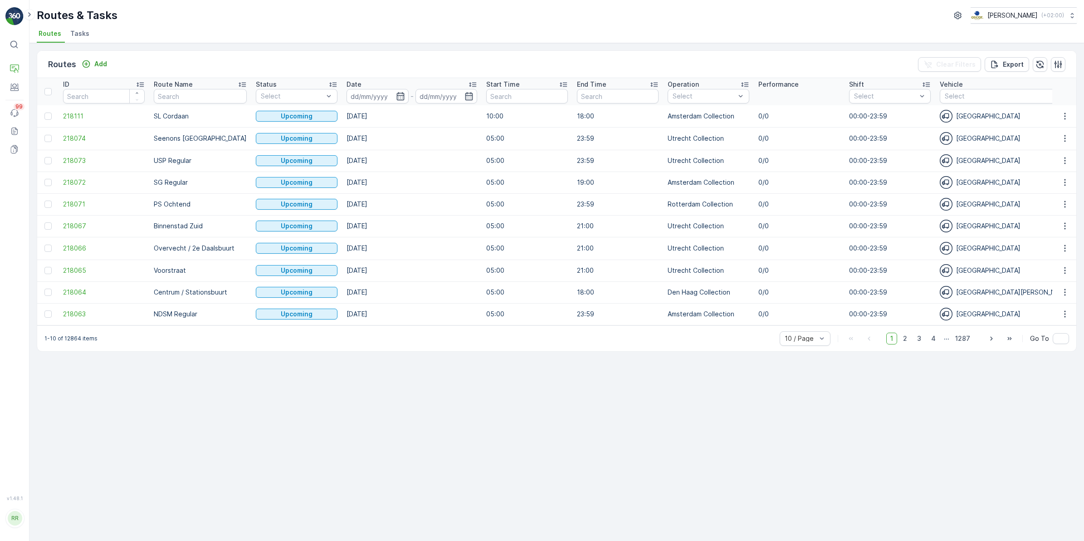
click at [83, 35] on span "Tasks" at bounding box center [79, 33] width 19 height 9
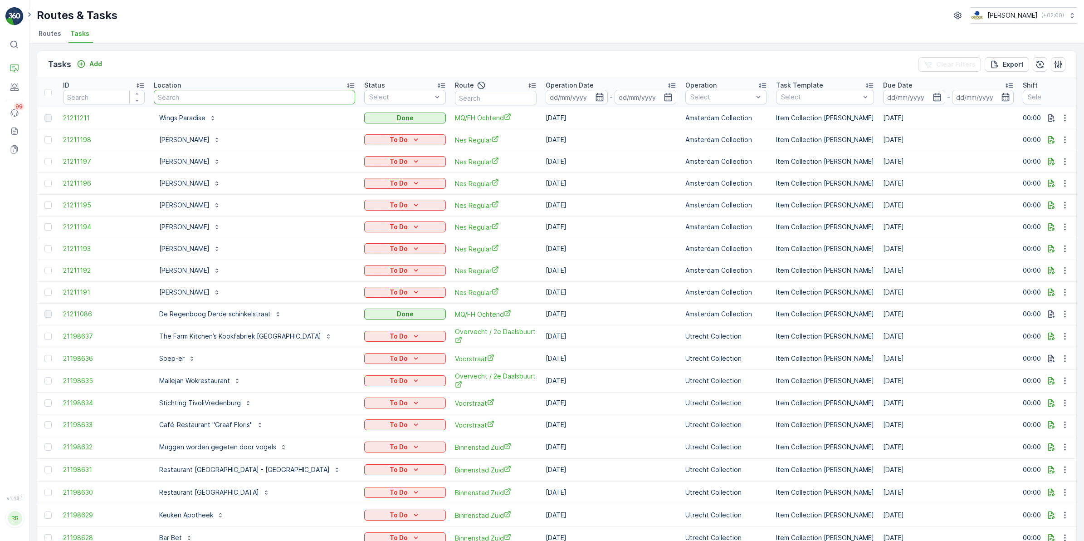
click at [195, 94] on input "text" at bounding box center [254, 97] width 201 height 15
type input "petit"
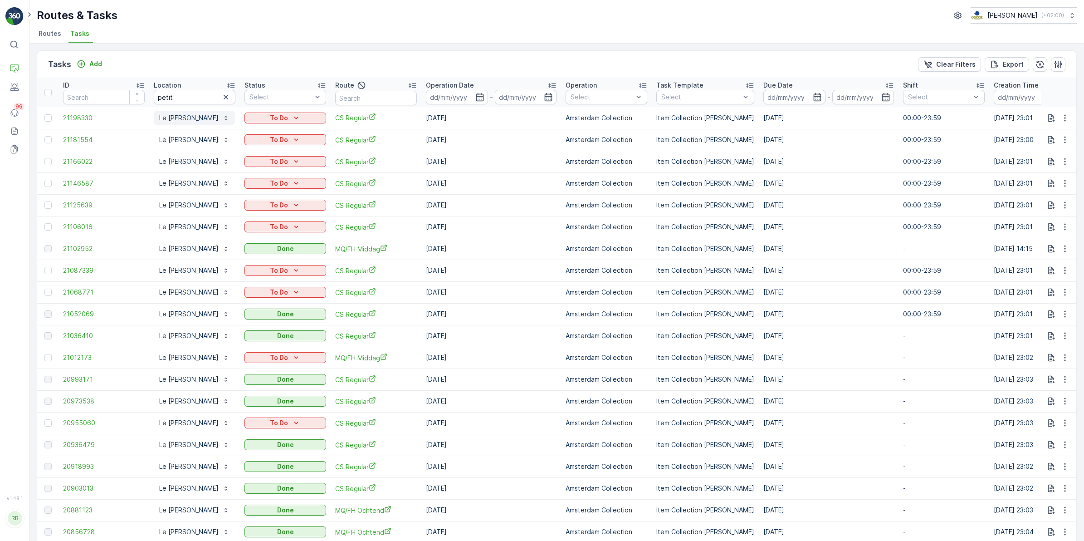
click at [200, 119] on p "Le [PERSON_NAME]" at bounding box center [188, 117] width 59 height 9
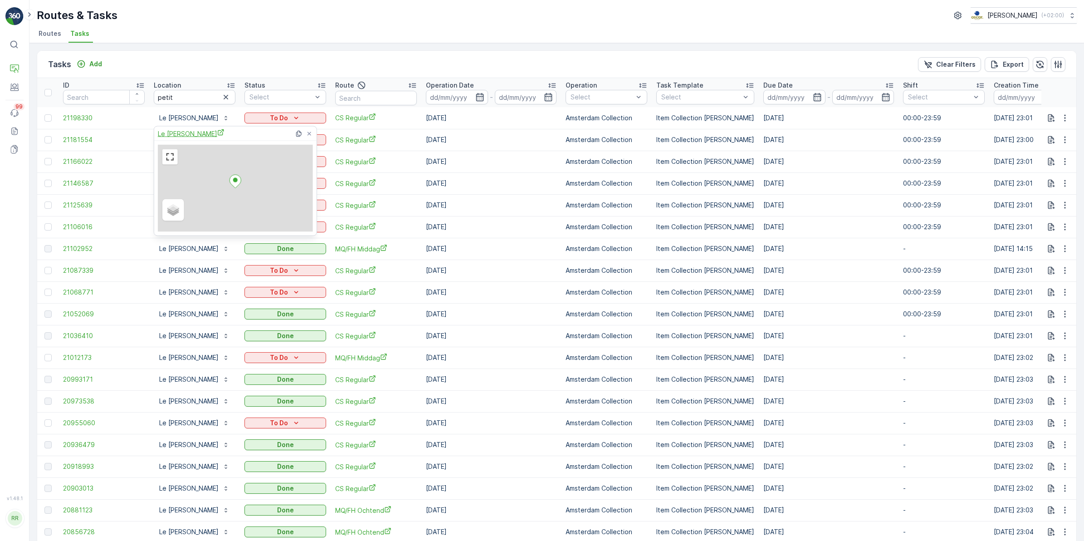
click at [182, 135] on span "Le [PERSON_NAME]" at bounding box center [191, 134] width 67 height 10
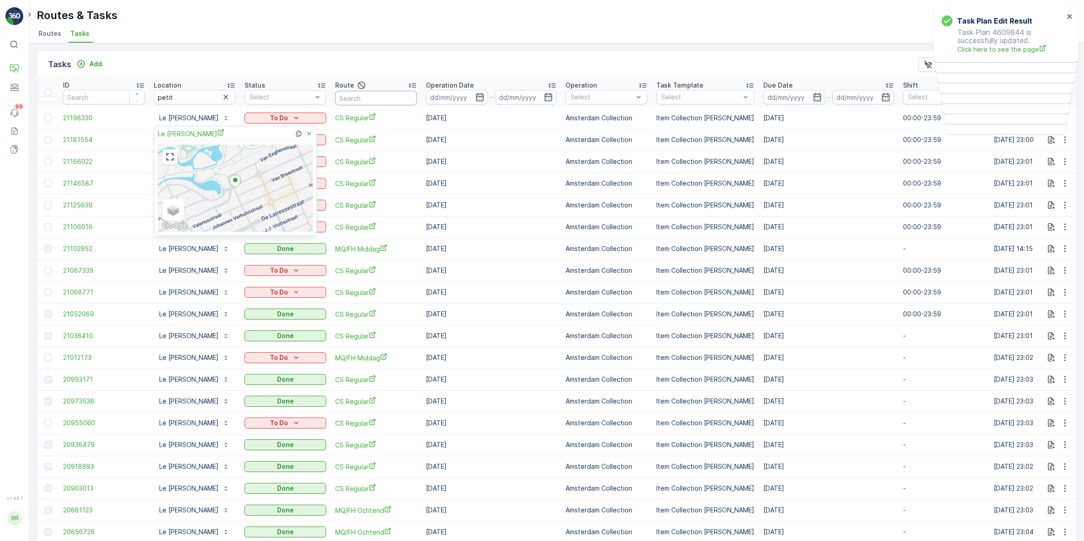
click at [379, 100] on input "text" at bounding box center [376, 98] width 82 height 15
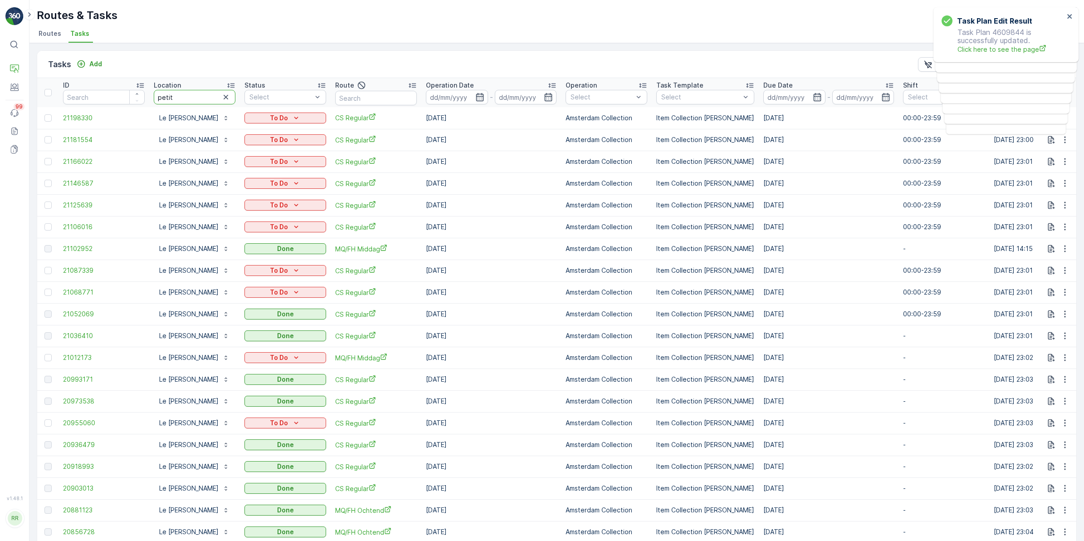
drag, startPoint x: 191, startPoint y: 97, endPoint x: 121, endPoint y: 99, distance: 69.8
click at [121, 99] on tr "ID Location petit Status Select Route Operation Date - Operation Select Task Te…" at bounding box center [736, 92] width 1399 height 29
type input "land"
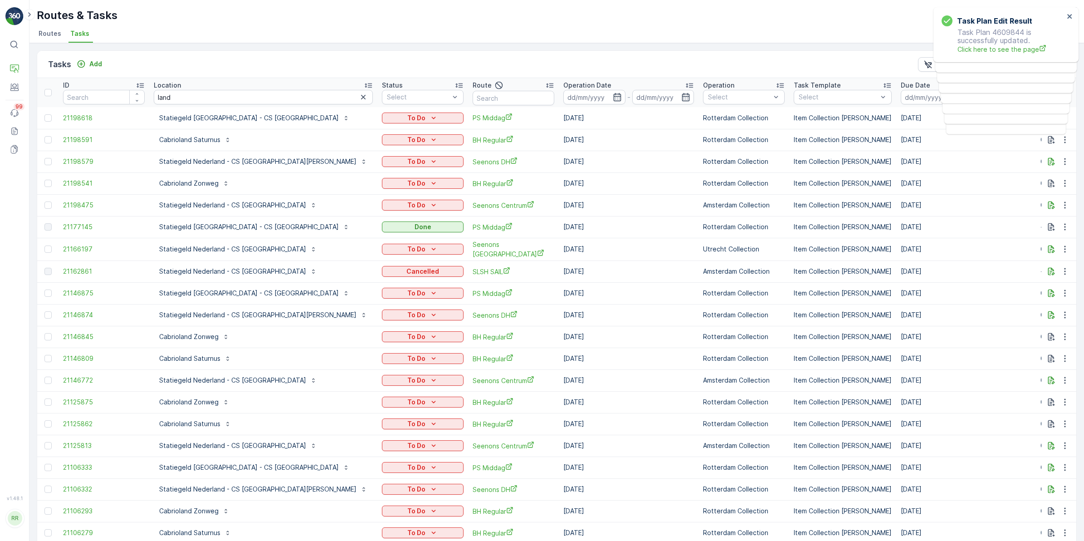
drag, startPoint x: 179, startPoint y: 99, endPoint x: 190, endPoint y: 93, distance: 11.8
click at [190, 93] on input "land" at bounding box center [263, 97] width 219 height 15
type input "landhuis"
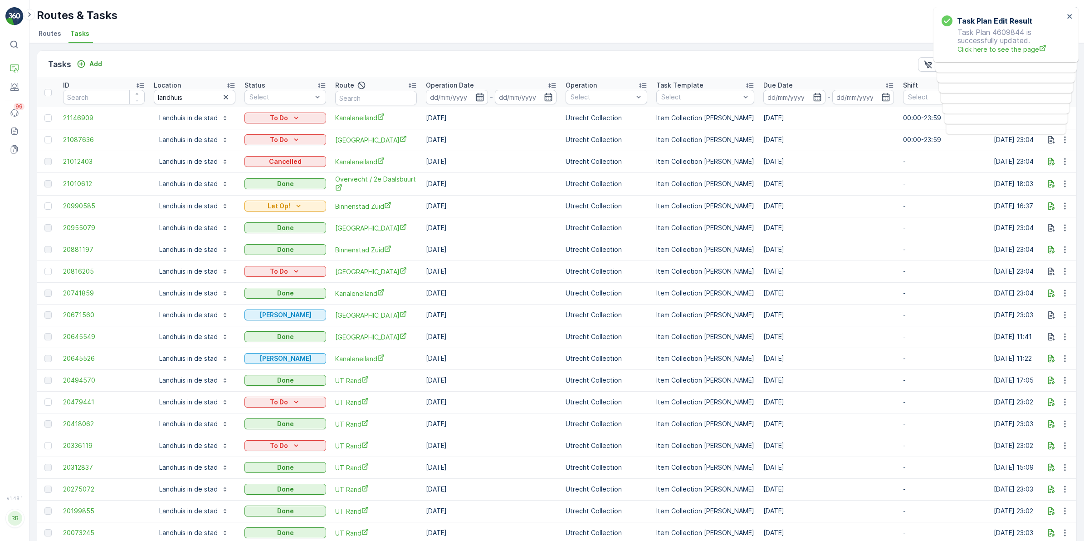
click at [477, 97] on icon "button" at bounding box center [479, 97] width 9 height 9
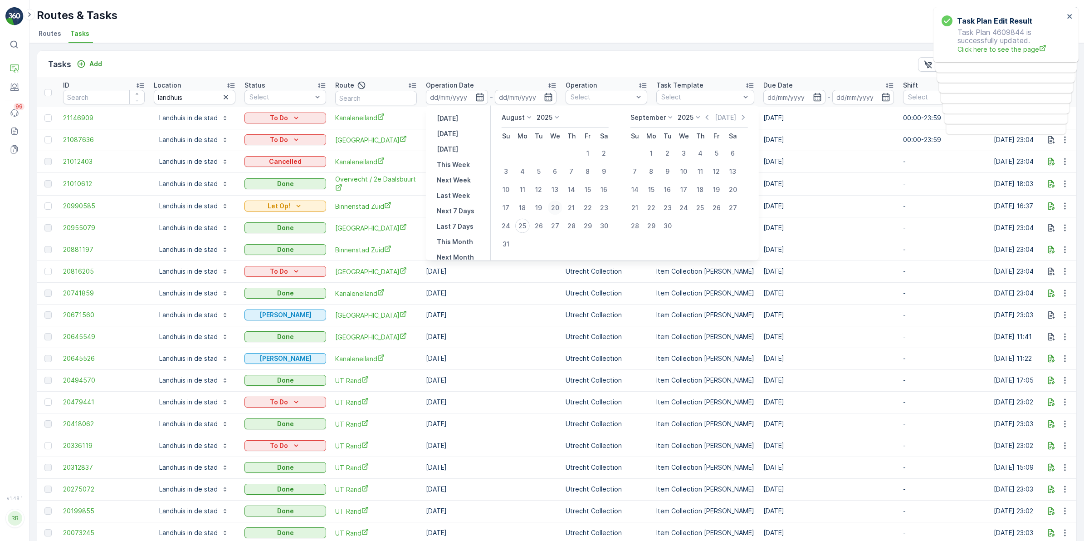
click at [551, 209] on div "20" at bounding box center [555, 207] width 15 height 15
type input "[DATE]"
click at [540, 224] on div "26" at bounding box center [538, 226] width 15 height 15
type input "26.08.2025"
click at [552, 209] on div "20" at bounding box center [555, 207] width 15 height 15
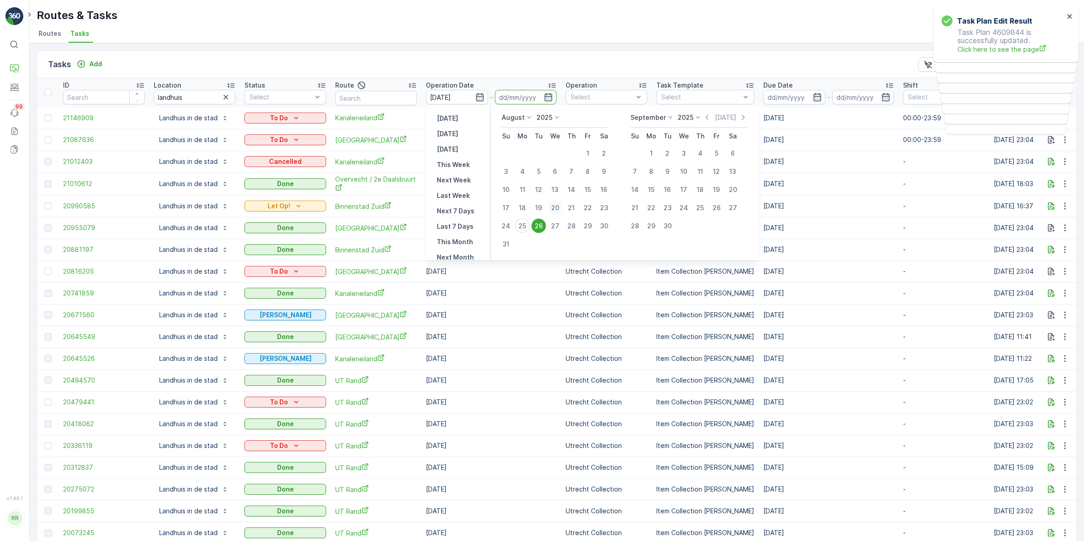
type input "[DATE]"
click at [541, 223] on div "26" at bounding box center [538, 226] width 15 height 15
type input "26.08.2025"
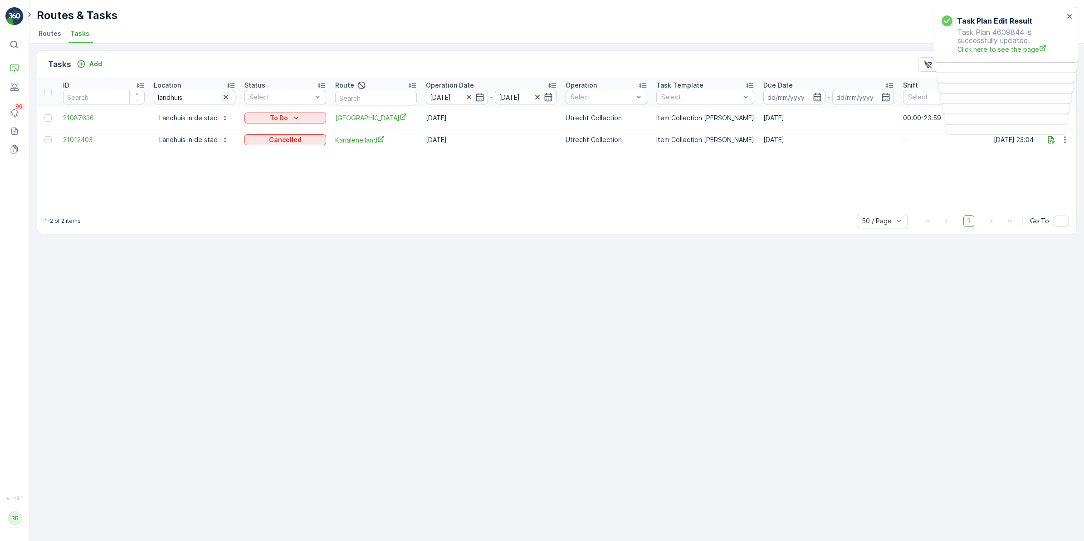
click at [224, 96] on icon "button" at bounding box center [225, 97] width 9 height 9
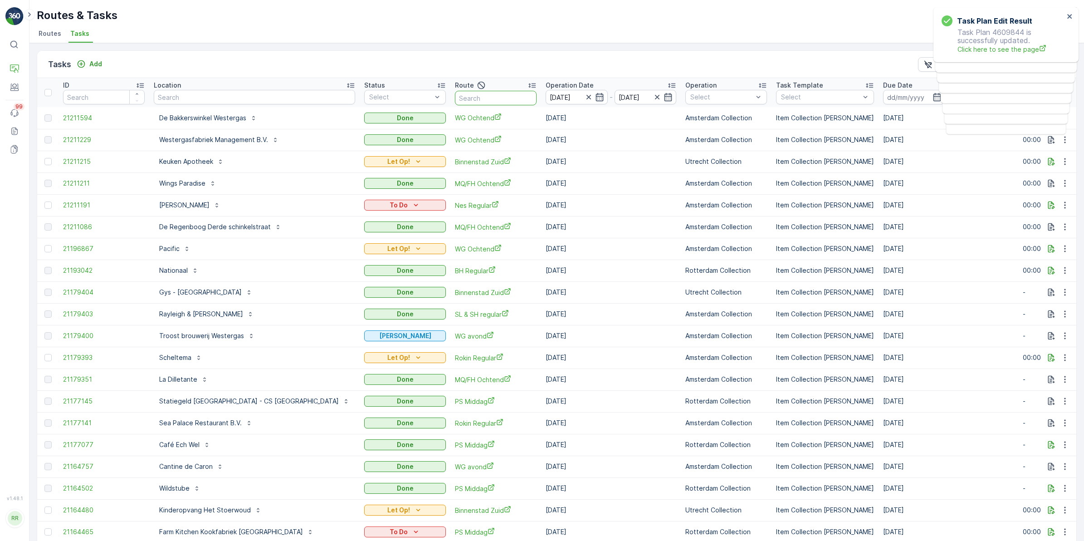
click at [455, 102] on input "text" at bounding box center [496, 98] width 82 height 15
drag, startPoint x: 529, startPoint y: 98, endPoint x: 490, endPoint y: 97, distance: 39.0
click at [586, 98] on icon "button" at bounding box center [588, 97] width 5 height 5
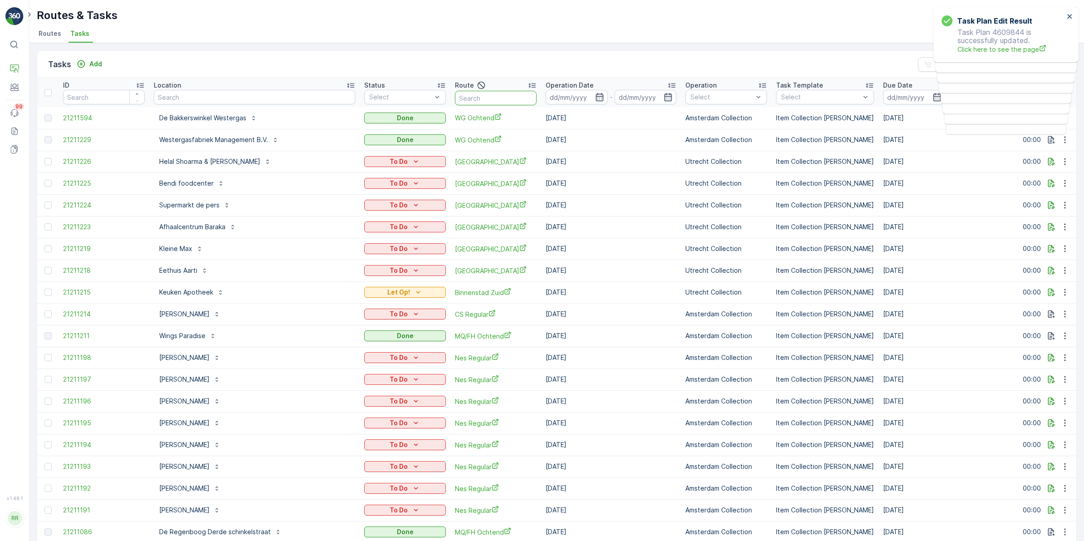
click at [455, 96] on input "text" at bounding box center [496, 98] width 82 height 15
type input "sl"
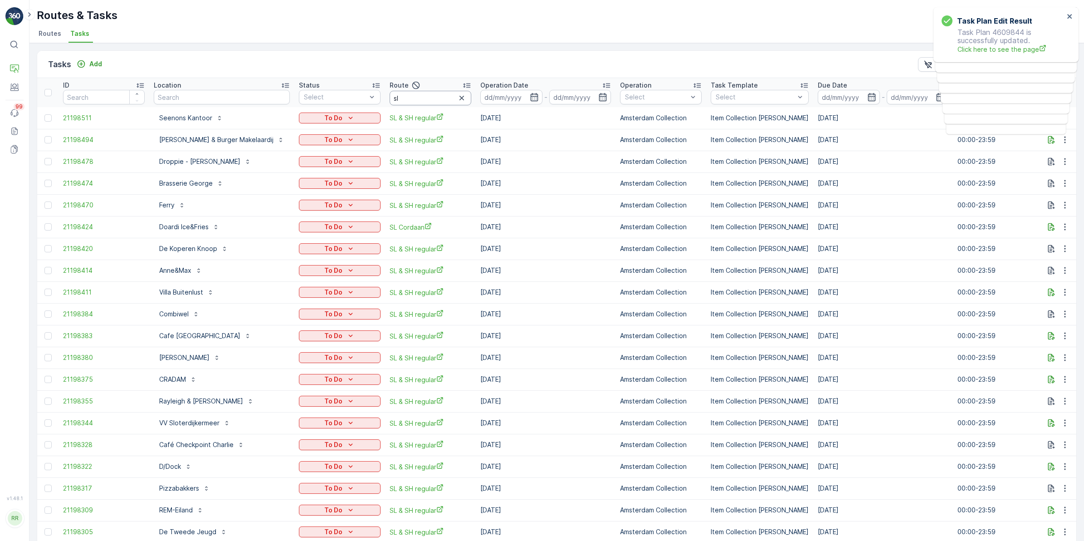
click at [429, 95] on input "sl" at bounding box center [431, 98] width 82 height 15
type input "sl & sh"
click at [530, 99] on icon "button" at bounding box center [534, 97] width 9 height 9
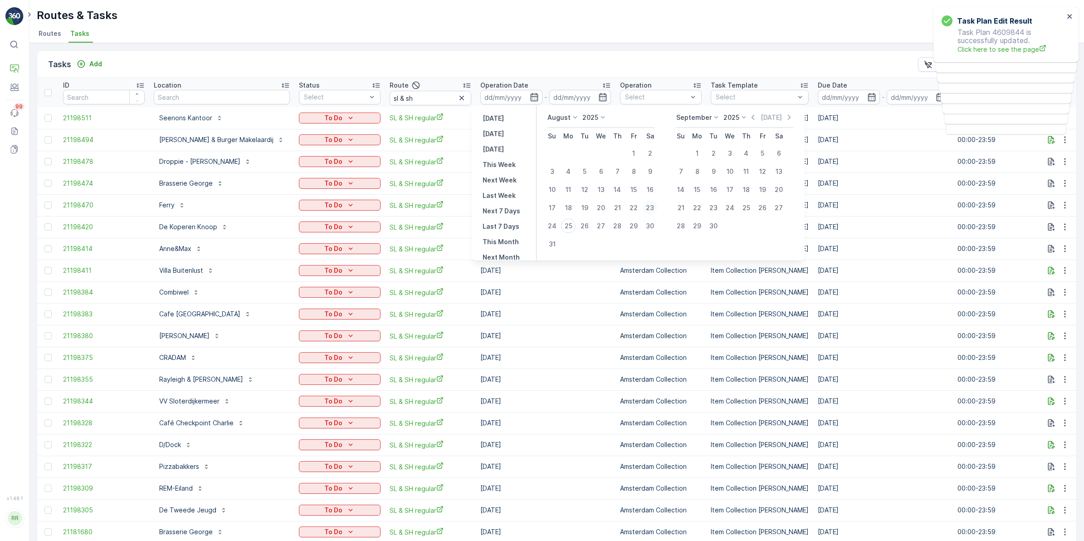
click at [648, 209] on div "23" at bounding box center [650, 207] width 15 height 15
type input "23.08.2025"
click at [649, 204] on div "23" at bounding box center [650, 207] width 15 height 15
type input "23.08.2025"
click at [649, 204] on div "23" at bounding box center [650, 207] width 15 height 15
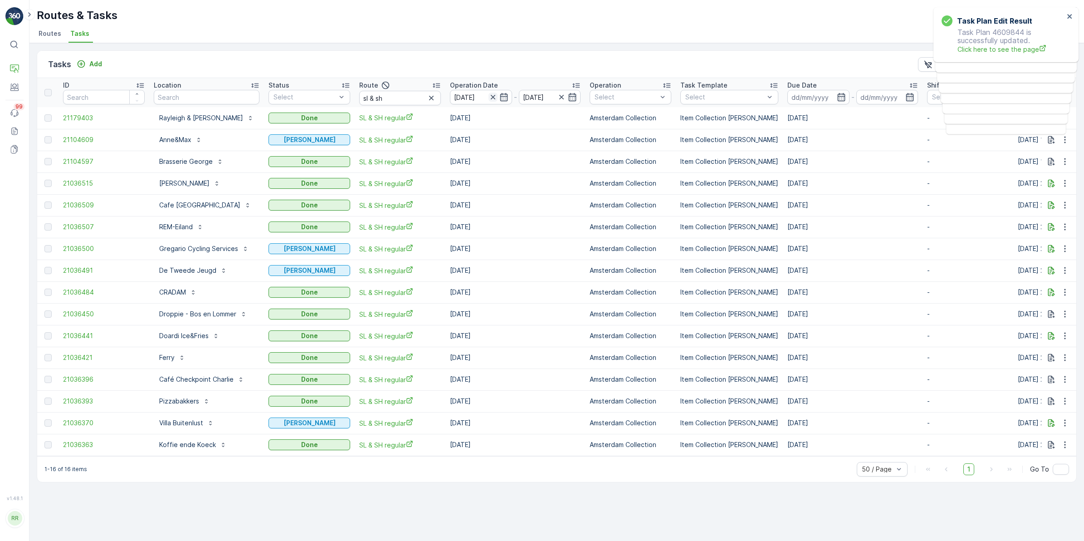
click at [488, 98] on icon "button" at bounding box center [492, 97] width 9 height 9
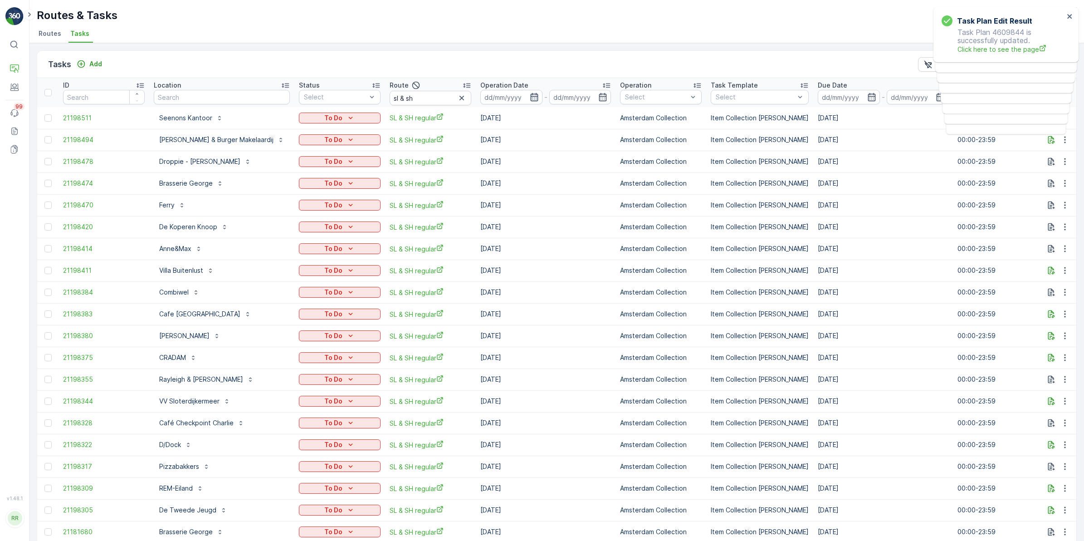
click at [530, 97] on icon "button" at bounding box center [534, 97] width 9 height 9
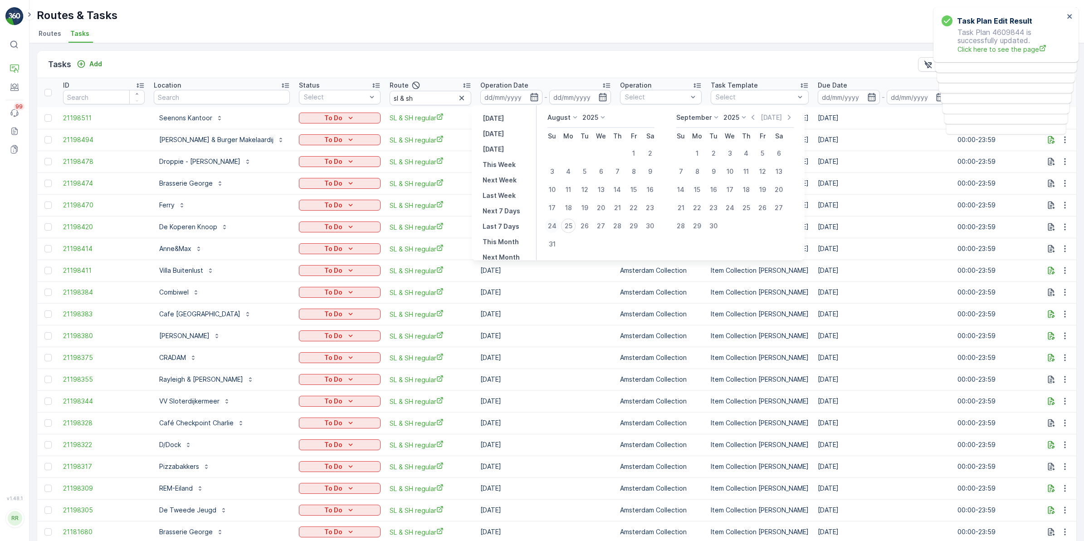
click at [556, 225] on div "24" at bounding box center [552, 226] width 15 height 15
type input "[DATE]"
click at [556, 225] on div "24" at bounding box center [552, 226] width 15 height 15
type input "[DATE]"
click at [556, 225] on div "24" at bounding box center [552, 226] width 15 height 15
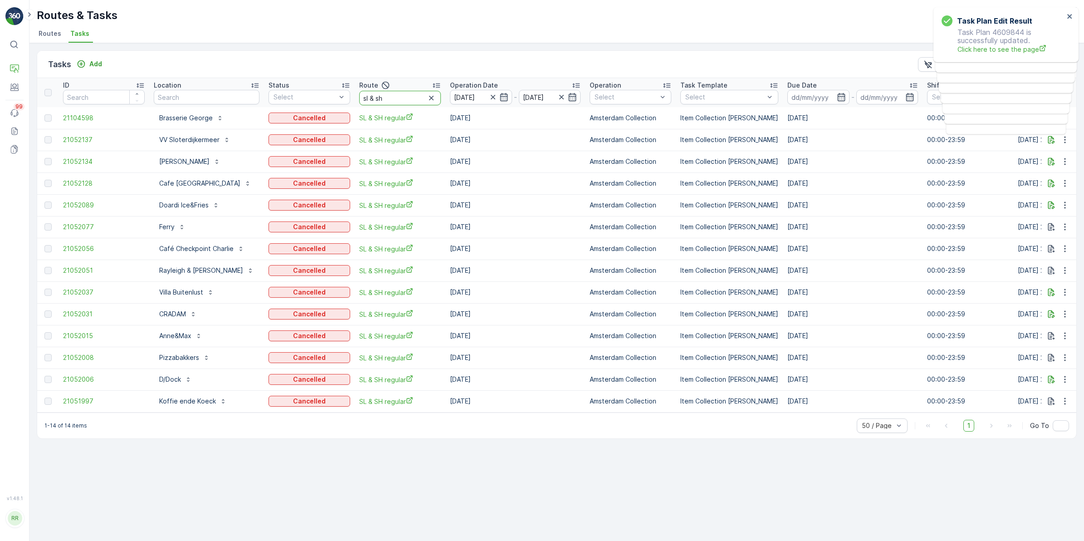
drag, startPoint x: 389, startPoint y: 103, endPoint x: 320, endPoint y: 111, distance: 69.4
click at [320, 111] on table "ID Location Status Select Route sl & sh Operation Date 24.08.2025 - 24.08.2025 …" at bounding box center [748, 245] width 1423 height 334
click at [386, 90] on div "Route" at bounding box center [400, 85] width 82 height 11
drag, startPoint x: 385, startPoint y: 96, endPoint x: 336, endPoint y: 106, distance: 50.0
click at [336, 106] on tr "ID Location Status Select Route sl & sh Operation Date 24.08.2025 - 24.08.2025 …" at bounding box center [748, 92] width 1423 height 29
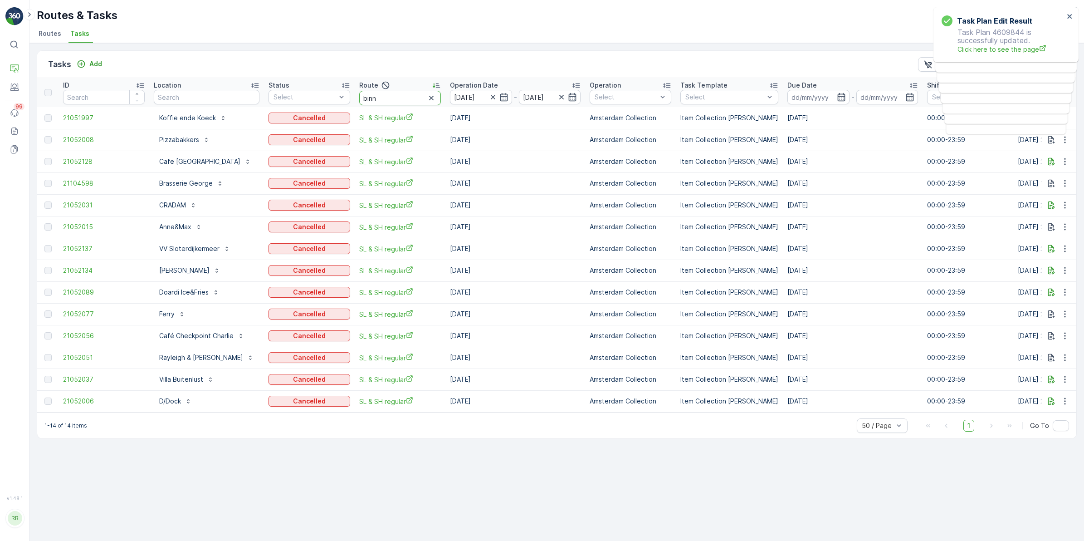
type input "binne"
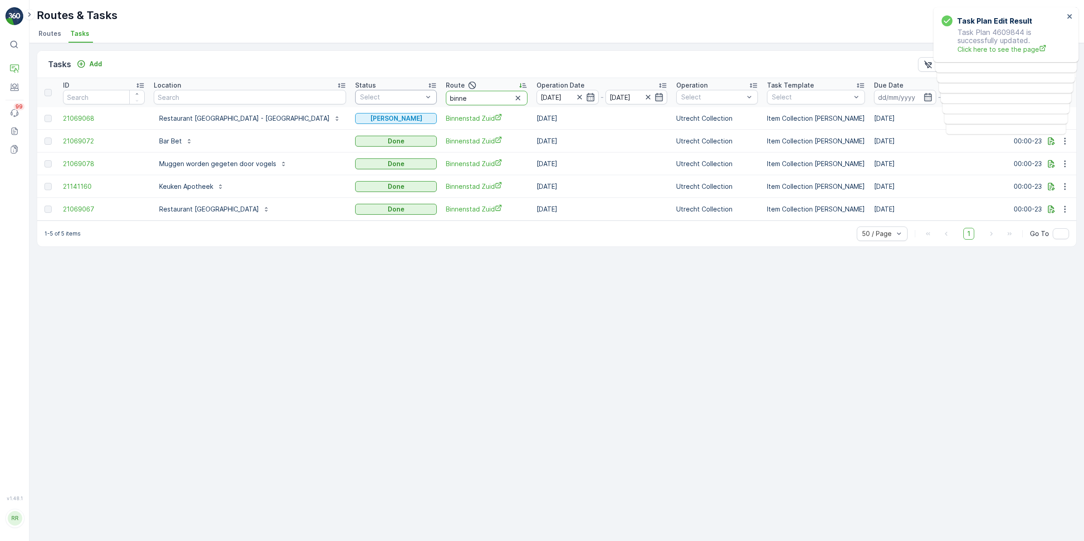
drag, startPoint x: 446, startPoint y: 97, endPoint x: 365, endPoint y: 98, distance: 80.3
click at [365, 98] on tr "ID Location Status Select Route binne Operation Date 24.08.2025 - 24.08.2025 Op…" at bounding box center [792, 92] width 1510 height 29
type input "voor"
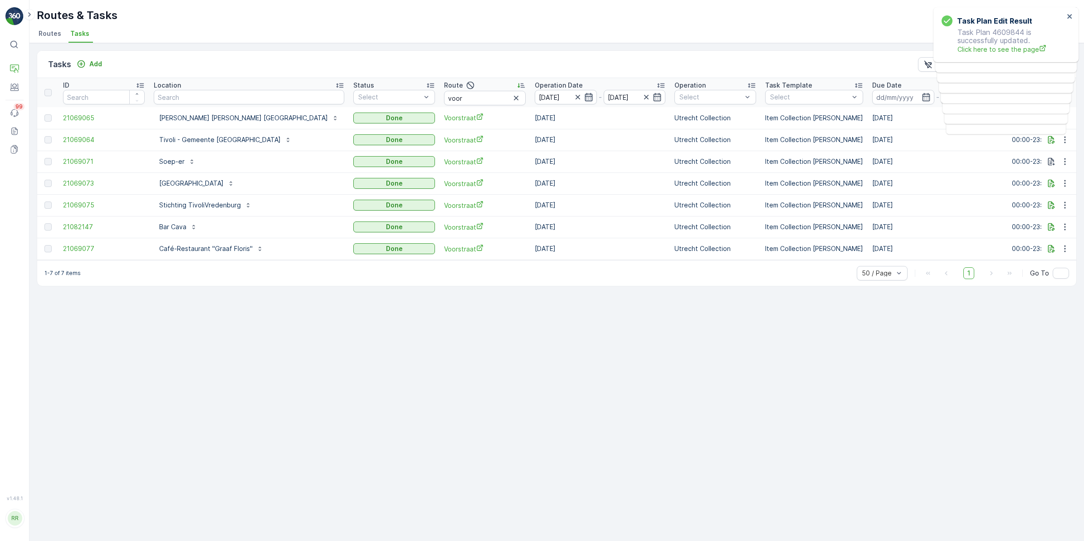
drag, startPoint x: 496, startPoint y: 98, endPoint x: 506, endPoint y: 96, distance: 10.2
click at [573, 98] on icon "button" at bounding box center [577, 97] width 9 height 9
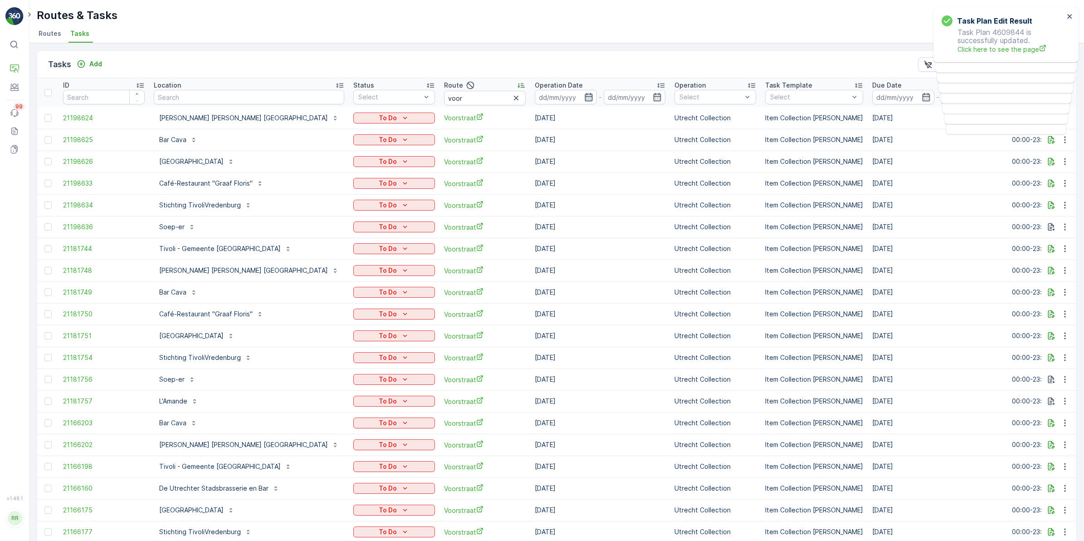
drag, startPoint x: 555, startPoint y: 96, endPoint x: 560, endPoint y: 100, distance: 6.7
click at [584, 96] on icon "button" at bounding box center [588, 97] width 9 height 9
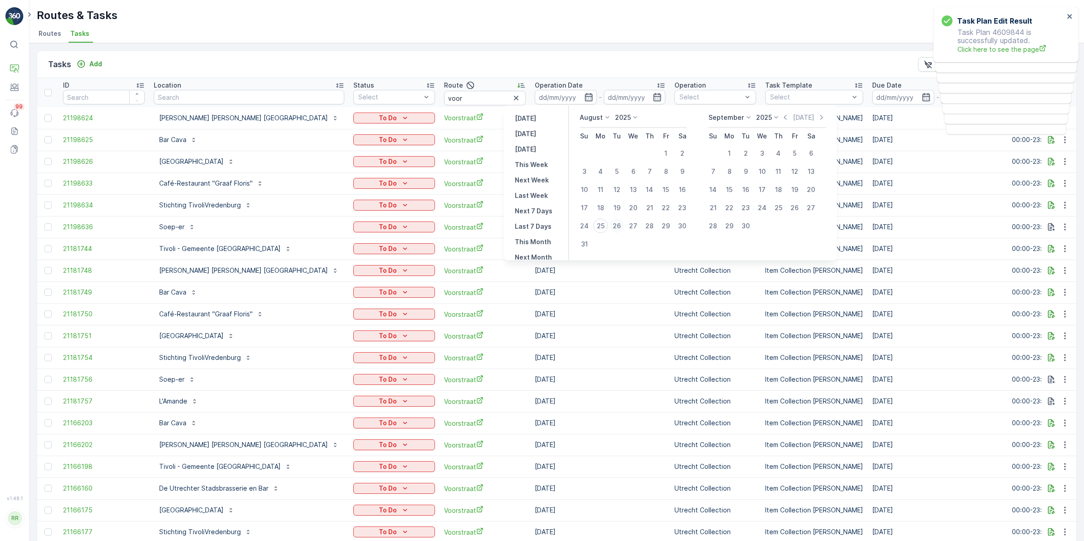
click at [619, 224] on div "26" at bounding box center [616, 226] width 15 height 15
type input "[DATE]"
click at [619, 224] on div "26" at bounding box center [616, 226] width 15 height 15
type input "[DATE]"
click at [619, 224] on div "26" at bounding box center [616, 226] width 15 height 15
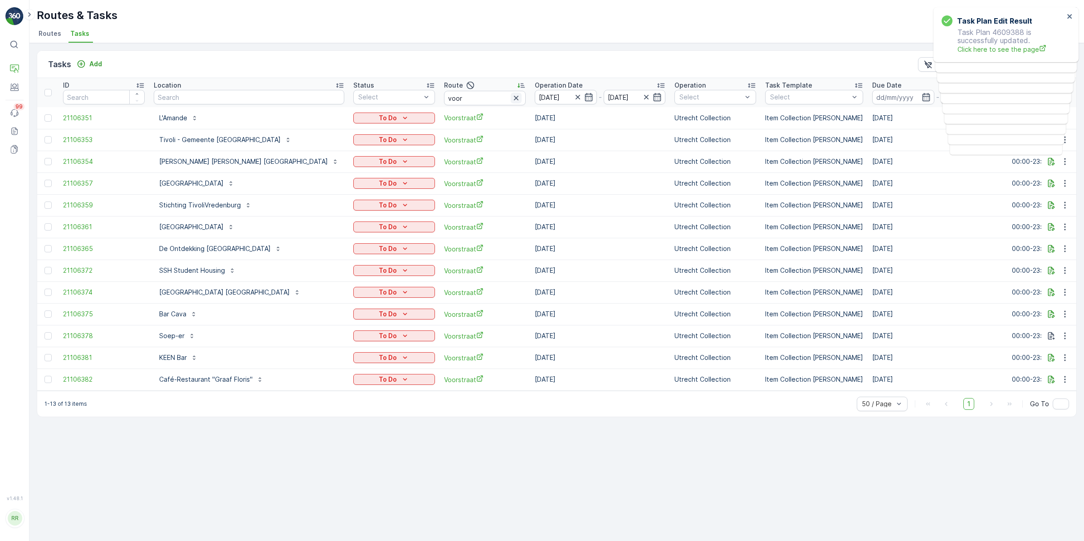
click at [512, 96] on icon "button" at bounding box center [516, 97] width 9 height 9
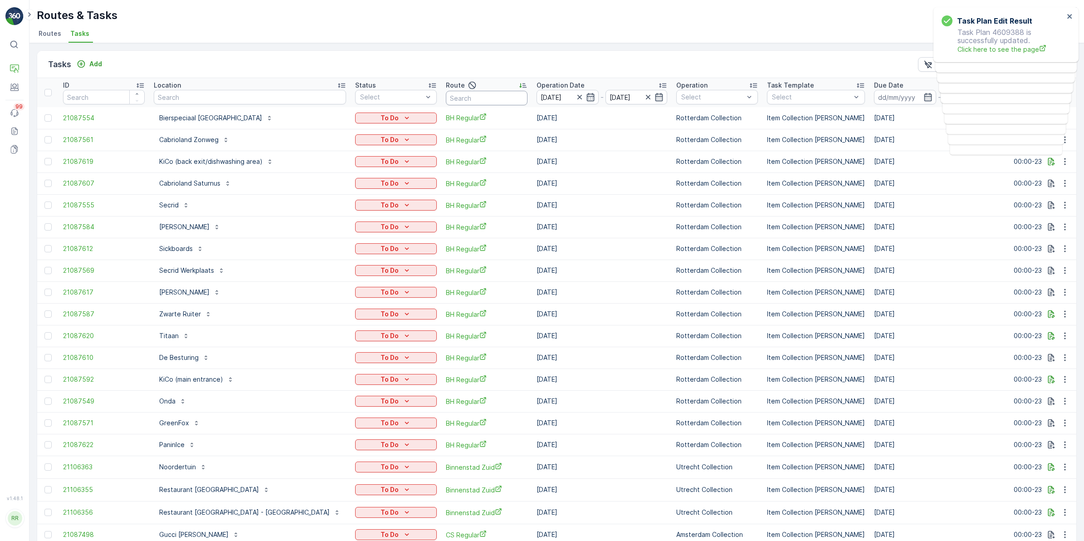
click at [446, 93] on input "text" at bounding box center [487, 98] width 82 height 15
click at [250, 94] on input "text" at bounding box center [250, 97] width 192 height 15
type input "societ"
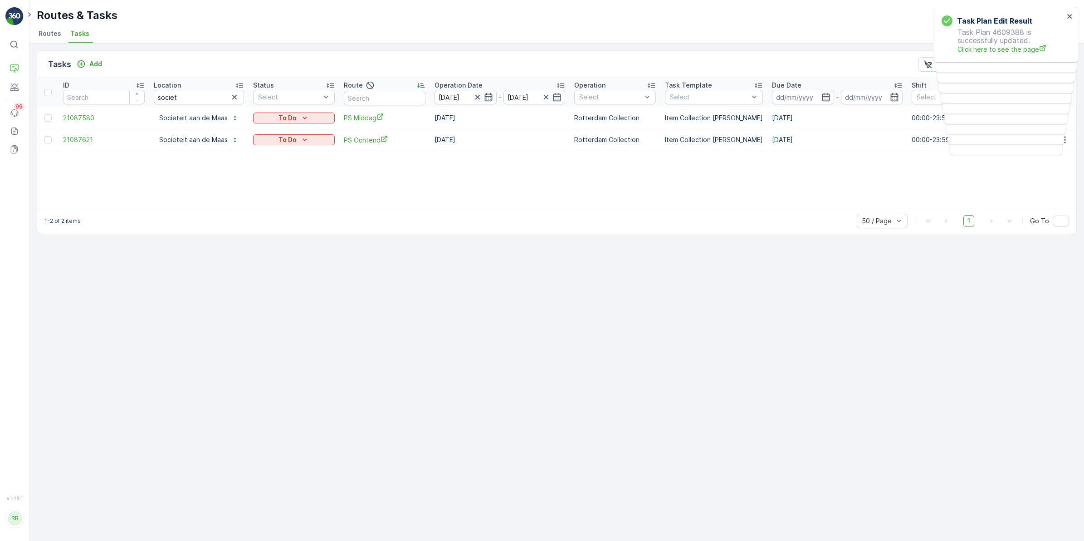
click at [475, 97] on icon "button" at bounding box center [477, 97] width 5 height 5
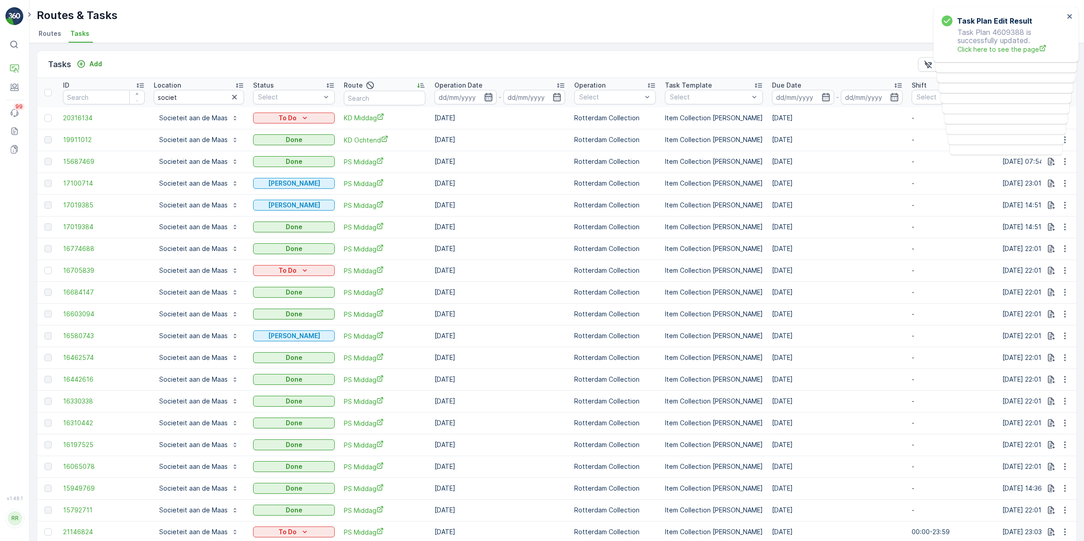
click at [484, 97] on icon "button" at bounding box center [488, 97] width 9 height 9
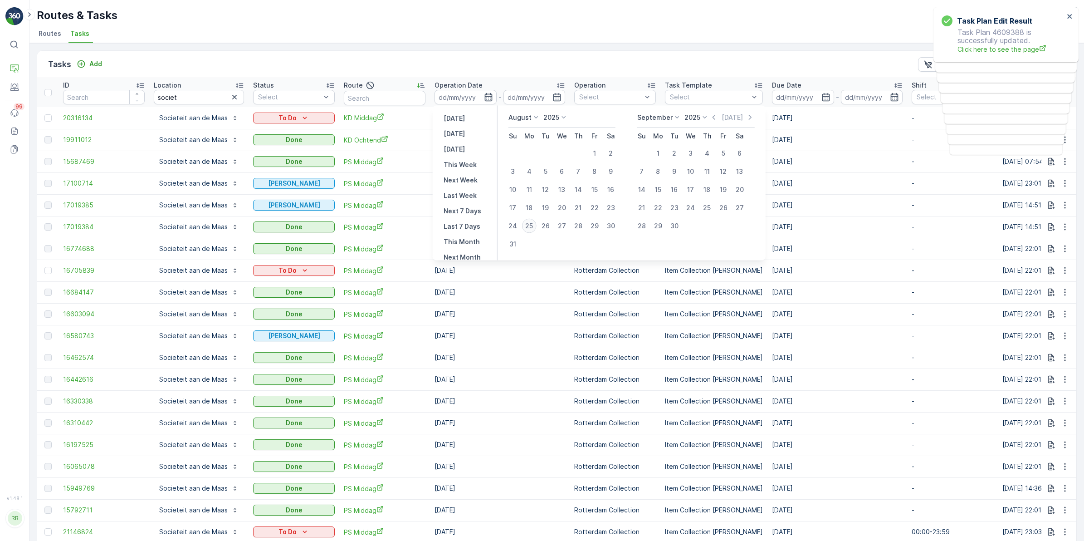
click at [531, 228] on div "25" at bounding box center [529, 226] width 15 height 15
type input "[DATE]"
click at [531, 228] on div "25" at bounding box center [529, 226] width 15 height 15
type input "[DATE]"
click at [531, 228] on div "25" at bounding box center [529, 226] width 15 height 15
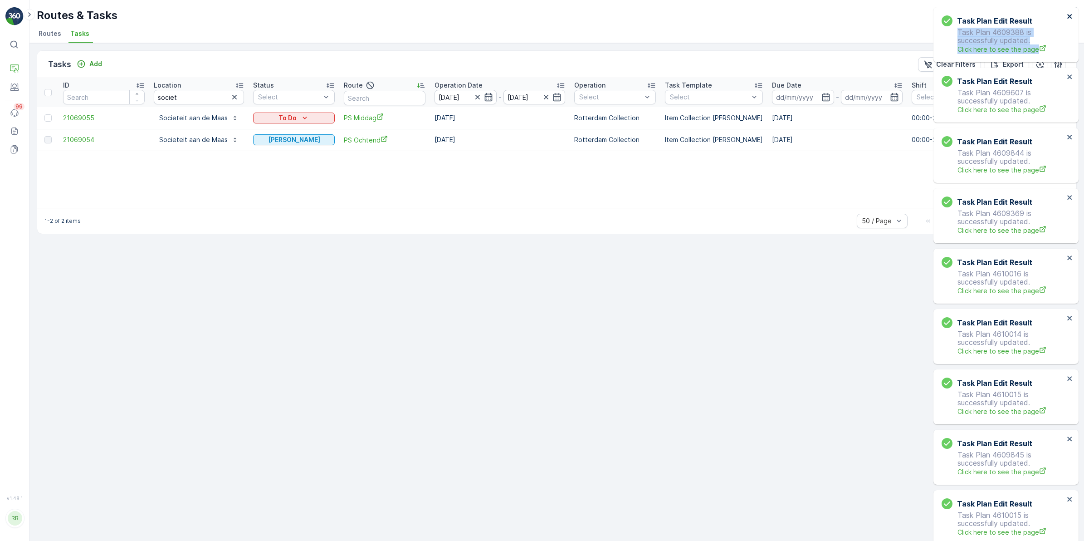
click at [1067, 18] on div "Task Plan Edit Result Task Plan 4609388 is successfully updated. Click here to …" at bounding box center [1005, 34] width 145 height 55
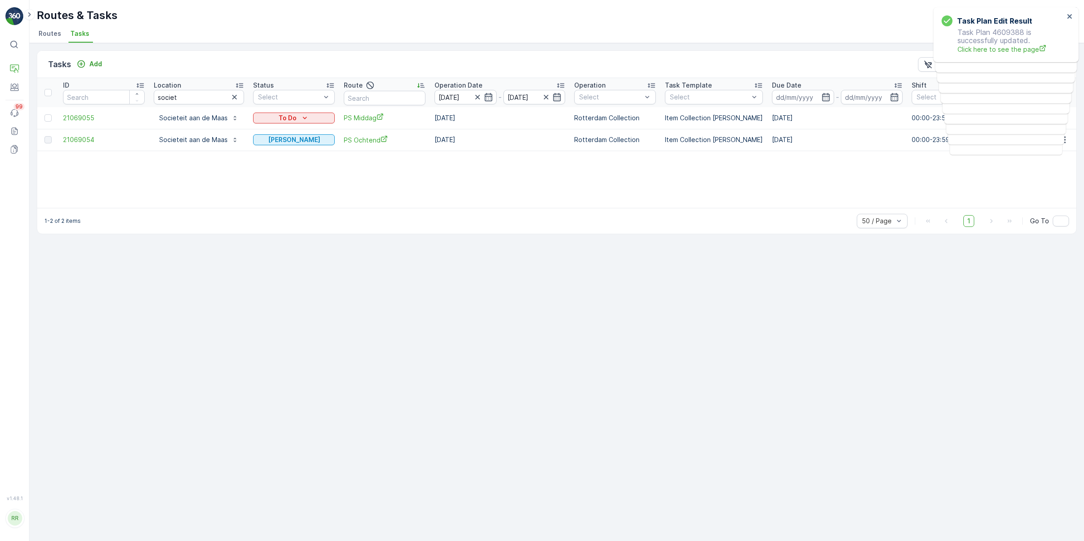
click at [833, 59] on div "Tasks Add Clear Filters Export" at bounding box center [556, 64] width 1039 height 27
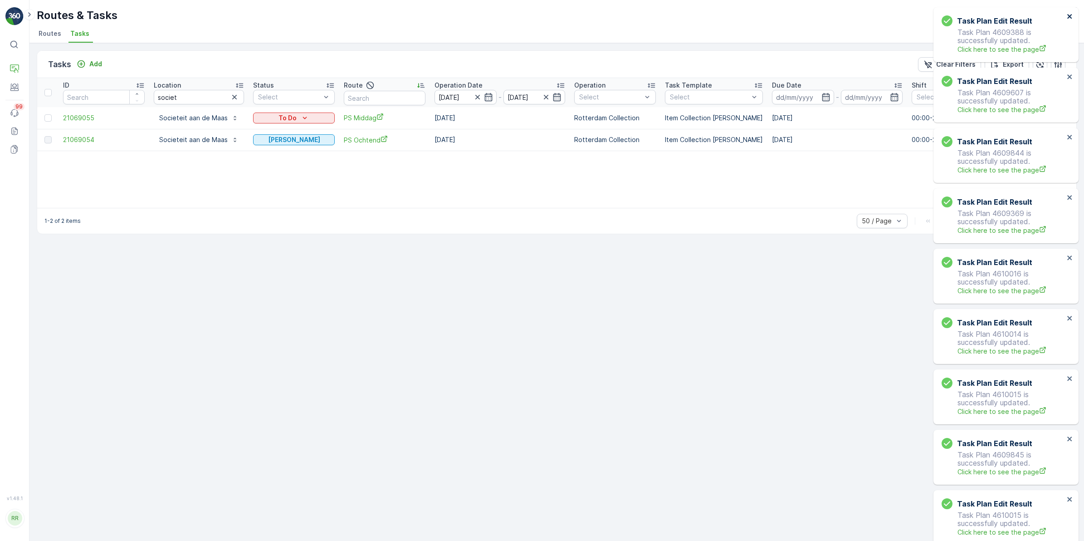
click at [1068, 17] on icon "close" at bounding box center [1069, 16] width 5 height 5
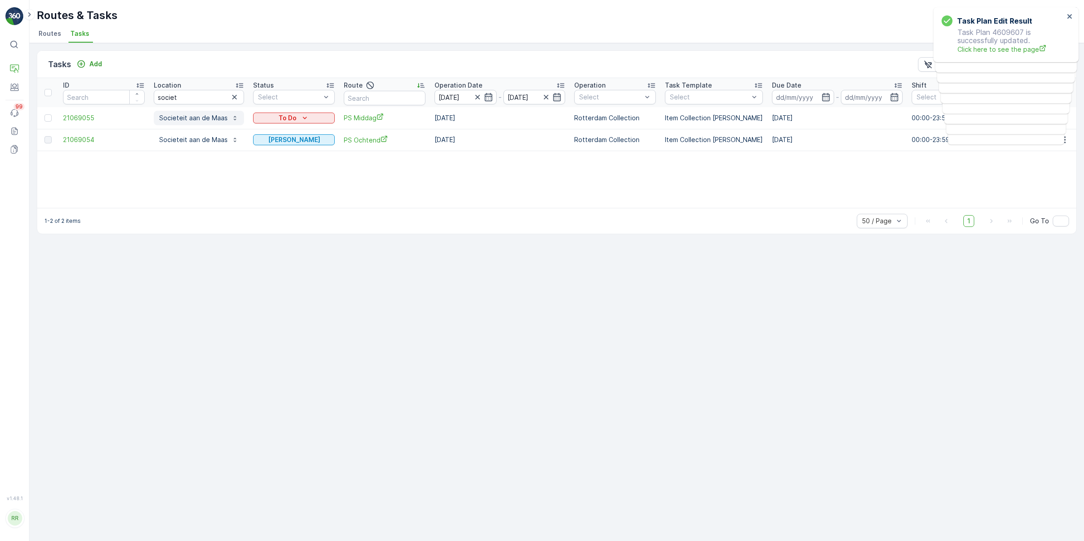
click at [212, 113] on p "Societeit aan de Maas" at bounding box center [193, 117] width 68 height 9
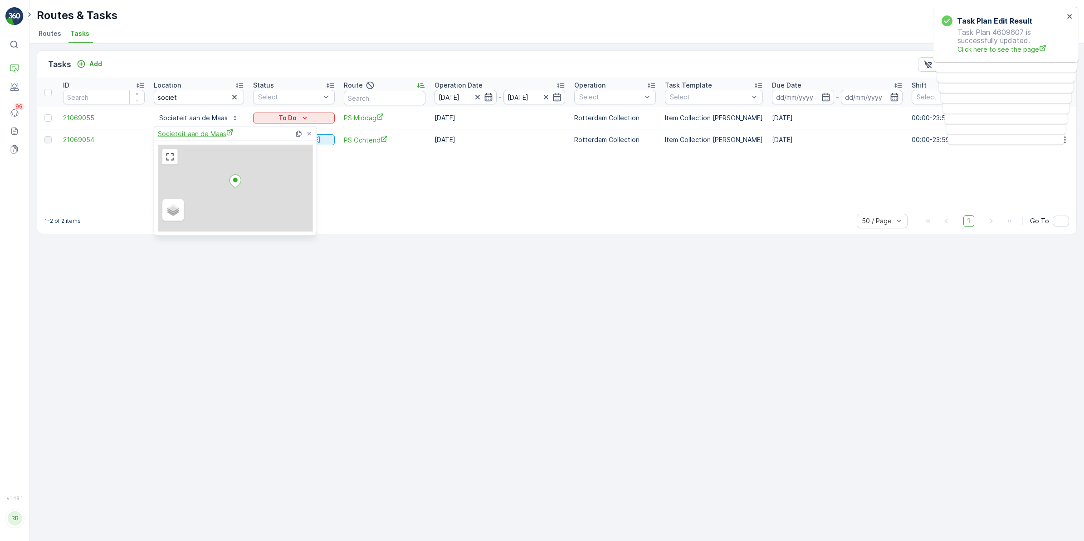
click at [213, 134] on span "Societeit aan de Maas" at bounding box center [196, 134] width 76 height 10
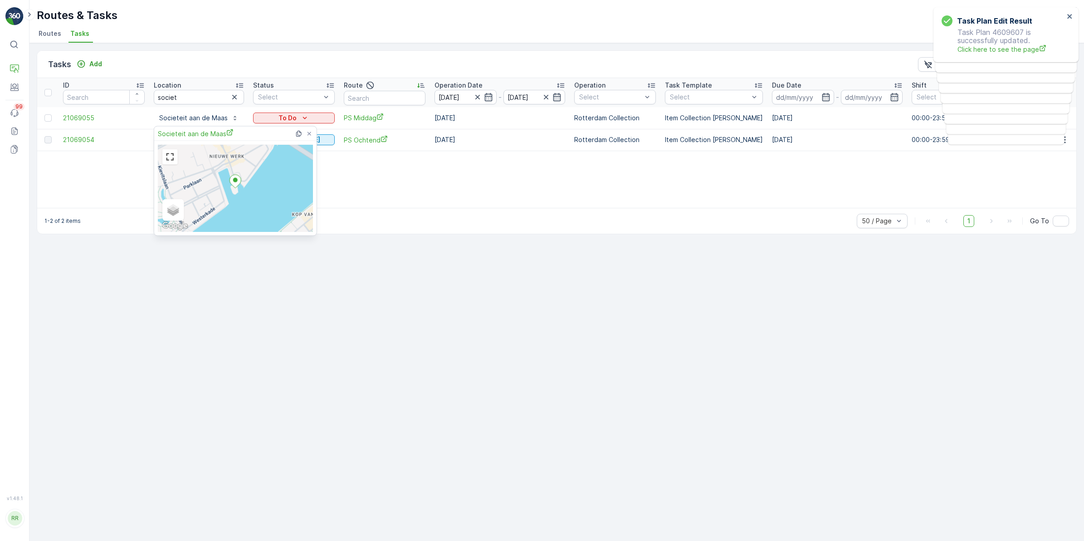
drag, startPoint x: 248, startPoint y: 58, endPoint x: 261, endPoint y: 63, distance: 14.1
click at [248, 57] on div "Tasks Add Clear Filters Export" at bounding box center [556, 64] width 1039 height 27
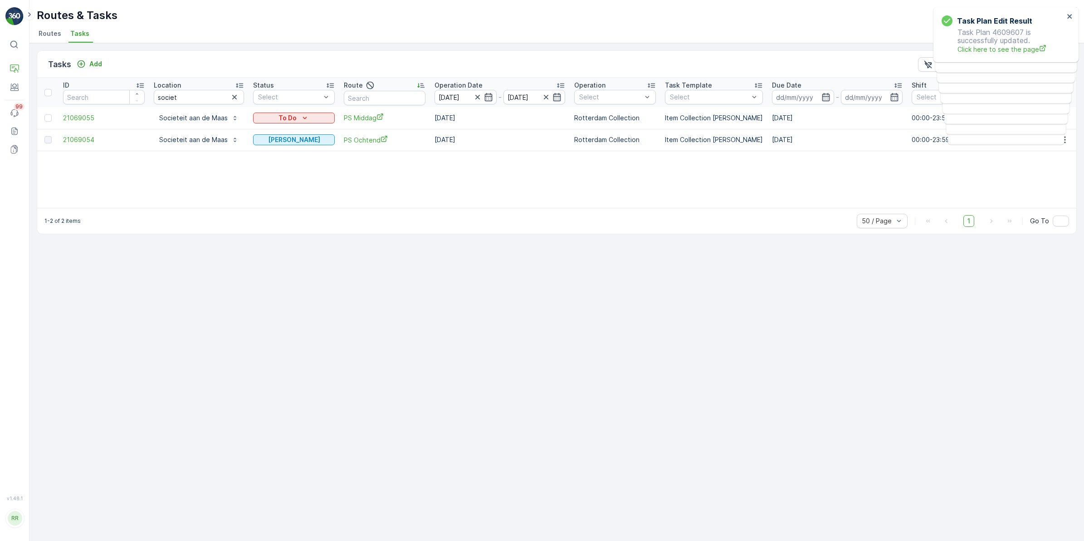
click at [88, 57] on div "Tasks Add Clear Filters Export" at bounding box center [556, 64] width 1039 height 27
click at [87, 65] on div "Add" at bounding box center [89, 63] width 25 height 9
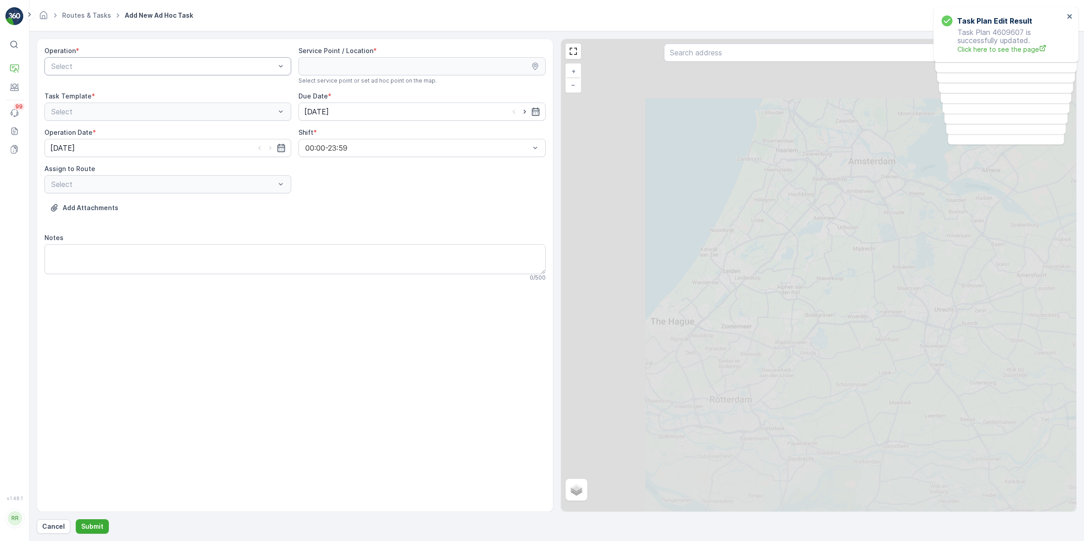
click at [207, 75] on div "Select" at bounding box center [167, 66] width 247 height 18
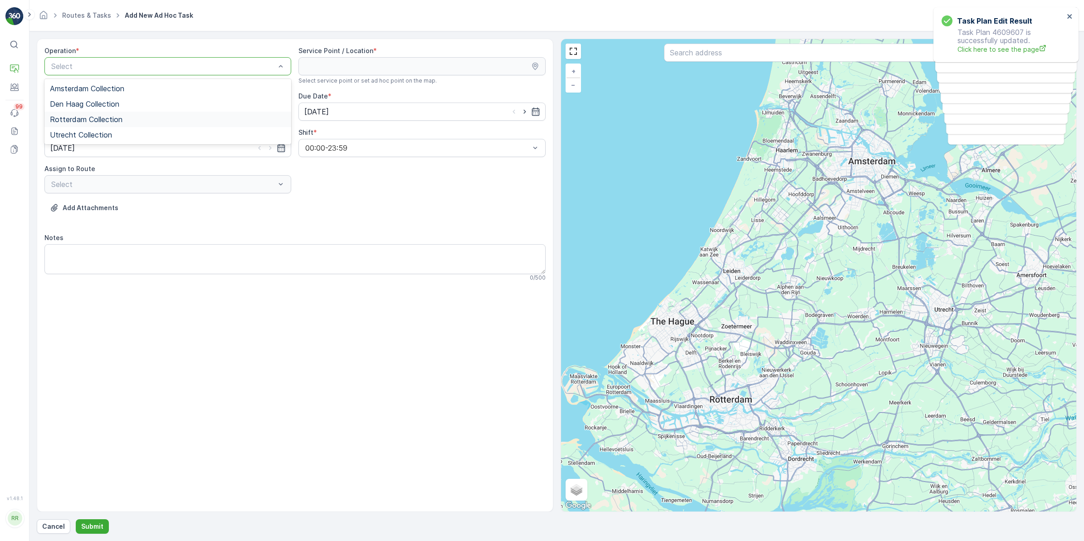
drag, startPoint x: 93, startPoint y: 120, endPoint x: 164, endPoint y: 107, distance: 71.9
click at [93, 119] on span "Rotterdam Collection" at bounding box center [86, 119] width 73 height 8
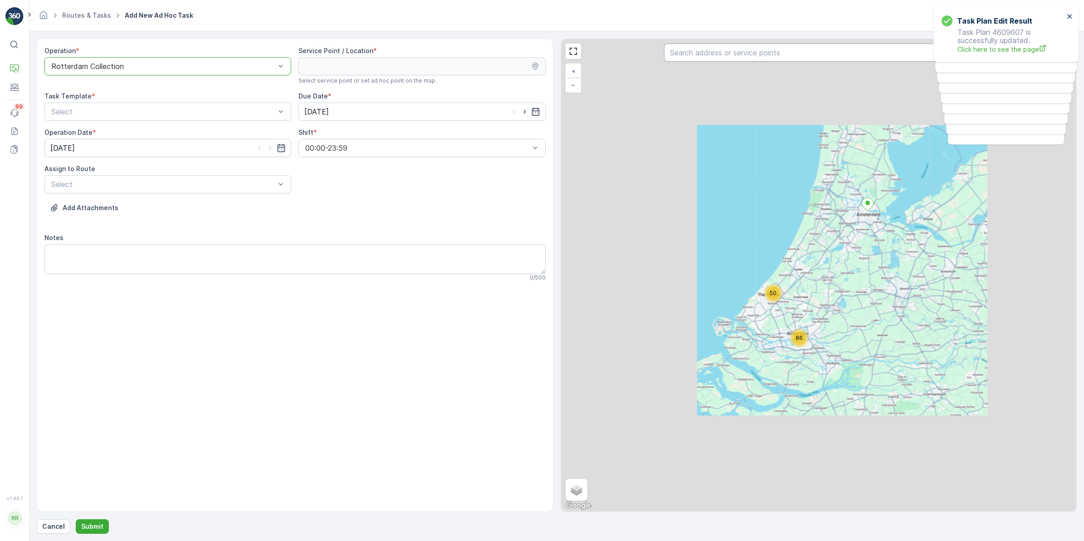
click at [799, 60] on input "text" at bounding box center [818, 53] width 309 height 18
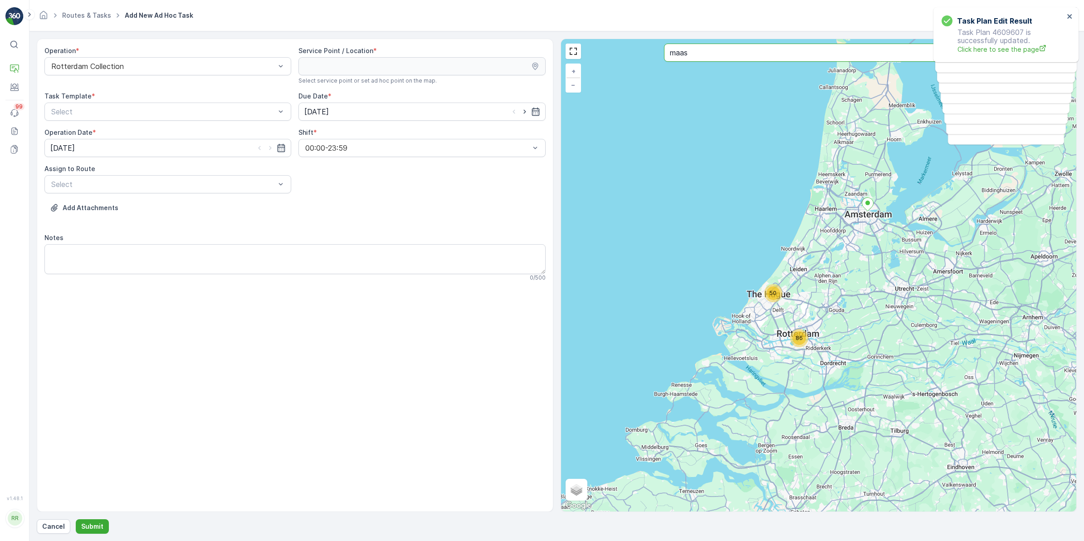
type input "maas"
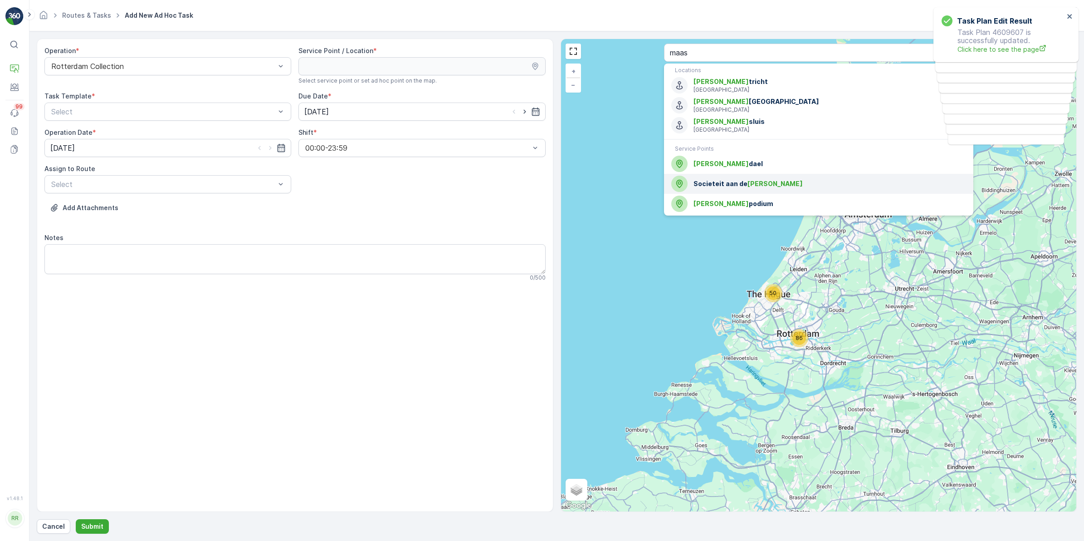
click at [769, 185] on span "Societeit aan de Maas" at bounding box center [829, 183] width 273 height 9
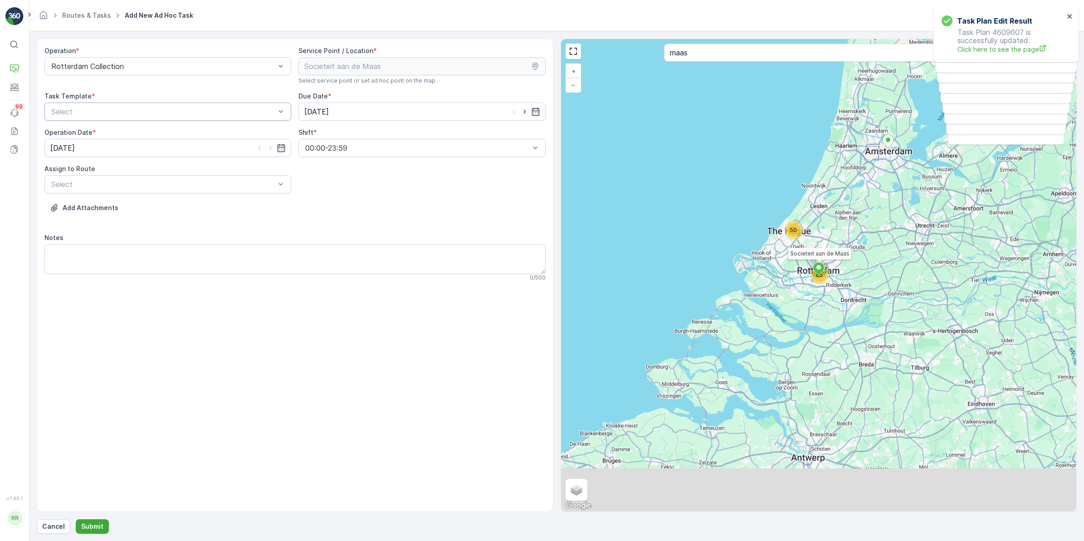
click at [109, 103] on div "Select" at bounding box center [167, 111] width 247 height 18
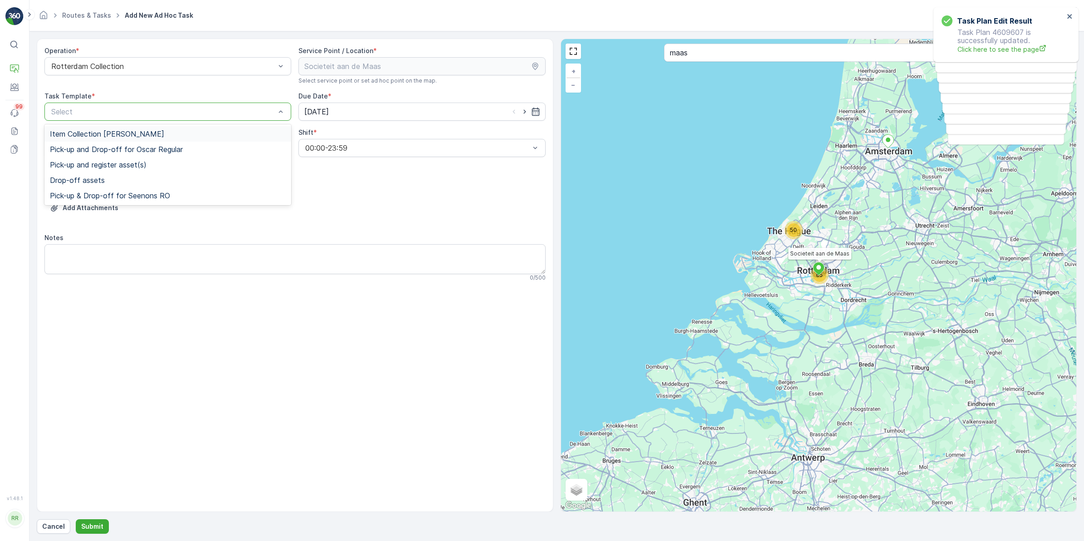
click at [132, 132] on span "Item Collection [PERSON_NAME]" at bounding box center [107, 134] width 114 height 8
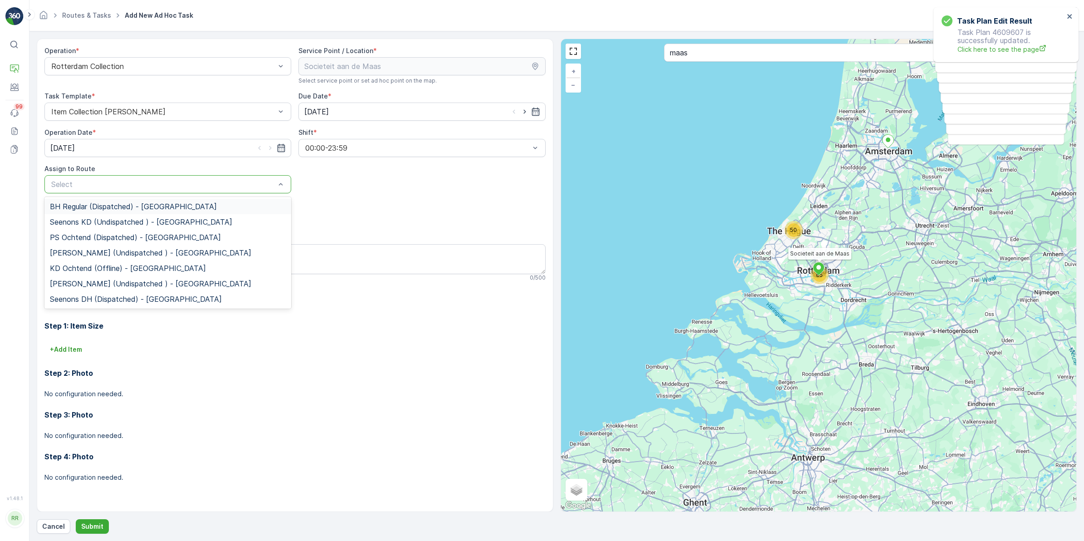
click at [102, 182] on div at bounding box center [163, 184] width 226 height 8
type input "ps"
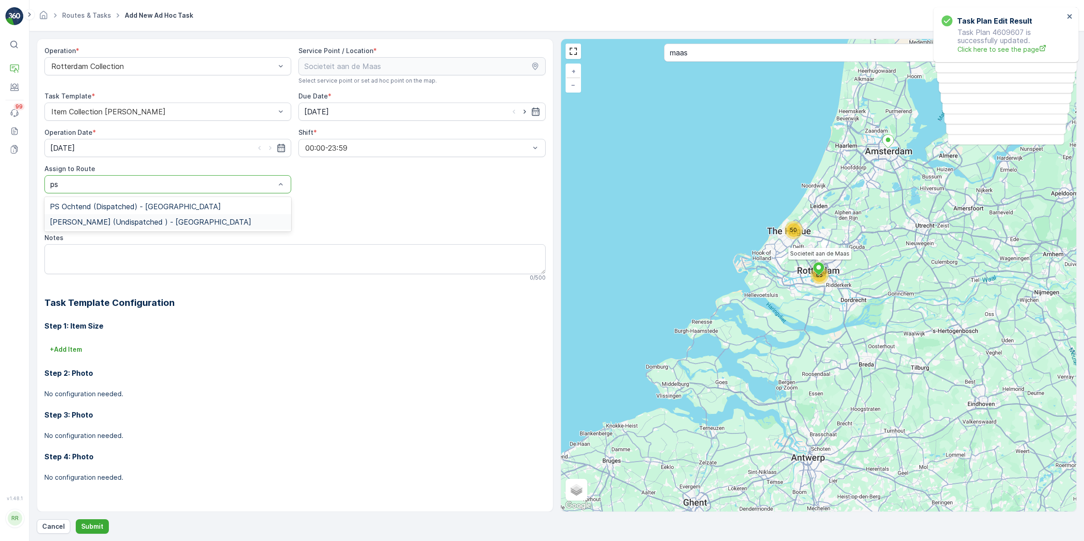
click at [101, 224] on span "PS Middag (Undispatched ) - Rotterdam" at bounding box center [150, 222] width 201 height 8
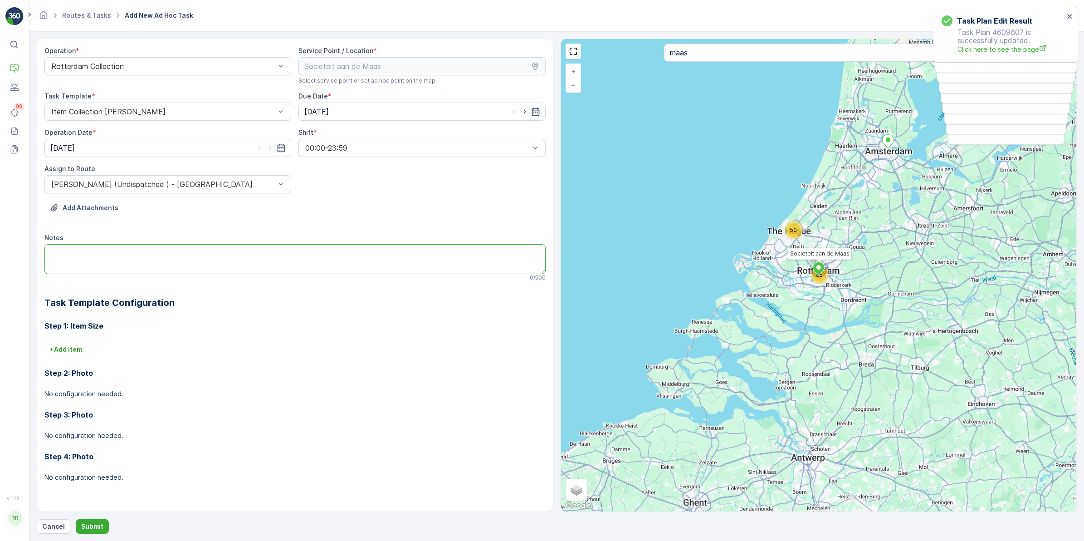
click at [77, 262] on textarea "Notes" at bounding box center [294, 259] width 501 height 30
click at [151, 251] on textarea "Leveren: 240L rest, 240L PD en 5 swill bakken" at bounding box center [294, 259] width 501 height 30
type textarea "Leveren: 240L rest, 240L PD en 4 swill bakken"
click at [93, 522] on p "Submit" at bounding box center [92, 525] width 22 height 9
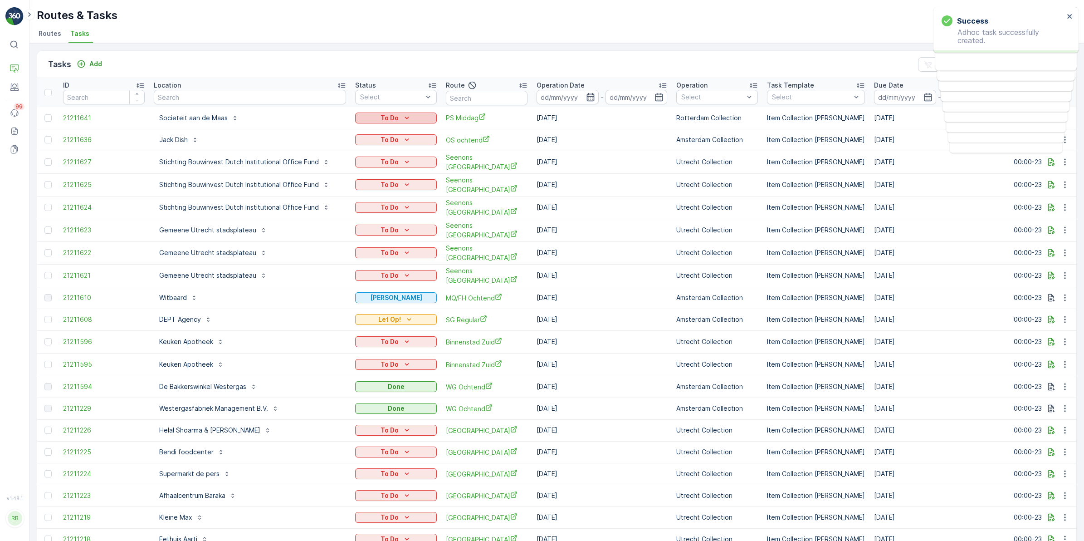
click at [386, 119] on div "To Do" at bounding box center [396, 117] width 74 height 9
click at [372, 130] on div "Let Op!" at bounding box center [371, 131] width 58 height 13
click at [287, 96] on input "text" at bounding box center [250, 97] width 192 height 15
type input "societ"
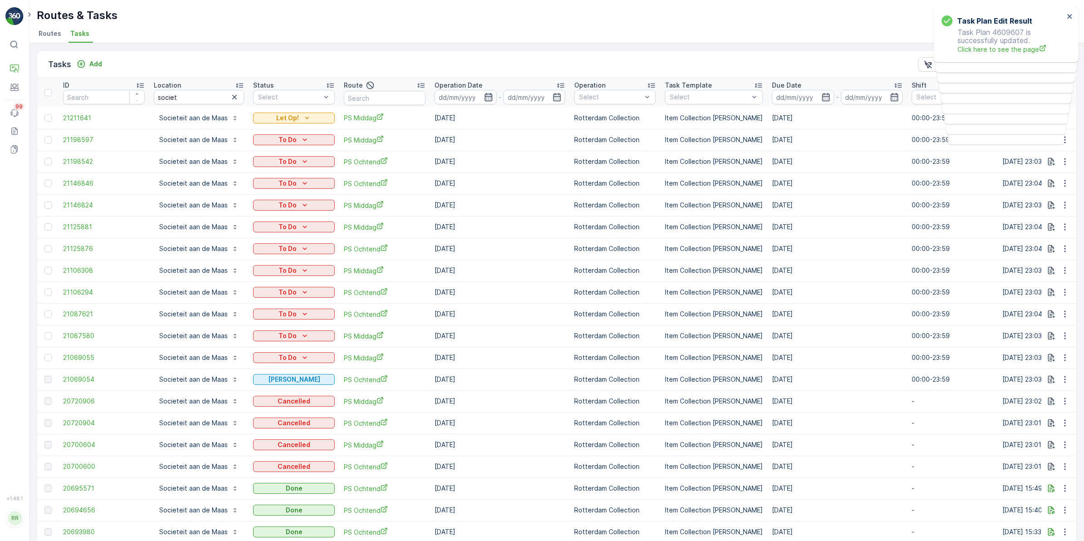
click at [486, 94] on icon "button" at bounding box center [488, 97] width 9 height 9
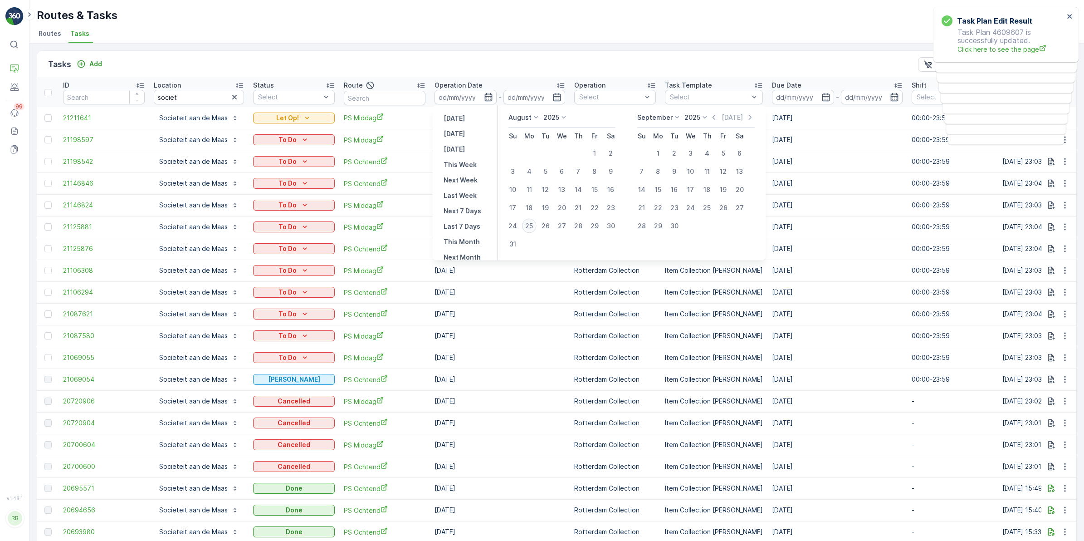
click at [531, 227] on div "25" at bounding box center [529, 226] width 15 height 15
type input "[DATE]"
click at [531, 227] on div "25" at bounding box center [529, 226] width 15 height 15
type input "[DATE]"
click at [531, 227] on div "25" at bounding box center [529, 226] width 15 height 15
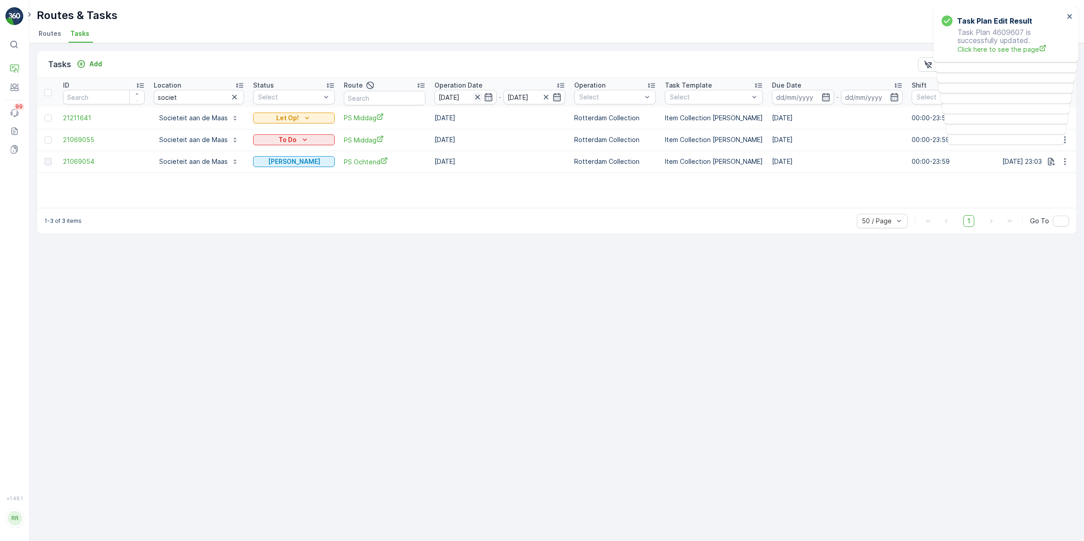
click at [476, 94] on icon "button" at bounding box center [477, 97] width 9 height 9
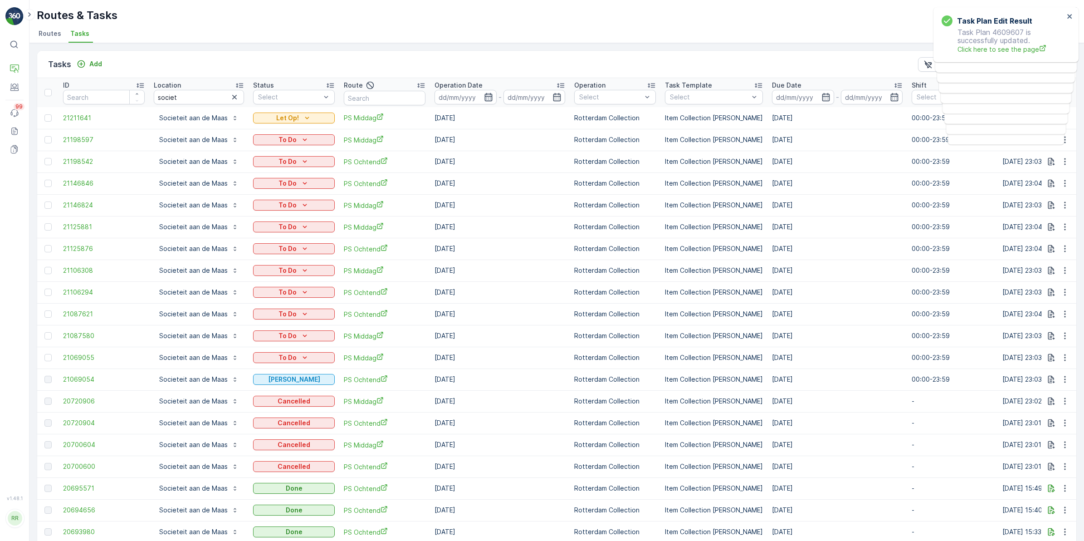
click at [488, 98] on icon "button" at bounding box center [488, 97] width 9 height 9
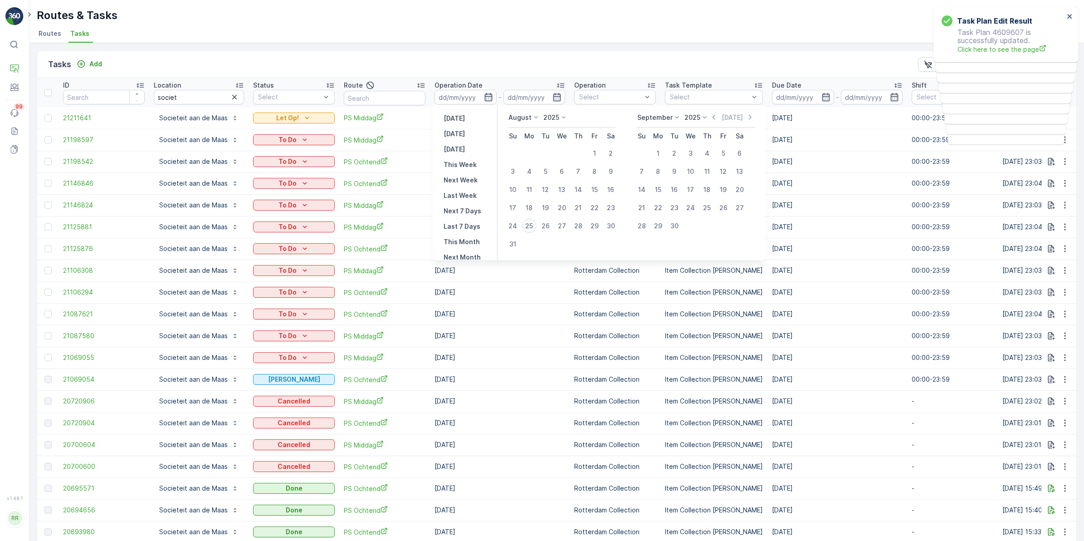
click at [530, 226] on div "25" at bounding box center [529, 226] width 15 height 15
type input "[DATE]"
click at [511, 241] on div "31" at bounding box center [513, 244] width 15 height 15
type input "31.08.2025"
click at [527, 225] on div "25" at bounding box center [529, 226] width 15 height 15
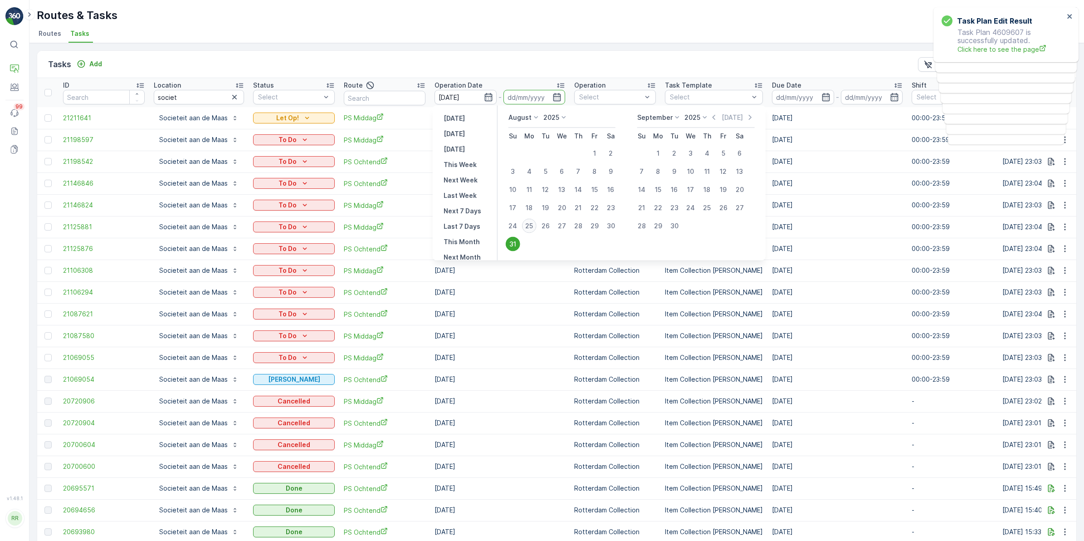
type input "[DATE]"
click at [511, 241] on div "31" at bounding box center [513, 244] width 15 height 15
type input "31.08.2025"
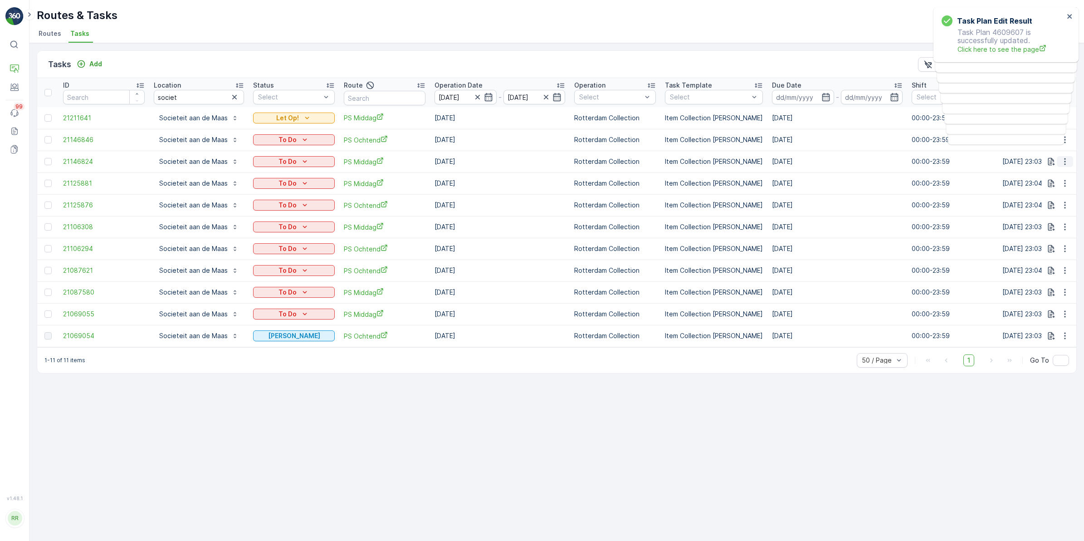
click at [1062, 164] on icon "button" at bounding box center [1064, 161] width 9 height 9
click at [1052, 231] on div "Delete" at bounding box center [1050, 230] width 68 height 13
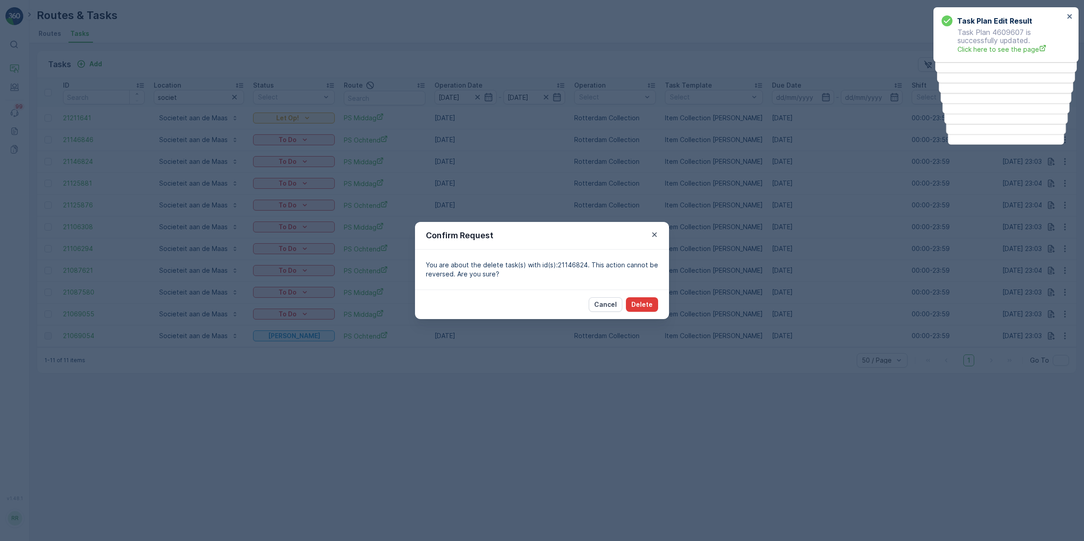
click at [649, 304] on p "Delete" at bounding box center [641, 304] width 21 height 9
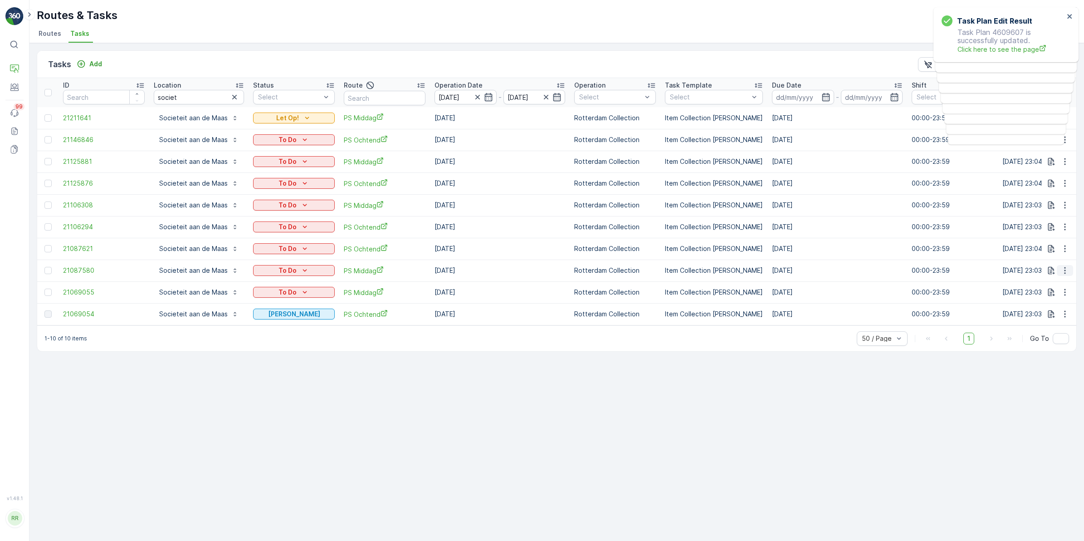
click at [1067, 271] on icon "button" at bounding box center [1064, 270] width 9 height 9
click at [1047, 338] on div "Delete" at bounding box center [1050, 338] width 68 height 13
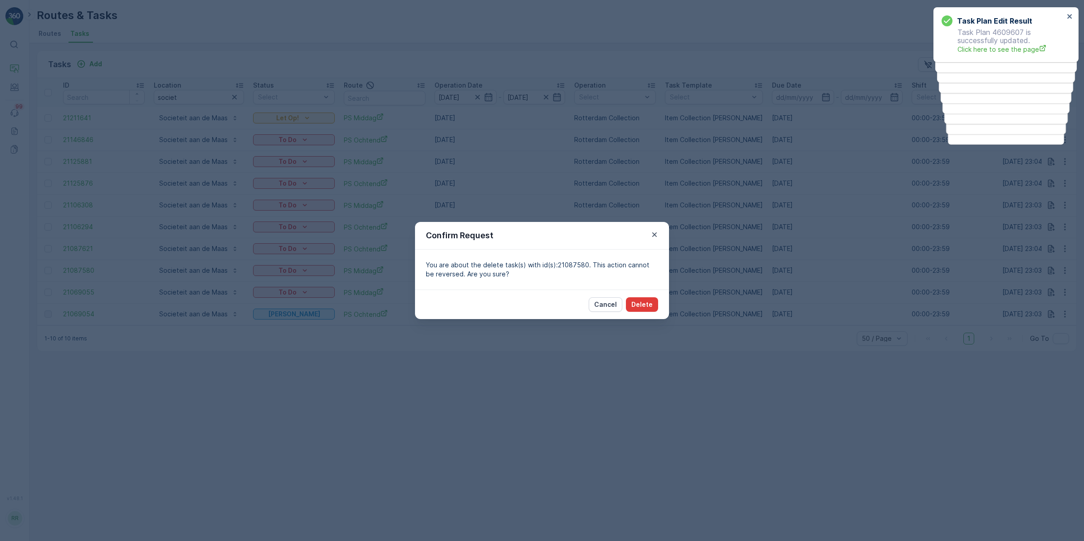
click at [640, 304] on p "Delete" at bounding box center [641, 304] width 21 height 9
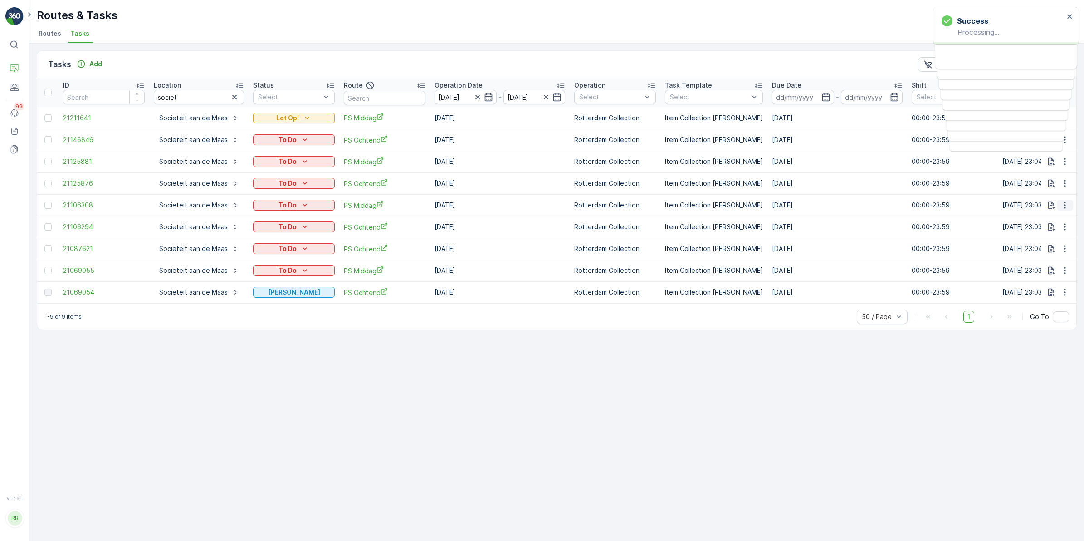
click at [1064, 206] on icon "button" at bounding box center [1064, 204] width 9 height 9
click at [1053, 273] on div "Delete" at bounding box center [1050, 273] width 68 height 13
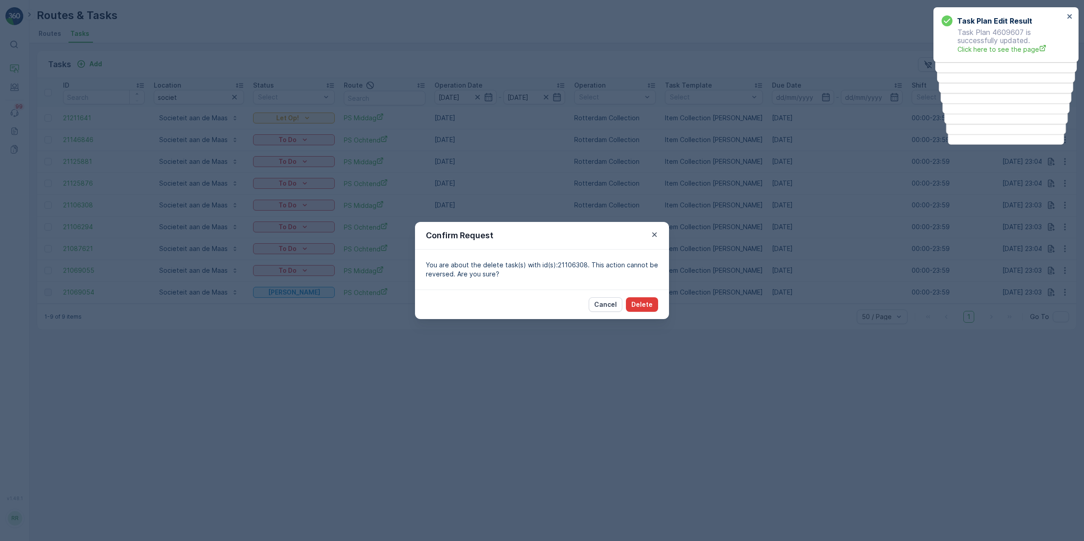
click at [650, 304] on p "Delete" at bounding box center [641, 304] width 21 height 9
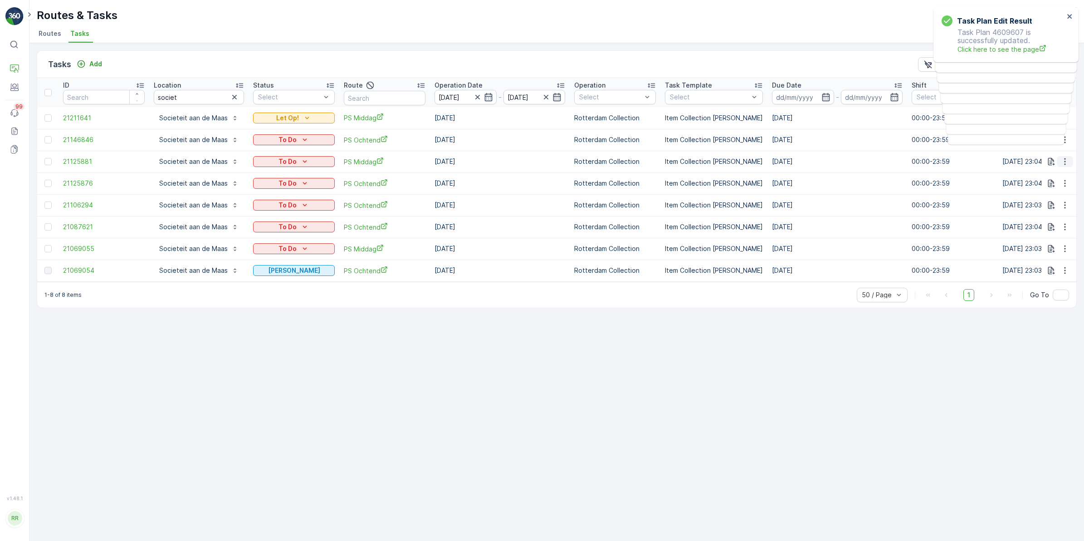
click at [1062, 163] on icon "button" at bounding box center [1064, 161] width 9 height 9
click at [1039, 231] on div "Delete" at bounding box center [1050, 230] width 68 height 13
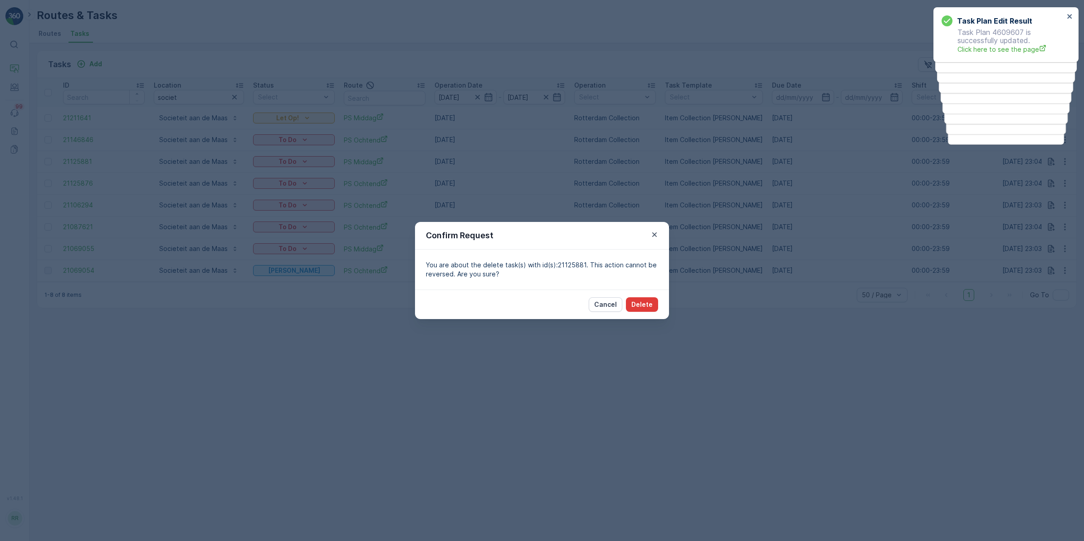
click at [642, 307] on p "Delete" at bounding box center [641, 304] width 21 height 9
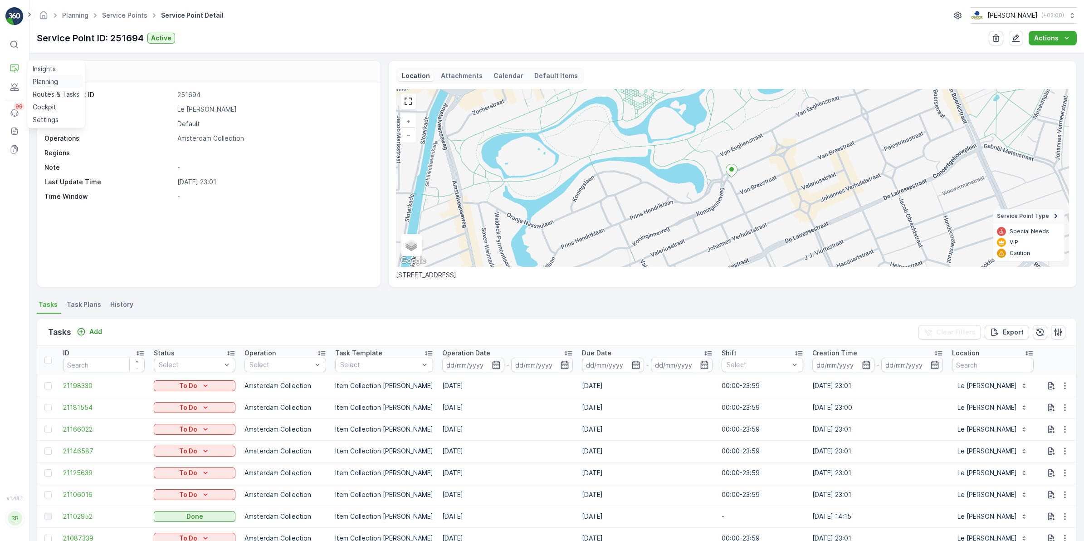
click at [57, 80] on p "Planning" at bounding box center [45, 81] width 25 height 9
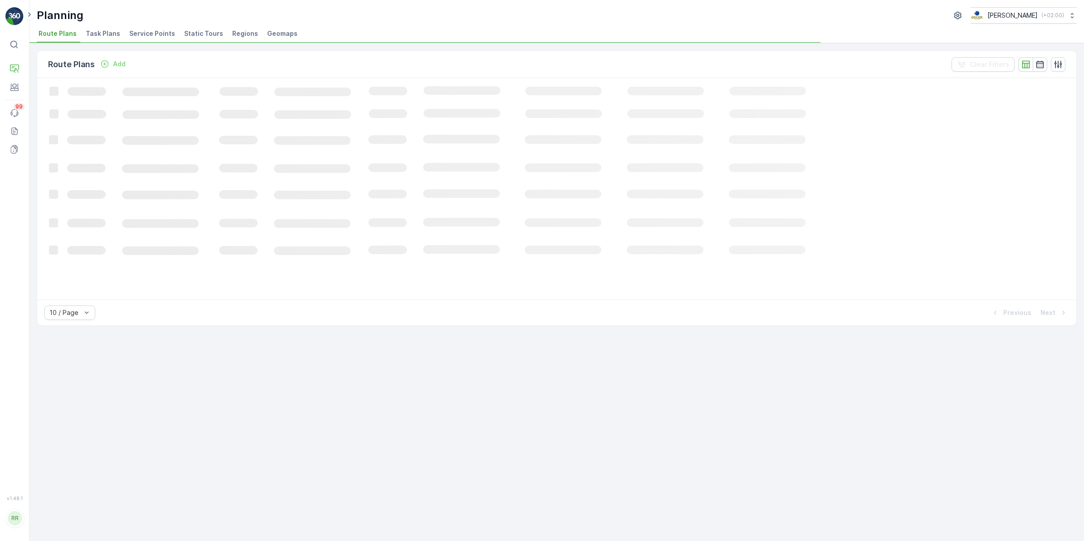
click at [105, 32] on span "Task Plans" at bounding box center [103, 33] width 34 height 9
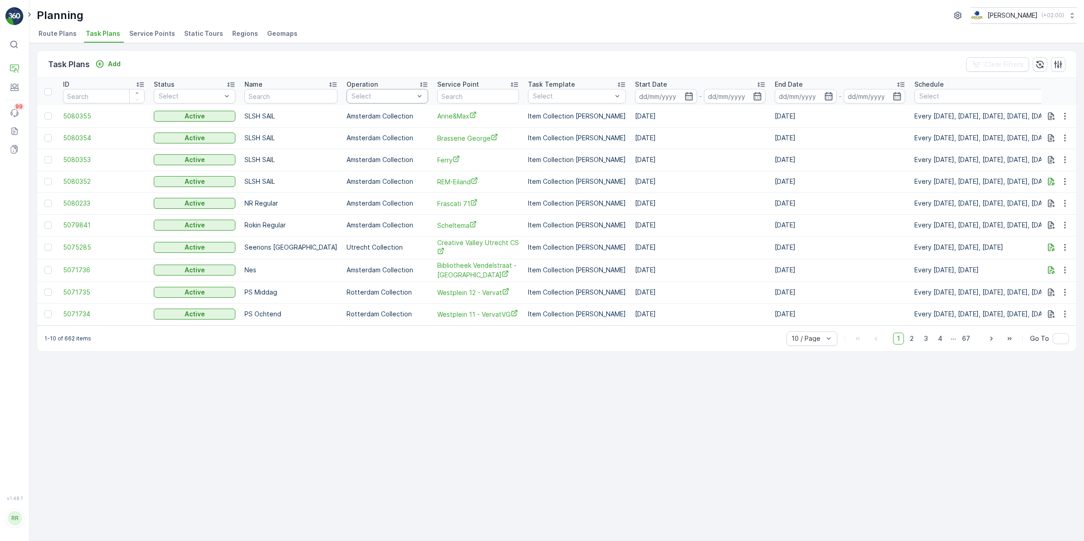
click at [371, 98] on div at bounding box center [383, 96] width 64 height 7
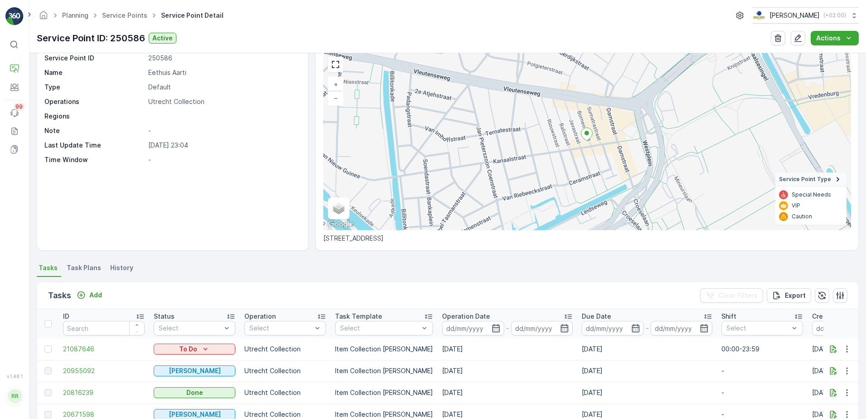
scroll to position [57, 0]
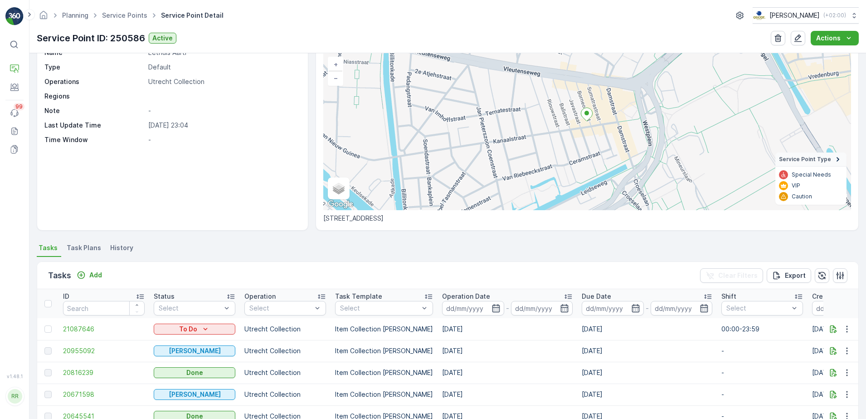
click at [93, 247] on span "Task Plans" at bounding box center [84, 247] width 34 height 9
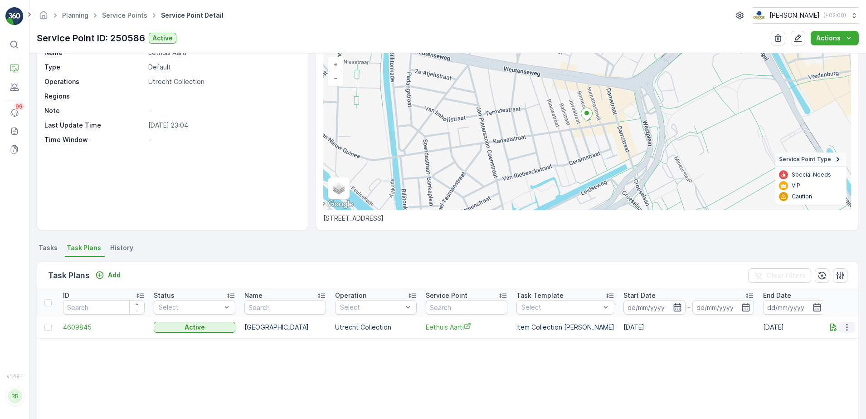
click at [846, 324] on icon "button" at bounding box center [847, 326] width 9 height 9
click at [835, 353] on span "Edit Task Plan" at bounding box center [831, 353] width 42 height 9
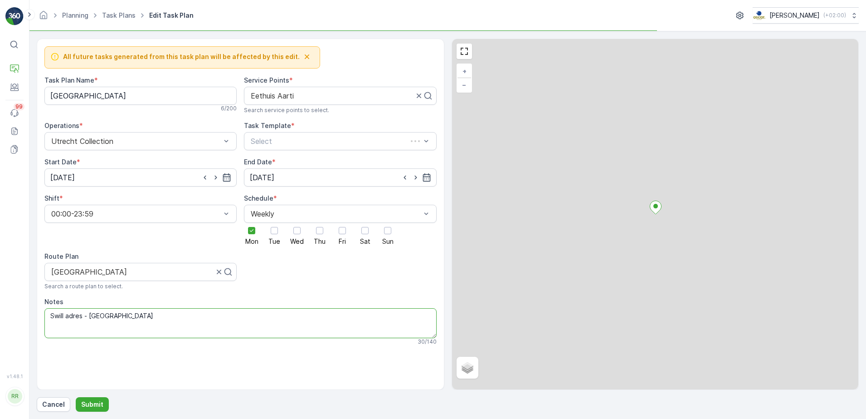
click at [160, 317] on textarea "Swill adres - [GEOGRAPHIC_DATA]" at bounding box center [240, 323] width 392 height 30
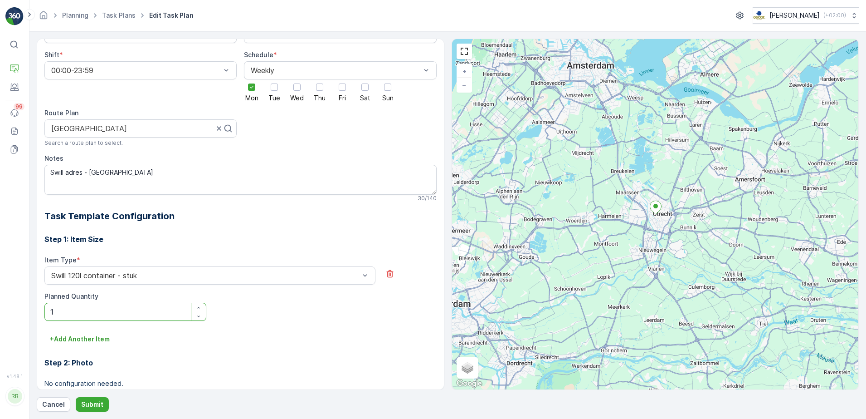
scroll to position [71, 0]
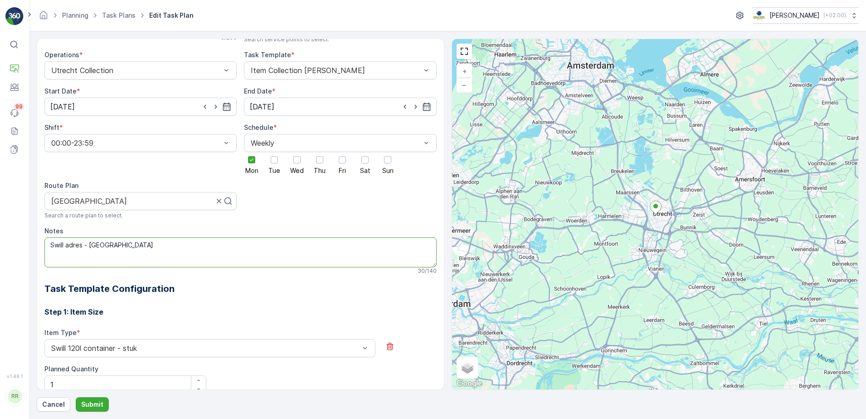
click at [187, 242] on textarea "Swill adres - [GEOGRAPHIC_DATA]" at bounding box center [240, 252] width 392 height 30
drag, startPoint x: 208, startPoint y: 241, endPoint x: 146, endPoint y: 246, distance: 61.8
click at [146, 246] on textarea "Swill adres - [GEOGRAPHIC_DATA] (120L containers)" at bounding box center [240, 252] width 392 height 30
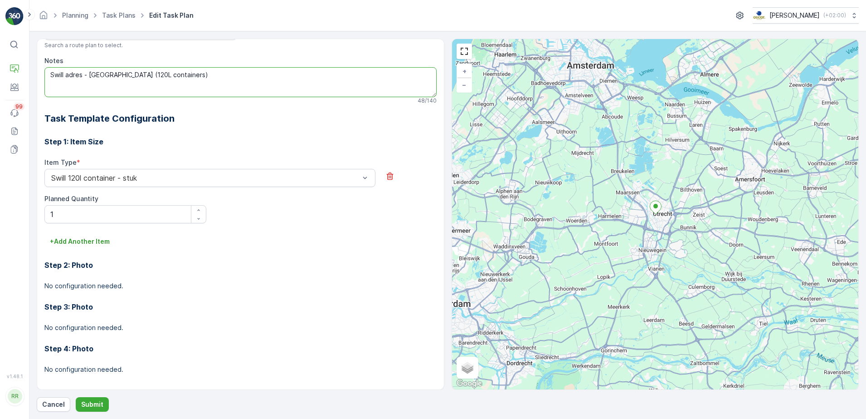
scroll to position [247, 0]
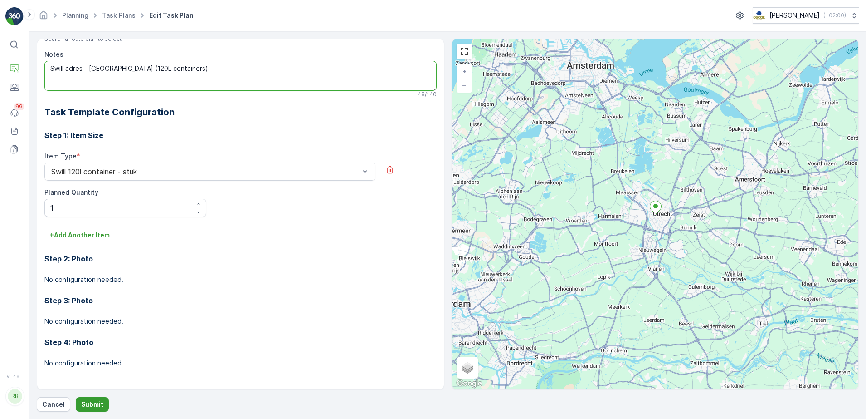
type textarea "Swill adres - [GEOGRAPHIC_DATA] (120L containers)"
click at [93, 400] on p "Submit" at bounding box center [92, 403] width 22 height 9
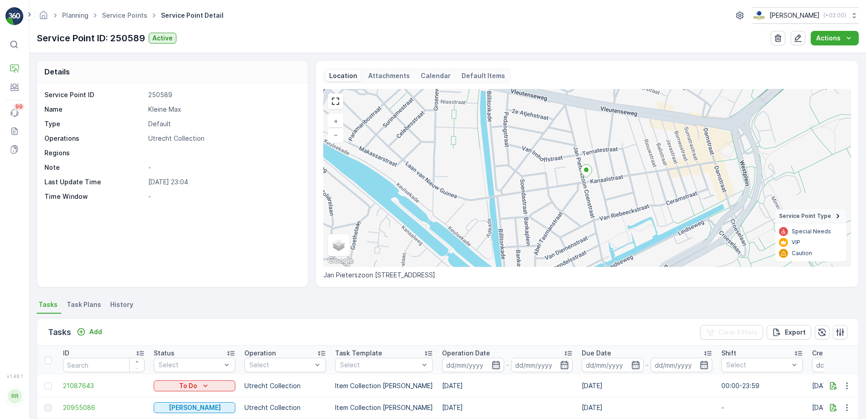
scroll to position [113, 0]
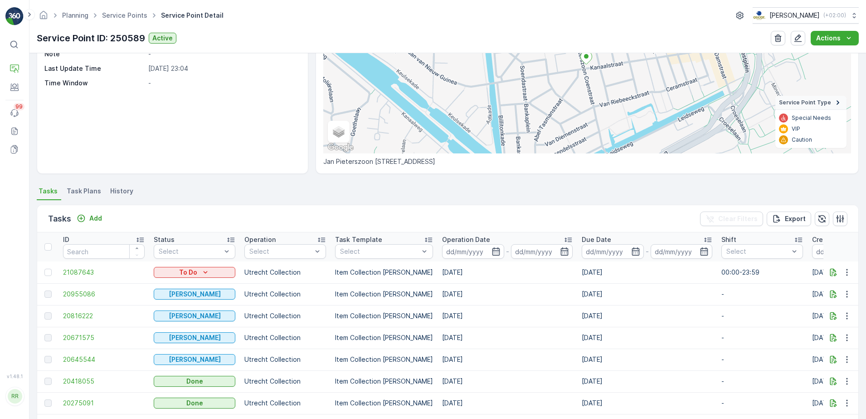
drag, startPoint x: 83, startPoint y: 188, endPoint x: 92, endPoint y: 189, distance: 8.7
click at [83, 188] on span "Task Plans" at bounding box center [84, 190] width 34 height 9
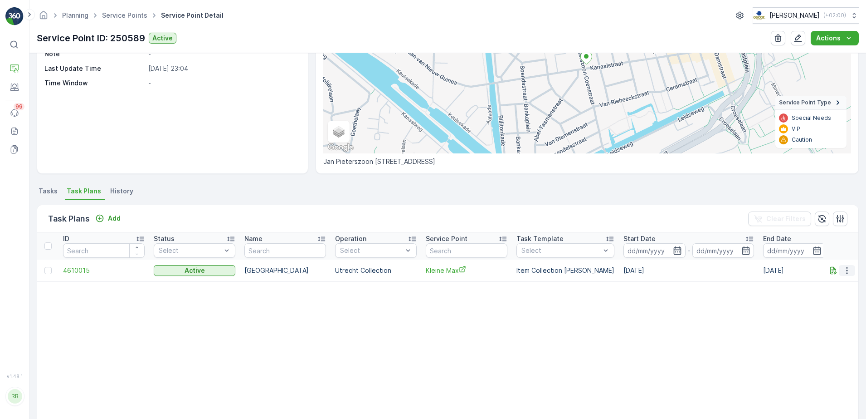
click at [845, 271] on icon "button" at bounding box center [847, 270] width 9 height 9
click at [839, 296] on span "Edit Task Plan" at bounding box center [831, 296] width 42 height 9
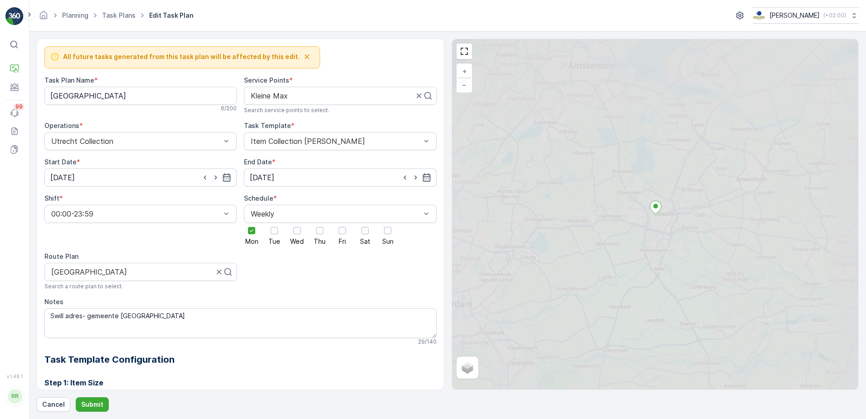
scroll to position [241, 0]
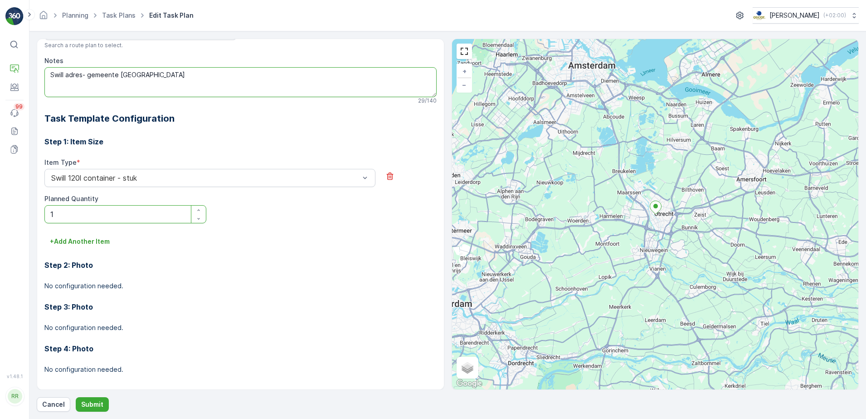
click at [176, 72] on textarea "Swill adres- gemeente [GEOGRAPHIC_DATA]" at bounding box center [240, 82] width 392 height 30
paste textarea "(120L containers)"
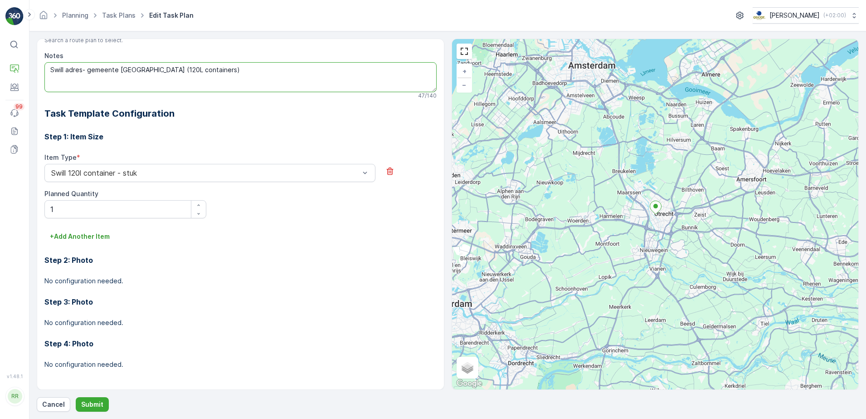
scroll to position [247, 0]
type textarea "Swill adres- gemeente [GEOGRAPHIC_DATA] (120L containers)"
click at [101, 398] on button "Submit" at bounding box center [92, 404] width 33 height 15
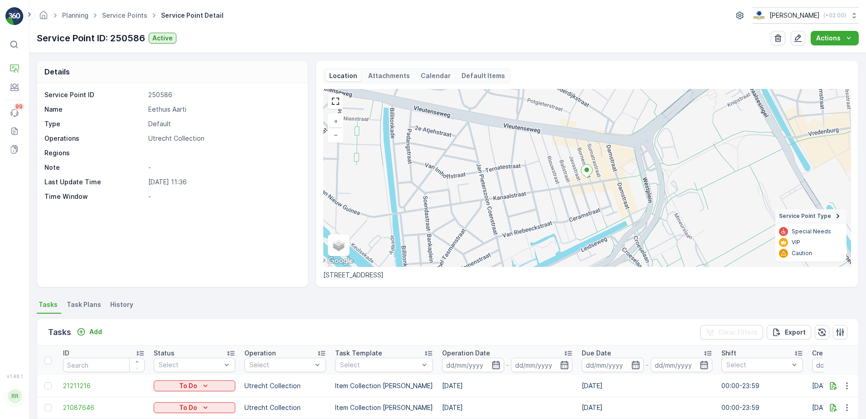
click at [82, 303] on span "Task Plans" at bounding box center [84, 304] width 34 height 9
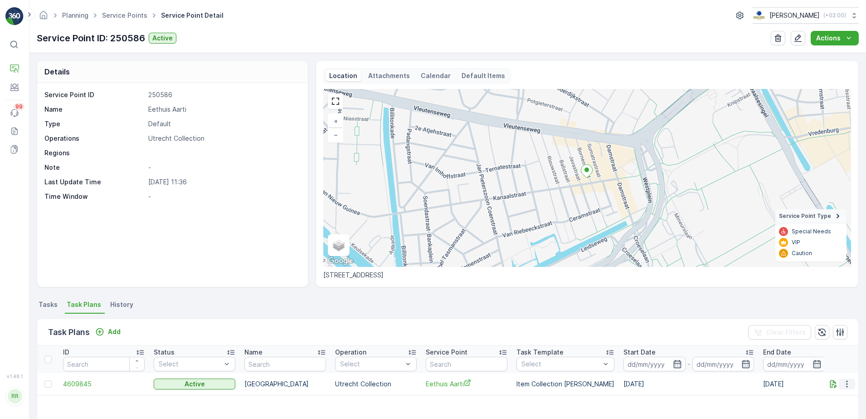
click at [844, 382] on icon "button" at bounding box center [847, 383] width 9 height 9
click at [838, 342] on span "Edit Task Plan" at bounding box center [831, 340] width 42 height 9
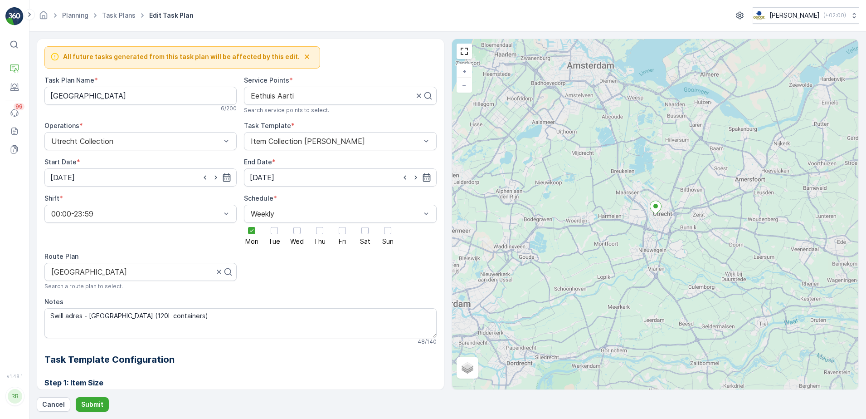
scroll to position [241, 0]
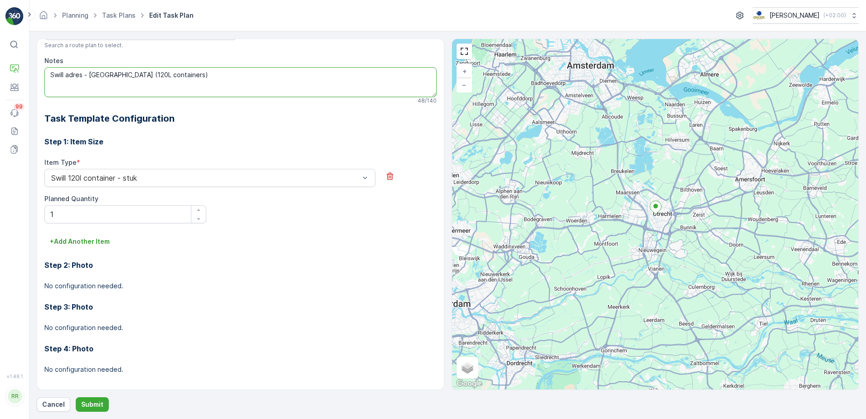
drag, startPoint x: 206, startPoint y: 80, endPoint x: 145, endPoint y: 83, distance: 60.8
click at [145, 83] on textarea "Swill adres - [GEOGRAPHIC_DATA] (120L containers)" at bounding box center [240, 82] width 392 height 30
click at [50, 79] on textarea "Swill adres - [GEOGRAPHIC_DATA]" at bounding box center [240, 82] width 392 height 30
paste textarea "(120L containers)"
click at [102, 75] on textarea "(120L containers)Swill adres - [GEOGRAPHIC_DATA]" at bounding box center [240, 82] width 392 height 30
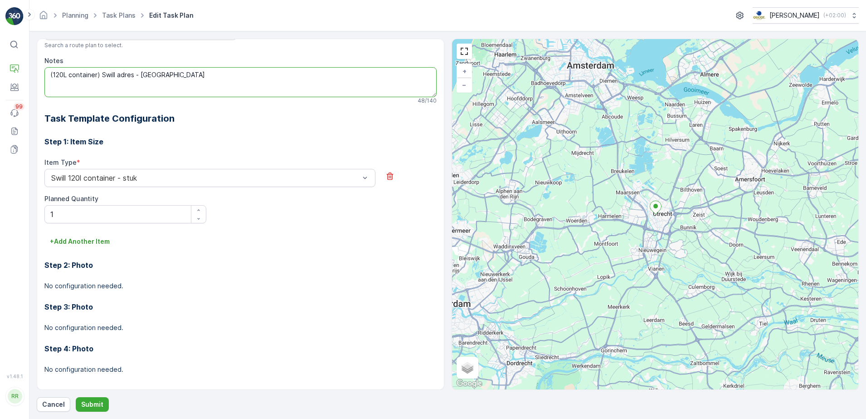
click at [54, 79] on textarea "(120L container) Swill adres - [GEOGRAPHIC_DATA]" at bounding box center [240, 82] width 392 height 30
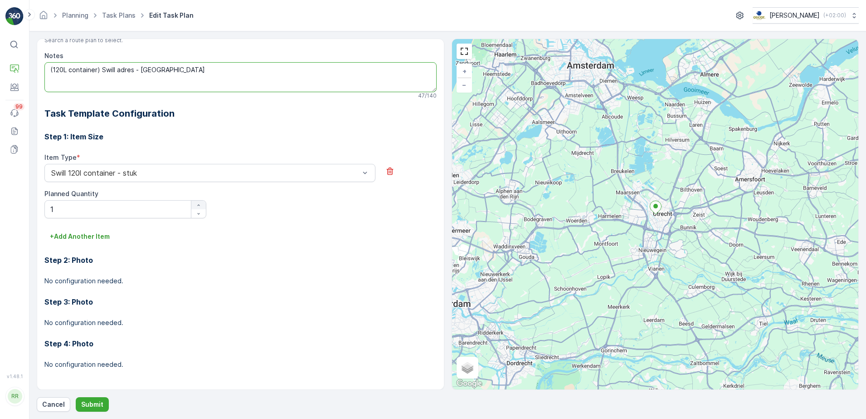
scroll to position [247, 0]
type textarea "(120L container) Swill adres - [GEOGRAPHIC_DATA]"
click at [87, 400] on p "Submit" at bounding box center [92, 403] width 22 height 9
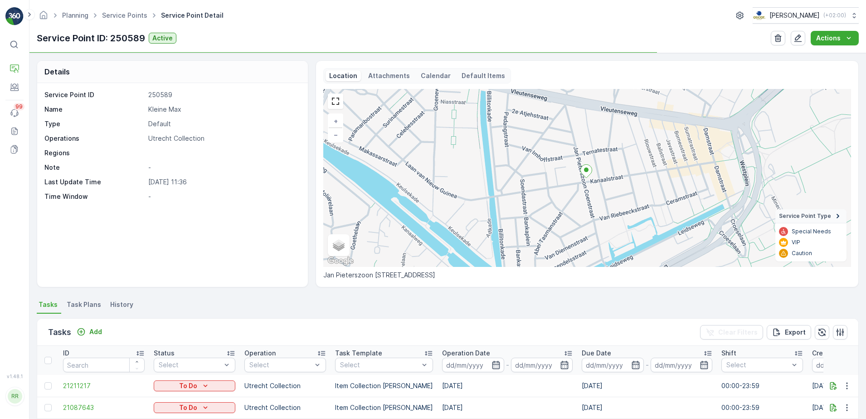
click at [86, 304] on span "Task Plans" at bounding box center [84, 304] width 34 height 9
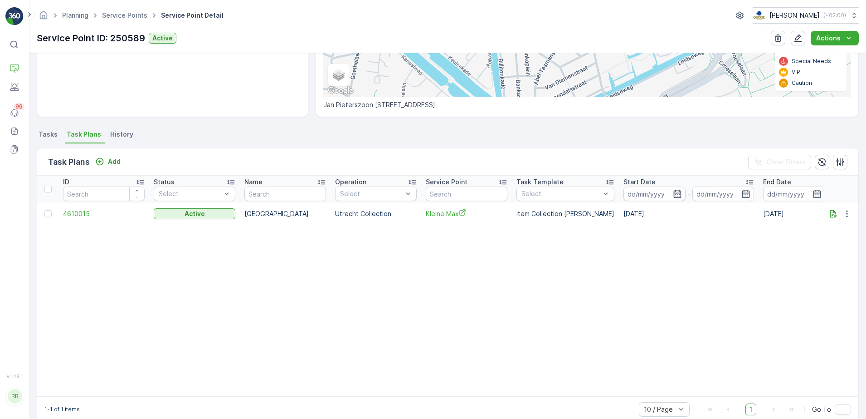
scroll to position [170, 0]
click at [843, 214] on icon "button" at bounding box center [847, 213] width 9 height 9
click at [830, 238] on span "Edit Task Plan" at bounding box center [831, 239] width 42 height 9
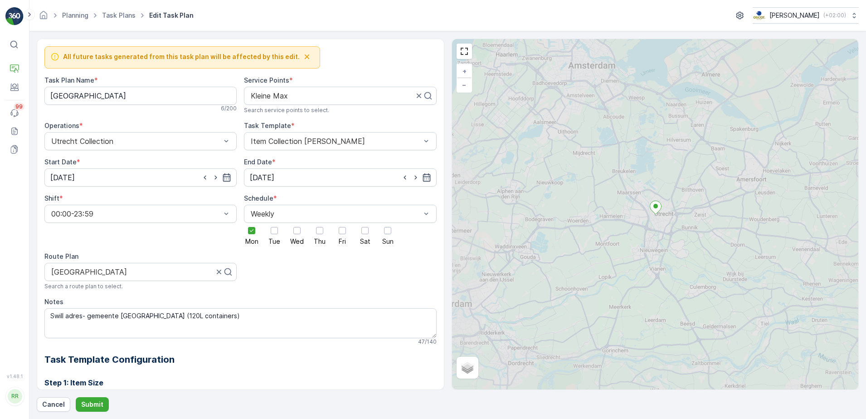
scroll to position [241, 0]
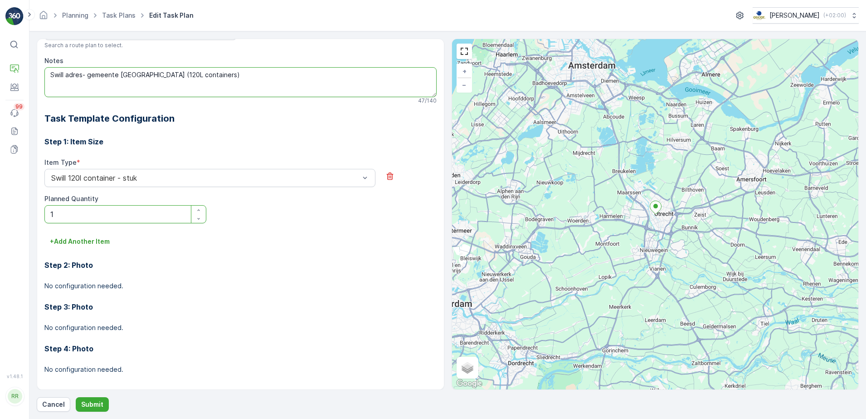
click at [193, 76] on textarea "Swill adres- gemeente [GEOGRAPHIC_DATA] (120L containers)" at bounding box center [240, 82] width 392 height 30
drag, startPoint x: 201, startPoint y: 72, endPoint x: 144, endPoint y: 78, distance: 57.5
click at [144, 78] on textarea "Swill adres- gemeente [GEOGRAPHIC_DATA] (120L container)" at bounding box center [240, 82] width 392 height 30
click at [50, 78] on textarea "Swill adres- gemeente [GEOGRAPHIC_DATA]" at bounding box center [240, 82] width 392 height 30
paste textarea "(120L container)"
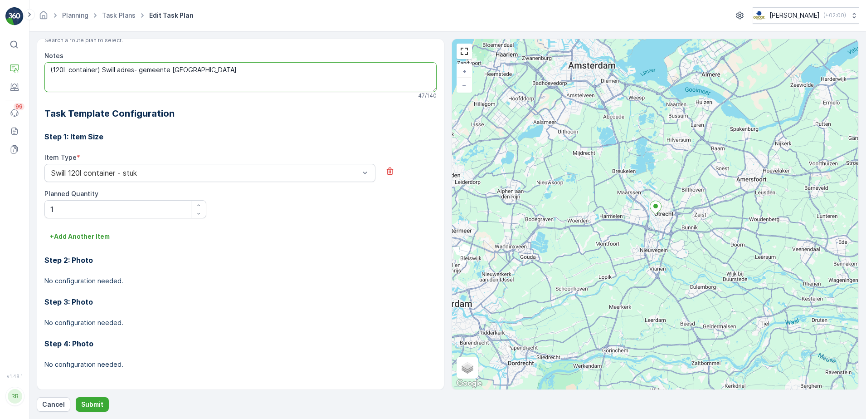
scroll to position [247, 0]
type textarea "(120L container) Swill adres- gemeente [GEOGRAPHIC_DATA]"
click at [101, 398] on button "Submit" at bounding box center [92, 404] width 33 height 15
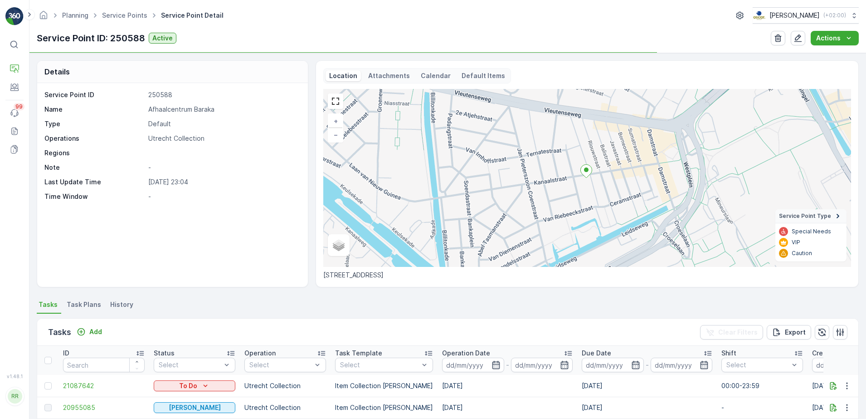
click at [96, 303] on span "Task Plans" at bounding box center [84, 304] width 34 height 9
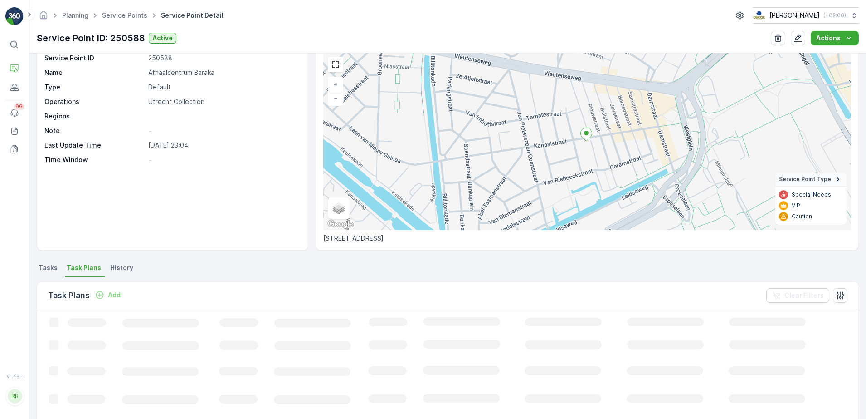
scroll to position [113, 0]
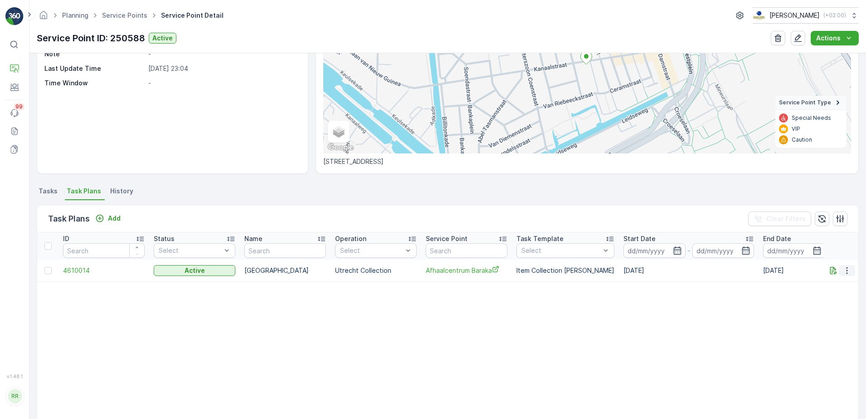
click at [848, 271] on icon "button" at bounding box center [847, 270] width 9 height 9
click at [831, 296] on span "Edit Task Plan" at bounding box center [831, 296] width 42 height 9
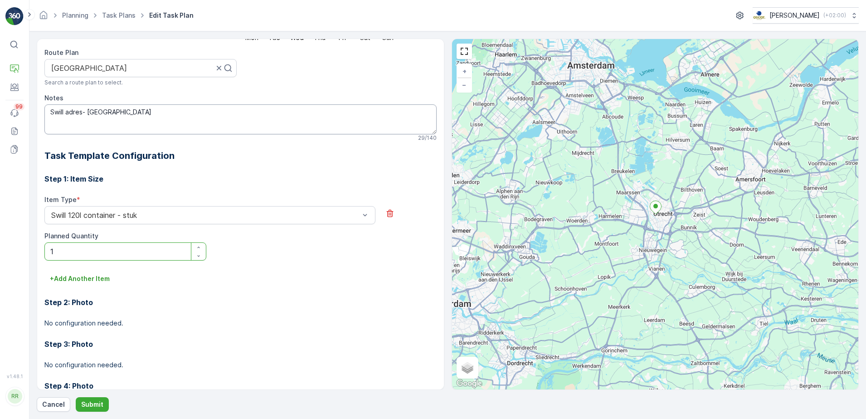
scroll to position [184, 0]
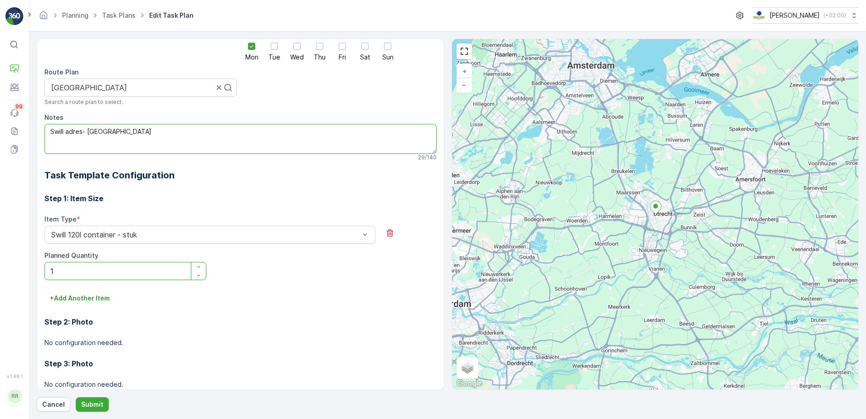
click at [49, 132] on textarea "Swill adres- [GEOGRAPHIC_DATA]" at bounding box center [240, 139] width 392 height 30
paste textarea "(120L container)"
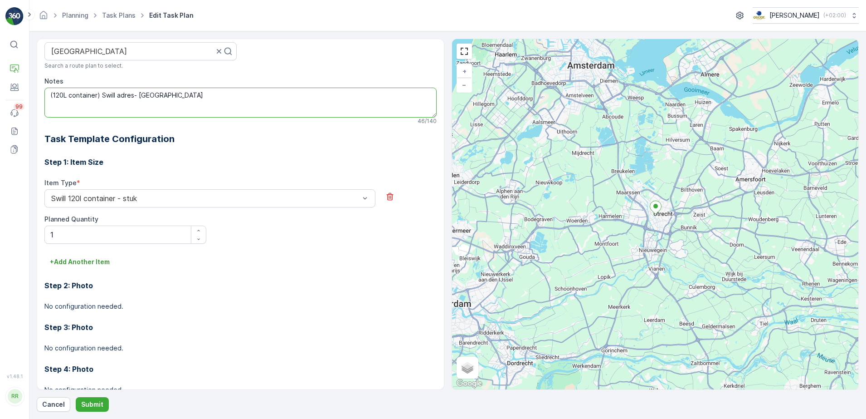
scroll to position [247, 0]
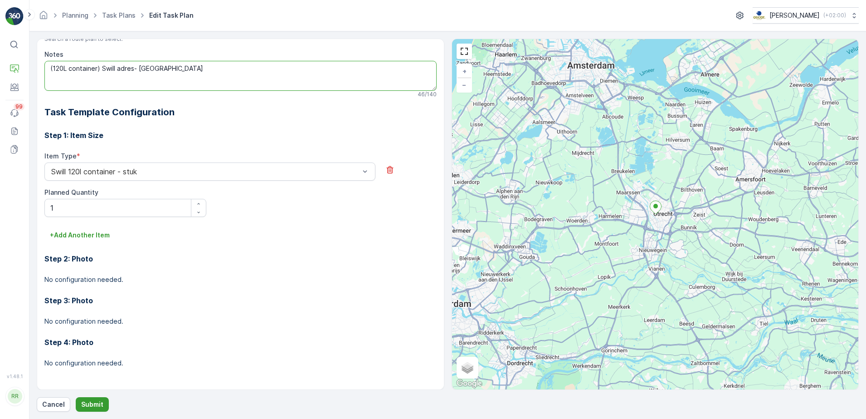
type textarea "(120L container) Swill adres- [GEOGRAPHIC_DATA]"
click at [88, 404] on p "Submit" at bounding box center [92, 403] width 22 height 9
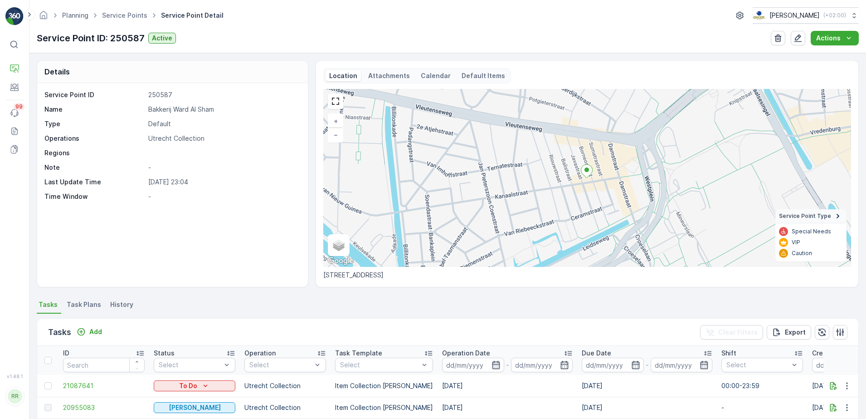
drag, startPoint x: 79, startPoint y: 304, endPoint x: 125, endPoint y: 309, distance: 45.7
click at [79, 304] on span "Task Plans" at bounding box center [84, 304] width 34 height 9
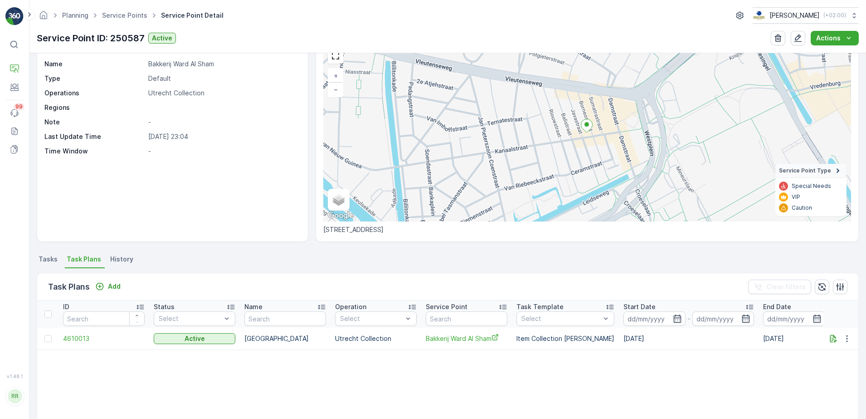
scroll to position [113, 0]
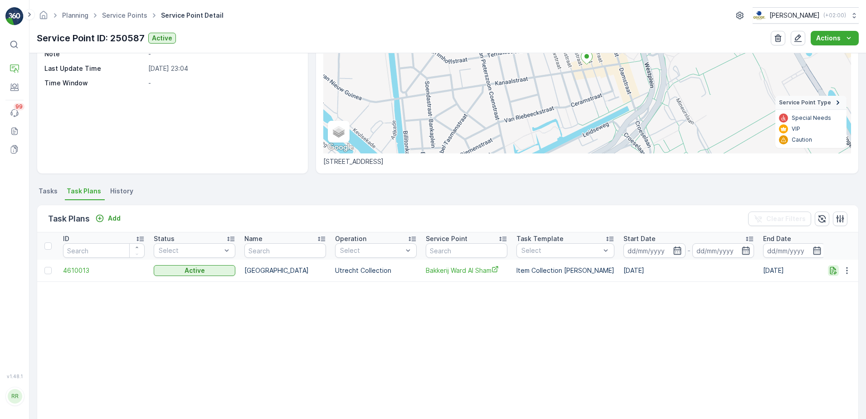
click at [833, 270] on icon "button" at bounding box center [833, 270] width 9 height 9
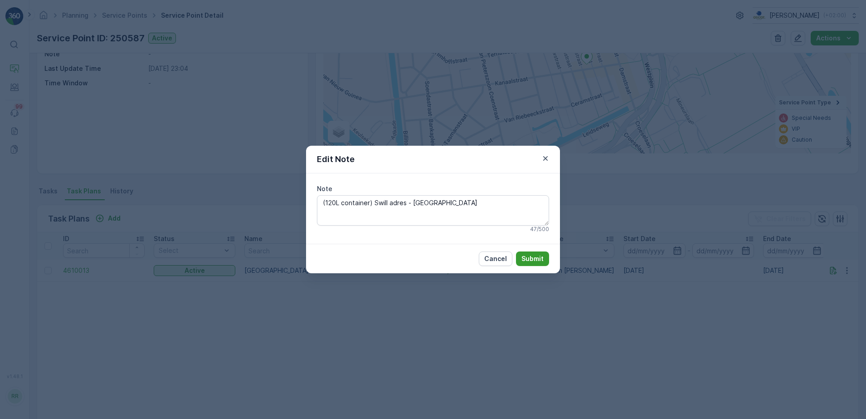
type textarea "(120L container) Swill adres - [GEOGRAPHIC_DATA]"
click at [533, 260] on p "Submit" at bounding box center [532, 258] width 22 height 9
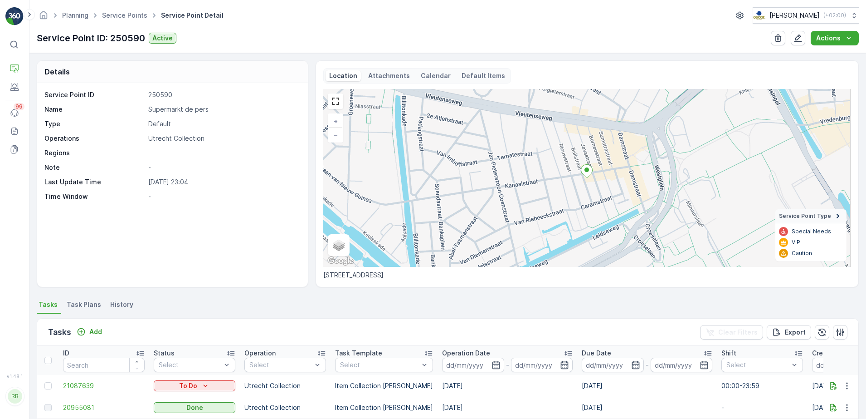
click at [71, 304] on span "Task Plans" at bounding box center [84, 304] width 34 height 9
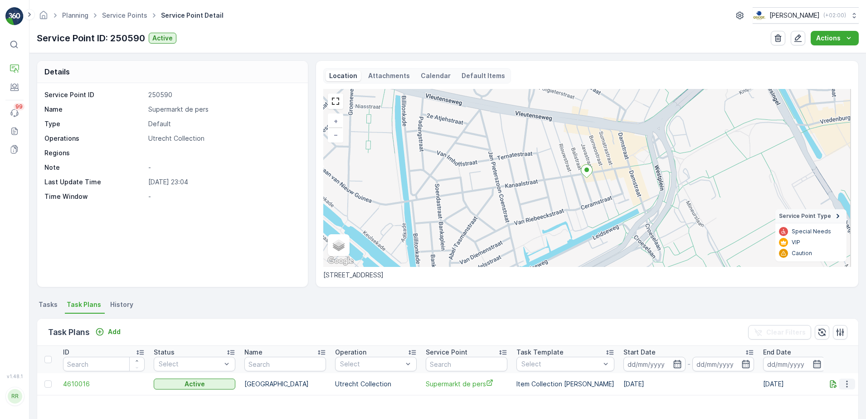
click at [844, 388] on icon "button" at bounding box center [847, 383] width 9 height 9
click at [839, 335] on div "Edit Task Plan" at bounding box center [836, 340] width 60 height 13
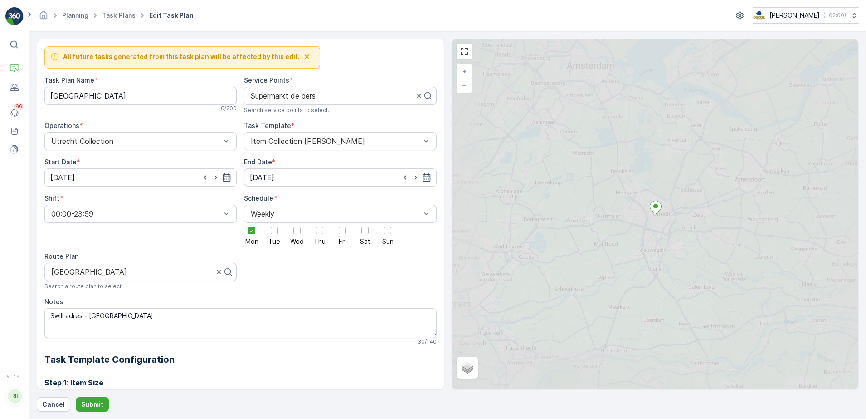
scroll to position [241, 0]
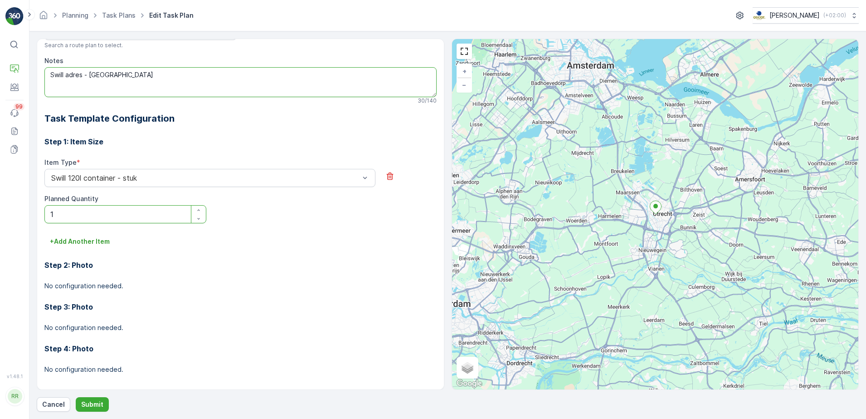
click at [49, 73] on textarea "Swill adres - [GEOGRAPHIC_DATA]" at bounding box center [240, 82] width 392 height 30
paste textarea "(120L container)"
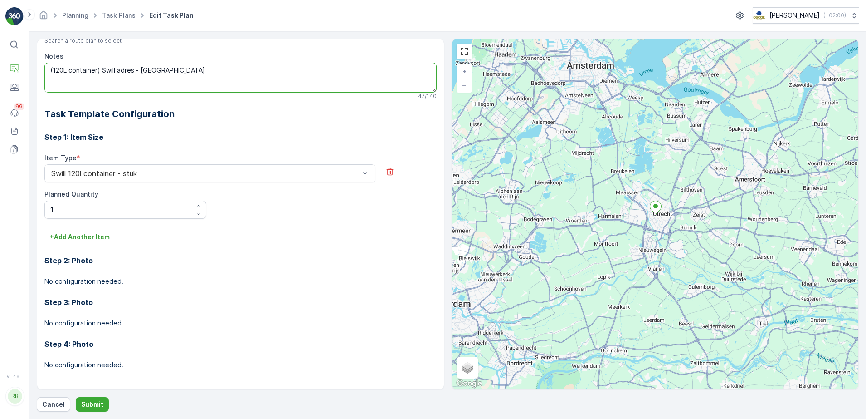
scroll to position [247, 0]
type textarea "(120L container) Swill adres - [GEOGRAPHIC_DATA]"
click at [85, 409] on button "Submit" at bounding box center [92, 404] width 33 height 15
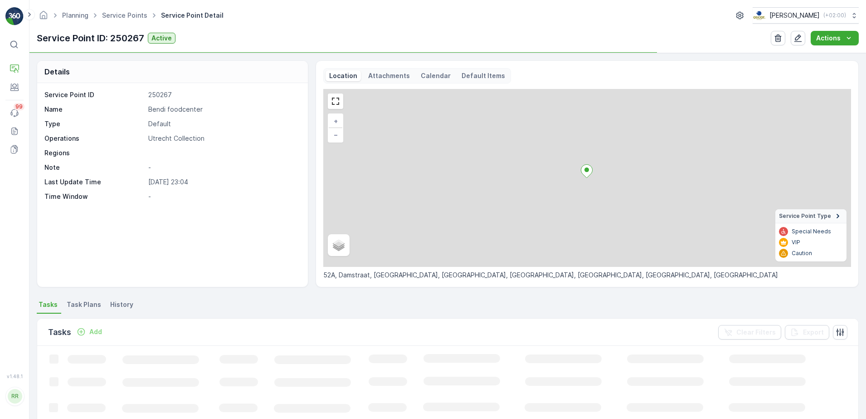
click at [91, 306] on span "Task Plans" at bounding box center [84, 304] width 34 height 9
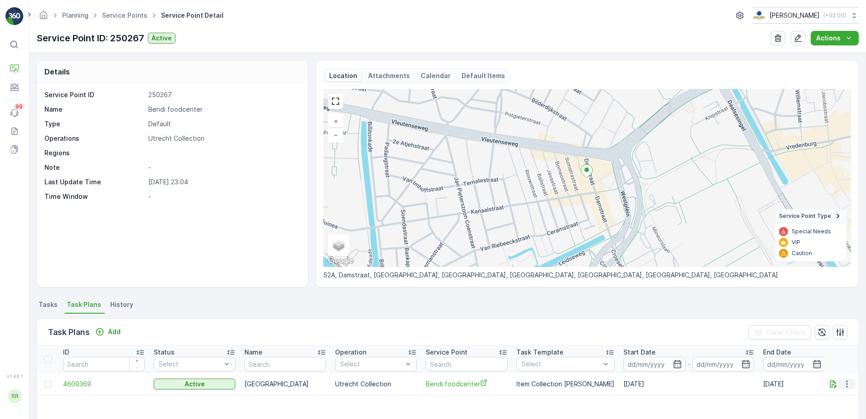
click at [846, 384] on icon "button" at bounding box center [847, 383] width 9 height 9
click at [831, 339] on span "Edit Task Plan" at bounding box center [831, 340] width 42 height 9
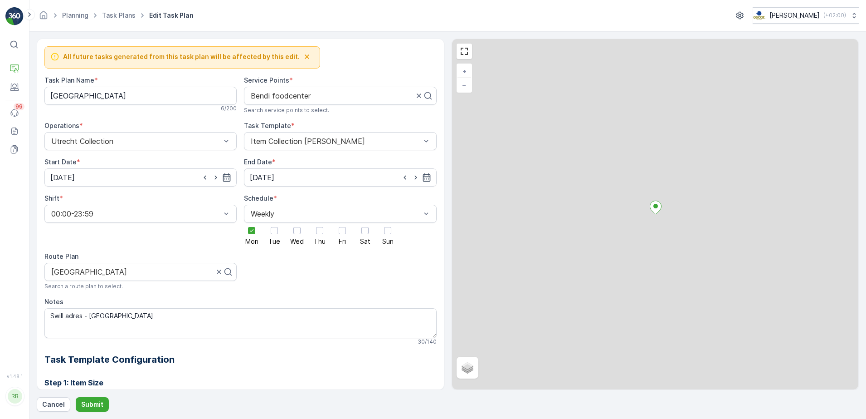
scroll to position [241, 0]
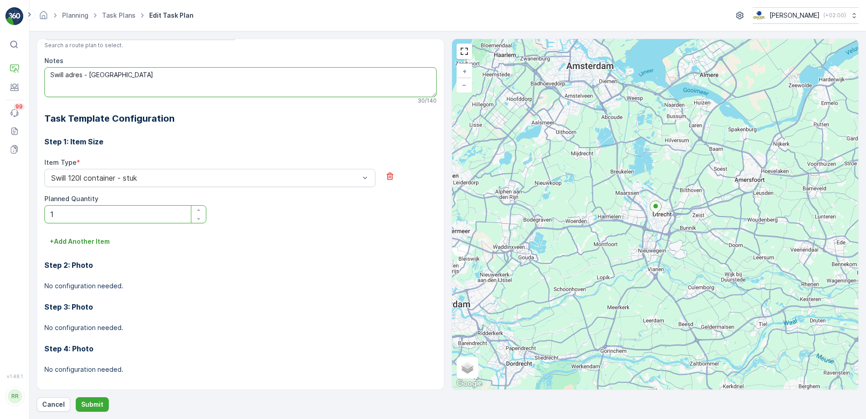
click at [49, 78] on textarea "Swill adres - [GEOGRAPHIC_DATA]" at bounding box center [240, 82] width 392 height 30
paste textarea "(120L container)"
type textarea "(120L container) Swill adres - [GEOGRAPHIC_DATA]"
click at [102, 405] on button "Submit" at bounding box center [92, 404] width 33 height 15
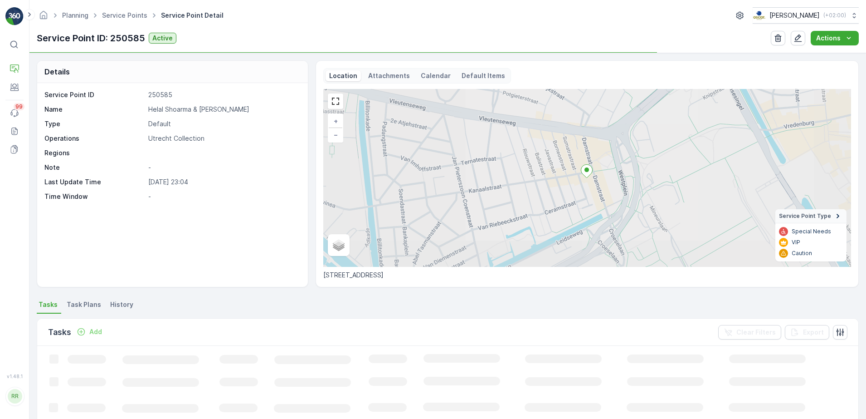
click at [86, 299] on li "Task Plans" at bounding box center [85, 305] width 40 height 15
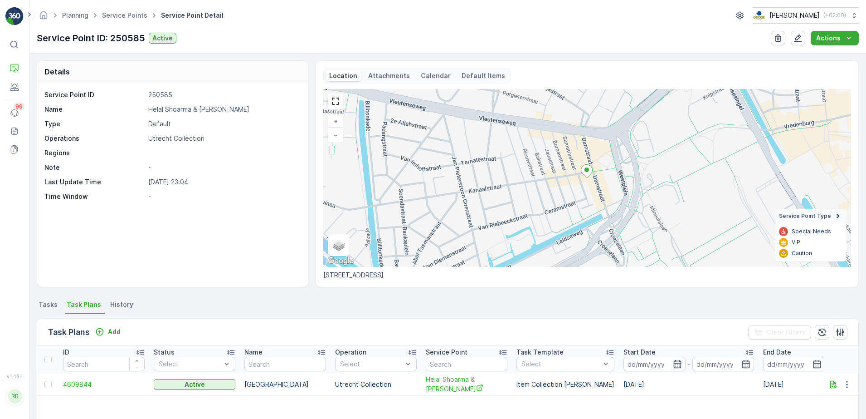
scroll to position [113, 0]
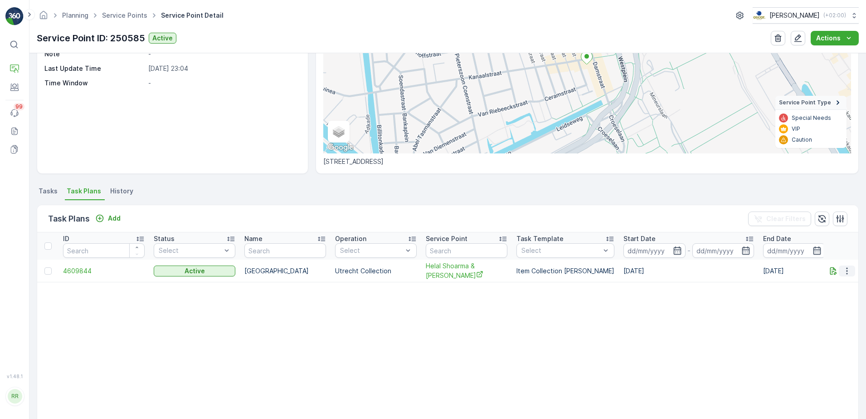
click at [843, 268] on icon "button" at bounding box center [847, 270] width 9 height 9
click at [828, 294] on span "Edit Task Plan" at bounding box center [831, 296] width 42 height 9
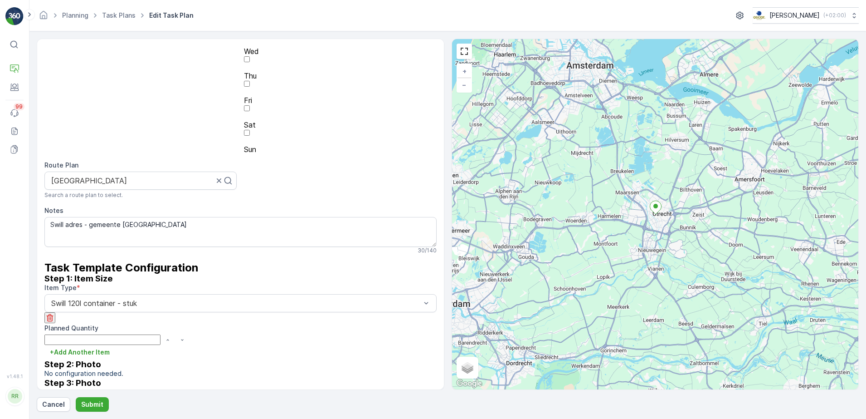
drag, startPoint x: 65, startPoint y: 214, endPoint x: 26, endPoint y: 217, distance: 39.1
click at [26, 217] on div "⌘B Operations Engagement Events 99 Reports Documents v 1.48.1 RR riesvandijk ri…" at bounding box center [433, 209] width 866 height 419
click at [106, 354] on p "+ Add Another Item" at bounding box center [80, 358] width 60 height 9
click at [54, 381] on icon "button" at bounding box center [49, 385] width 9 height 9
drag, startPoint x: 214, startPoint y: 263, endPoint x: 139, endPoint y: 249, distance: 76.0
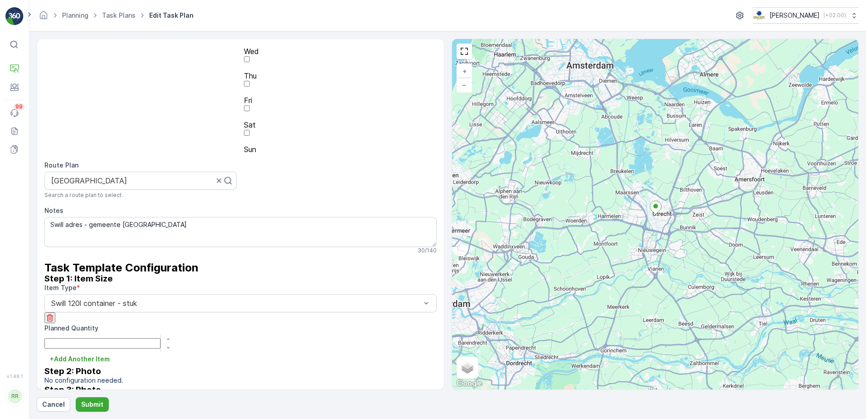
click at [214, 366] on h3 "Step 2: Photo" at bounding box center [240, 371] width 392 height 10
click at [54, 299] on div at bounding box center [235, 303] width 371 height 8
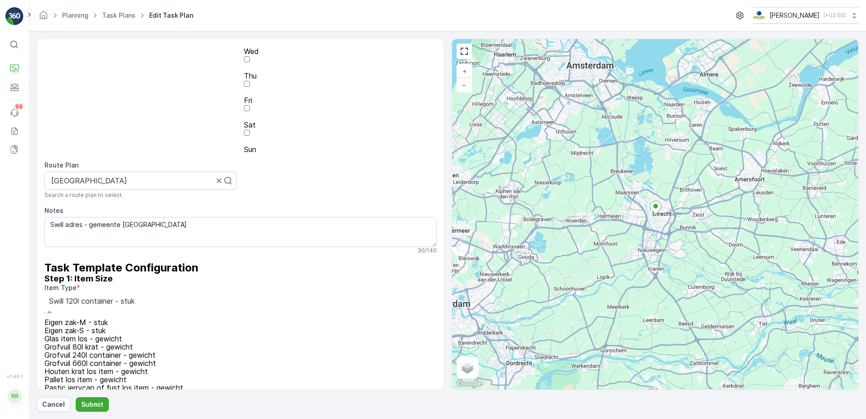
paste input "(120L container)"
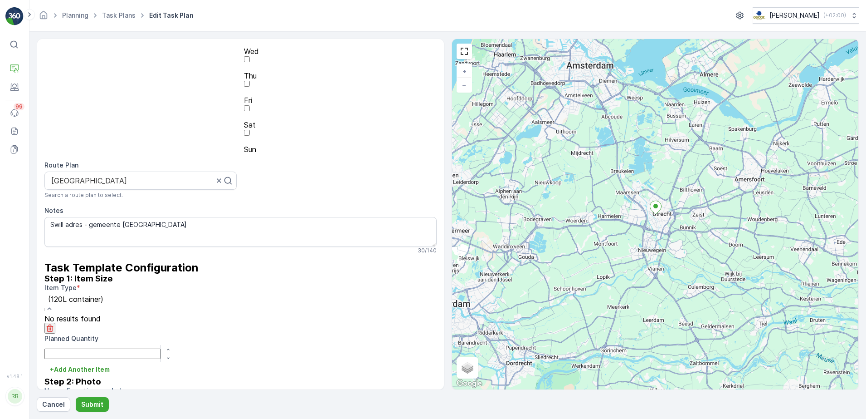
type input "(120L container)"
click at [168, 273] on div "Step 1: Item Size Item Type * 0 results available for search term (120L contain…" at bounding box center [240, 352] width 392 height 159
click at [49, 217] on textarea "Swill adres - gemeente Utrecht" at bounding box center [240, 232] width 392 height 30
paste textarea "(120L container)"
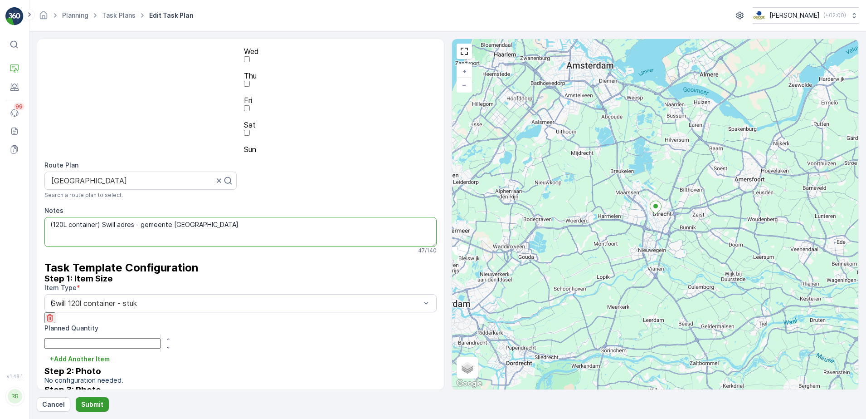
type textarea "(120L container) Swill adres - gemeente Utrecht"
click at [104, 404] on button "Submit" at bounding box center [92, 404] width 33 height 15
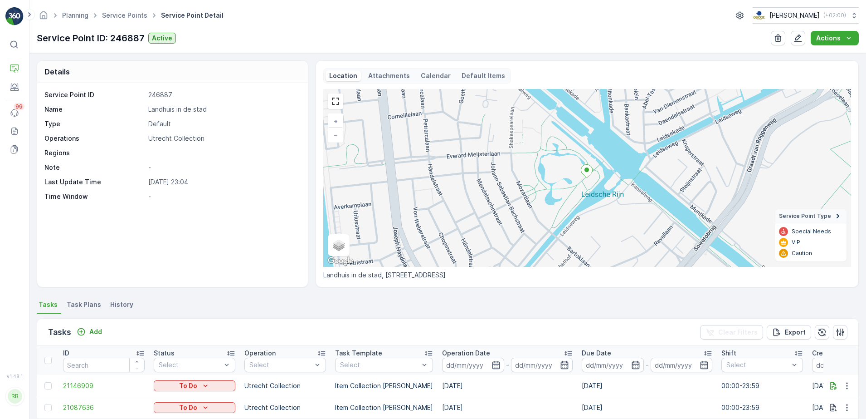
click at [81, 312] on li "Task Plans" at bounding box center [85, 305] width 40 height 15
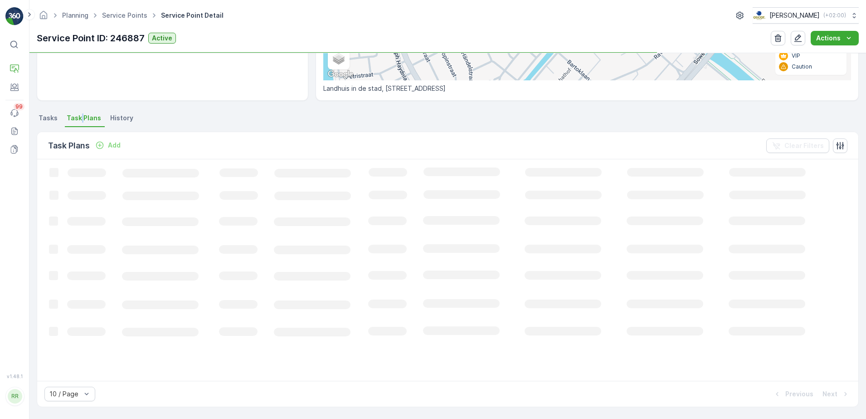
scroll to position [186, 0]
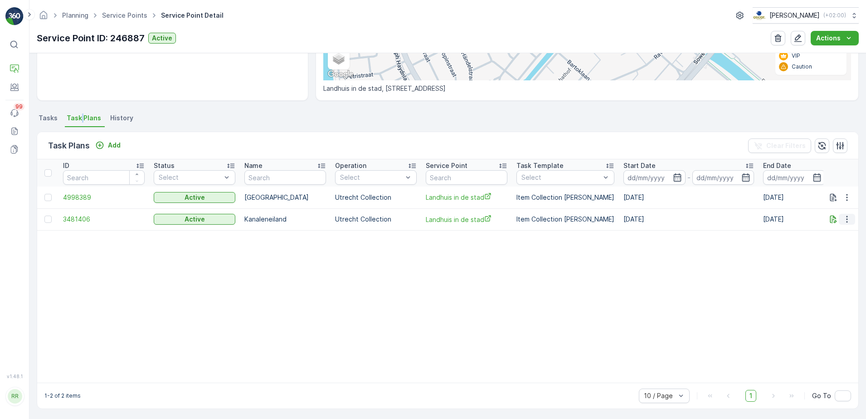
click at [847, 219] on icon "button" at bounding box center [847, 218] width 9 height 9
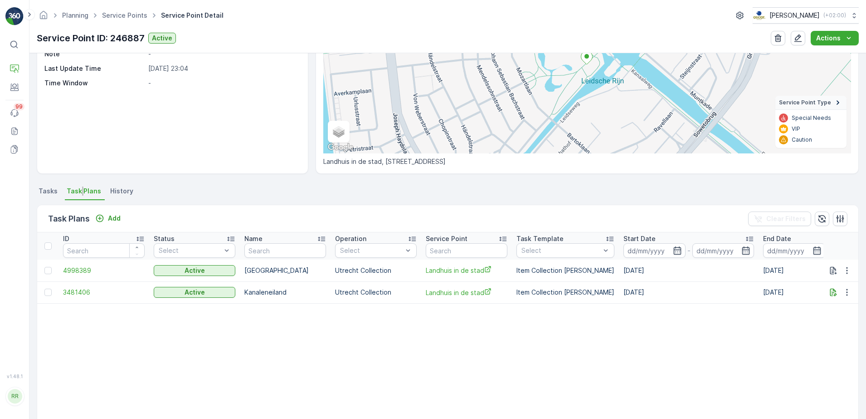
scroll to position [0, 0]
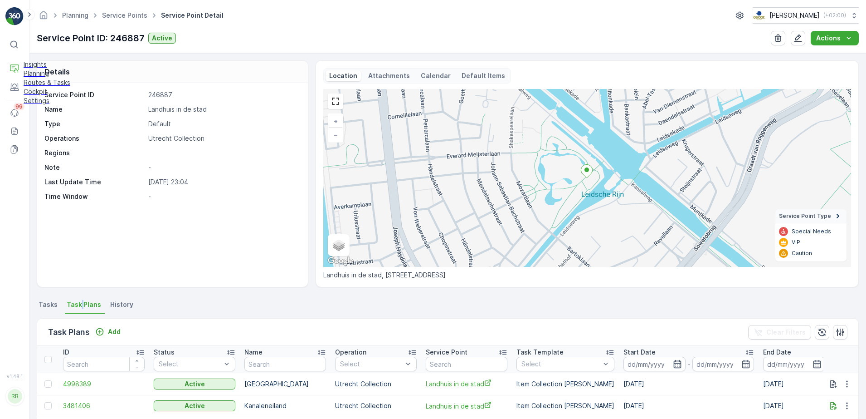
click at [48, 87] on p "Routes & Tasks" at bounding box center [47, 82] width 47 height 9
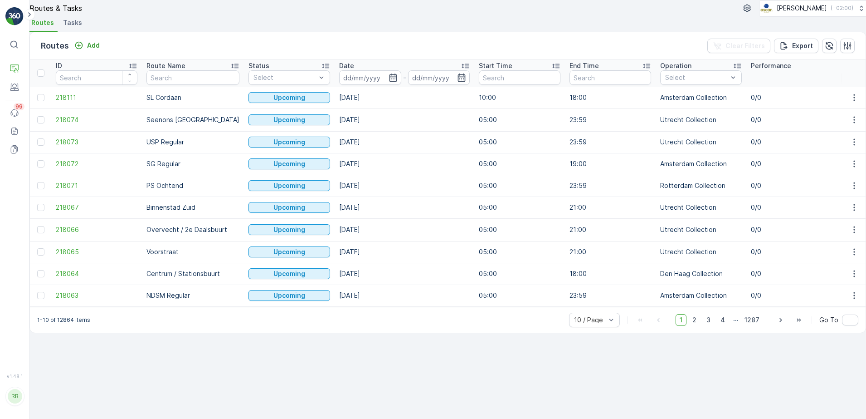
click at [80, 28] on li "Tasks" at bounding box center [73, 23] width 24 height 15
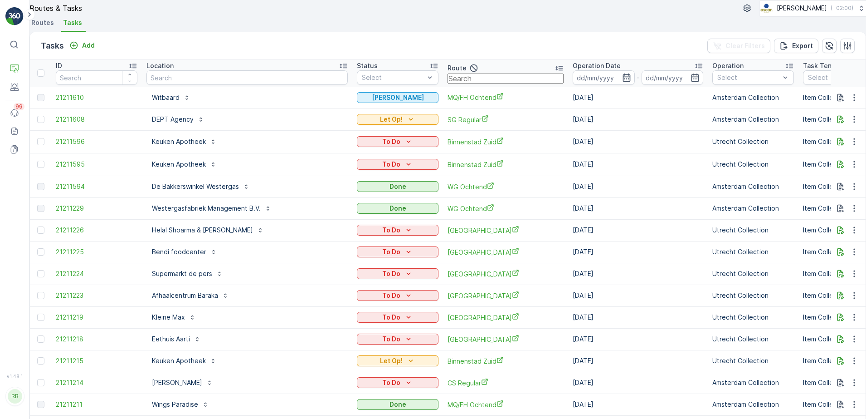
click at [448, 83] on input "text" at bounding box center [506, 78] width 116 height 10
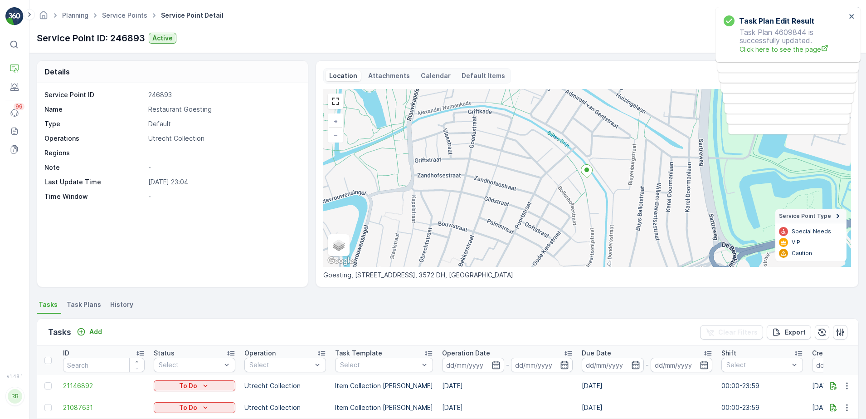
scroll to position [170, 0]
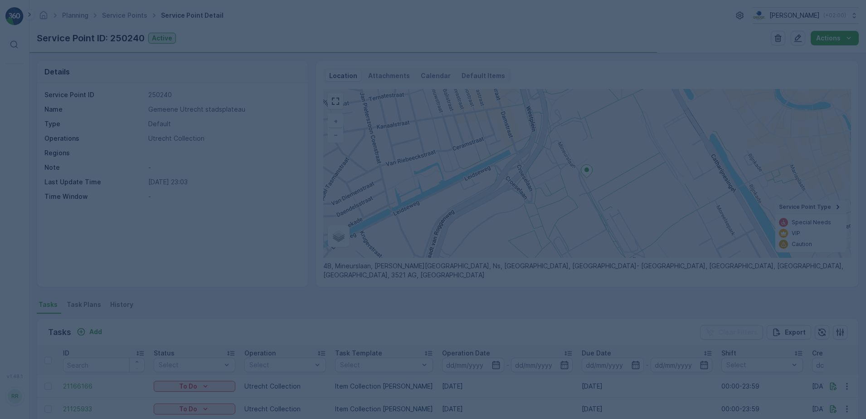
click at [80, 307] on div at bounding box center [433, 209] width 866 height 419
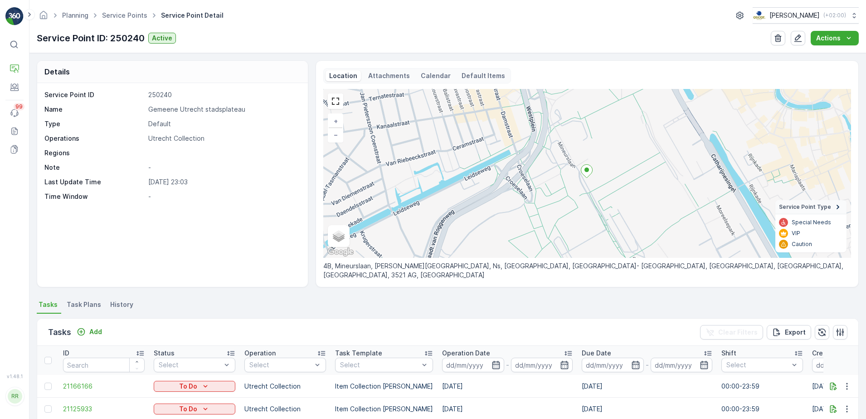
click at [86, 303] on span "Task Plans" at bounding box center [84, 304] width 34 height 9
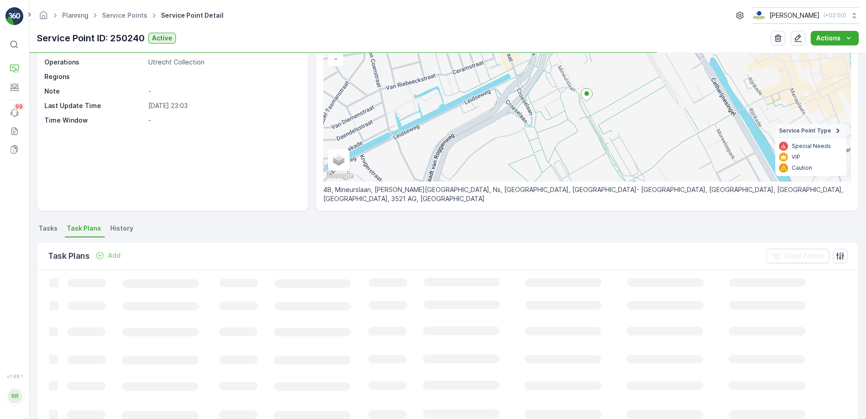
scroll to position [170, 0]
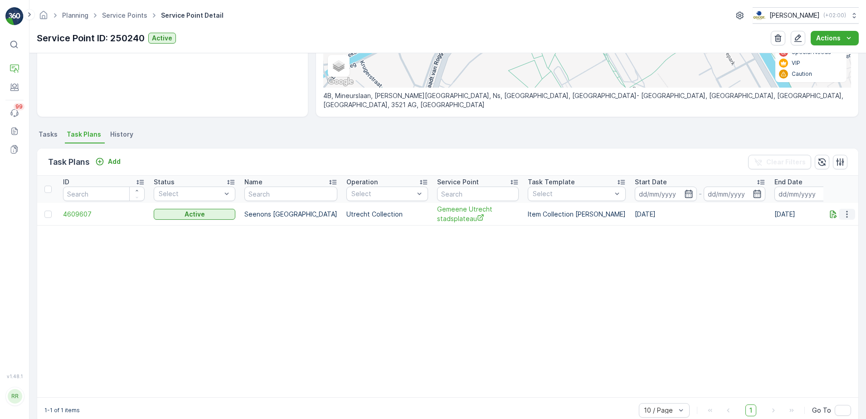
click at [844, 212] on icon "button" at bounding box center [847, 213] width 9 height 9
click at [836, 239] on span "Edit Task Plan" at bounding box center [831, 240] width 42 height 9
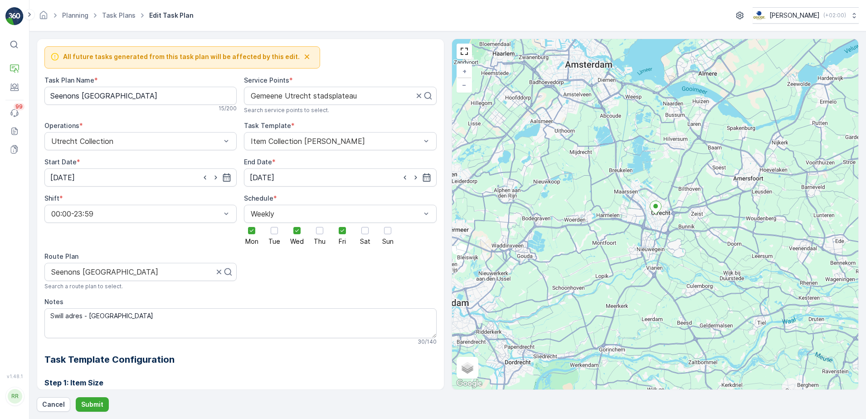
scroll to position [241, 0]
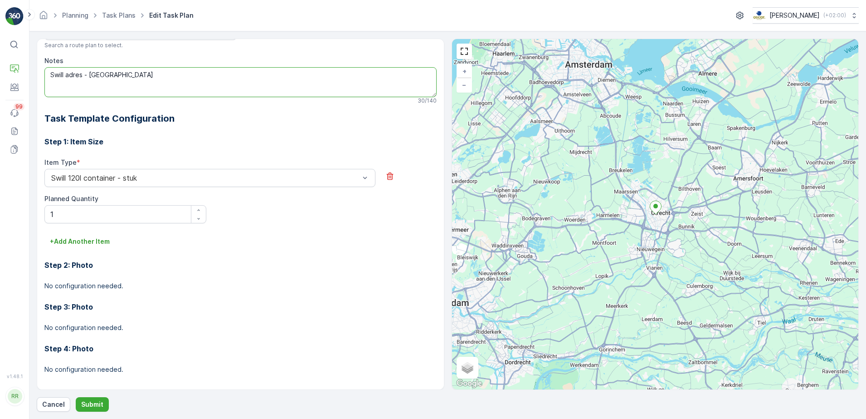
click at [50, 77] on textarea "Swill adres - [GEOGRAPHIC_DATA]" at bounding box center [240, 82] width 392 height 30
paste textarea "(120L container)"
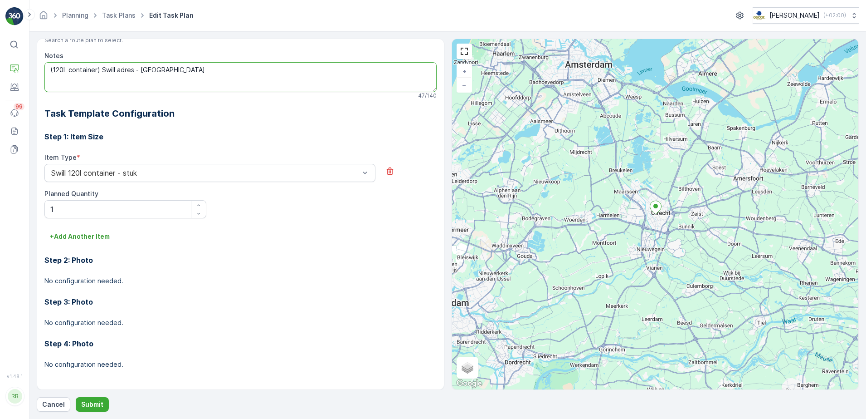
scroll to position [247, 0]
type textarea "(120L container) Swill adres - [GEOGRAPHIC_DATA]"
click at [103, 401] on button "Submit" at bounding box center [92, 404] width 33 height 15
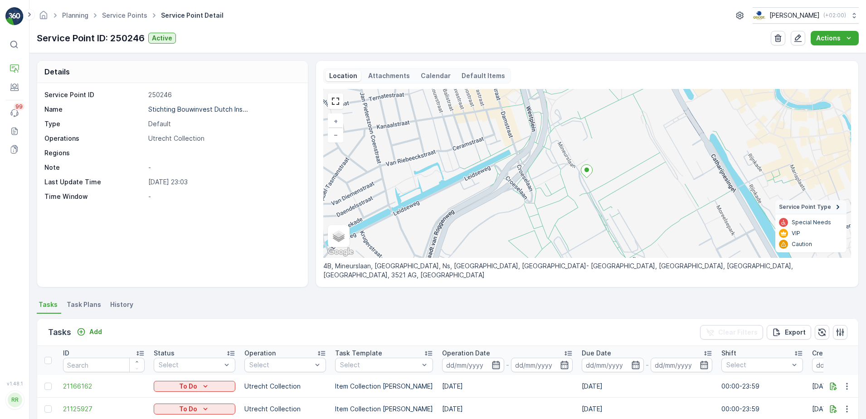
drag, startPoint x: 90, startPoint y: 302, endPoint x: 94, endPoint y: 299, distance: 5.5
click at [90, 302] on span "Task Plans" at bounding box center [84, 304] width 34 height 9
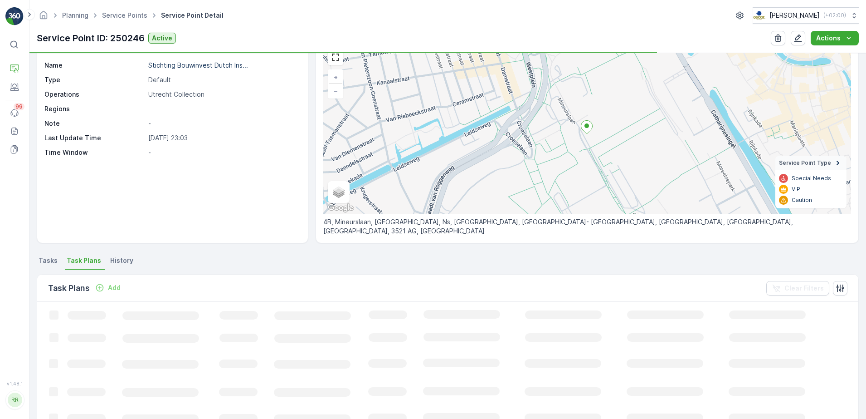
scroll to position [113, 0]
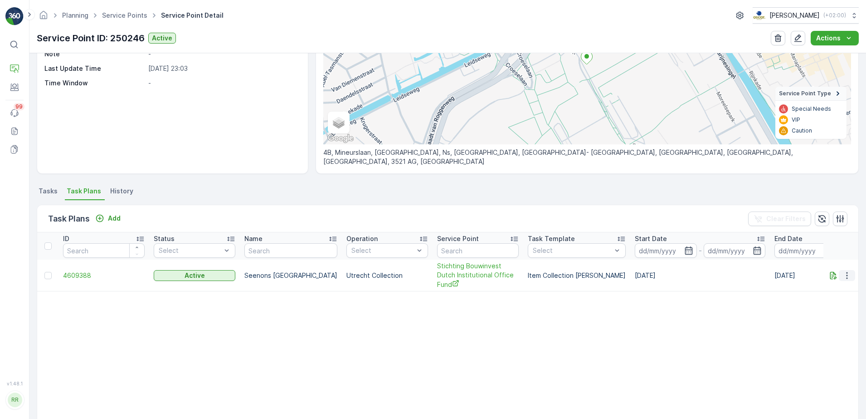
click at [843, 273] on icon "button" at bounding box center [847, 275] width 9 height 9
click at [835, 300] on span "Edit Task Plan" at bounding box center [831, 301] width 42 height 9
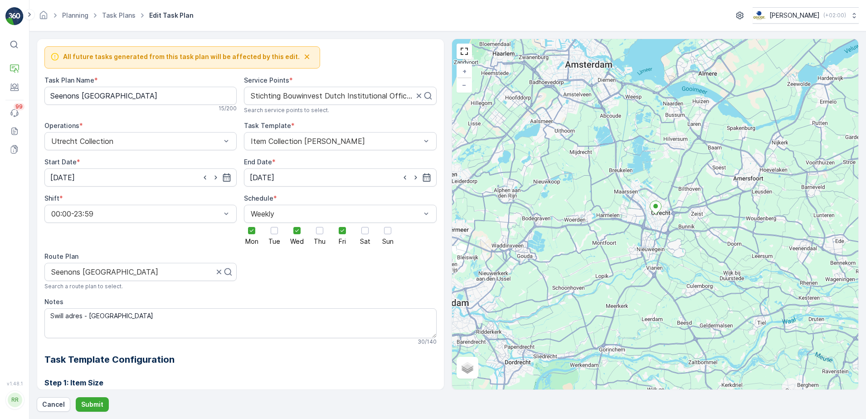
scroll to position [241, 0]
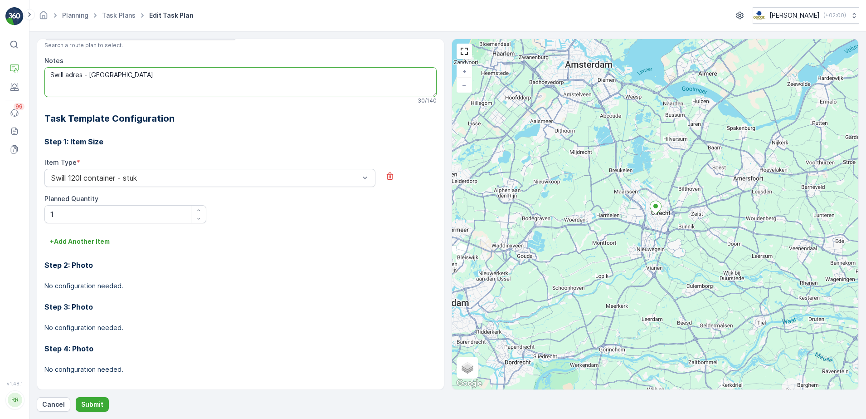
click at [48, 75] on textarea "Swill adres - [GEOGRAPHIC_DATA]" at bounding box center [240, 82] width 392 height 30
paste textarea "(120L container)"
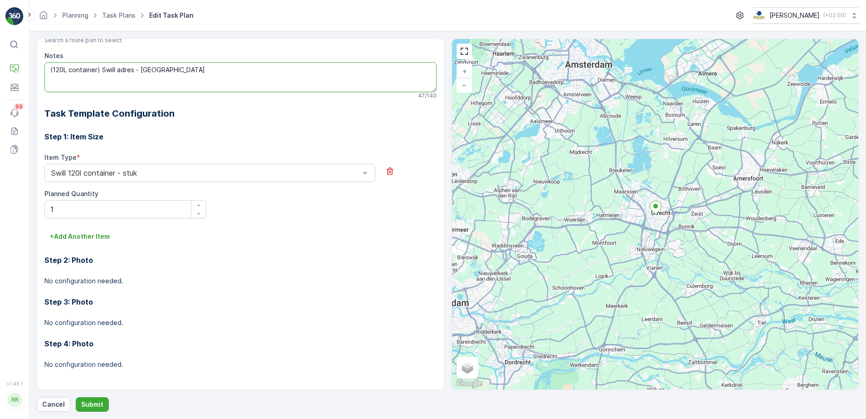
scroll to position [247, 0]
type textarea "(120L container) Swill adres - Gemeente Utrecht"
click at [79, 407] on button "Submit" at bounding box center [92, 404] width 33 height 15
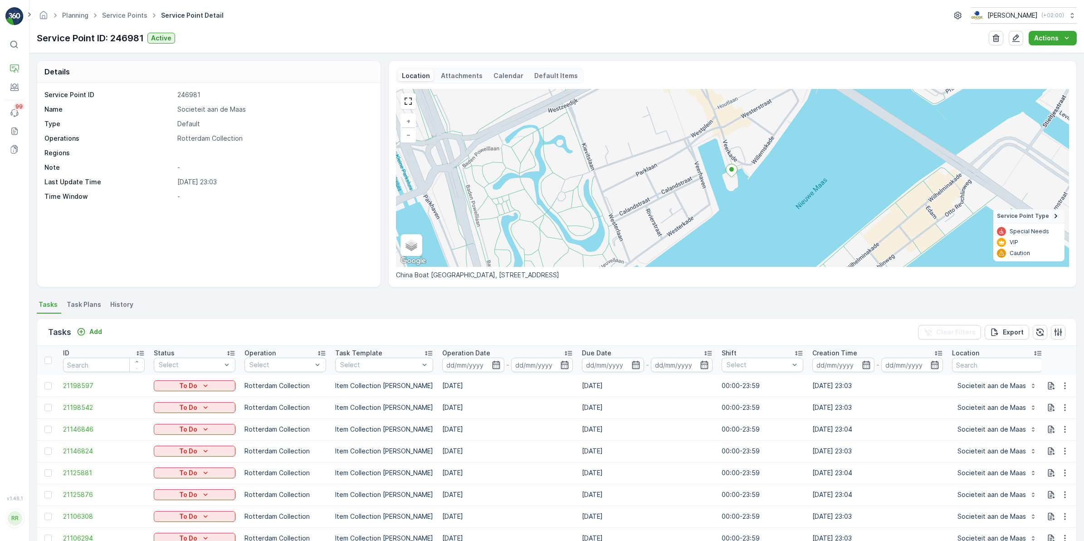
click at [77, 306] on span "Task Plans" at bounding box center [84, 304] width 34 height 9
